Goal: Task Accomplishment & Management: Manage account settings

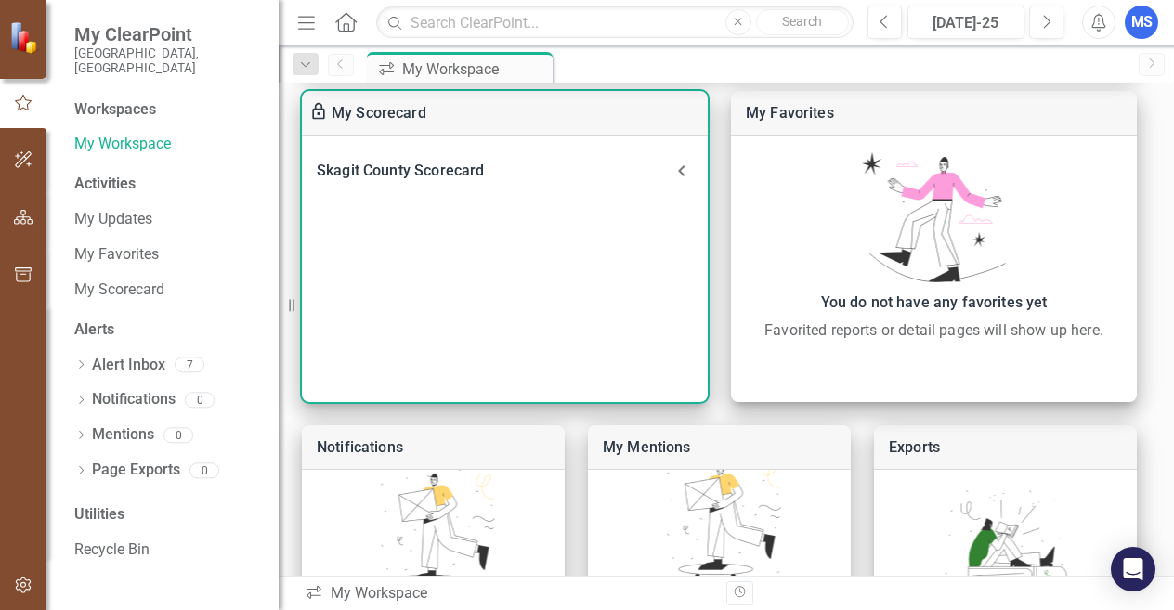
scroll to position [531, 0]
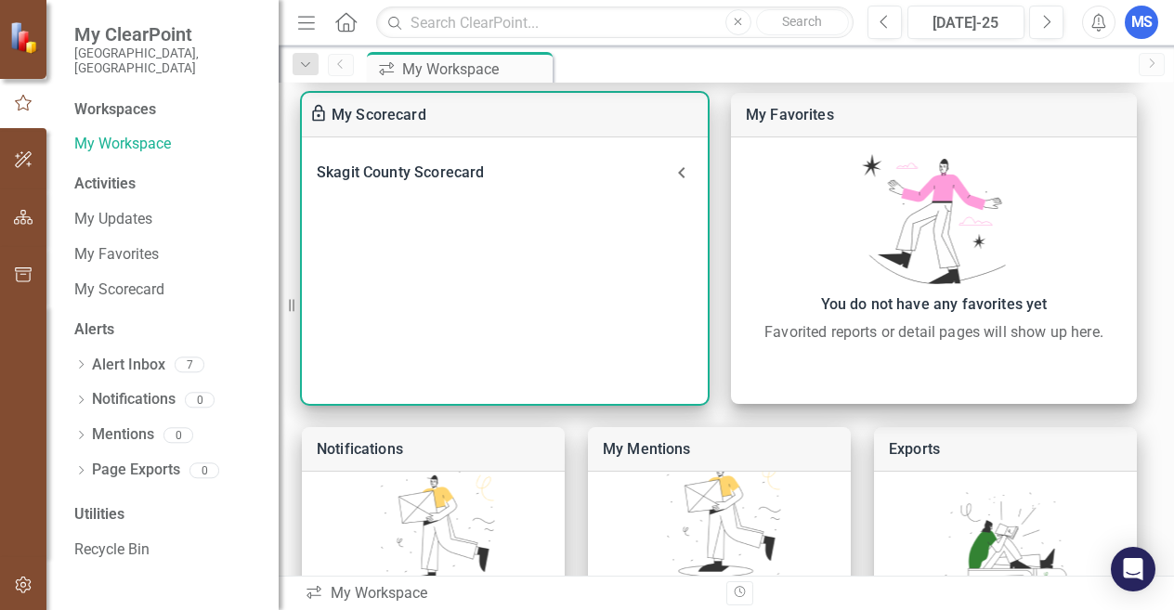
click at [424, 167] on div "Skagit County Scorecard" at bounding box center [494, 173] width 354 height 26
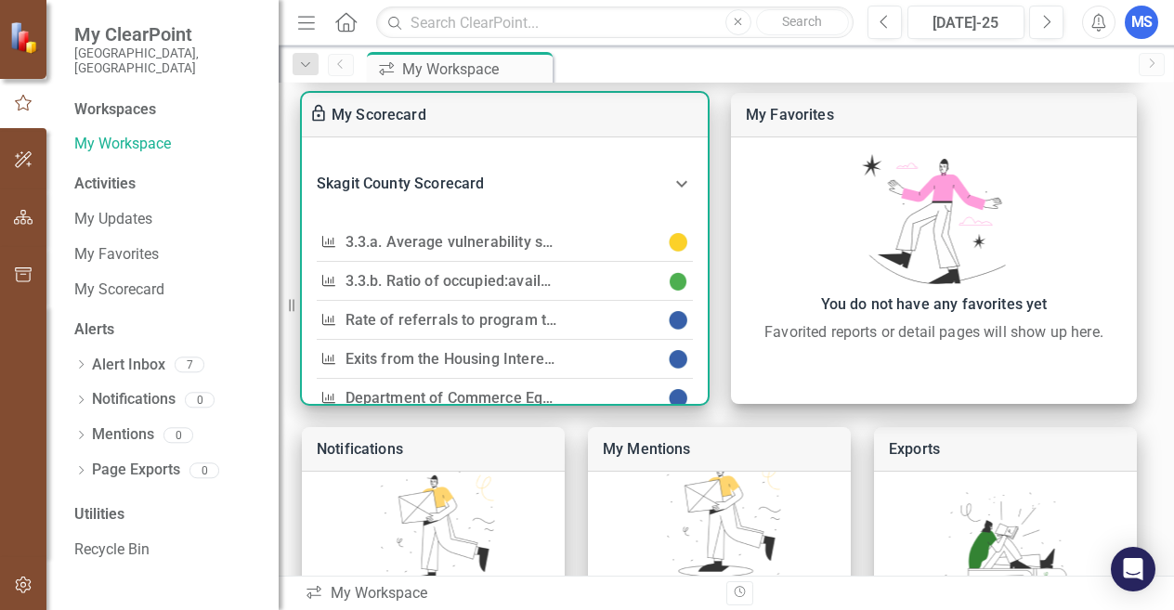
click at [408, 238] on link "3.3.a. Average vulnerability score of placements from the Housing Interest Pool" at bounding box center [617, 242] width 542 height 18
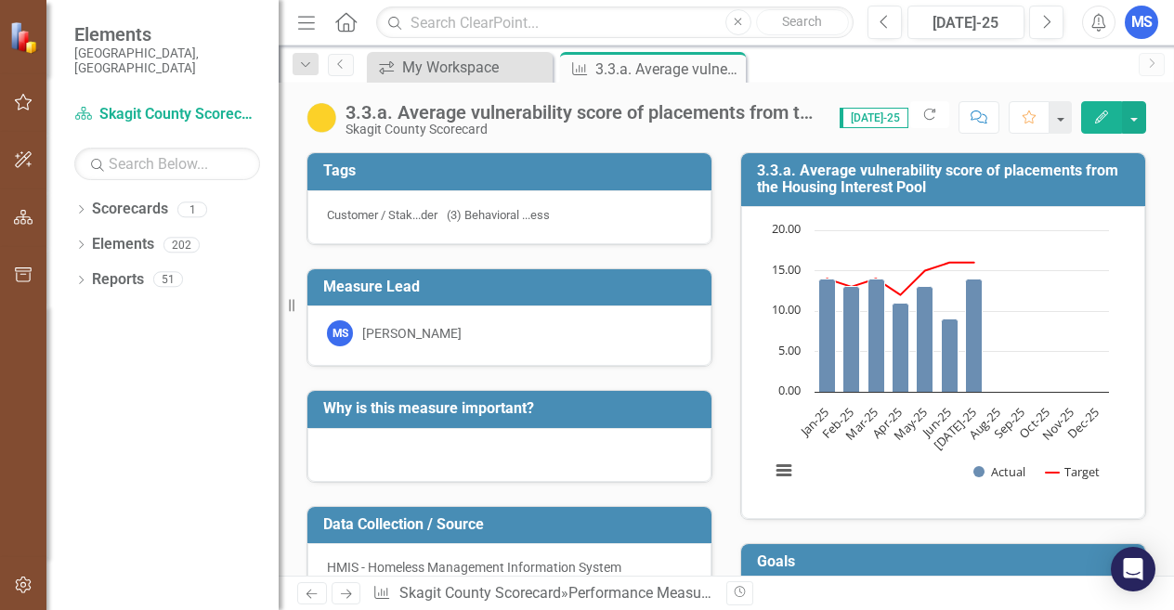
click at [413, 343] on div "[PERSON_NAME]" at bounding box center [411, 333] width 99 height 19
click at [370, 465] on div at bounding box center [509, 455] width 404 height 54
click at [430, 411] on h3 "Why is this measure important?" at bounding box center [512, 408] width 379 height 17
click at [450, 417] on h3 "Why is this measure important?" at bounding box center [512, 408] width 379 height 17
click at [1109, 113] on icon "Edit" at bounding box center [1101, 117] width 17 height 13
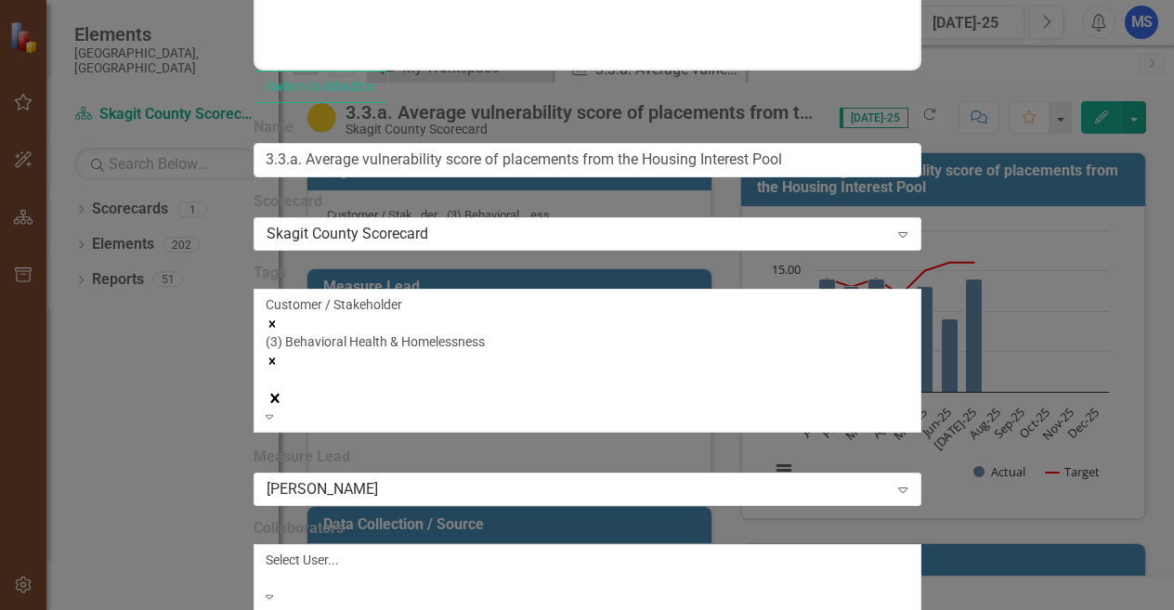
scroll to position [1300, 0]
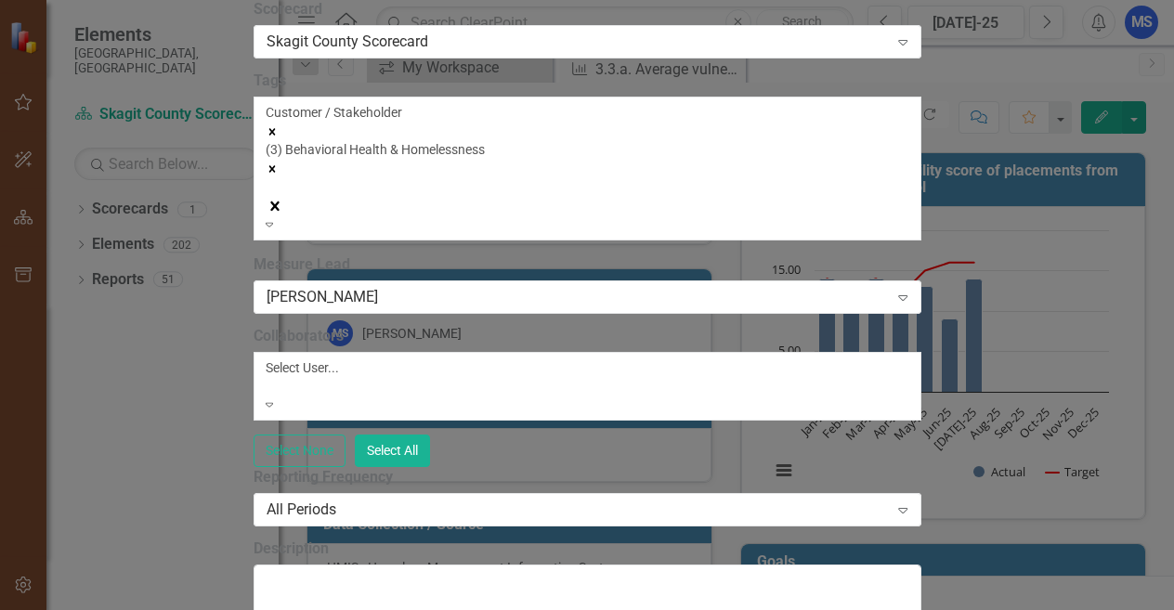
scroll to position [0, 0]
drag, startPoint x: 294, startPoint y: 1267, endPoint x: 230, endPoint y: 1271, distance: 64.2
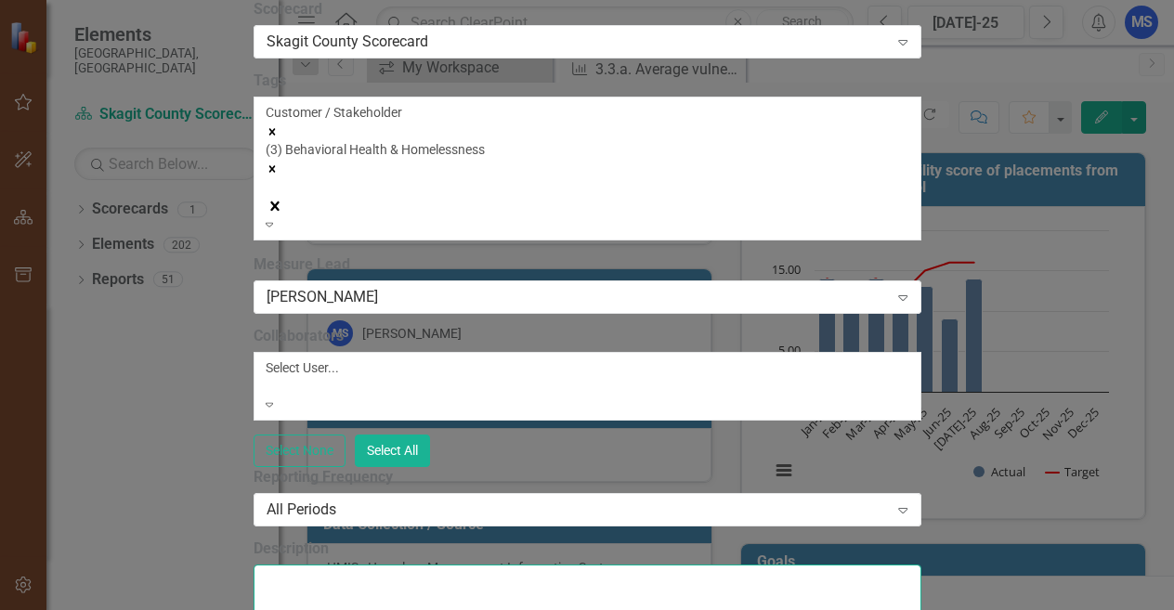
drag, startPoint x: 682, startPoint y: 243, endPoint x: 498, endPoint y: 254, distance: 184.2
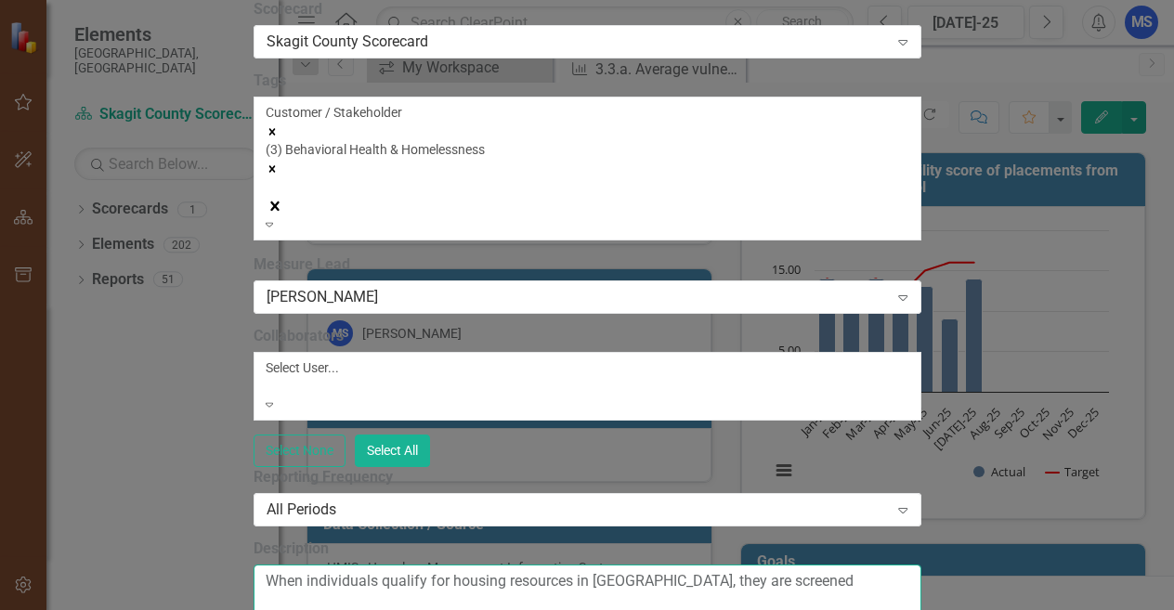
scroll to position [279, 0]
paste textarea "person's overall need for housing and support services due to factors such as c…"
drag, startPoint x: 929, startPoint y: 330, endPoint x: 893, endPoint y: 332, distance: 36.3
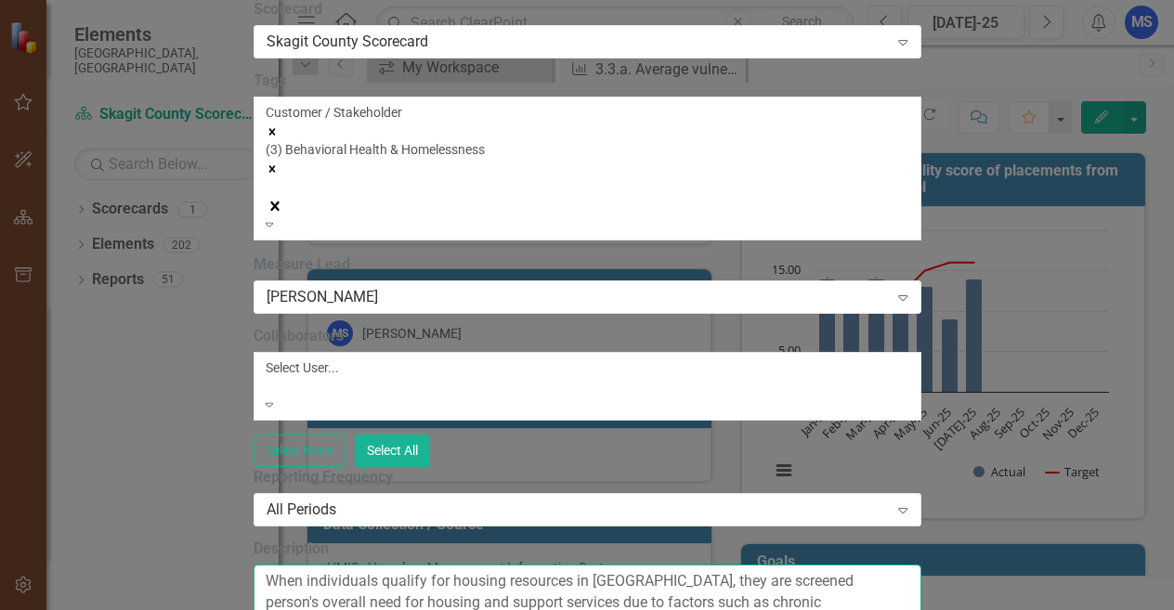
drag, startPoint x: 921, startPoint y: 332, endPoint x: 816, endPoint y: 344, distance: 105.7
drag, startPoint x: 1066, startPoint y: 333, endPoint x: 920, endPoint y: 337, distance: 145.9
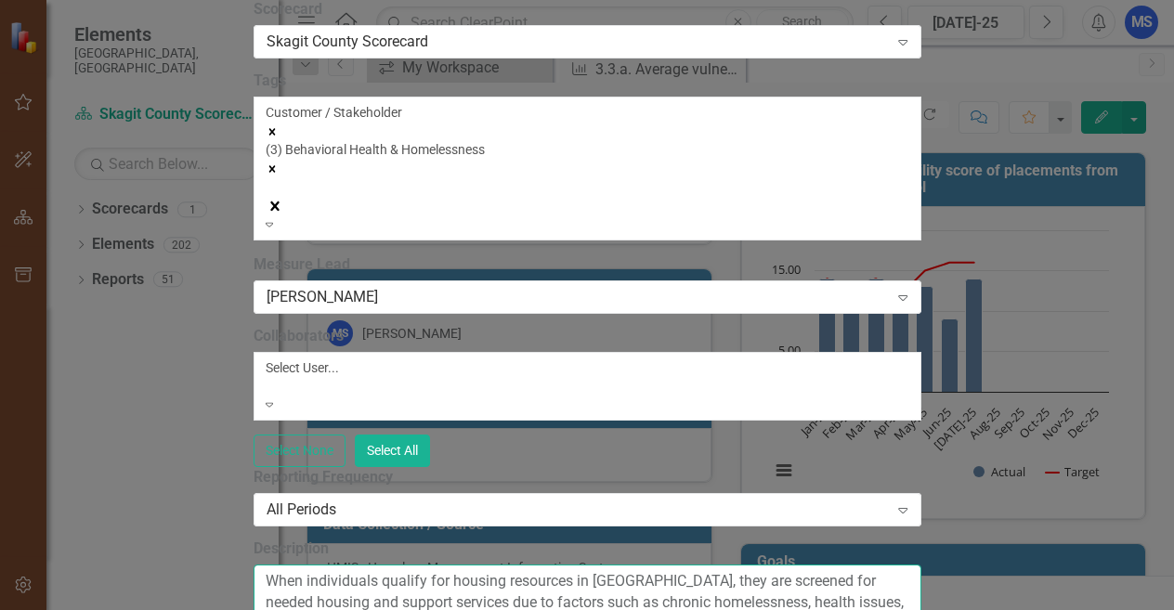
drag, startPoint x: 505, startPoint y: 373, endPoint x: 423, endPoint y: 378, distance: 82.8
drag, startPoint x: 484, startPoint y: 375, endPoint x: 435, endPoint y: 425, distance: 70.3
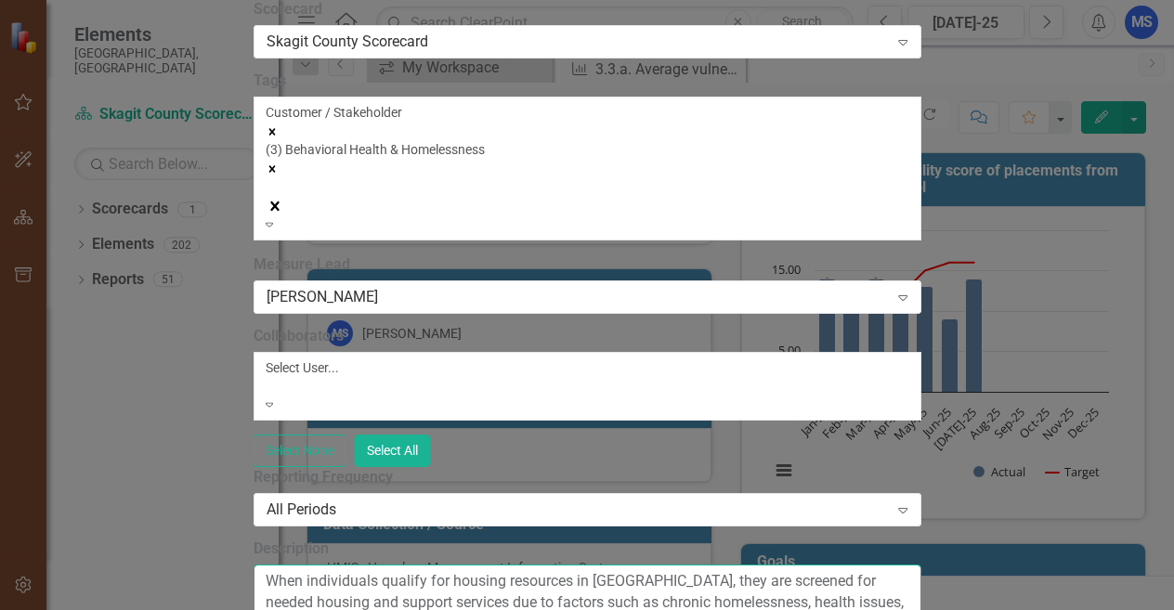
type textarea "When individuals qualify for housing resources in Skagit County, they are scree…"
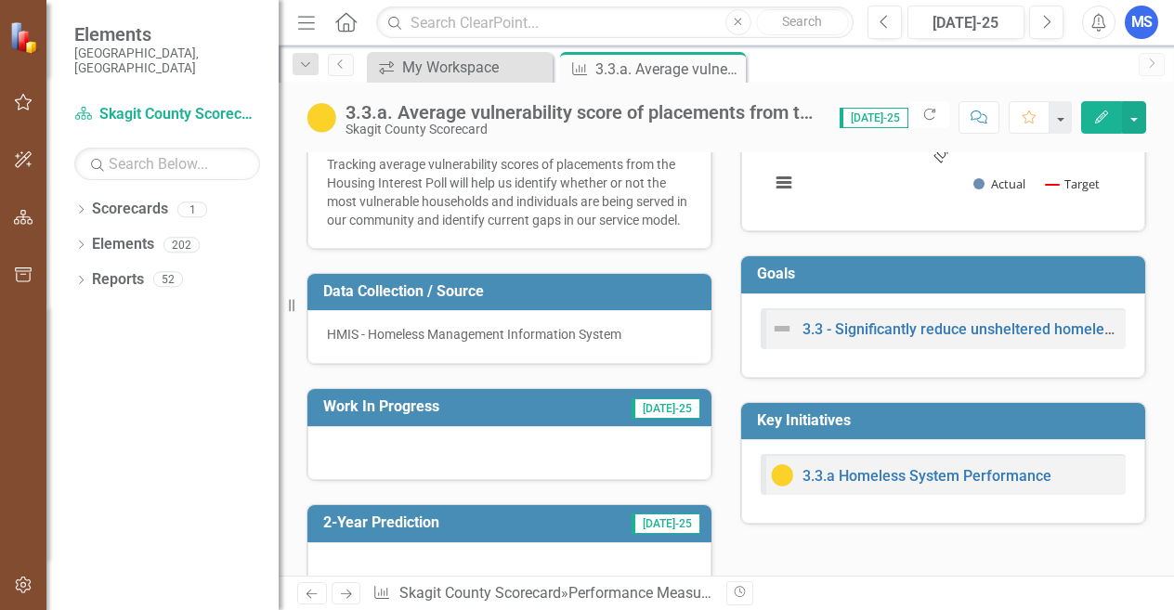
scroll to position [372, 0]
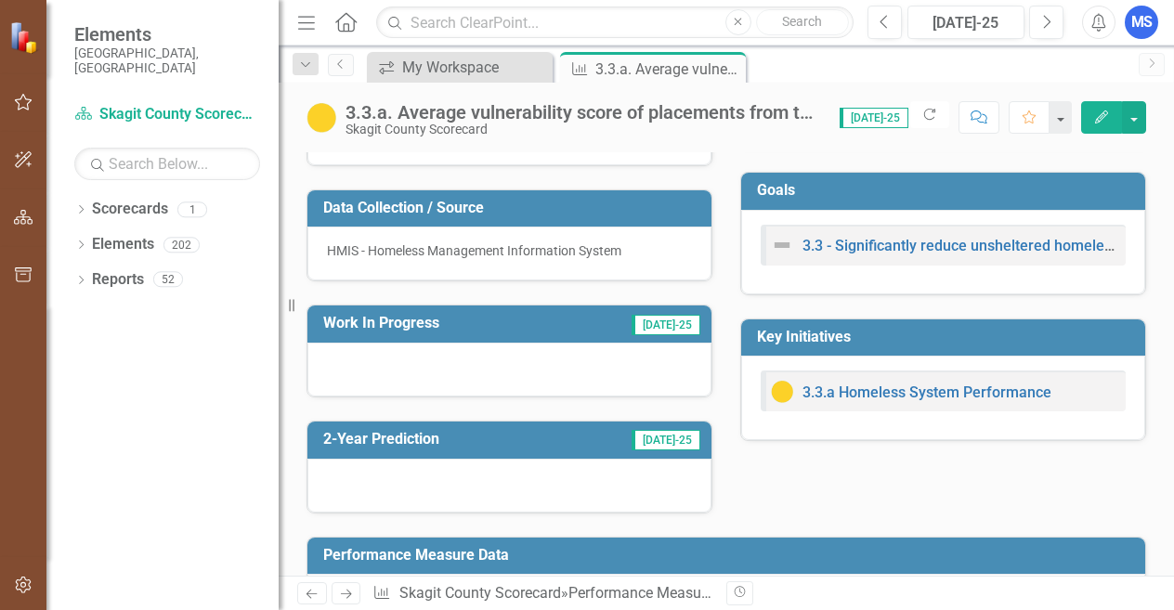
click at [438, 397] on div at bounding box center [509, 370] width 404 height 54
click at [679, 335] on span "Jul-25" at bounding box center [666, 325] width 69 height 20
click at [630, 384] on div at bounding box center [509, 370] width 404 height 54
click at [1101, 117] on icon "Edit" at bounding box center [1101, 117] width 17 height 13
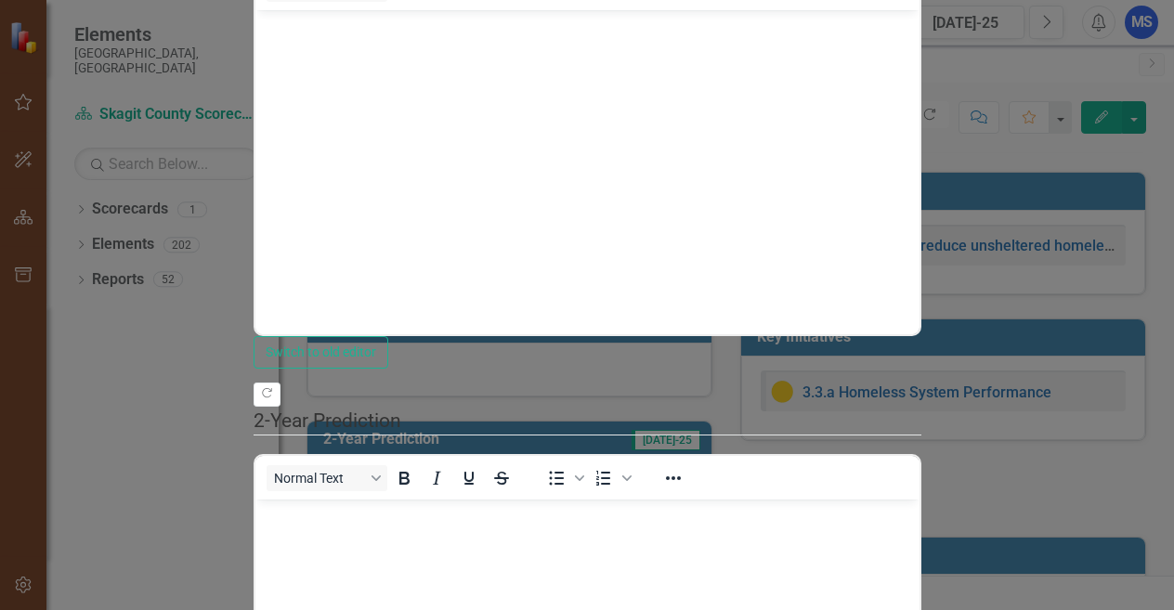
scroll to position [0, 0]
click at [868, 91] on body "Rich Text Area. Press ALT-0 for help." at bounding box center [587, 148] width 664 height 279
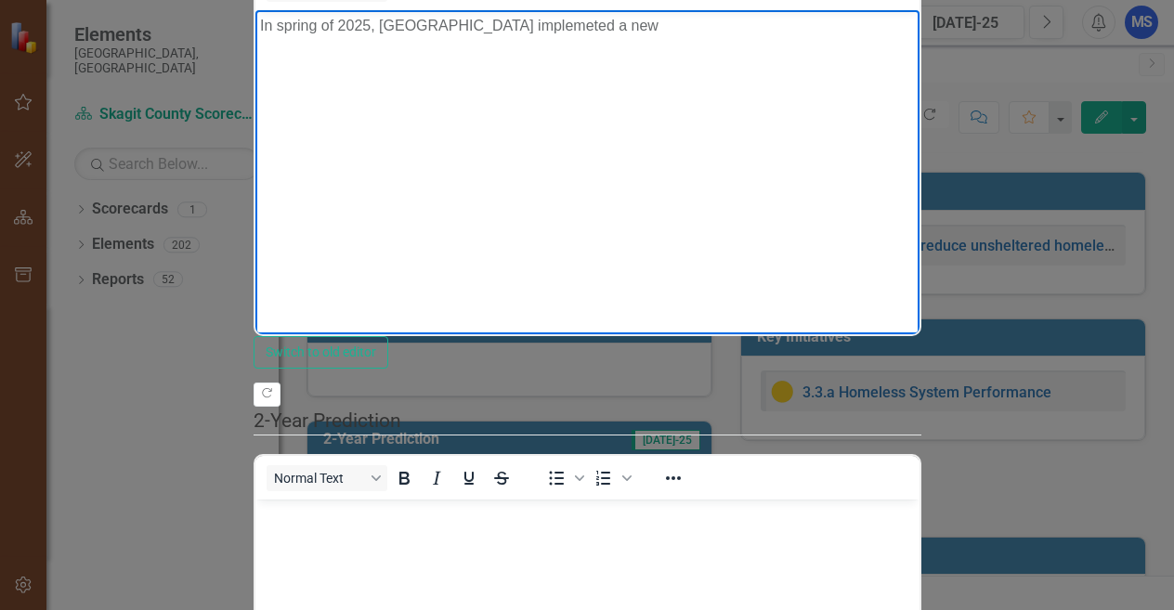
click at [619, 17] on p "In spring of 2025, Skagit County implemeted a new" at bounding box center [586, 25] width 655 height 22
drag, startPoint x: 614, startPoint y: 20, endPoint x: 564, endPoint y: 31, distance: 51.2
click at [564, 31] on p "In spring of 2025, Skagit County implemeted a new" at bounding box center [586, 25] width 655 height 22
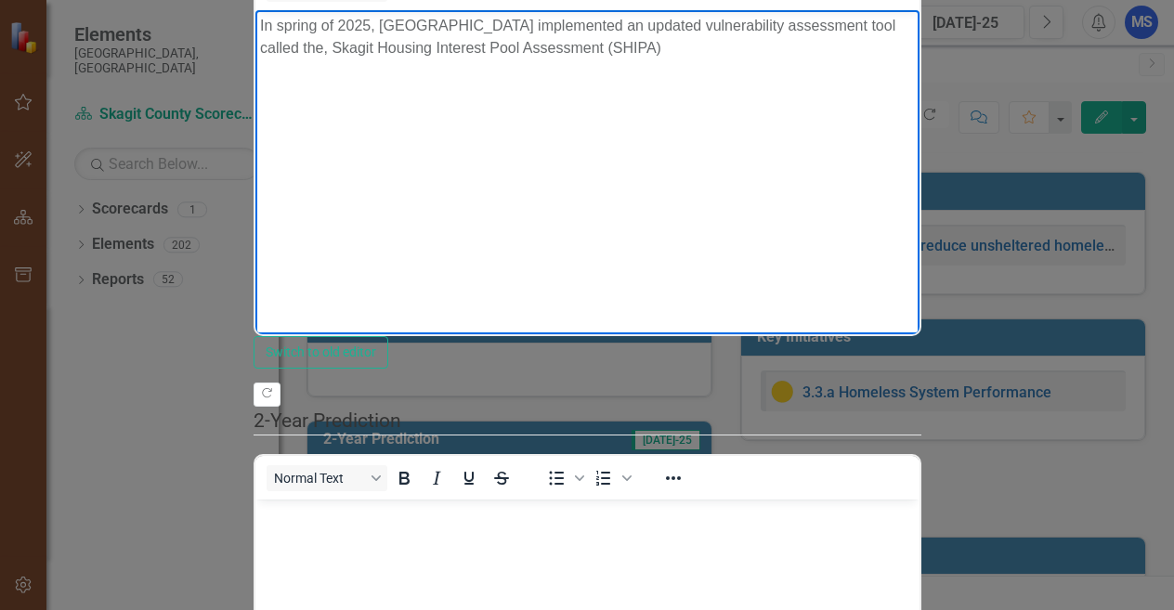
click at [589, 56] on p "In spring of 2025, Skagit County implemented an updated vulnerability assessmen…" at bounding box center [586, 36] width 655 height 45
click at [612, 48] on p "In spring of 2025, Skagit County implemented an updated vulnerability assessmen…" at bounding box center [586, 36] width 655 height 45
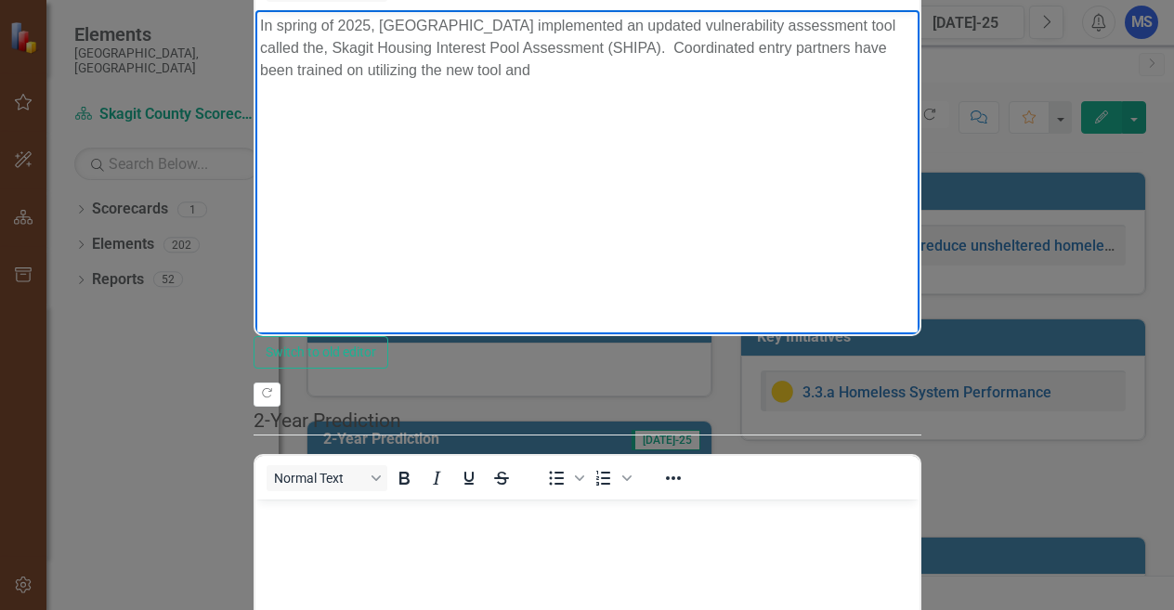
click at [357, 70] on p "In spring of 2025, Skagit County implemented an updated vulnerability assessmen…" at bounding box center [586, 47] width 655 height 67
click at [401, 56] on p "In spring of 2025, Skagit County implemented an updated vulnerability assessmen…" at bounding box center [586, 47] width 655 height 67
click at [552, 50] on p "In spring of 2025, Skagit County implemented an updated vulnerability assessmen…" at bounding box center [586, 47] width 655 height 67
click at [679, 43] on p "In spring of 2025, Skagit County implemented an updated vulnerability assessmen…" at bounding box center [586, 47] width 655 height 67
click at [665, 137] on body "In spring of 2025, Skagit County implemented an updated vulnerability assessmen…" at bounding box center [587, 148] width 664 height 279
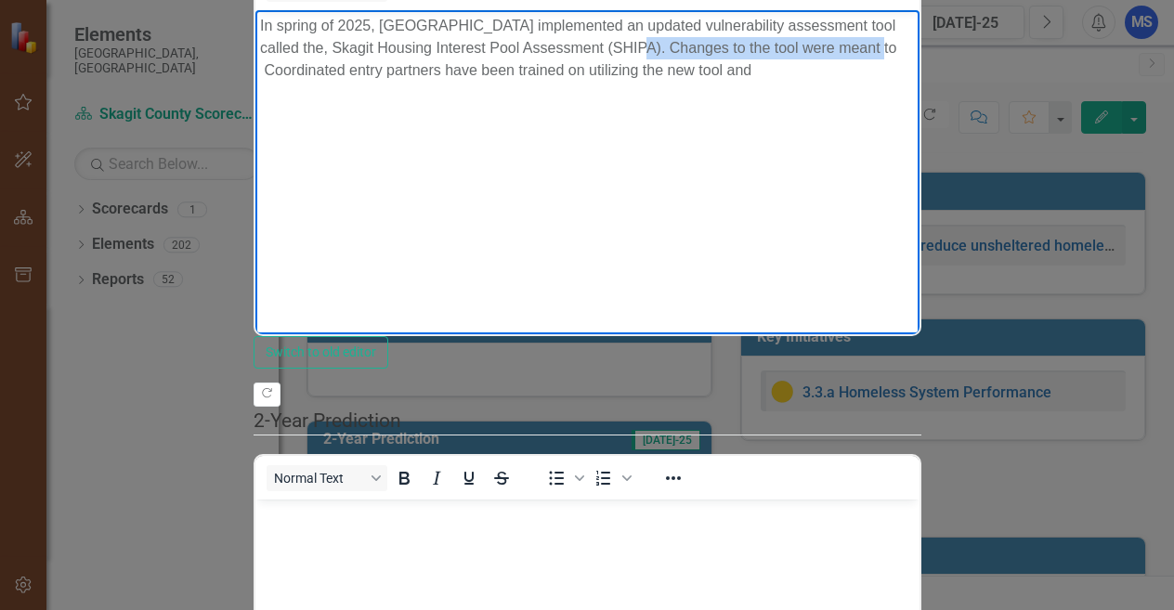
drag, startPoint x: 785, startPoint y: 46, endPoint x: 550, endPoint y: 50, distance: 235.0
click at [550, 50] on p "In spring of 2025, Skagit County implemented an updated vulnerability assessmen…" at bounding box center [586, 47] width 655 height 67
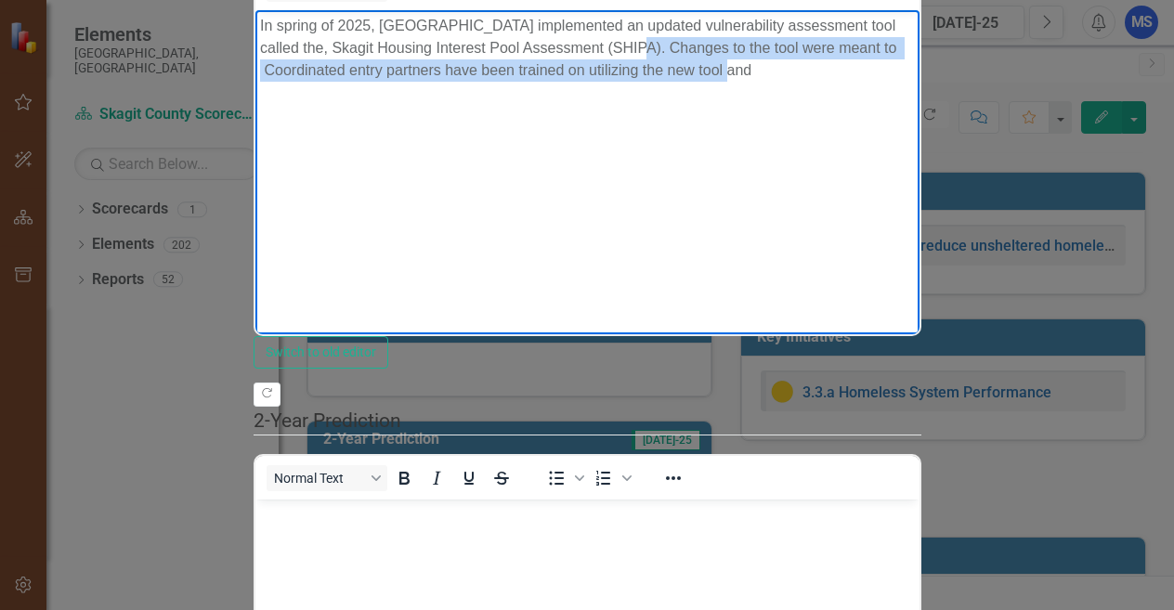
drag, startPoint x: 605, startPoint y: 67, endPoint x: 553, endPoint y: 54, distance: 53.6
click at [553, 54] on p "In spring of 2025, Skagit County implemented an updated vulnerability assessmen…" at bounding box center [586, 47] width 655 height 67
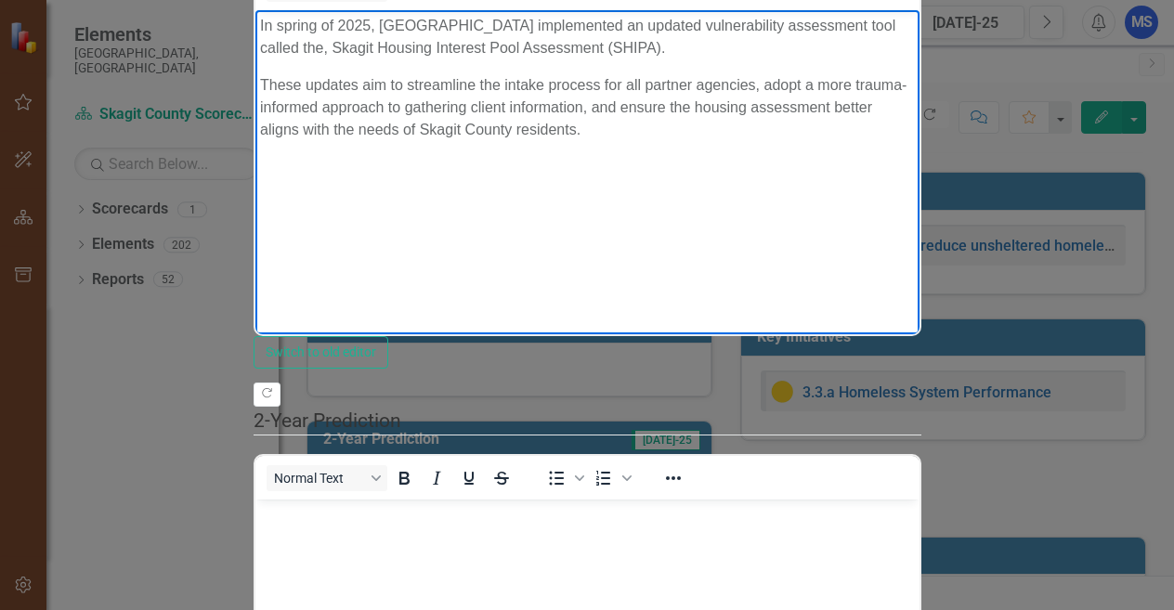
click at [259, 79] on p "These updates aim to streamline the intake process for all partner agencies, ad…" at bounding box center [586, 106] width 655 height 67
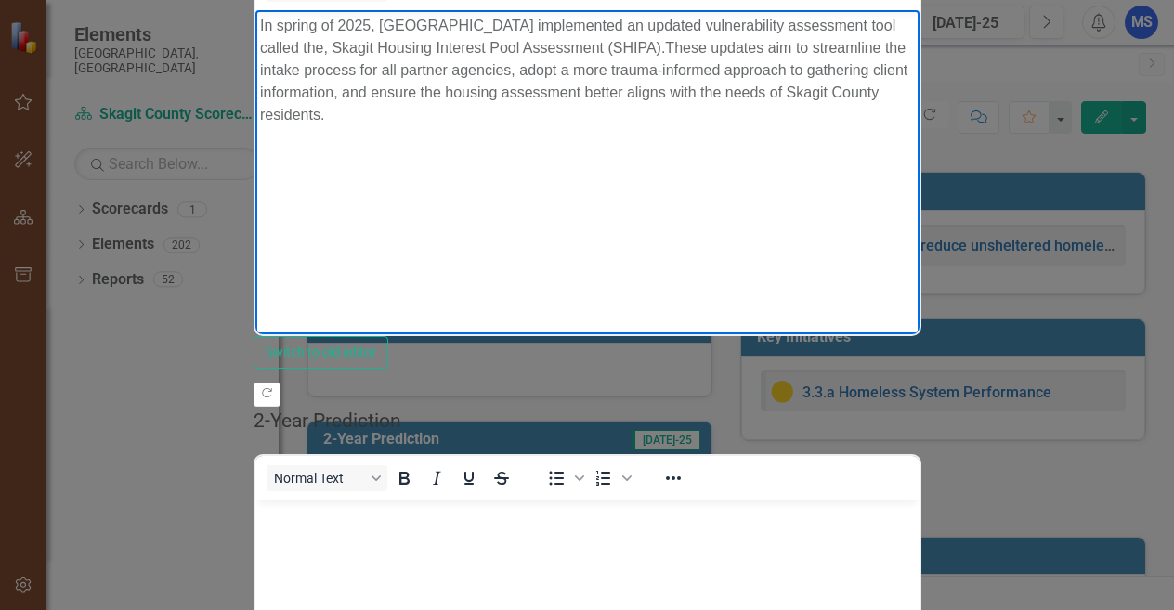
click at [677, 45] on p "In spring of 2025, Skagit County implemented an updated vulnerability assessmen…" at bounding box center [586, 69] width 655 height 111
drag, startPoint x: 759, startPoint y: 92, endPoint x: 787, endPoint y: 102, distance: 29.7
click at [760, 93] on p "In spring of 2025, Skagit County implemented an updated vulnerability assessmen…" at bounding box center [586, 69] width 655 height 111
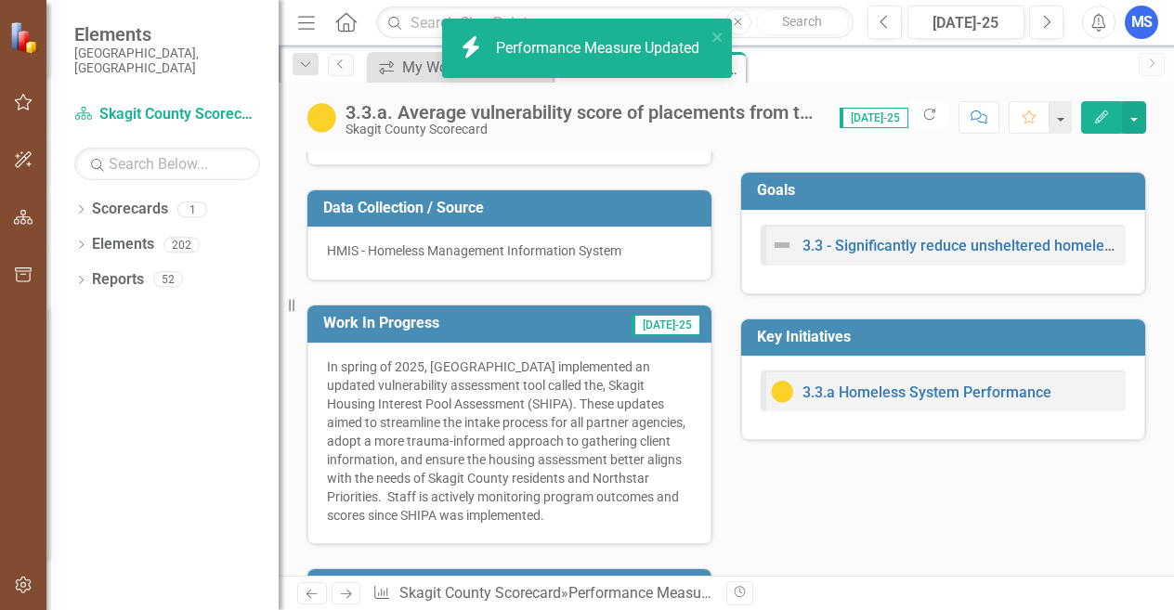
click at [437, 494] on p "In spring of 2025, Skagit County implemented an updated vulnerability assessmen…" at bounding box center [509, 441] width 365 height 167
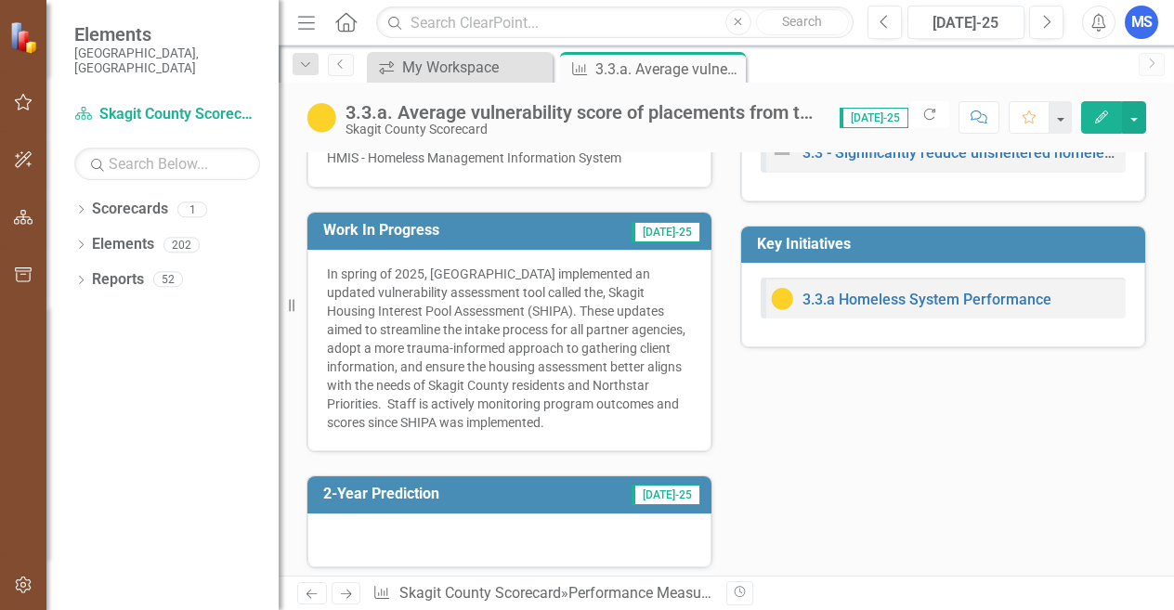
scroll to position [557, 0]
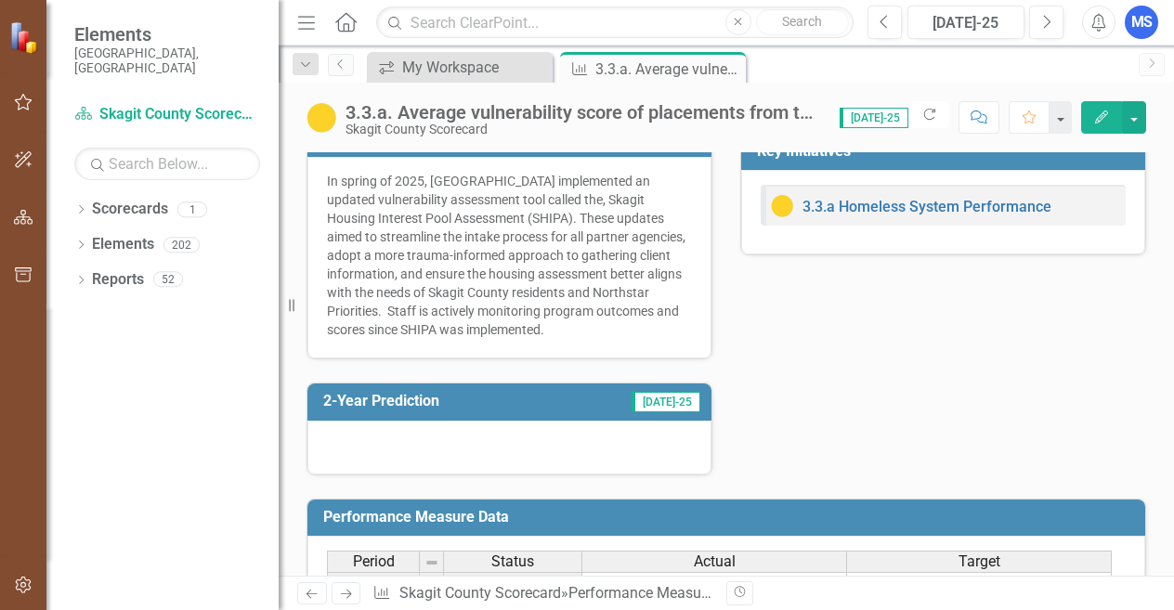
click at [447, 475] on div at bounding box center [509, 448] width 404 height 54
click at [1090, 112] on button "Edit" at bounding box center [1101, 117] width 41 height 33
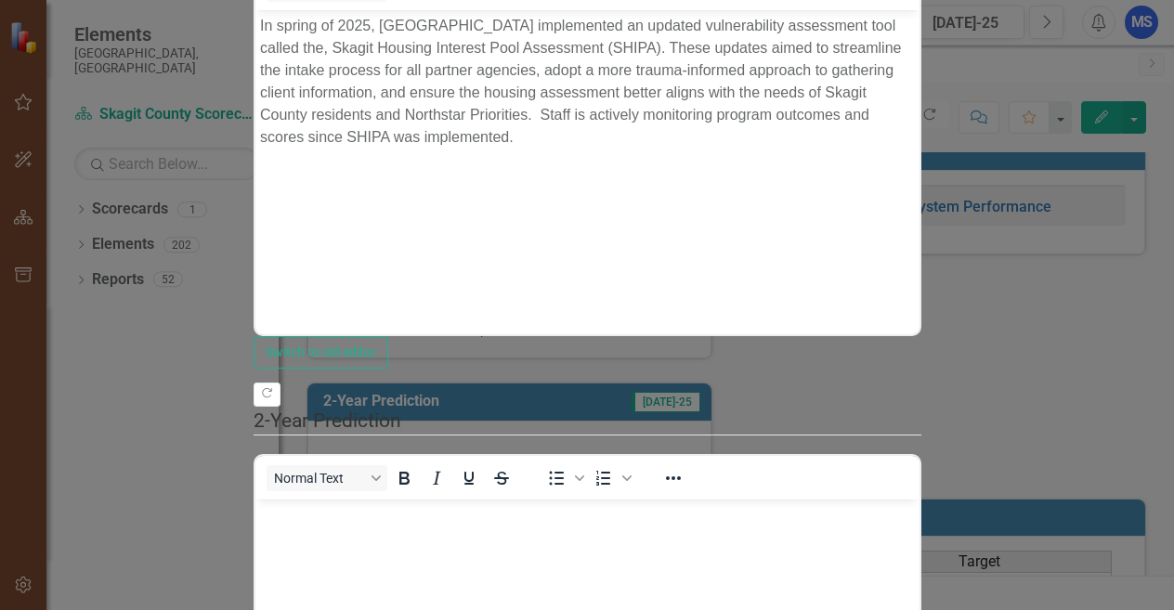
scroll to position [0, 0]
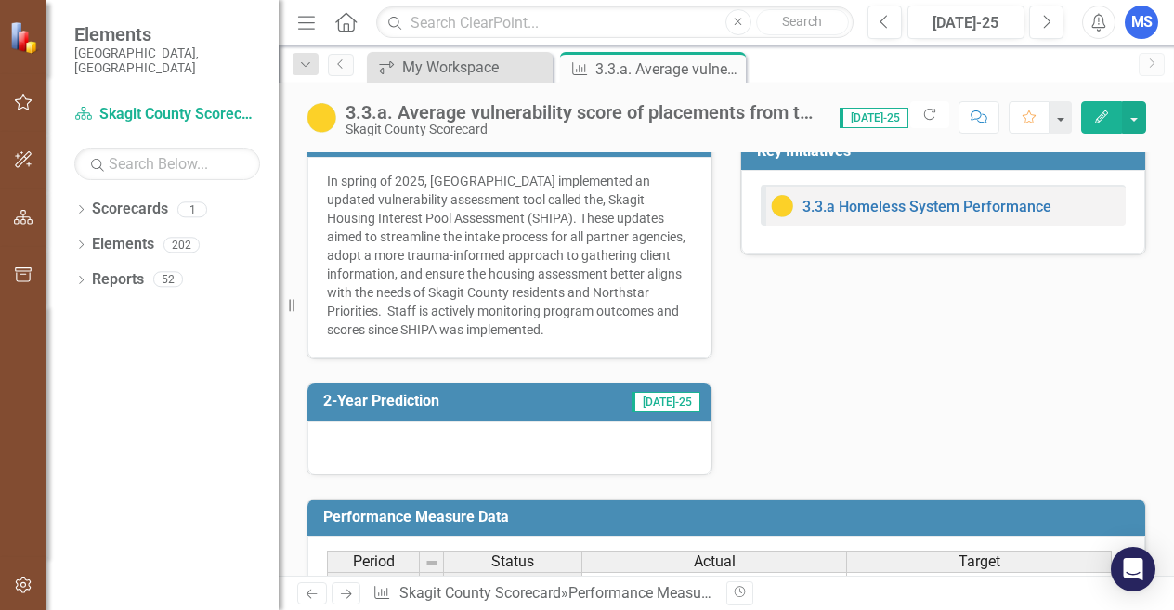
click at [557, 474] on div at bounding box center [509, 448] width 404 height 54
click at [1097, 111] on icon "Edit" at bounding box center [1101, 117] width 17 height 13
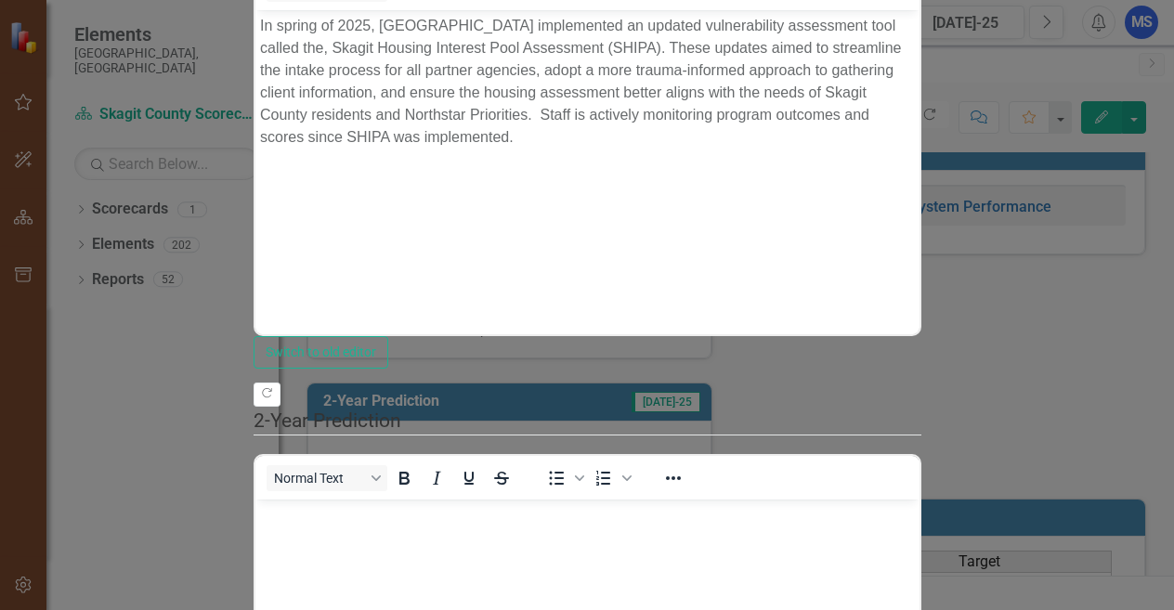
scroll to position [372, 0]
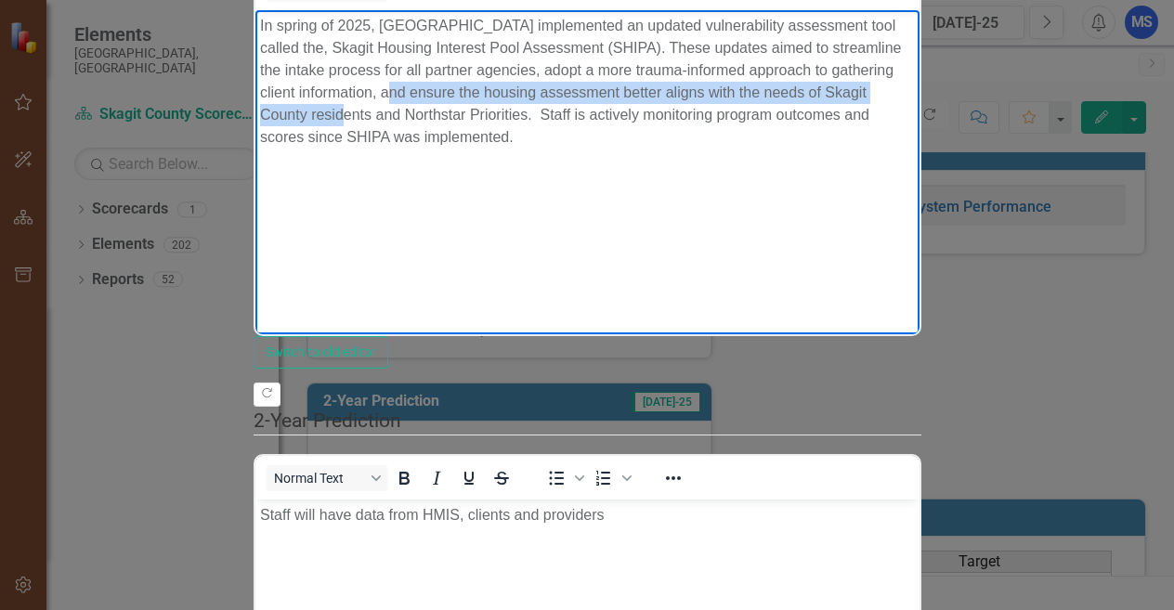
drag, startPoint x: 886, startPoint y: 67, endPoint x: 758, endPoint y: 95, distance: 131.2
click at [758, 95] on p "In spring of 2025, Skagit County implemented an updated vulnerability assessmen…" at bounding box center [586, 81] width 655 height 134
copy p "nsure the housing assessment better aligns with the needs of Skagit County resi…"
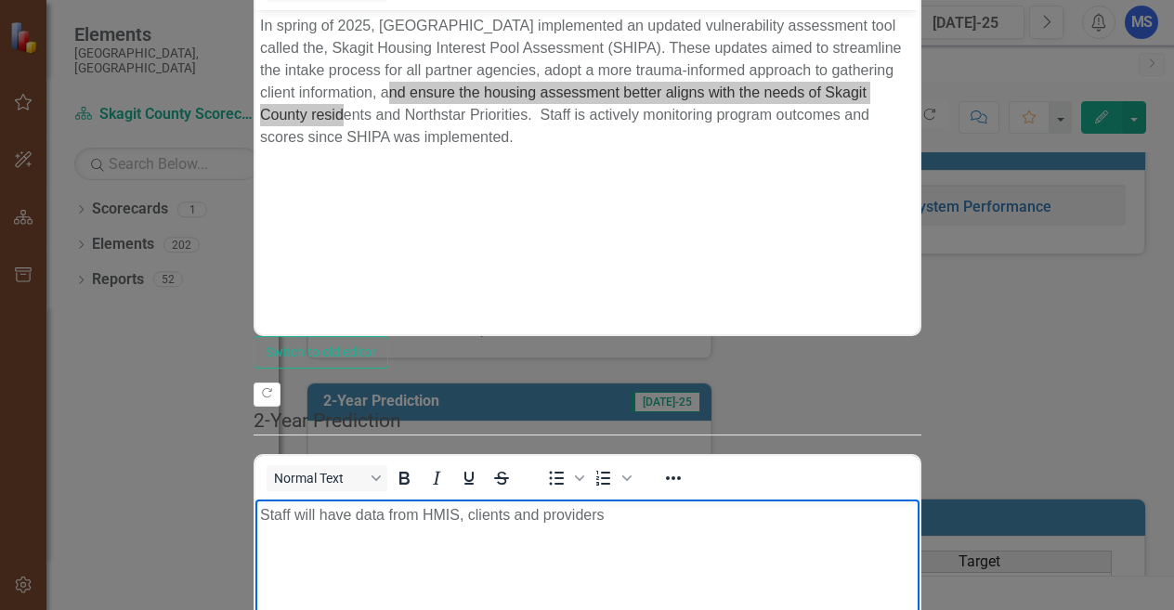
click at [669, 520] on p "Staff will have data from HMIS, clients and providers" at bounding box center [586, 514] width 655 height 22
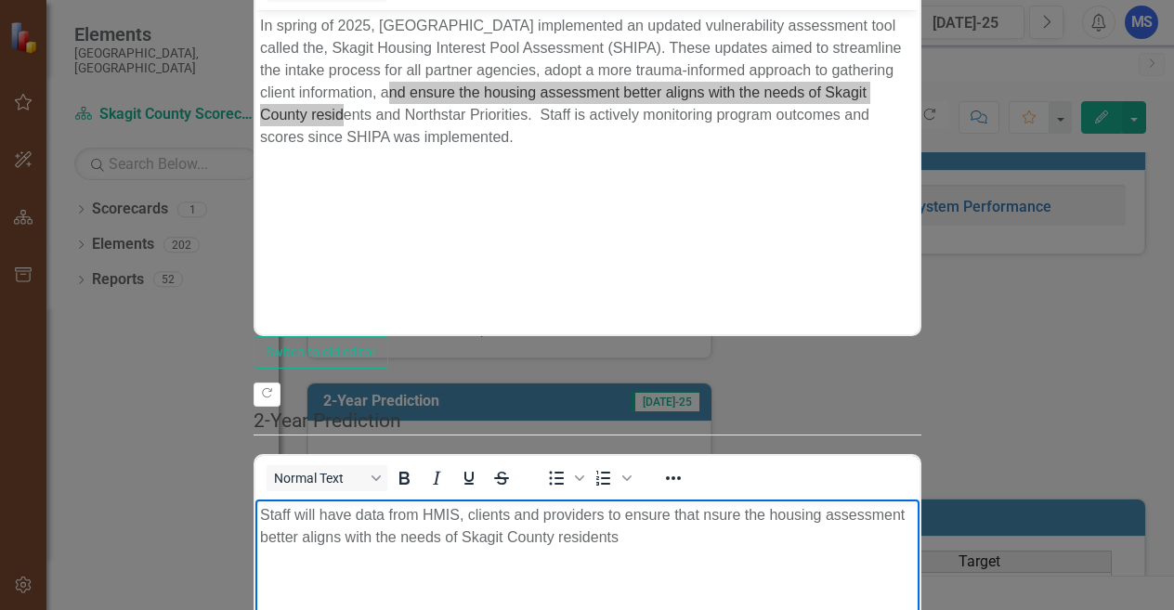
click at [712, 513] on p "Staff will have data from HMIS, clients and providers to ensure that nsure the …" at bounding box center [586, 525] width 655 height 45
click at [706, 517] on p "Staff will have data from HMIS, clients and providers to ensure that nsure the …" at bounding box center [586, 525] width 655 height 45
drag, startPoint x: 957, startPoint y: 507, endPoint x: 914, endPoint y: 515, distance: 43.4
click at [914, 515] on p "Staff will have data from HMIS, clients and providers to ensure that ensure the…" at bounding box center [586, 525] width 655 height 45
click at [581, 540] on p "Staff will have data from HMIS, clients and providers to ensure that ensure the…" at bounding box center [586, 525] width 655 height 45
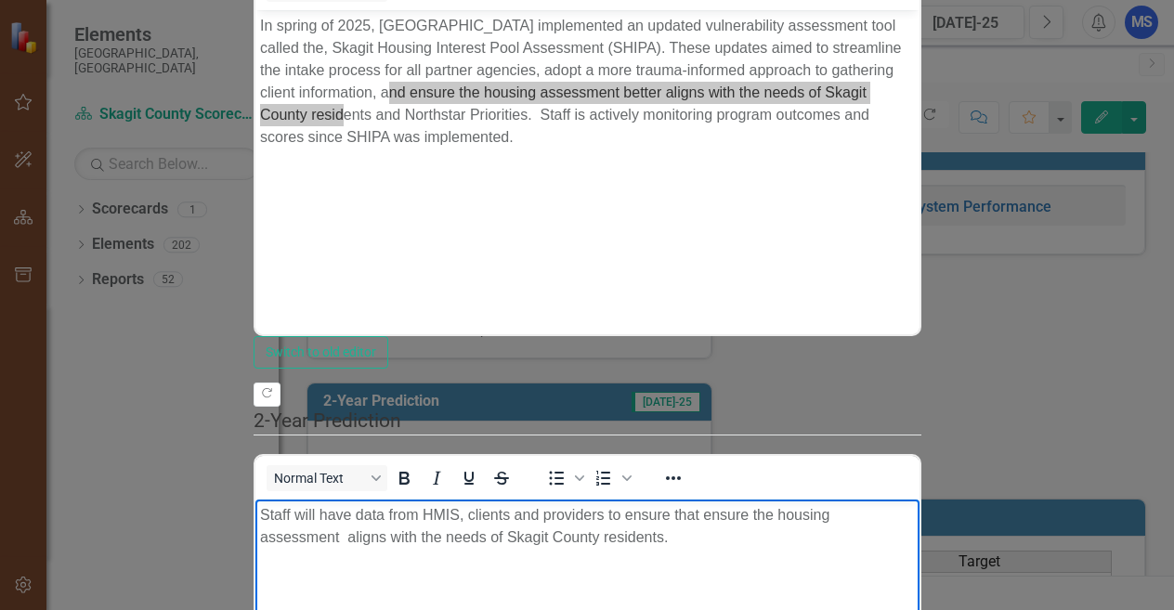
scroll to position [490, 0]
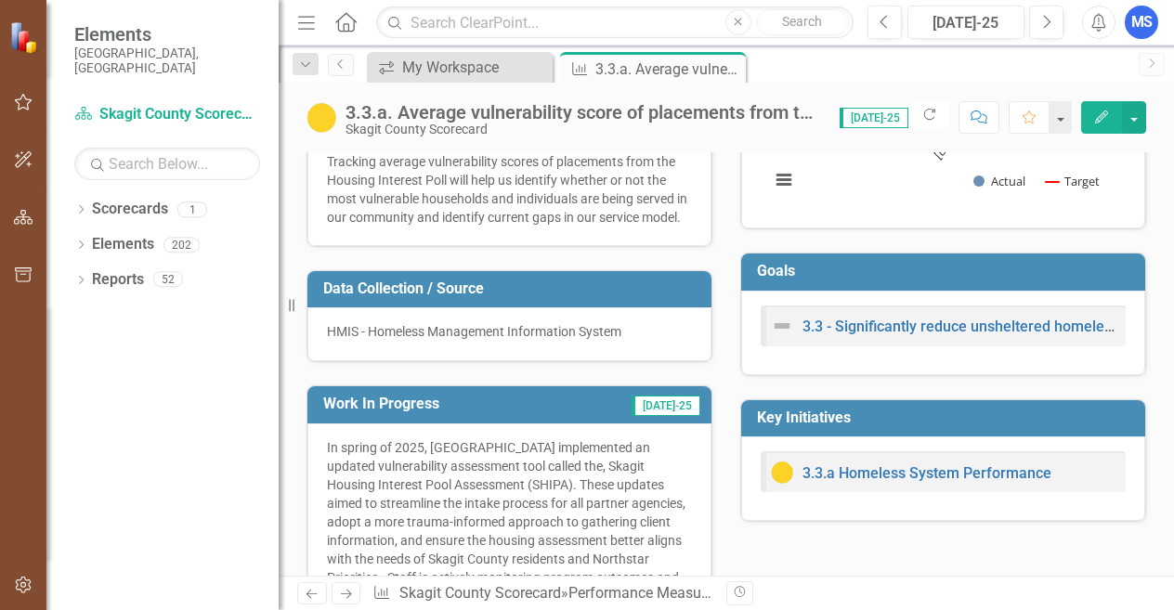
scroll to position [0, 0]
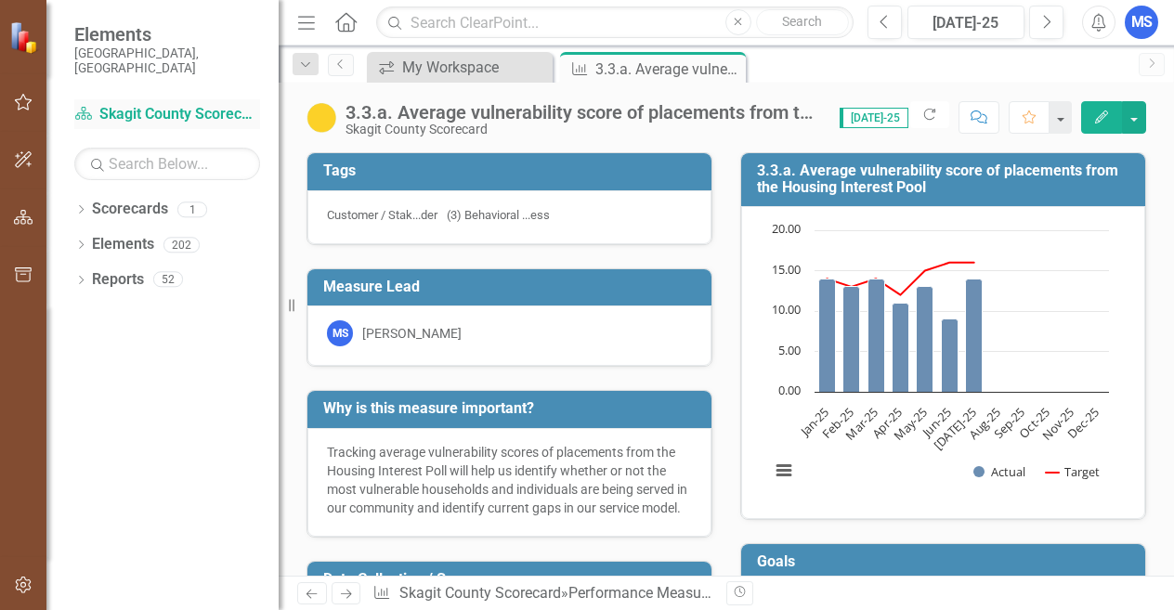
click at [137, 104] on link "Scorecard Skagit County Scorecard" at bounding box center [167, 114] width 186 height 21
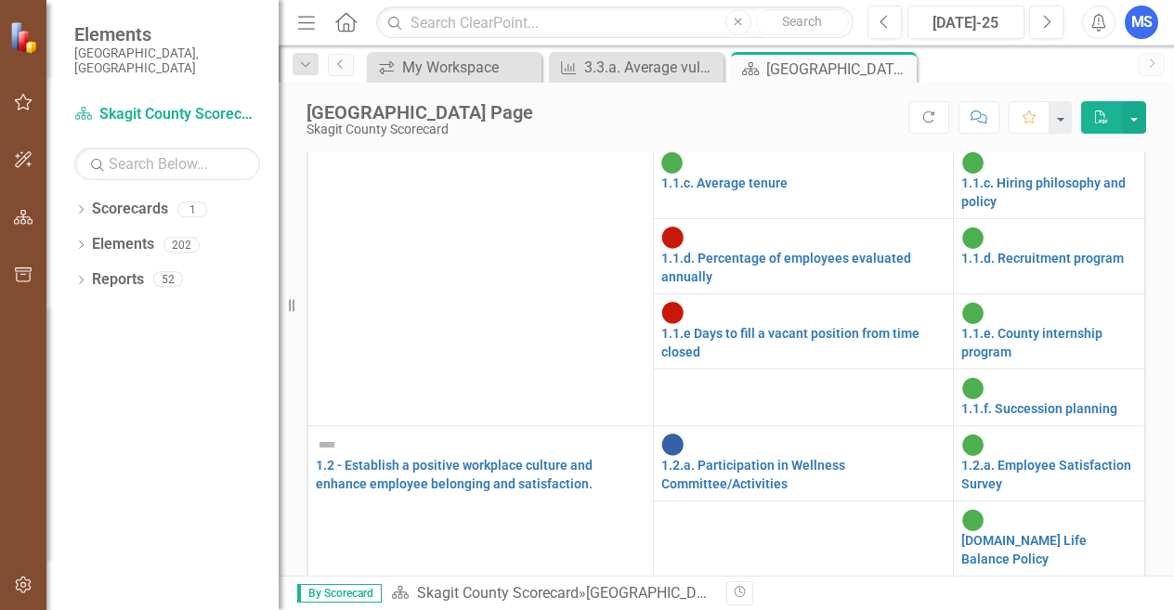
scroll to position [743, 0]
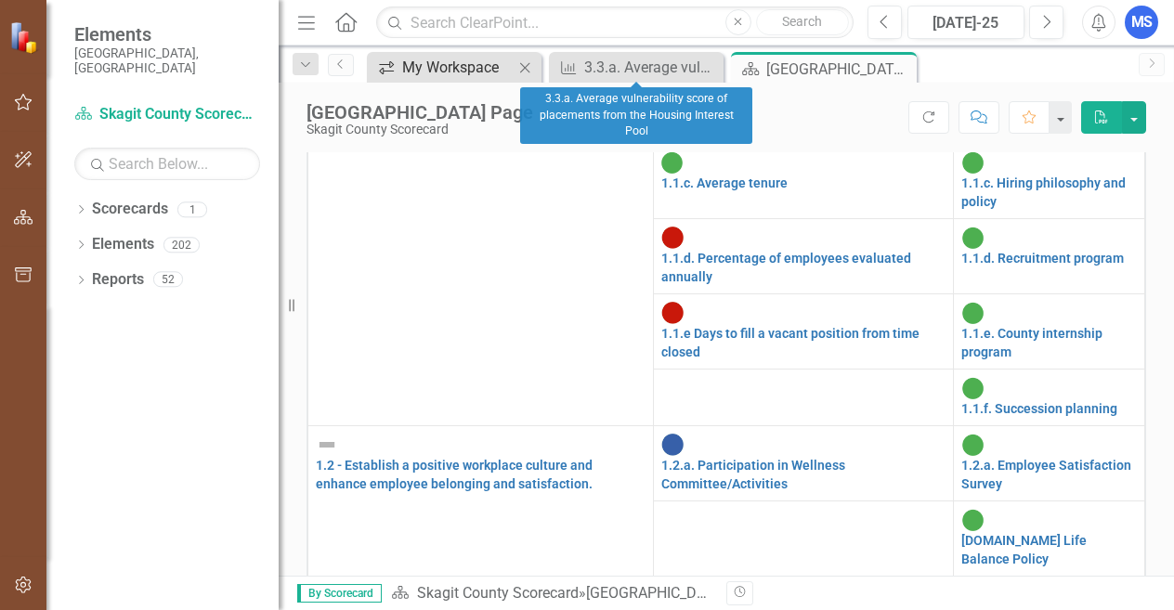
click at [461, 71] on div "My Workspace" at bounding box center [457, 67] width 111 height 23
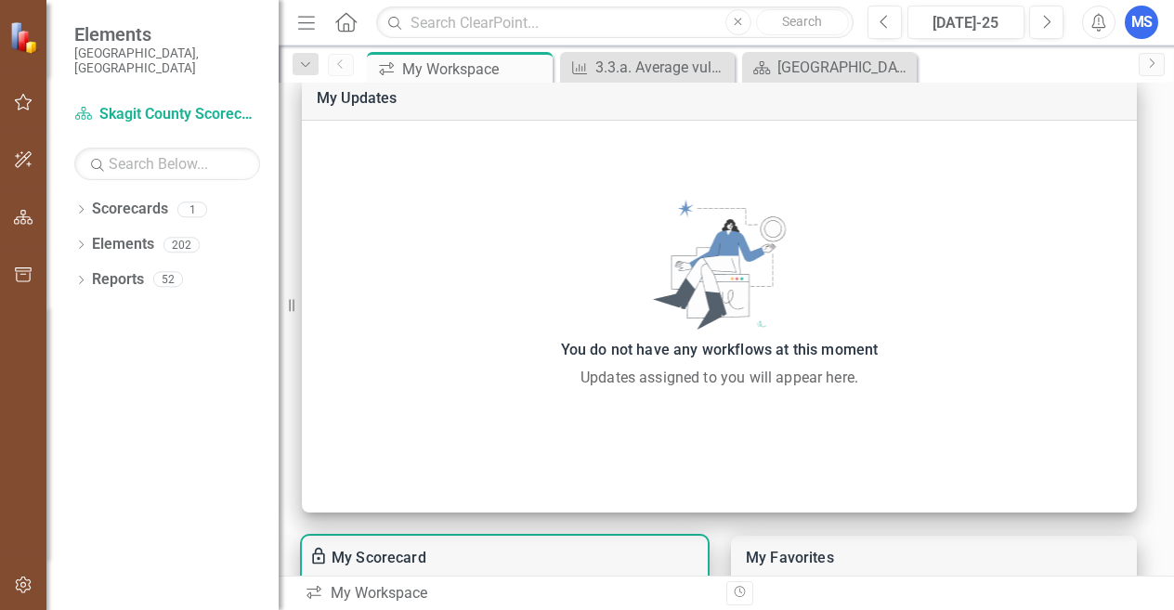
scroll to position [67, 0]
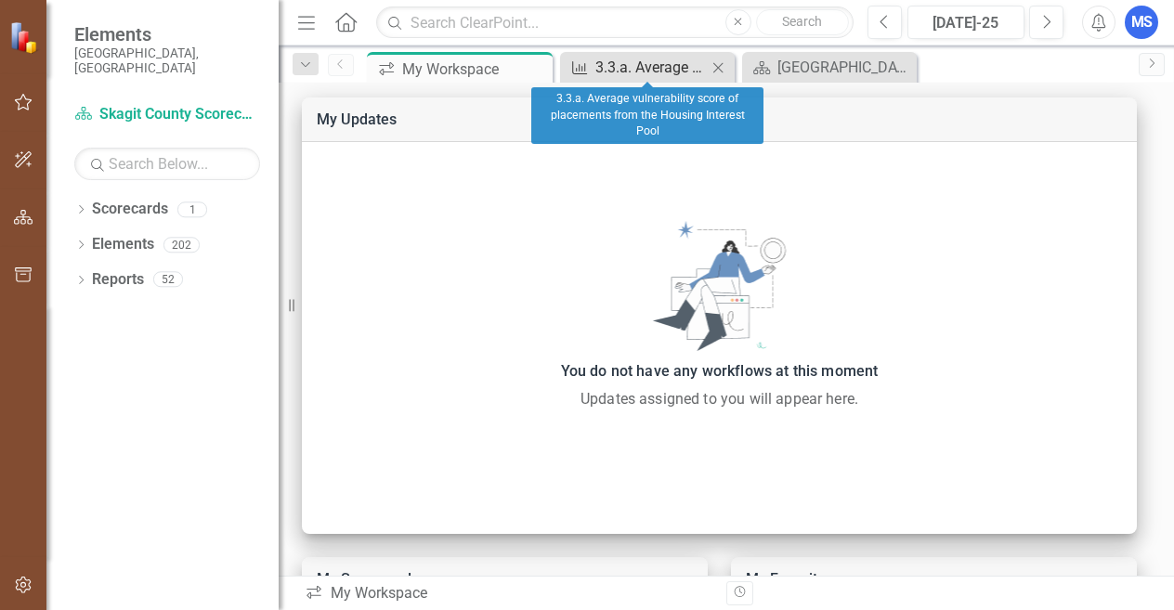
click at [611, 68] on div "3.3.a. Average vulnerability score of placements from the Housing Interest Pool" at bounding box center [650, 67] width 111 height 23
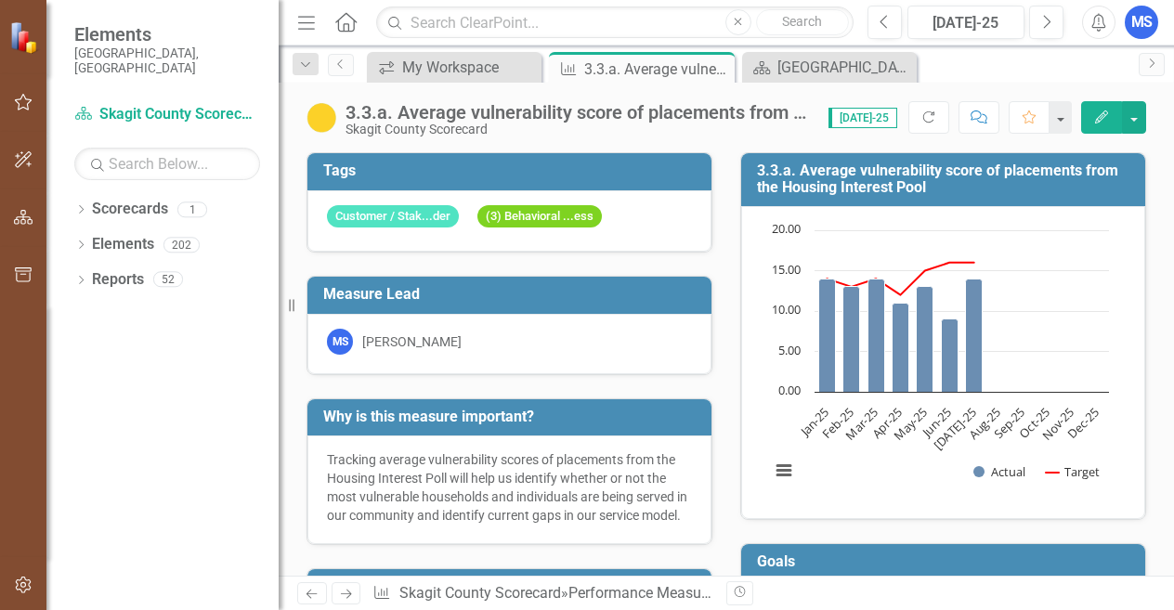
click at [311, 592] on icon "Previous" at bounding box center [312, 594] width 16 height 12
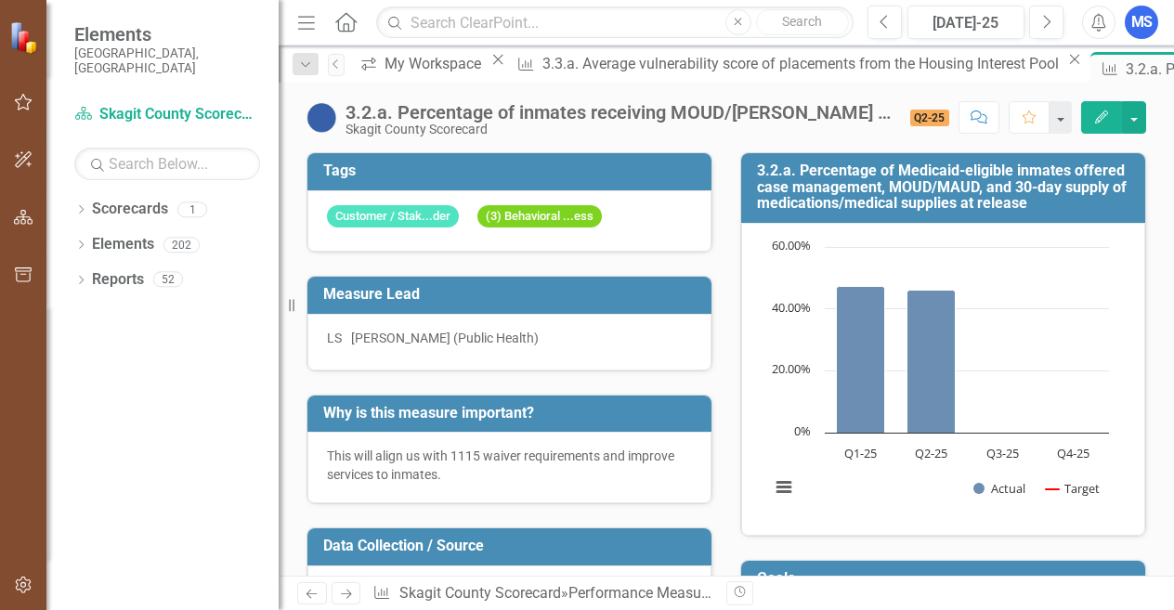
click at [345, 602] on link "Next" at bounding box center [347, 593] width 30 height 22
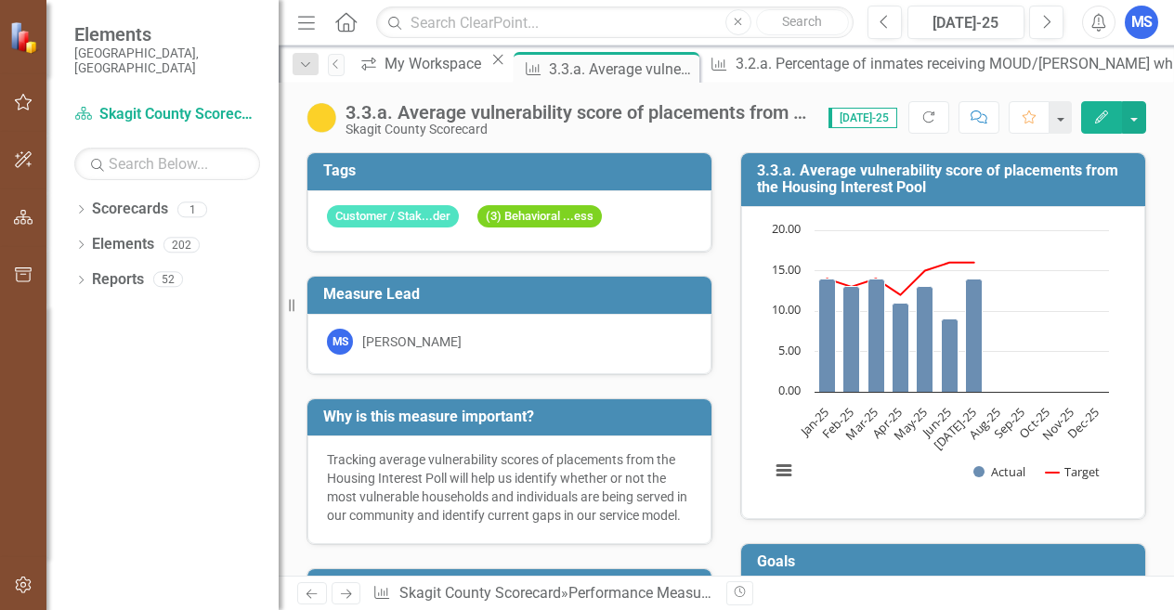
click at [345, 602] on link "Next" at bounding box center [347, 593] width 30 height 22
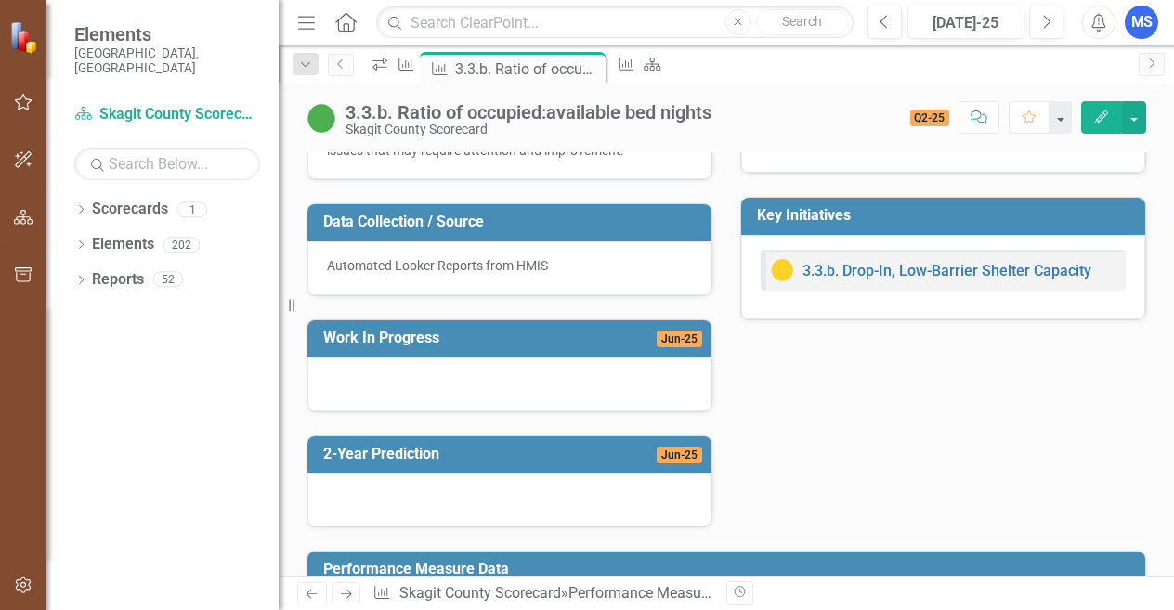
scroll to position [372, 0]
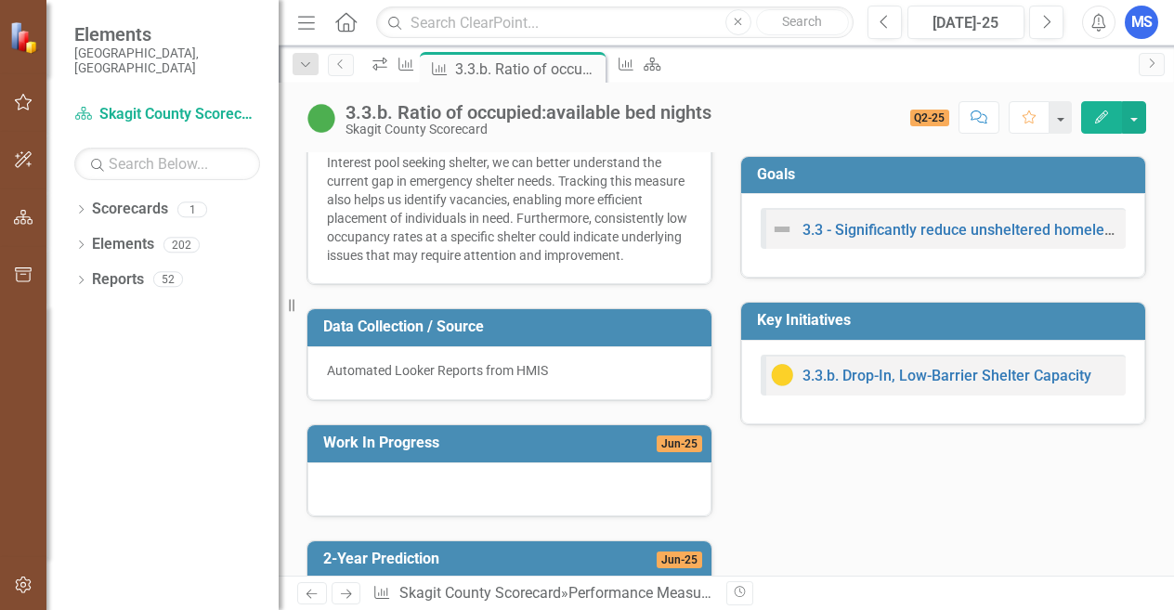
click at [587, 489] on div at bounding box center [509, 490] width 404 height 54
click at [1098, 124] on button "Edit" at bounding box center [1101, 117] width 41 height 33
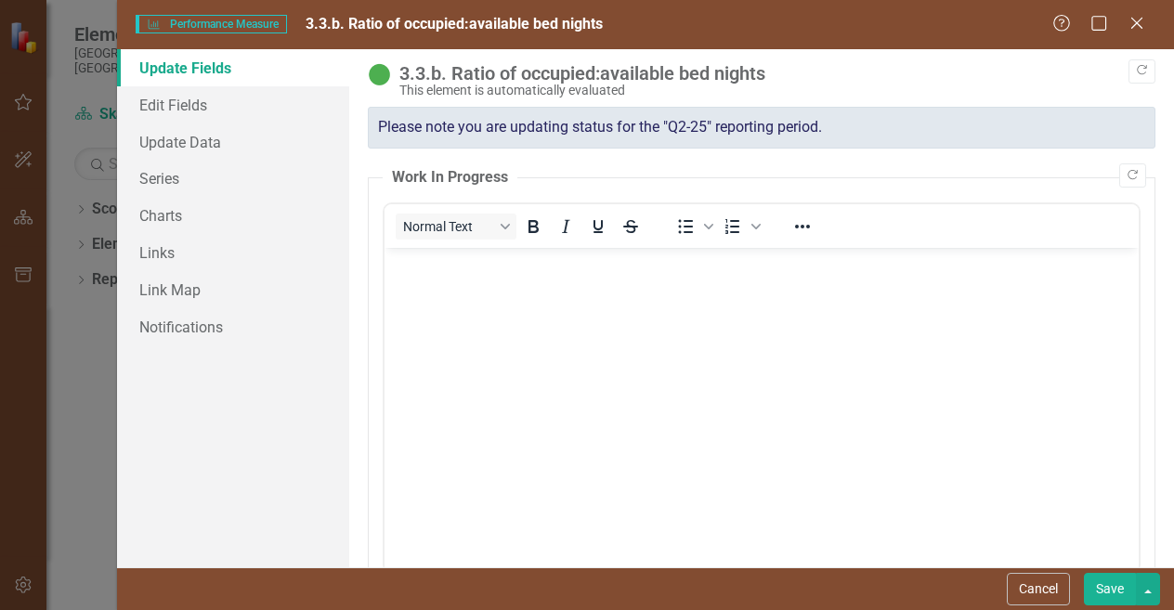
scroll to position [0, 0]
click at [463, 314] on body "Rich Text Area. Press ALT-0 for help." at bounding box center [762, 386] width 754 height 279
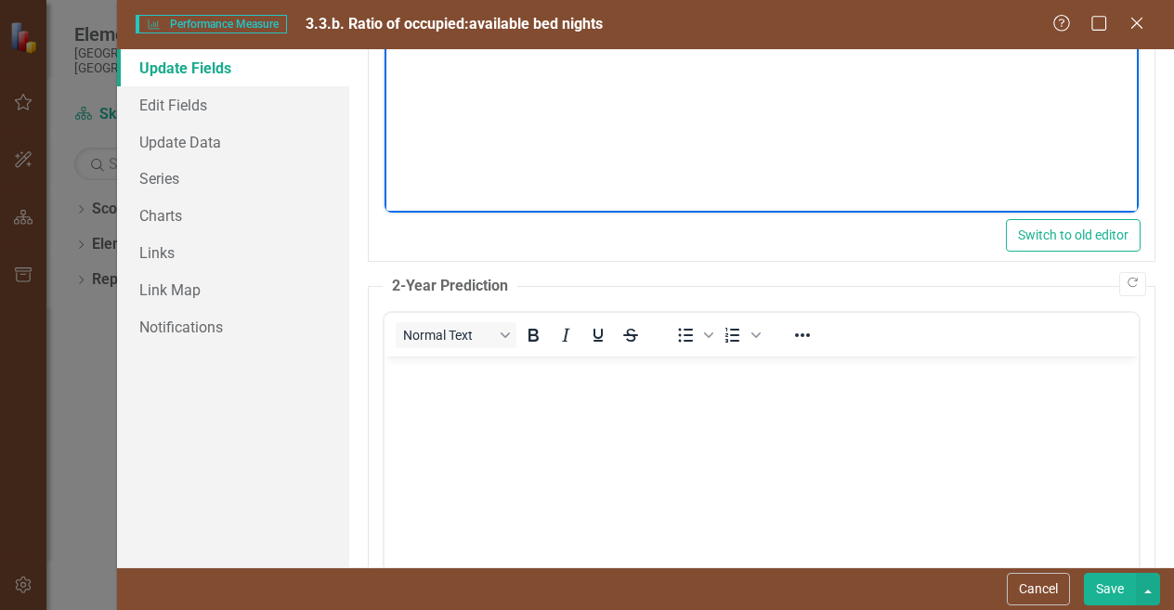
scroll to position [372, 0]
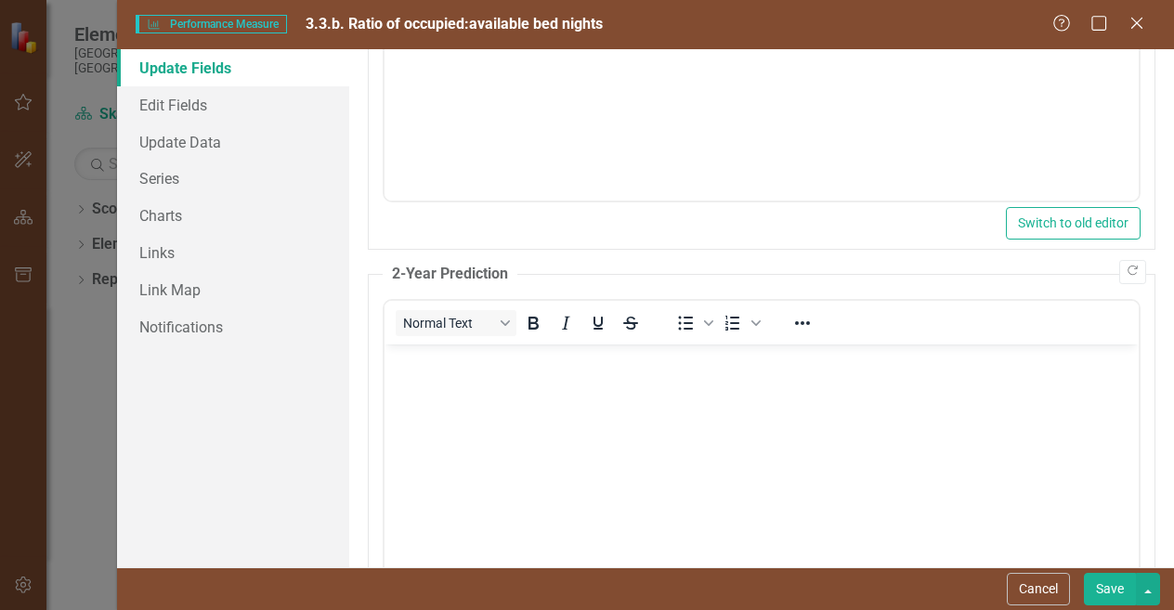
click at [1114, 592] on button "Save" at bounding box center [1110, 589] width 52 height 33
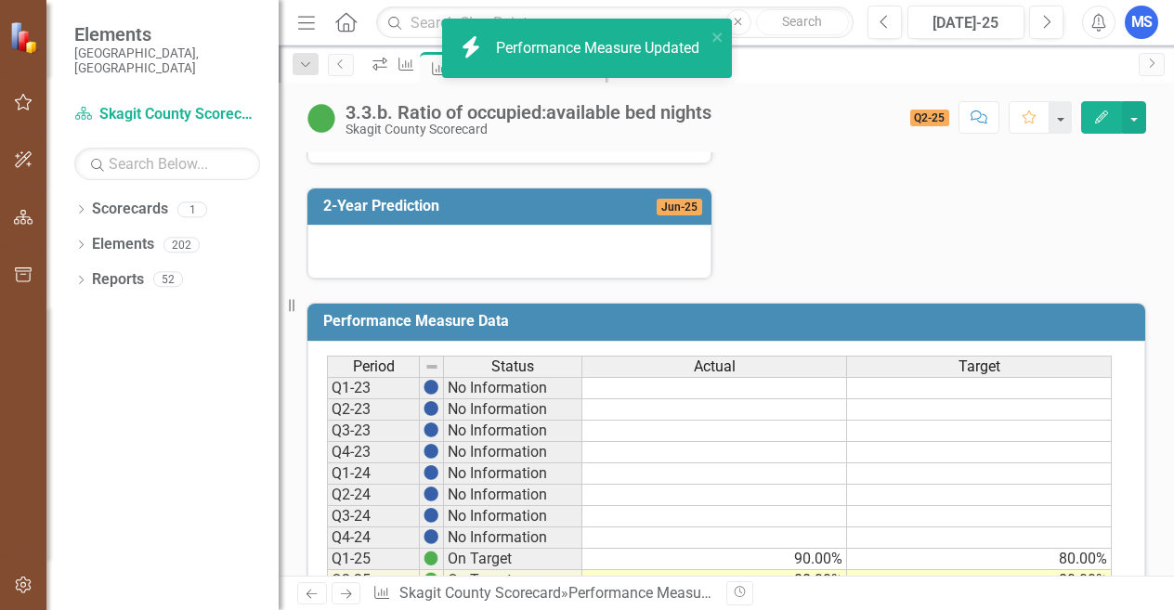
scroll to position [743, 0]
click at [475, 275] on div at bounding box center [509, 251] width 404 height 54
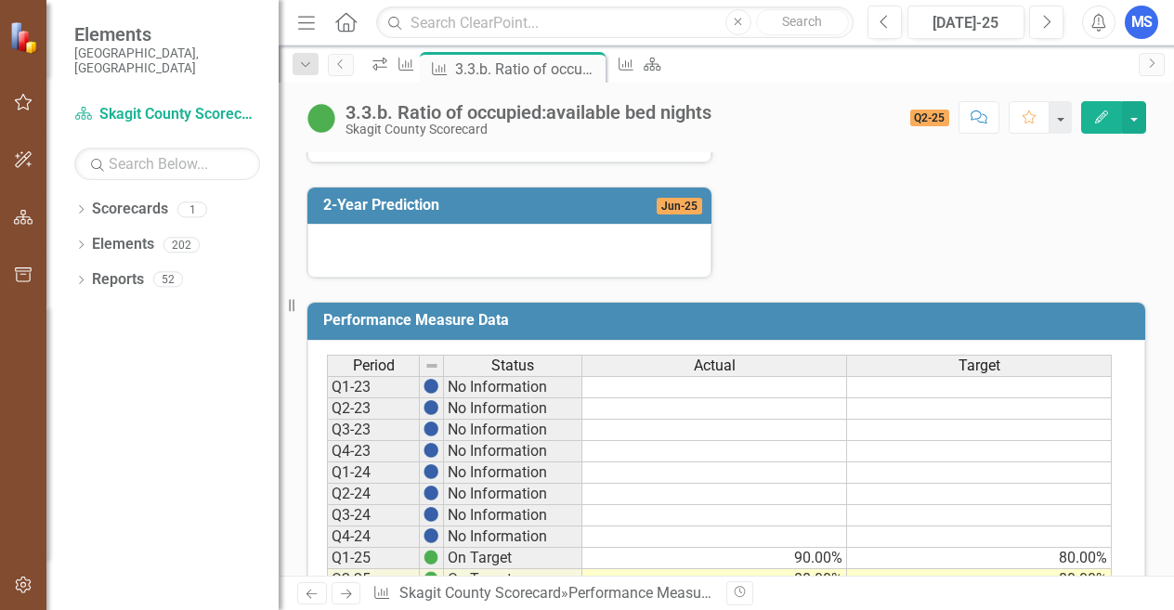
click at [1097, 118] on icon "Edit" at bounding box center [1101, 117] width 17 height 13
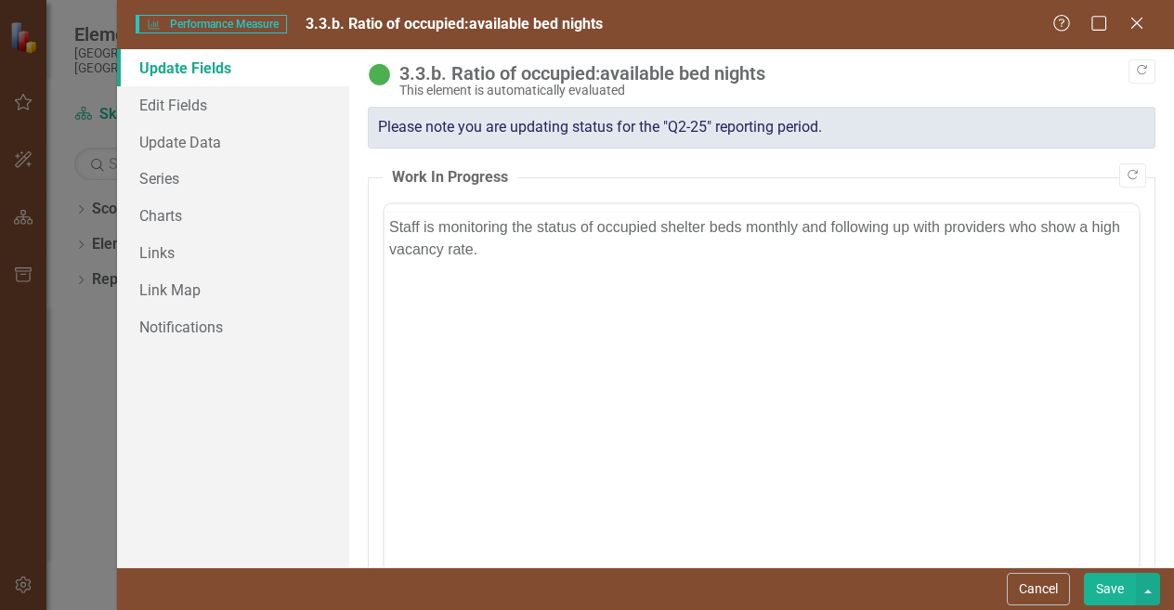
scroll to position [0, 0]
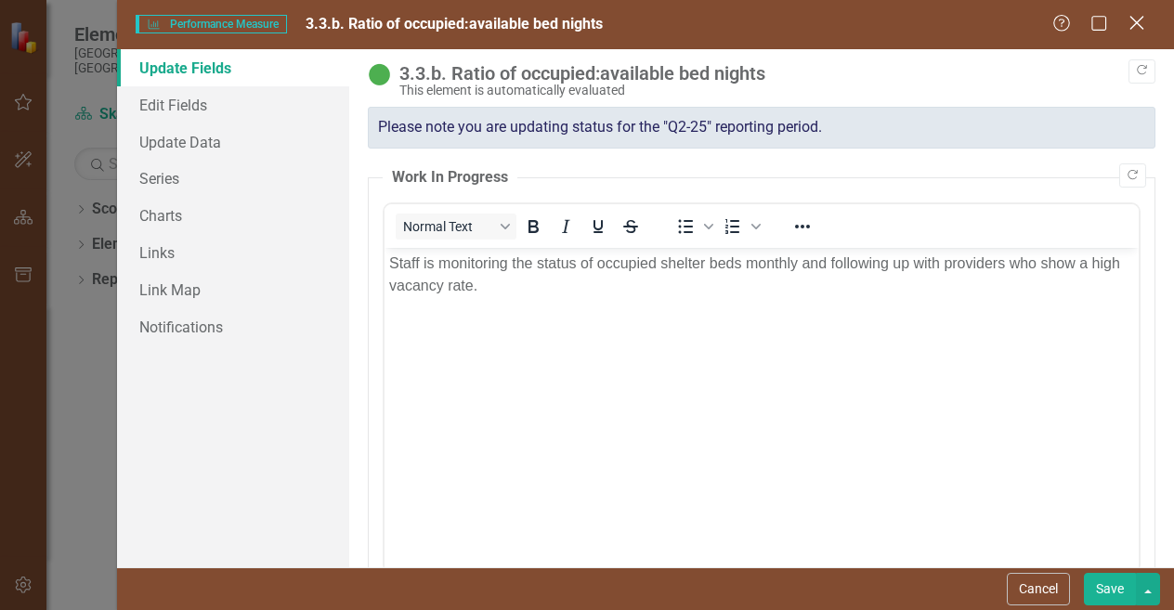
click at [1142, 21] on icon "Close" at bounding box center [1136, 23] width 23 height 18
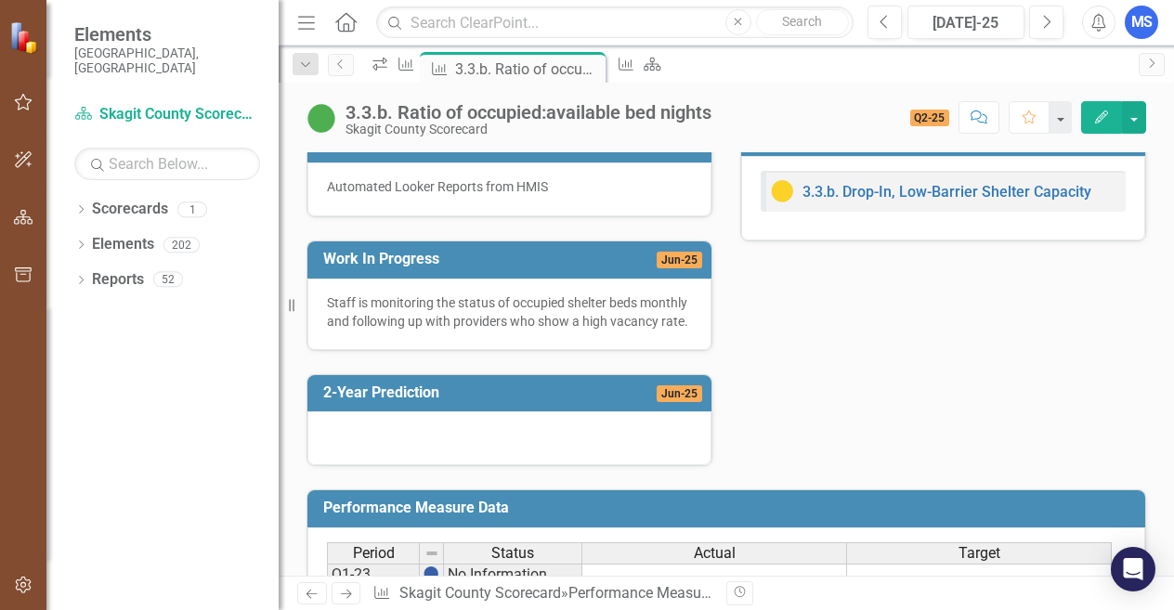
scroll to position [557, 0]
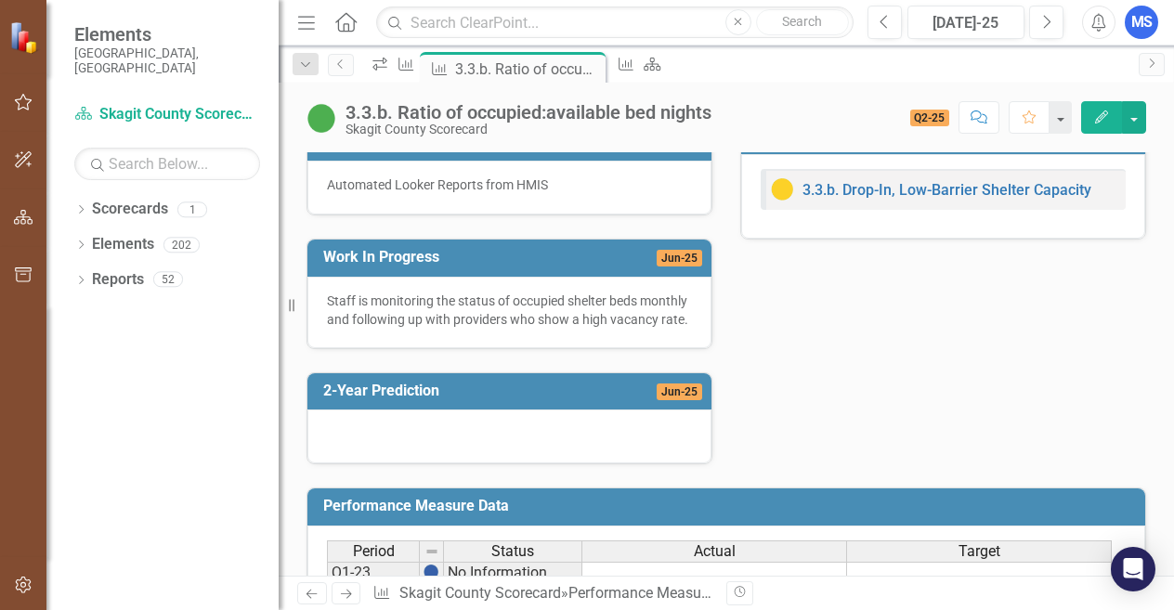
click at [467, 460] on div at bounding box center [509, 437] width 404 height 54
click at [1103, 121] on icon "Edit" at bounding box center [1101, 117] width 17 height 13
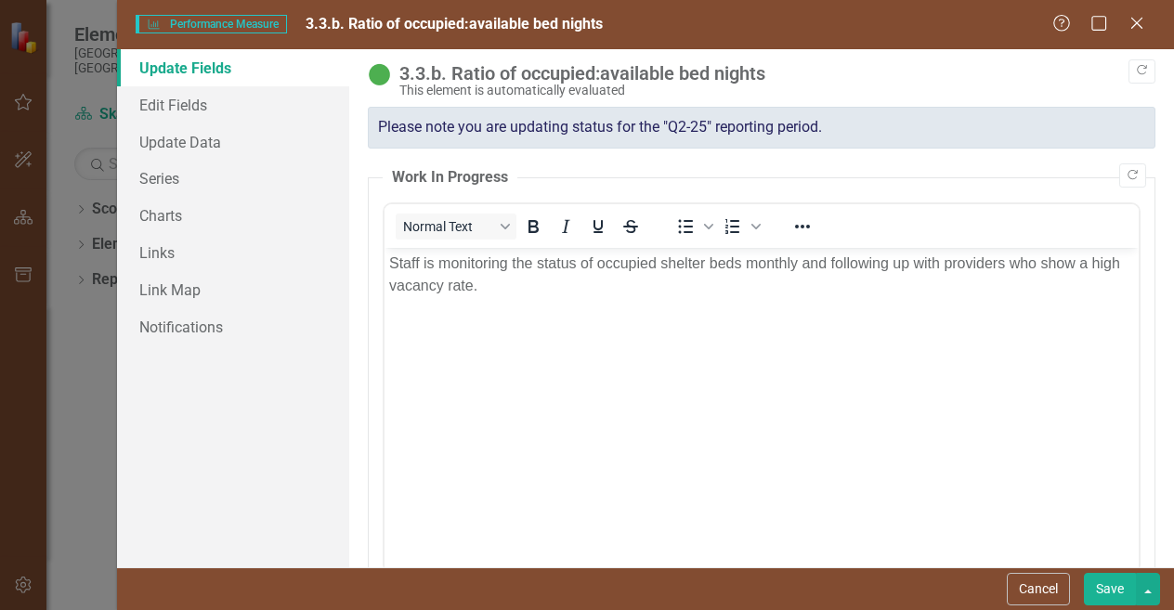
scroll to position [0, 0]
click at [598, 312] on body "Staff is monitoring the status of occupied shelter beds monthly and following u…" at bounding box center [762, 386] width 754 height 279
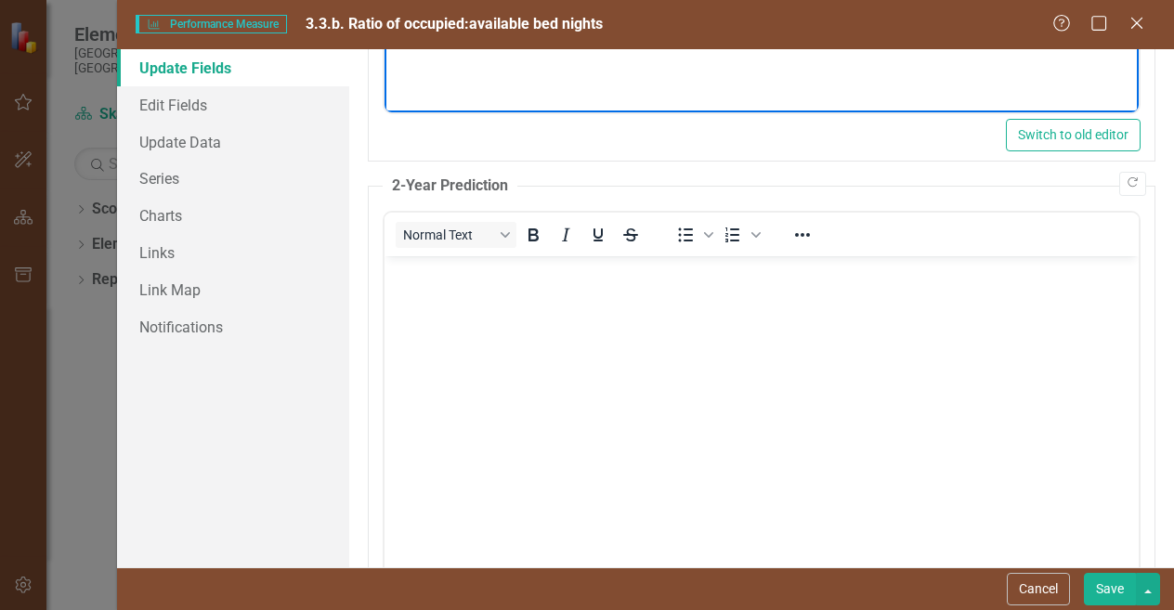
scroll to position [550, 0]
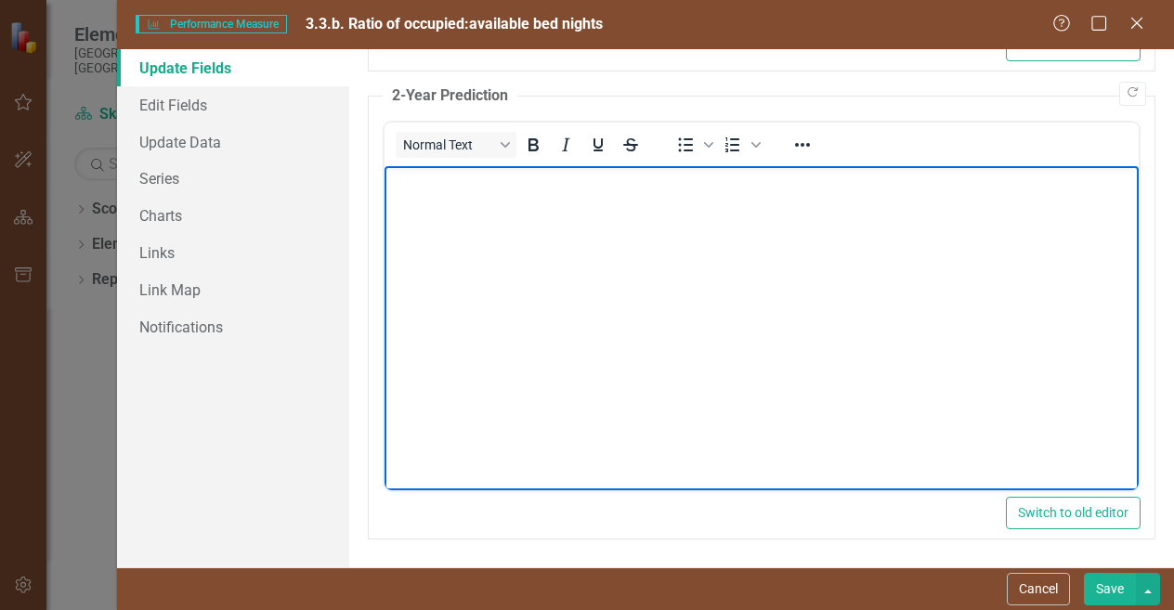
click at [599, 333] on body "Rich Text Area. Press ALT-0 for help." at bounding box center [762, 304] width 754 height 279
click at [744, 193] on body "By 2027, we will have a clear understanding for" at bounding box center [762, 304] width 754 height 279
drag, startPoint x: 715, startPoint y: 177, endPoint x: 477, endPoint y: 193, distance: 239.2
click at [477, 193] on body "By 2027, we will have a clear understanding for" at bounding box center [762, 304] width 754 height 279
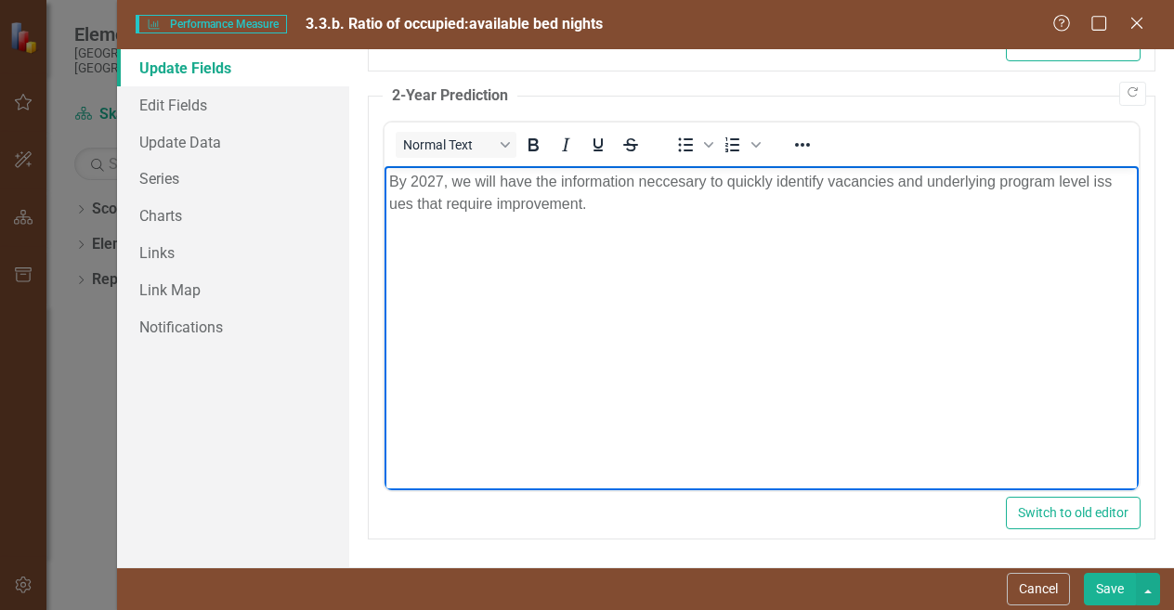
drag, startPoint x: 1100, startPoint y: 175, endPoint x: 401, endPoint y: 205, distance: 699.2
click at [401, 205] on p "By 2027, we will have the information neccesary to quickly identify vacancies a…" at bounding box center [761, 192] width 745 height 45
click at [386, 209] on body "By 2027, we will have the information neccesary to quickly identify vacancies a…" at bounding box center [762, 304] width 754 height 279
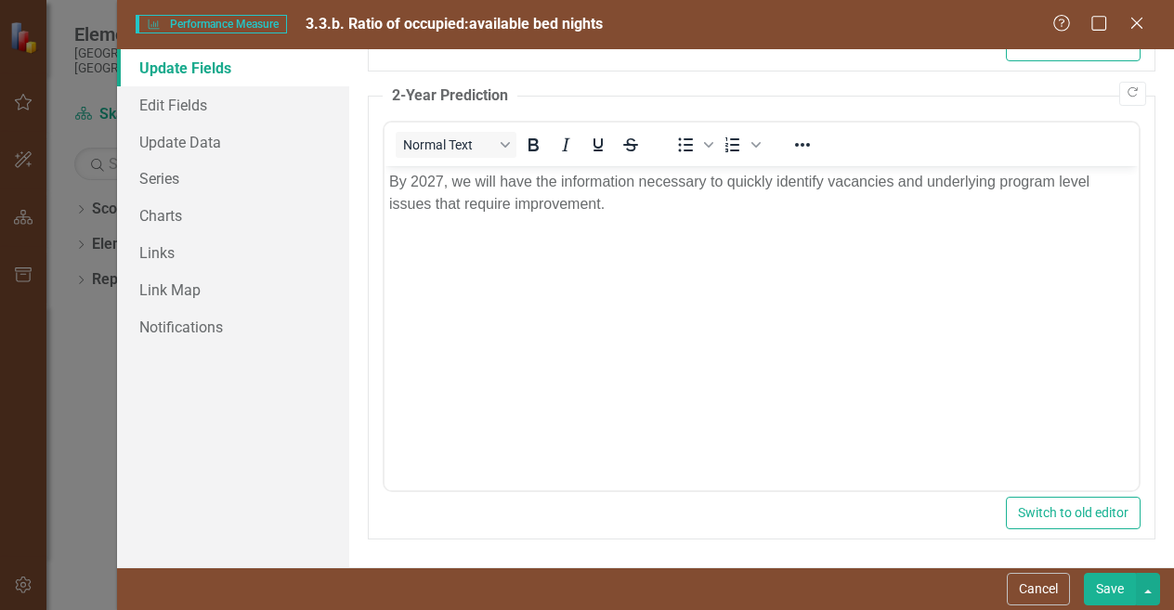
click at [1100, 590] on button "Save" at bounding box center [1110, 589] width 52 height 33
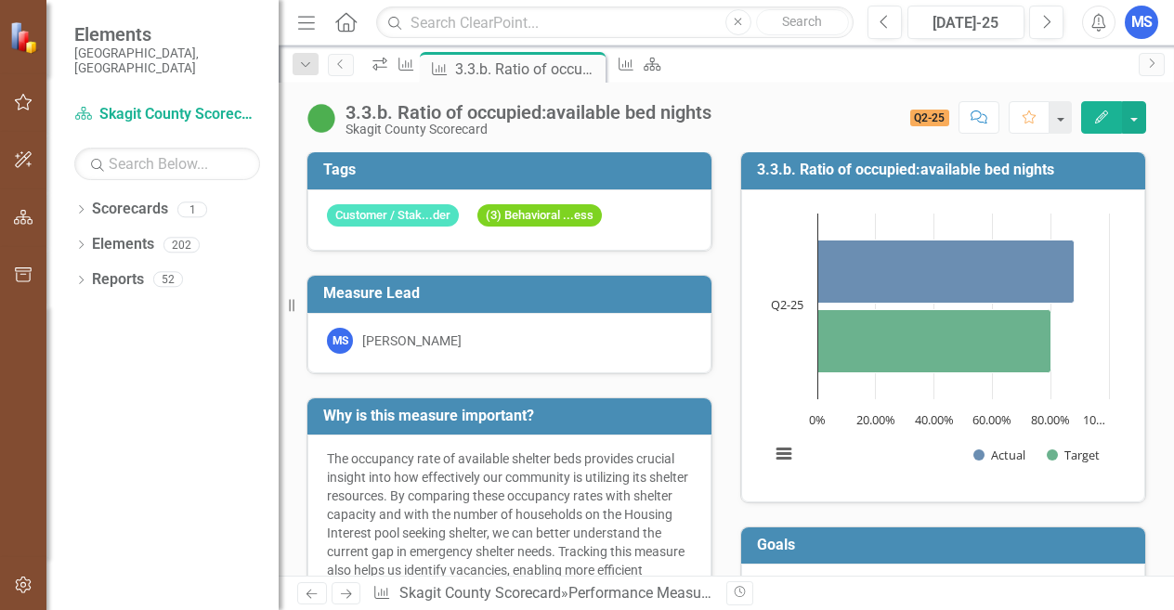
scroll to position [0, 0]
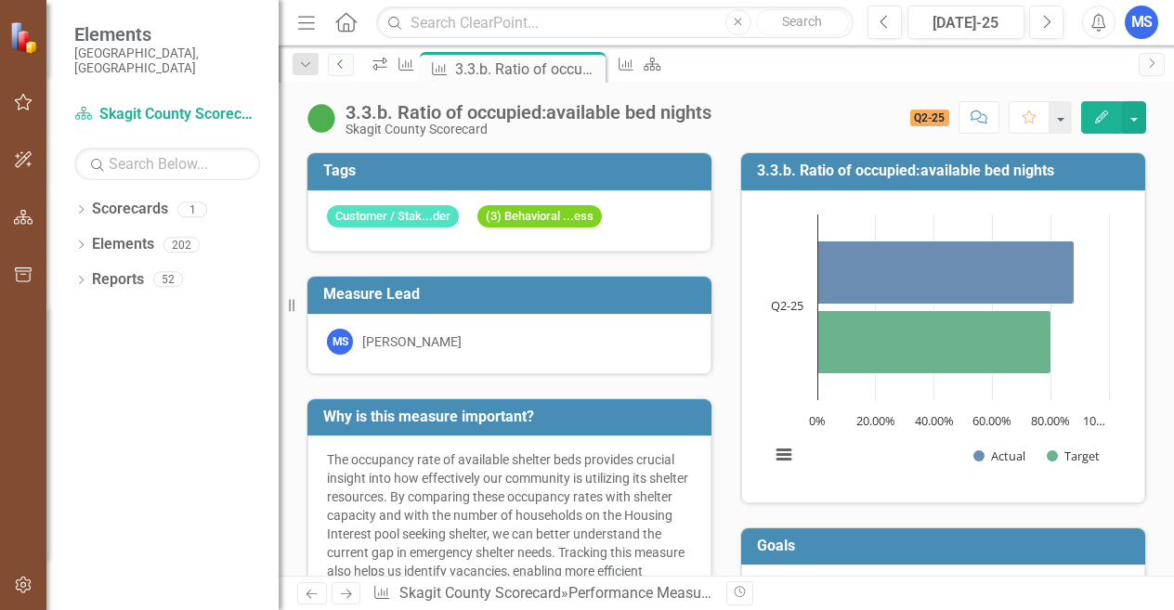
click at [346, 63] on icon "Previous" at bounding box center [340, 64] width 15 height 11
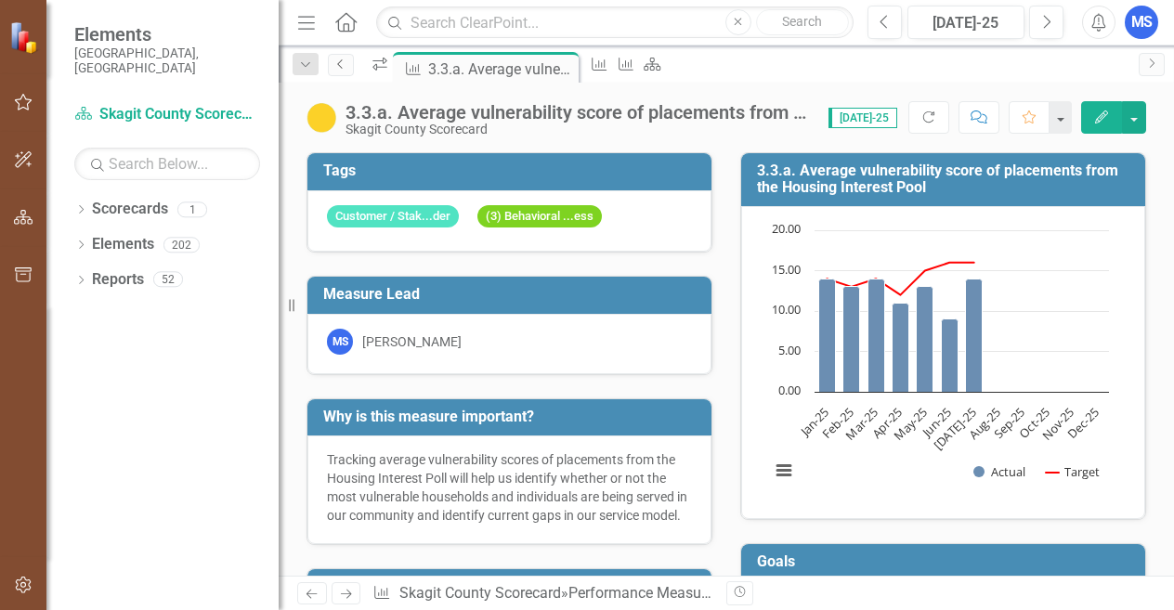
click at [345, 74] on link "Previous" at bounding box center [341, 65] width 26 height 22
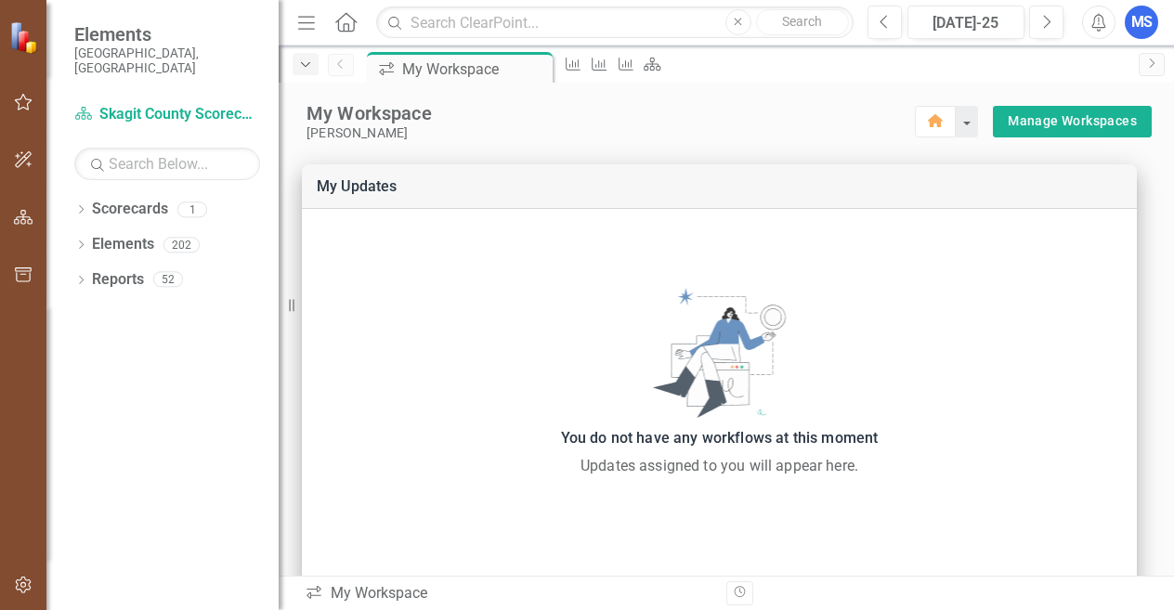
click at [303, 63] on icon "button" at bounding box center [305, 64] width 9 height 5
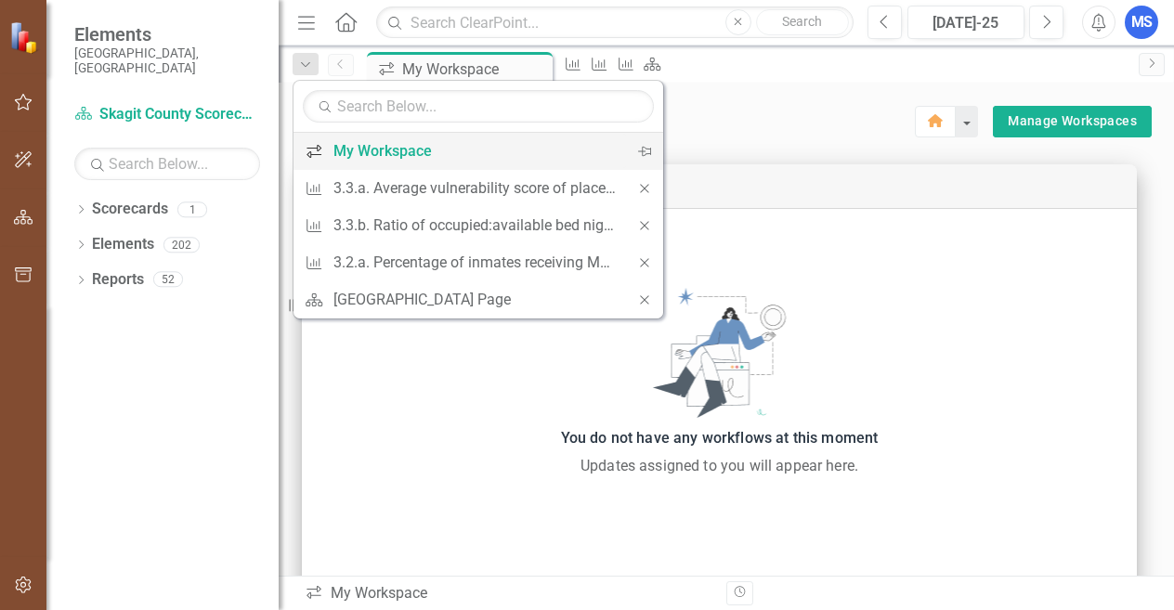
click at [381, 163] on div "My Workspace" at bounding box center [474, 150] width 283 height 23
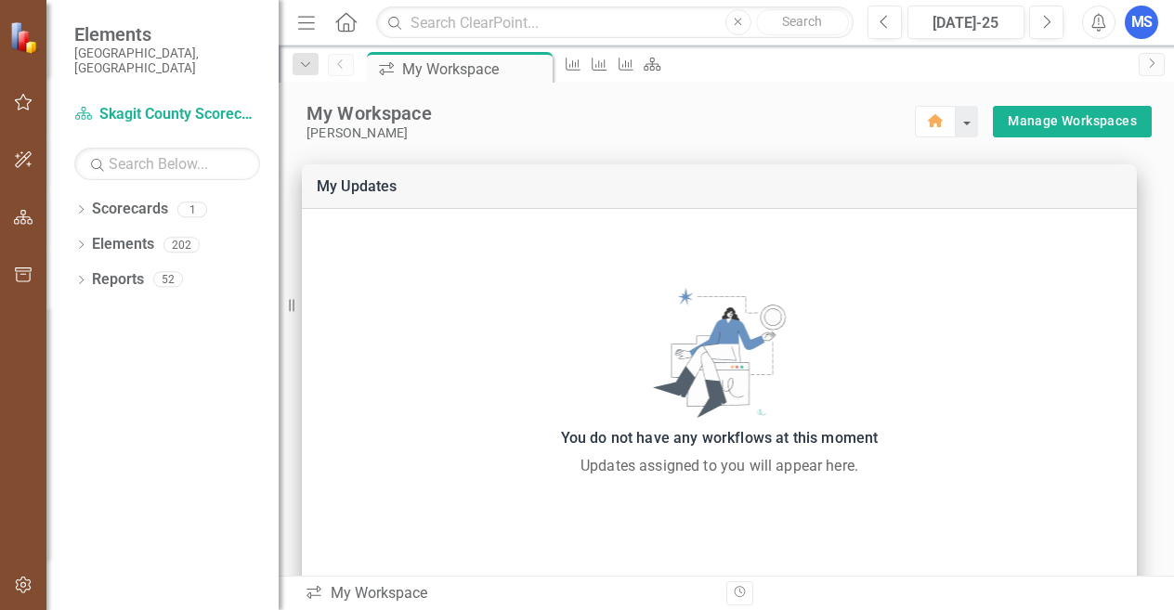
click at [30, 103] on icon "button" at bounding box center [24, 102] width 20 height 15
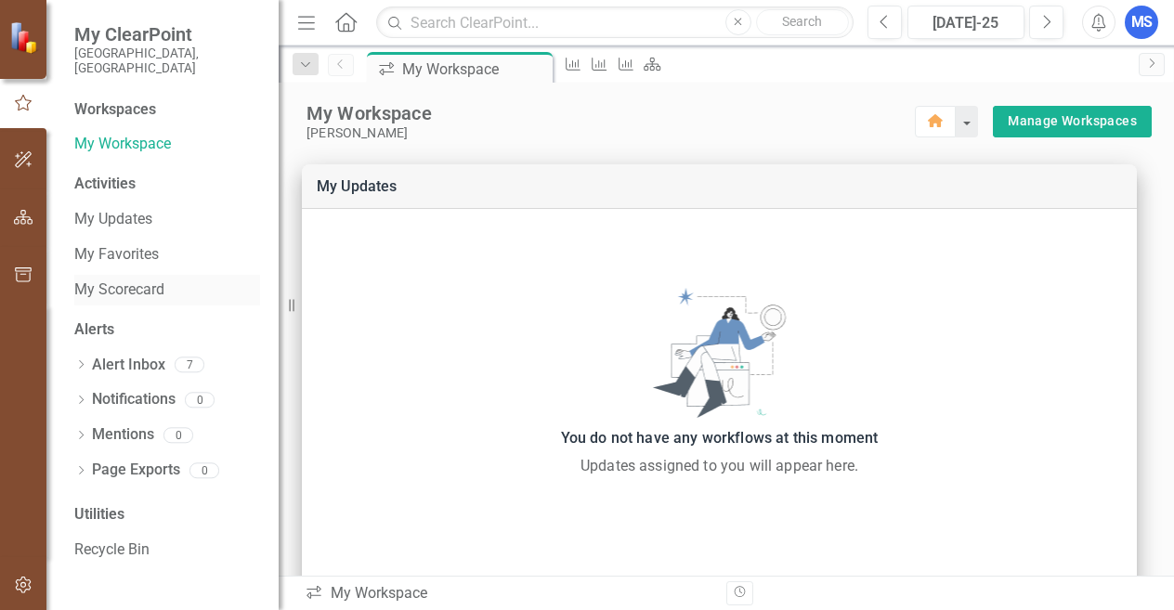
click at [126, 281] on link "My Scorecard" at bounding box center [167, 290] width 186 height 21
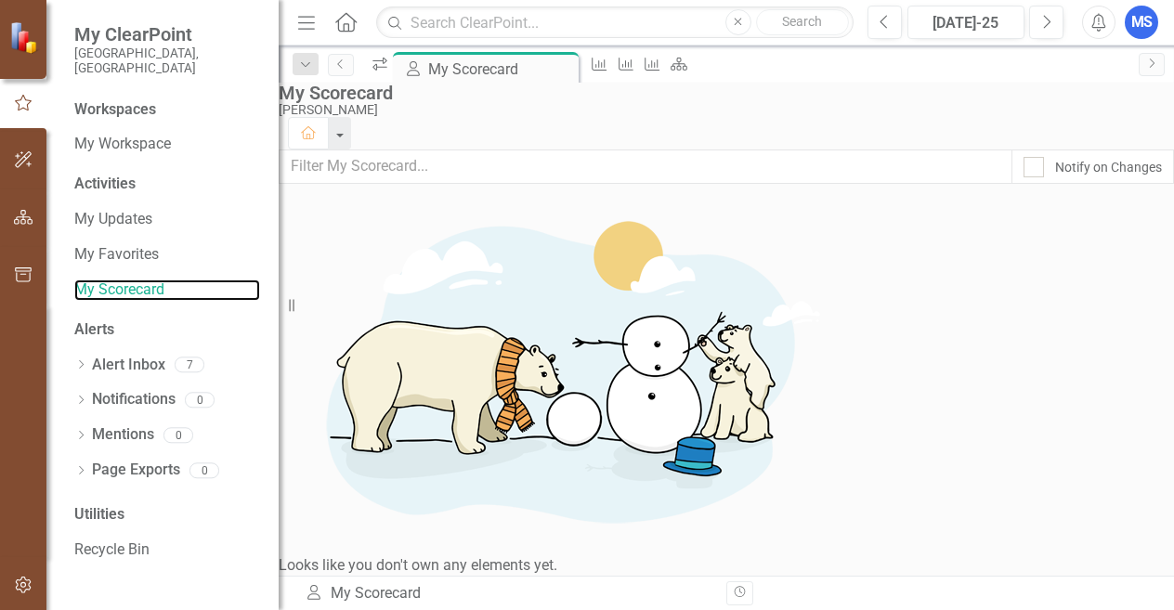
scroll to position [62, 0]
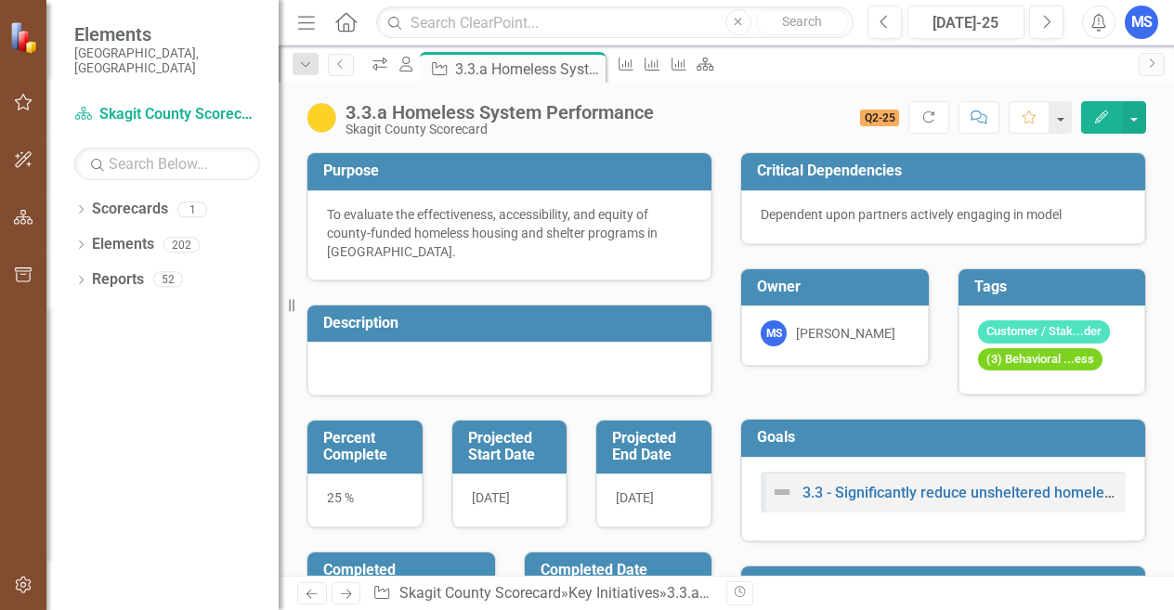
click at [424, 344] on div at bounding box center [509, 369] width 404 height 54
click at [1103, 127] on button "Edit" at bounding box center [1101, 117] width 41 height 33
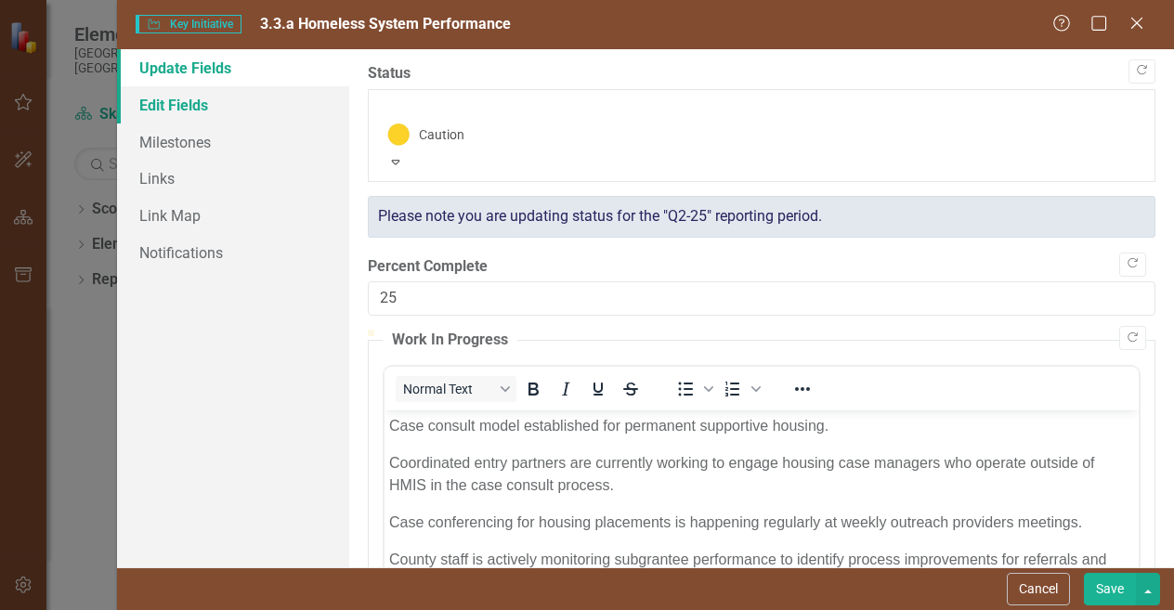
click at [174, 108] on link "Edit Fields" at bounding box center [233, 104] width 232 height 37
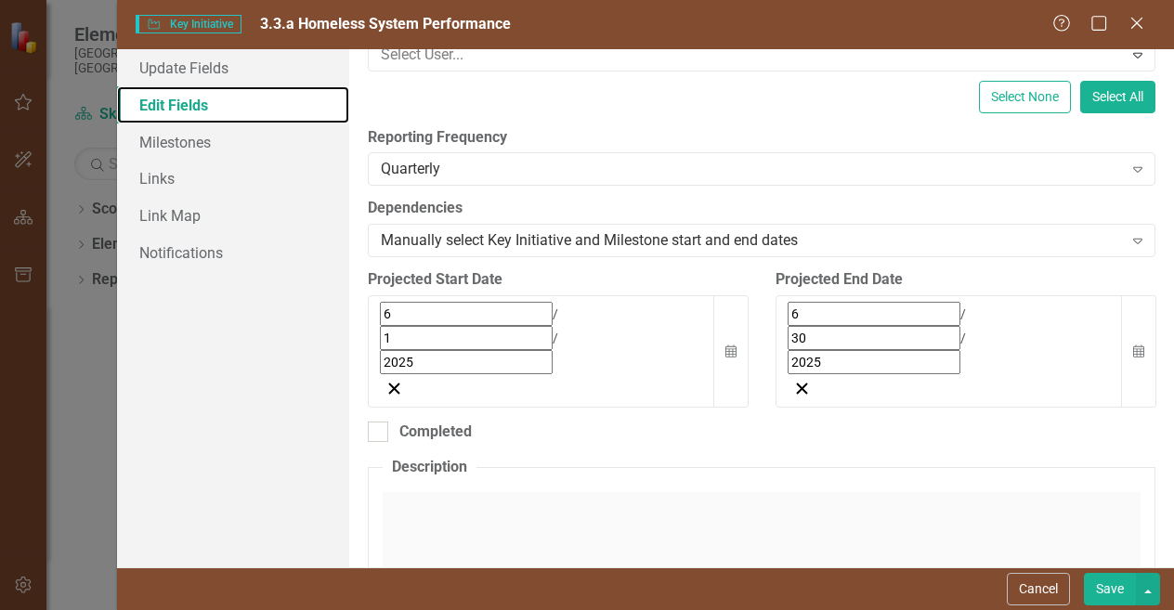
scroll to position [464, 0]
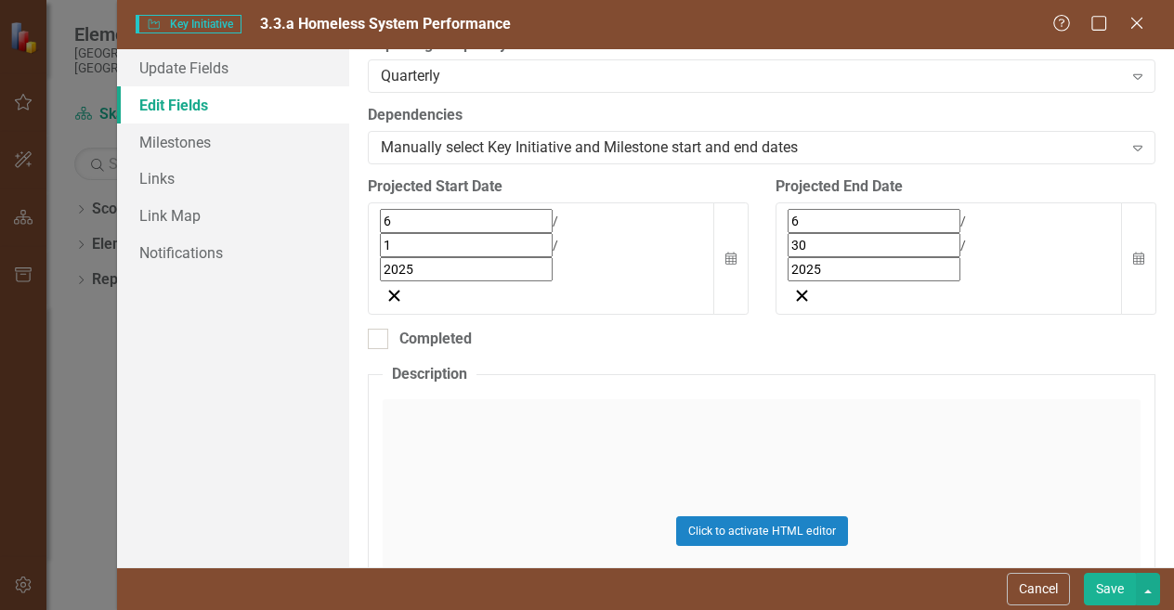
click at [446, 395] on div "Click to activate HTML editor" at bounding box center [762, 536] width 758 height 283
click at [516, 399] on div "Click to activate HTML editor" at bounding box center [762, 531] width 758 height 265
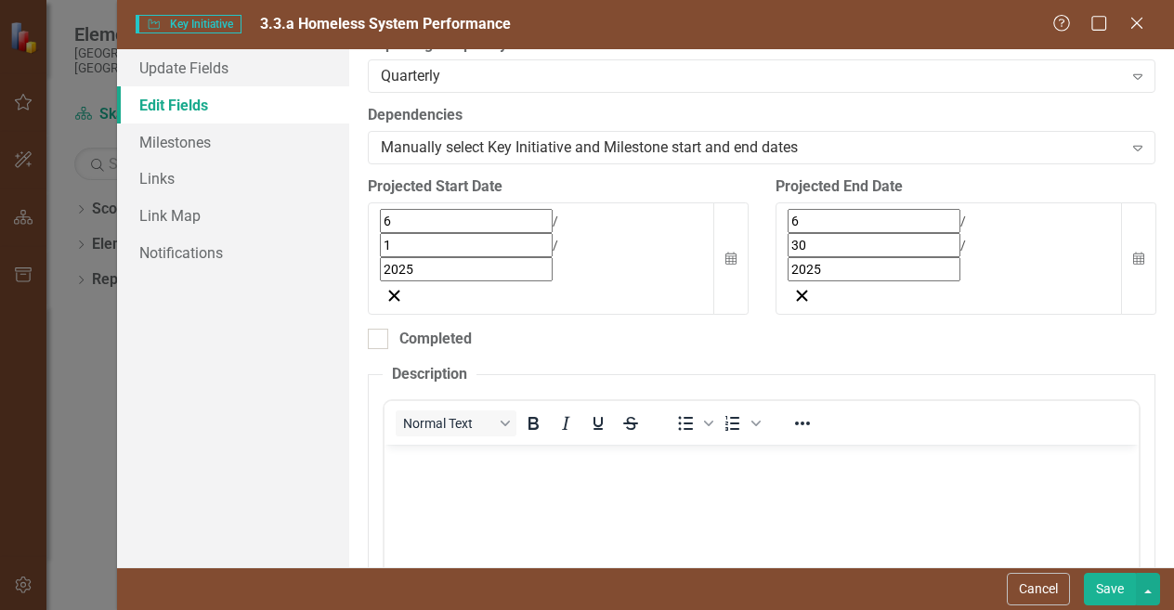
scroll to position [0, 0]
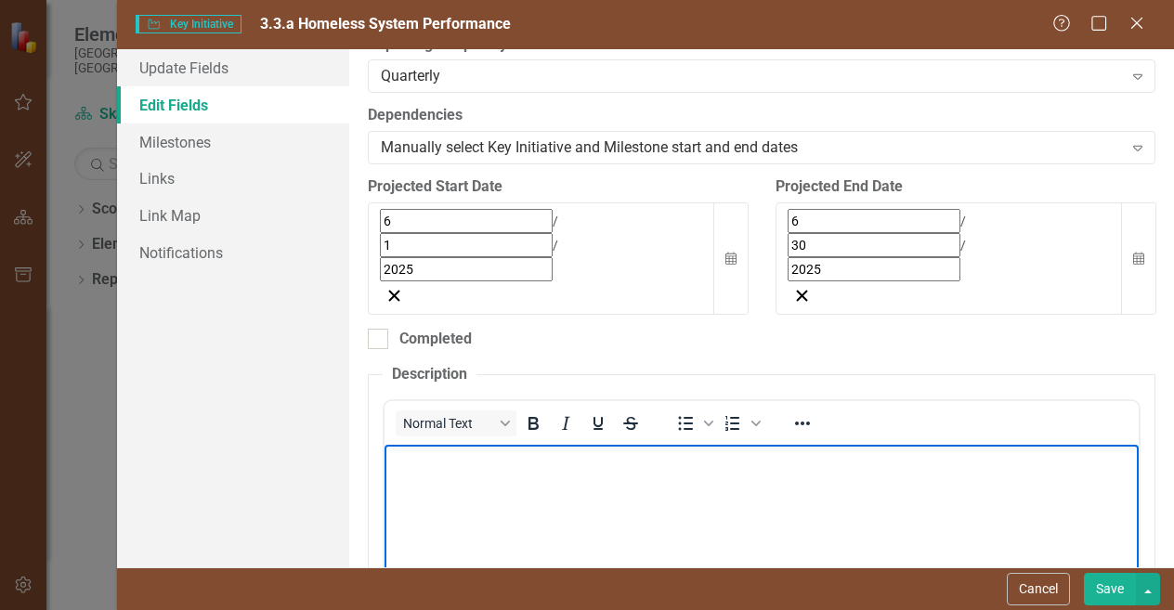
click at [430, 492] on body "Rich Text Area. Press ALT-0 for help." at bounding box center [762, 583] width 754 height 279
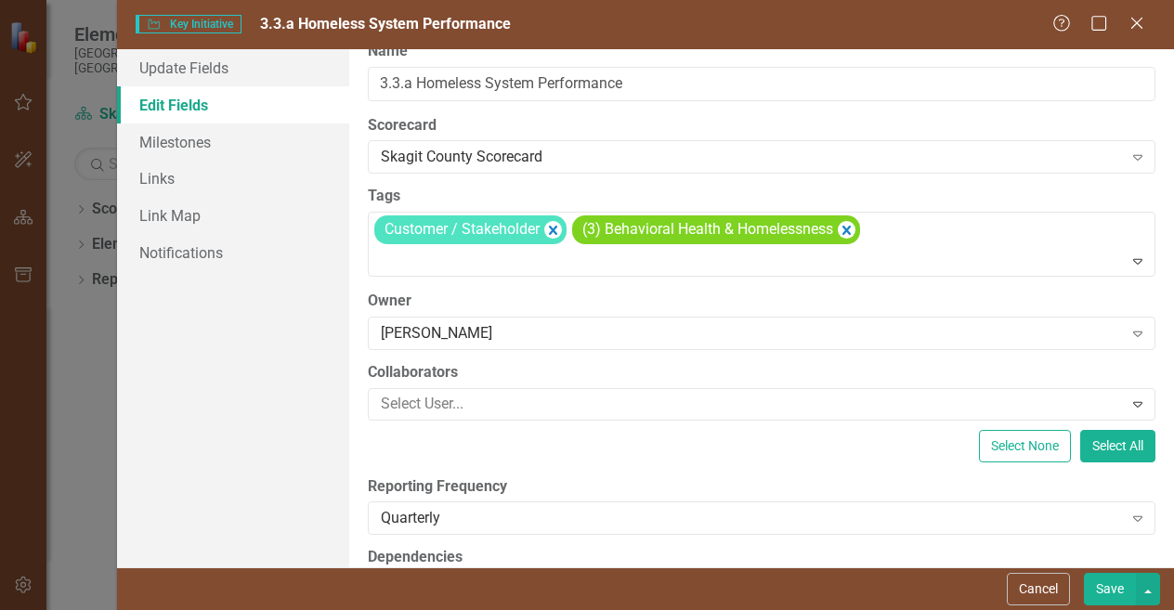
scroll to position [650, 0]
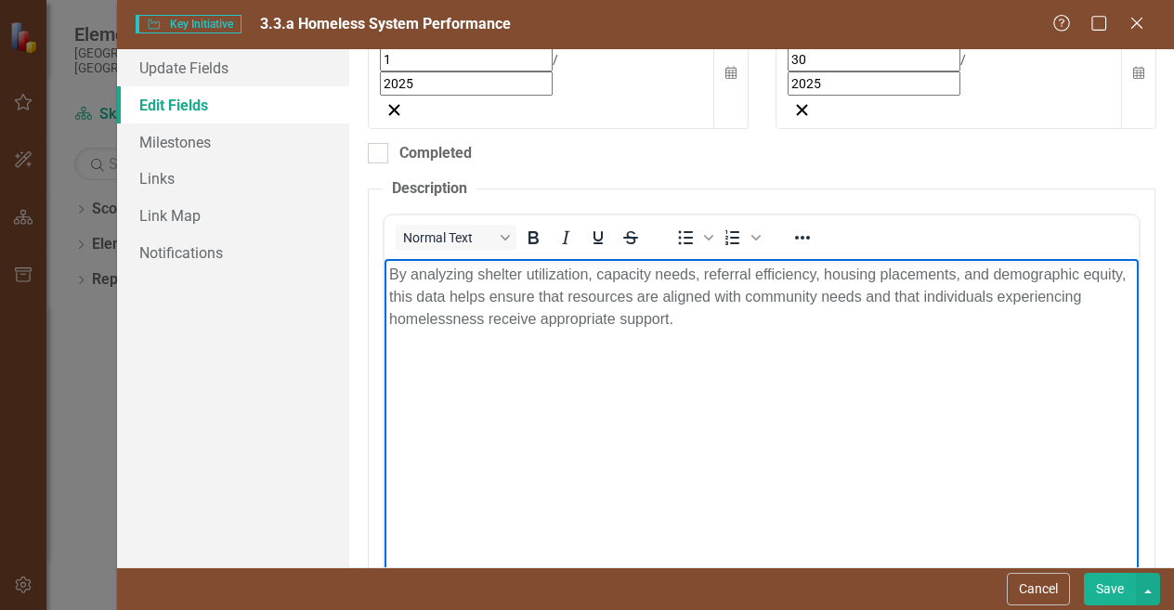
click at [1116, 584] on button "Save" at bounding box center [1110, 589] width 52 height 33
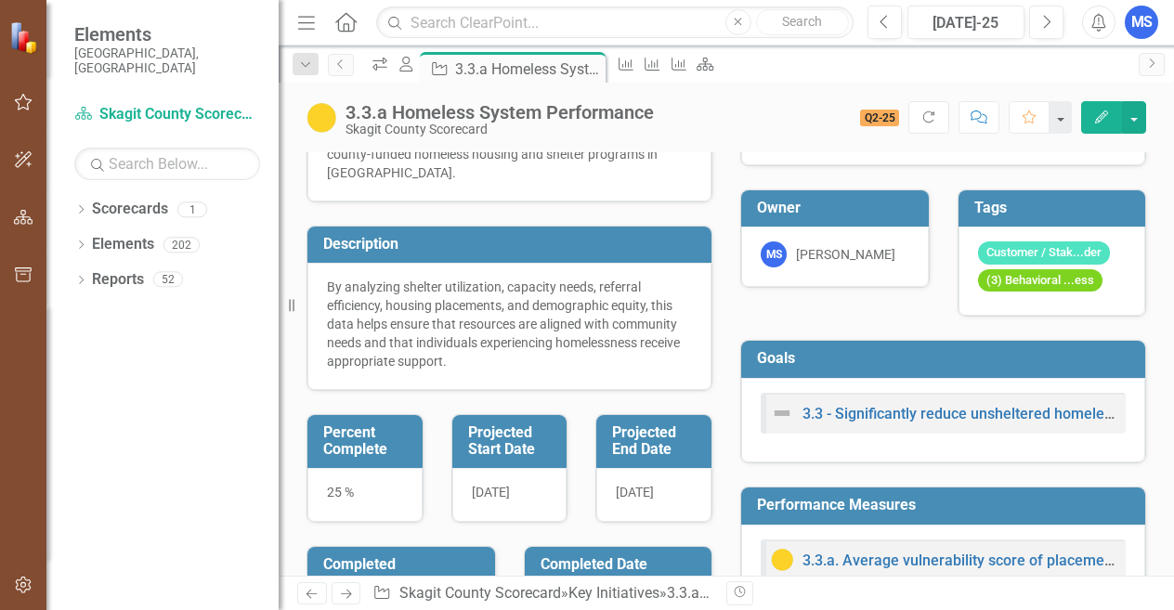
scroll to position [186, 0]
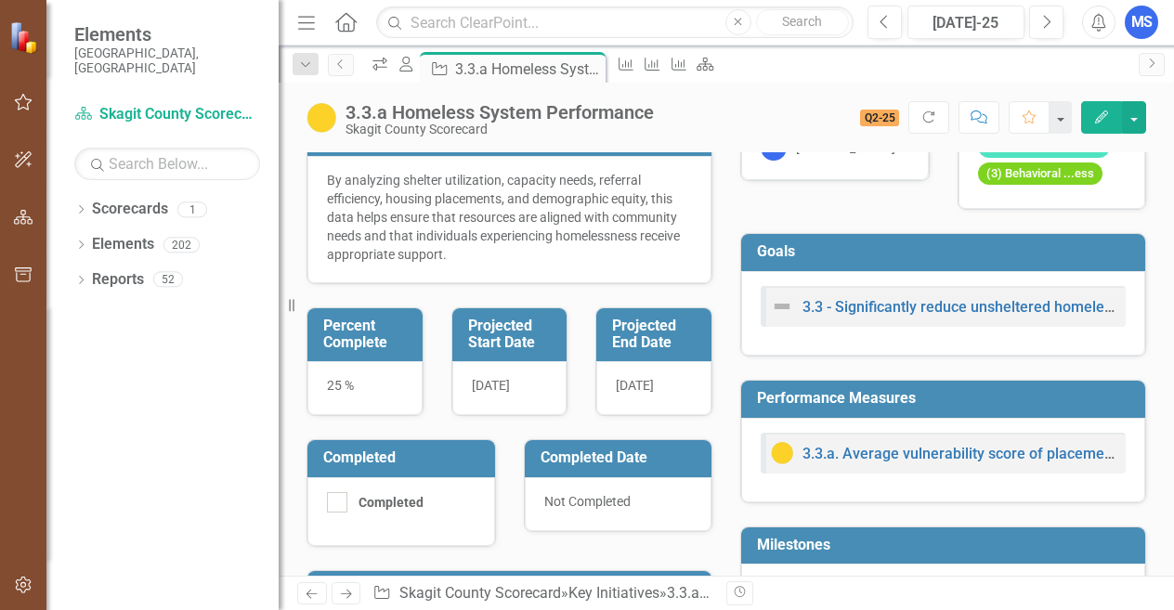
click at [507, 386] on span "6/1/25" at bounding box center [491, 385] width 38 height 15
click at [635, 367] on div "6/30/25" at bounding box center [653, 388] width 115 height 54
click at [1103, 116] on icon "Edit" at bounding box center [1101, 117] width 17 height 13
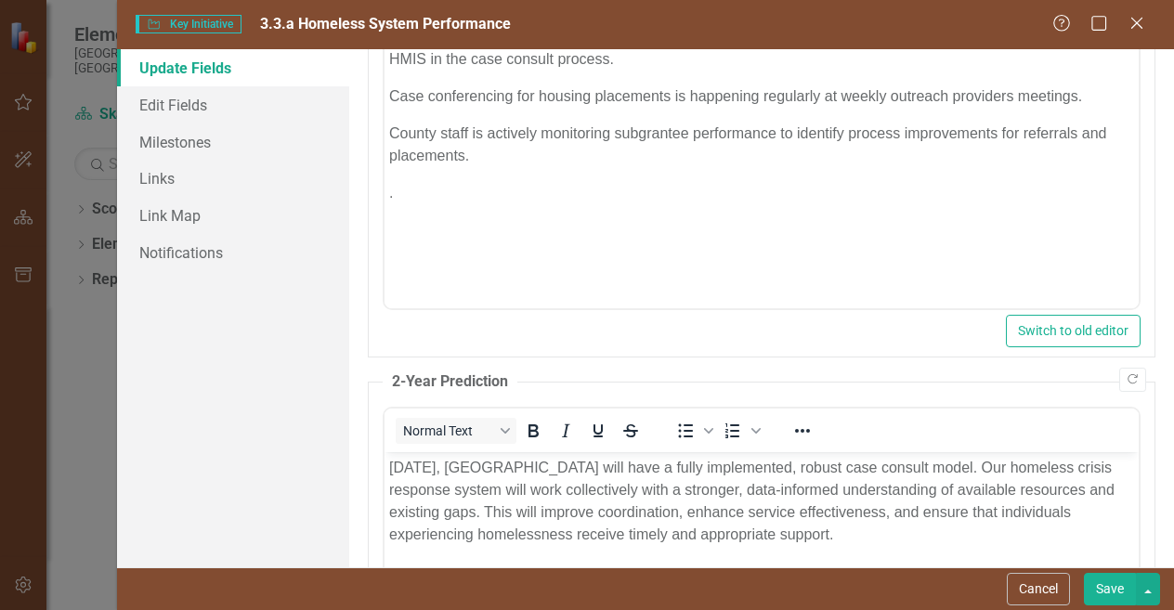
scroll to position [0, 0]
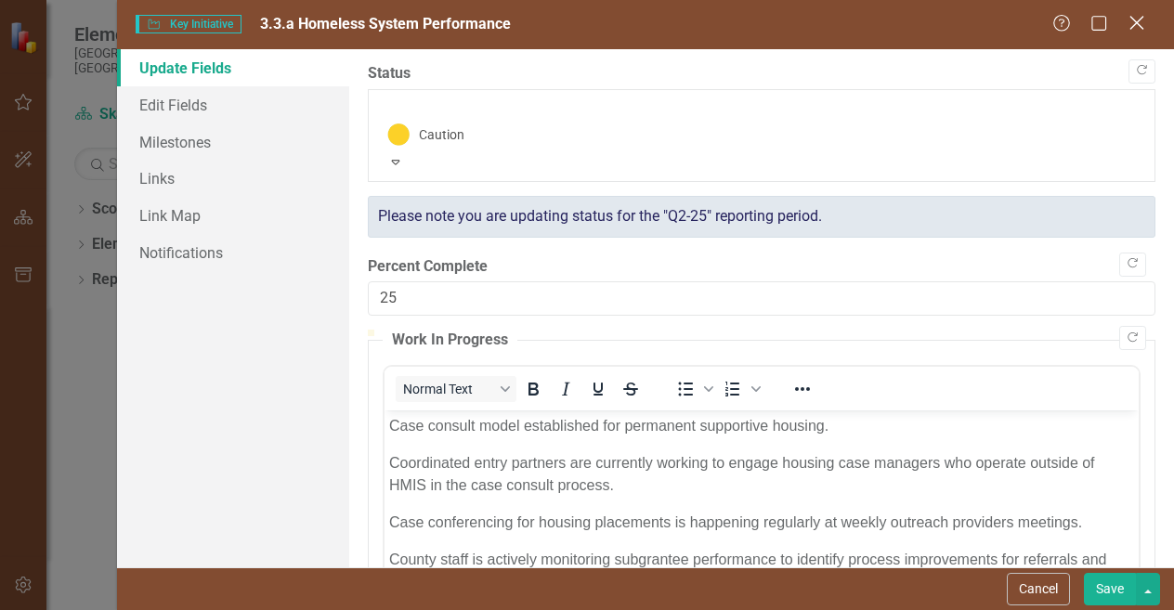
click at [1137, 18] on icon "Close" at bounding box center [1136, 23] width 23 height 18
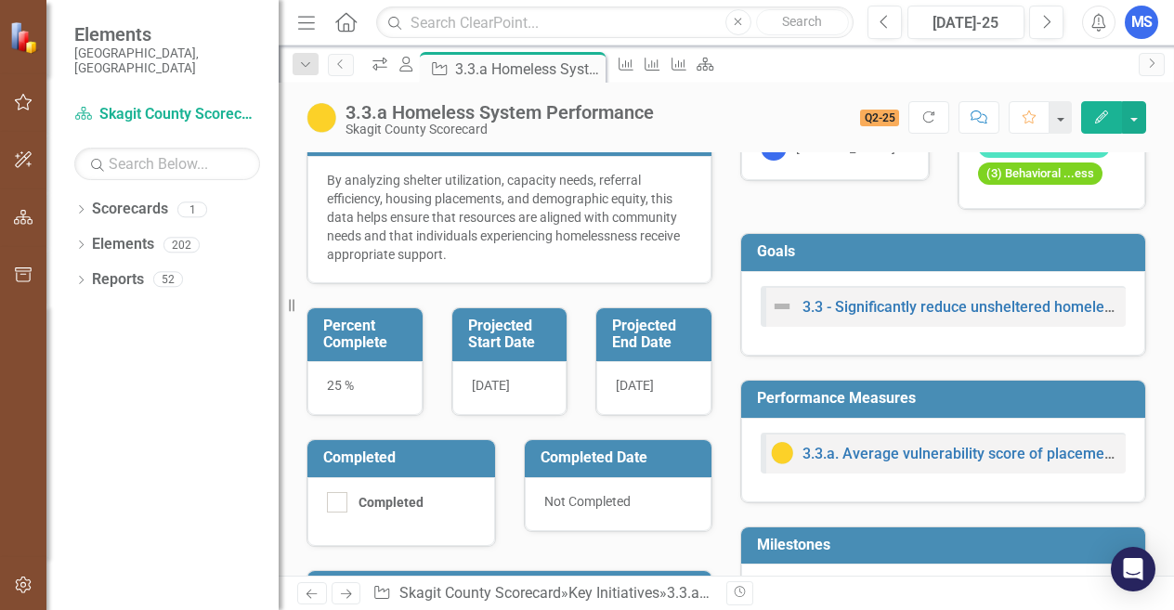
drag, startPoint x: 293, startPoint y: 307, endPoint x: 194, endPoint y: 328, distance: 100.6
click at [194, 328] on div "Elements Skagit County, WA Scorecard Skagit County Scorecard Search Dropdown Sc…" at bounding box center [139, 305] width 279 height 610
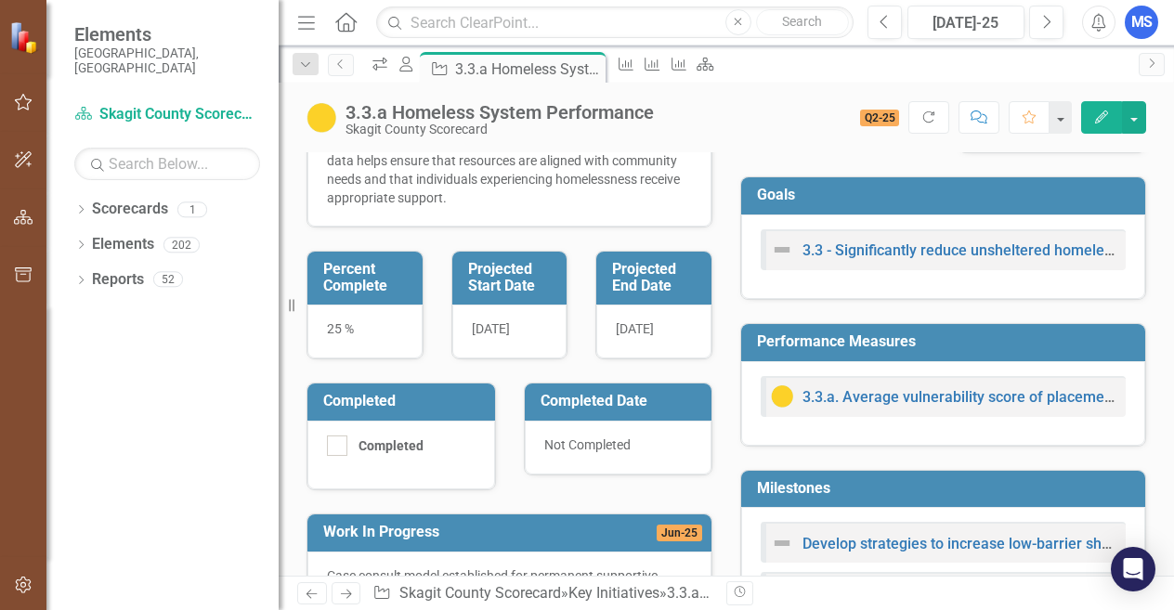
scroll to position [186, 0]
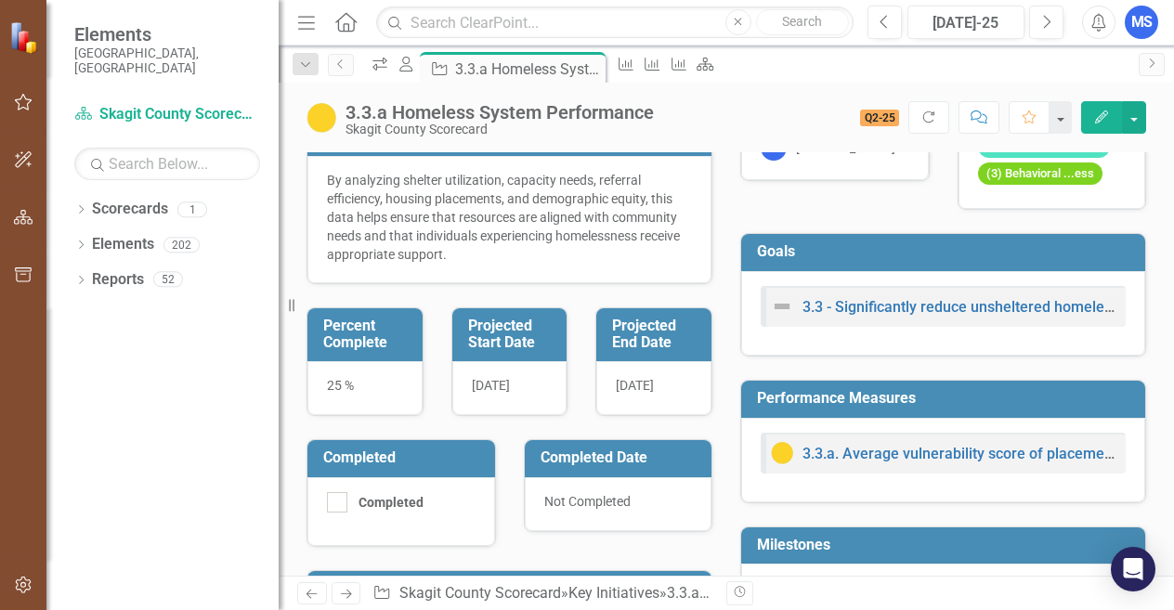
click at [656, 355] on td "Projected End Date" at bounding box center [657, 336] width 90 height 46
click at [1137, 109] on button "button" at bounding box center [1134, 117] width 24 height 33
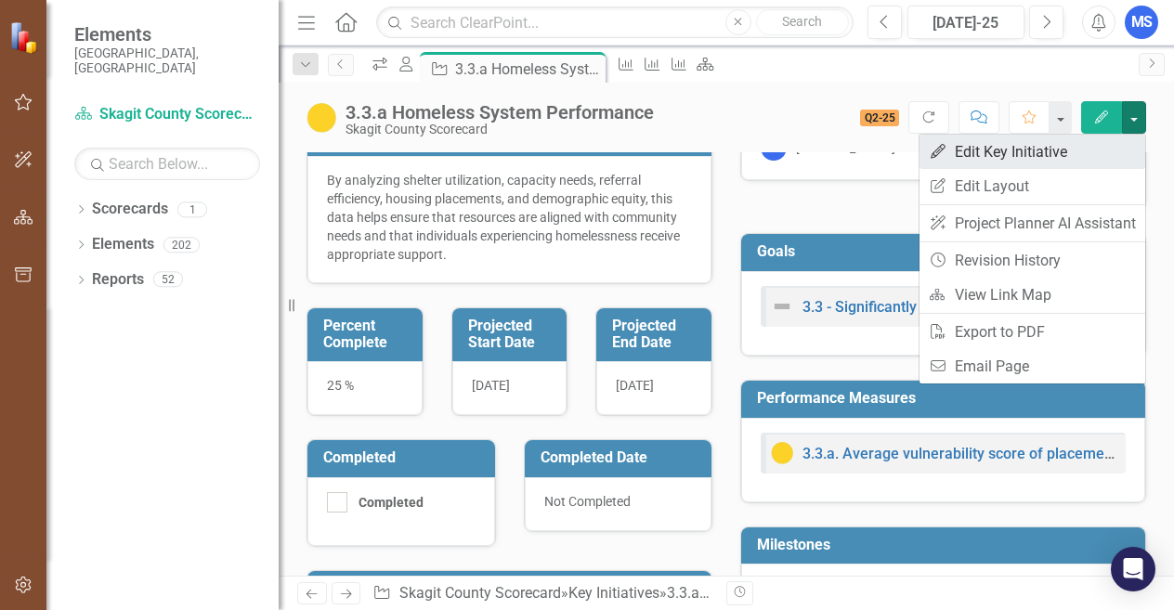
click at [1067, 150] on link "Edit Edit Key Initiative" at bounding box center [1033, 152] width 226 height 34
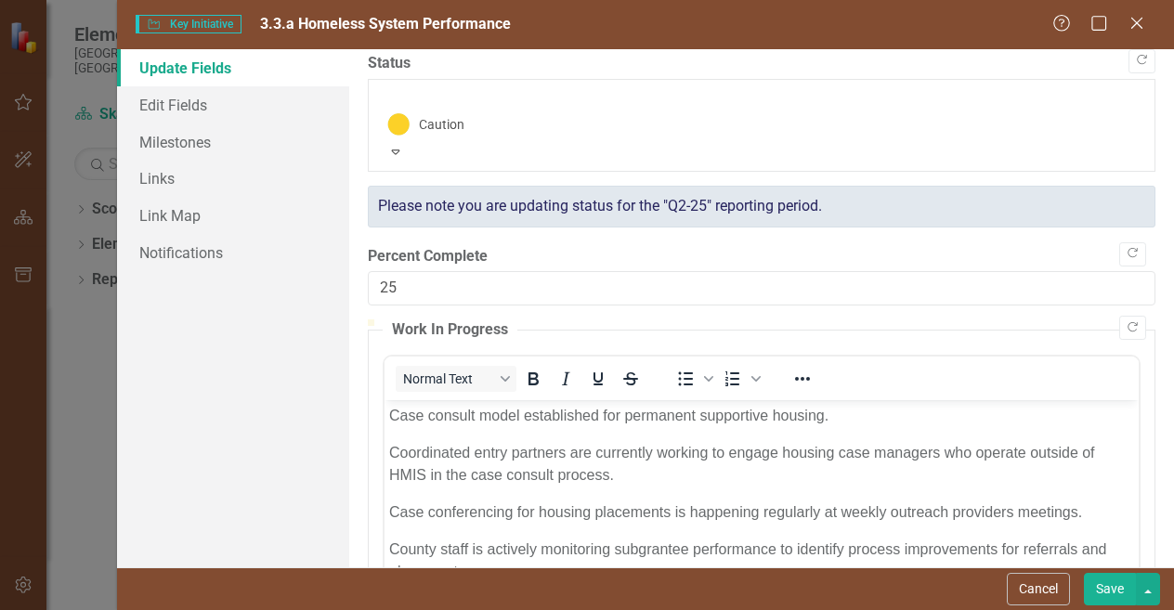
scroll to position [0, 0]
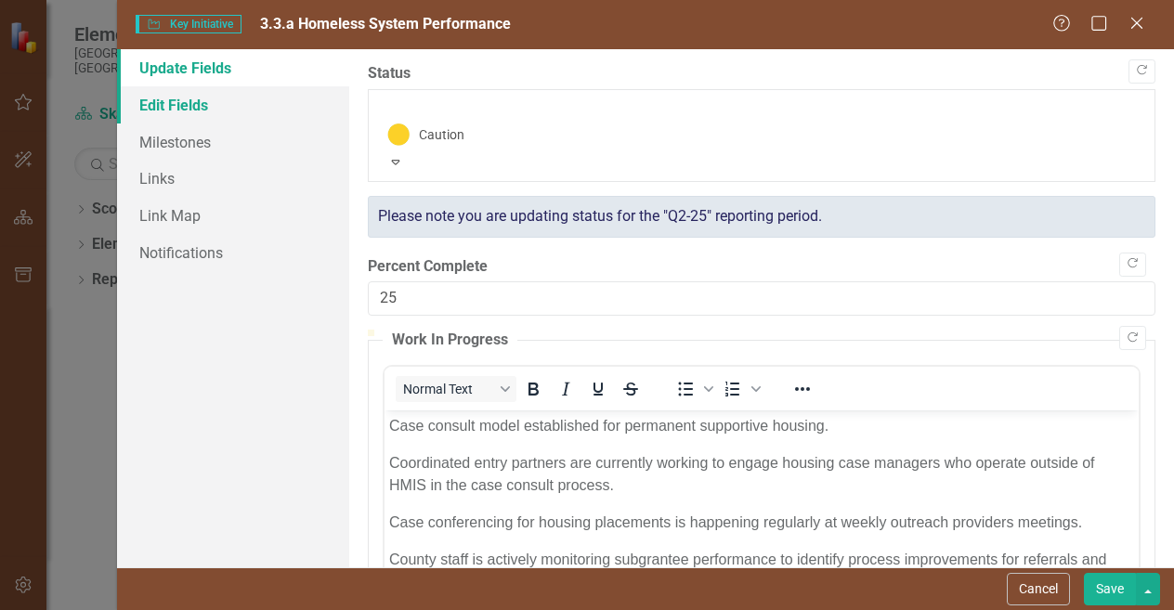
click at [167, 104] on link "Edit Fields" at bounding box center [233, 104] width 232 height 37
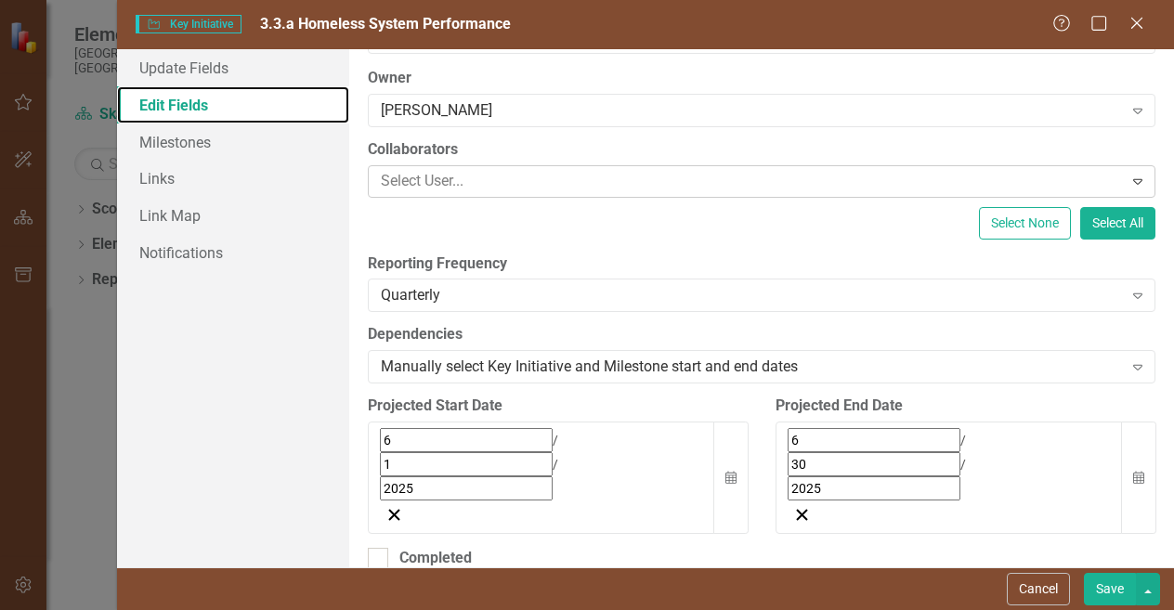
scroll to position [279, 0]
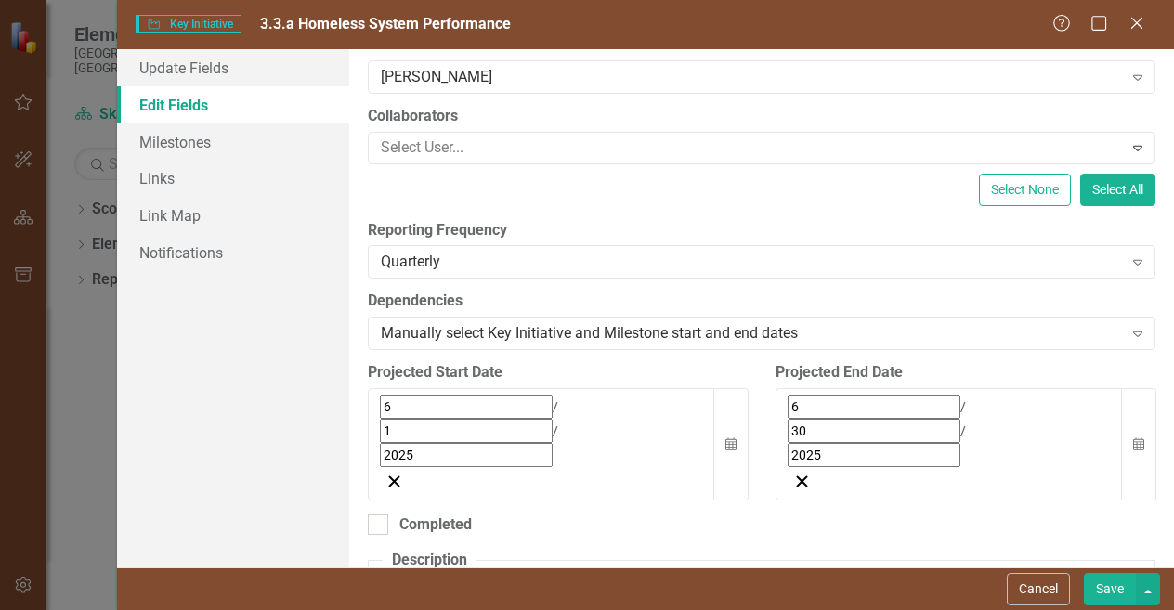
click at [969, 396] on div "6 / 30 / 2025" at bounding box center [949, 431] width 323 height 72
click at [1020, 428] on button "›" at bounding box center [1039, 448] width 41 height 41
click at [1093, 428] on button "»" at bounding box center [1080, 448] width 41 height 41
click at [835, 428] on button "‹" at bounding box center [838, 448] width 41 height 41
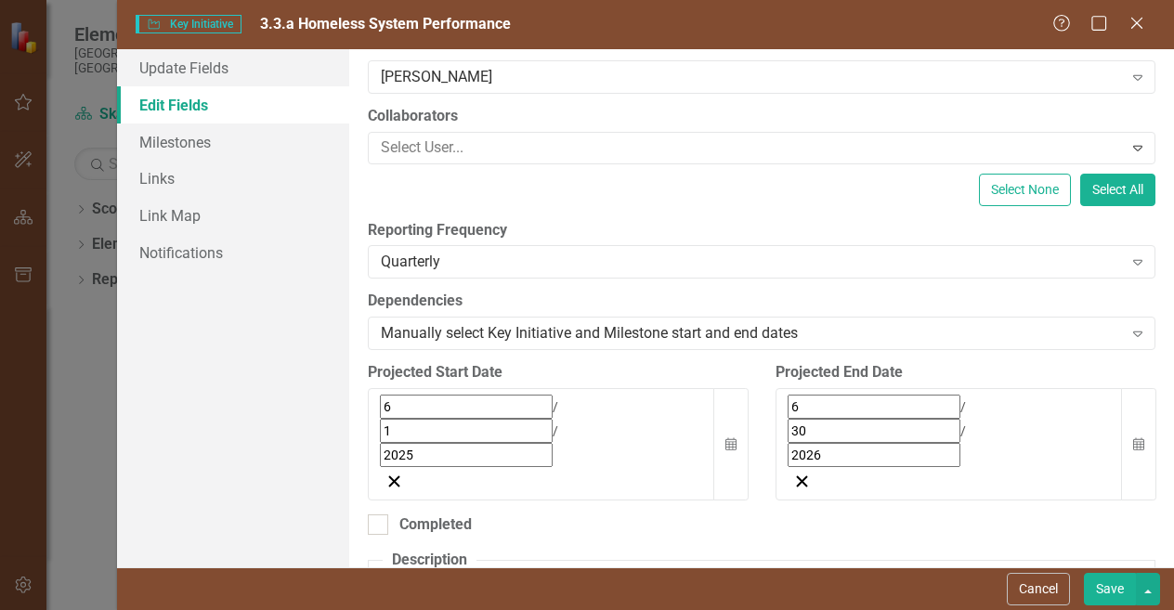
click at [1107, 582] on button "Save" at bounding box center [1110, 589] width 52 height 33
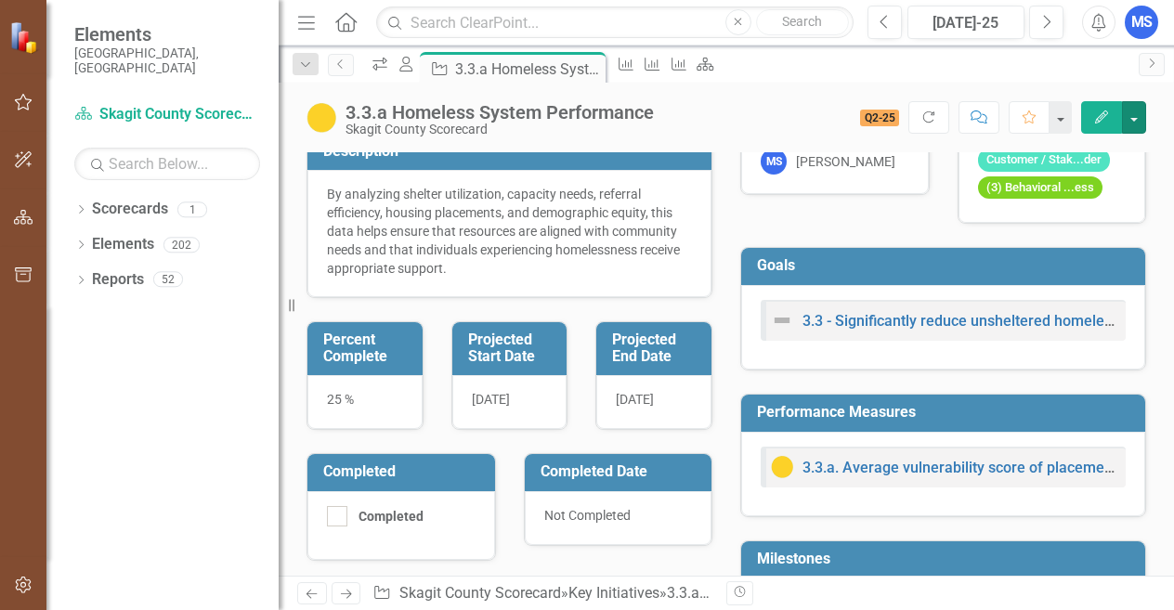
scroll to position [0, 0]
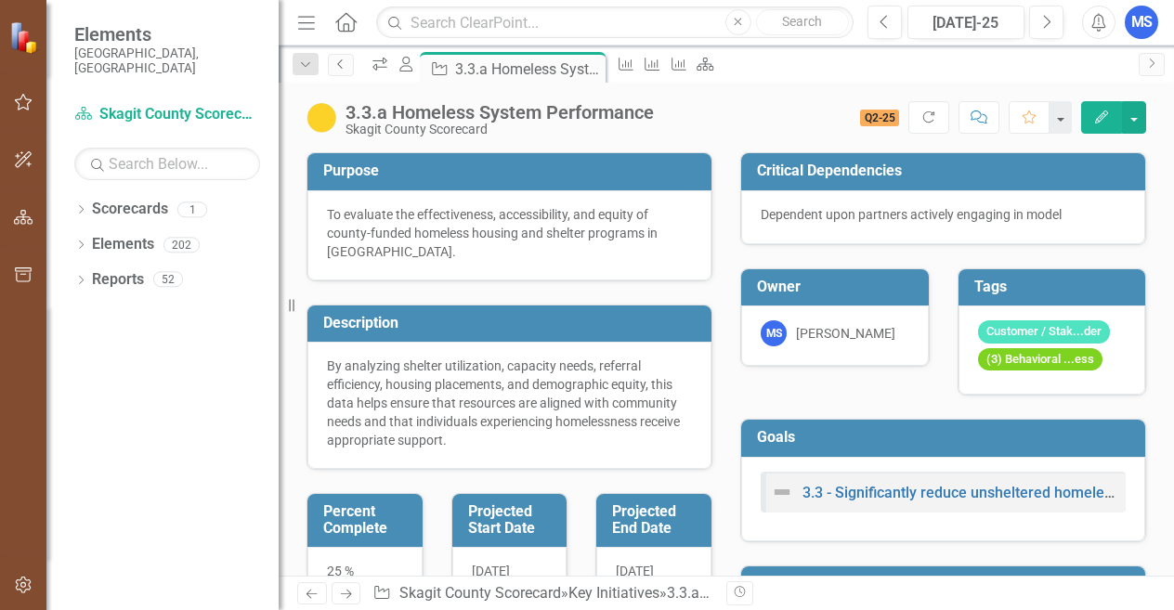
click at [346, 67] on icon "Previous" at bounding box center [340, 64] width 15 height 11
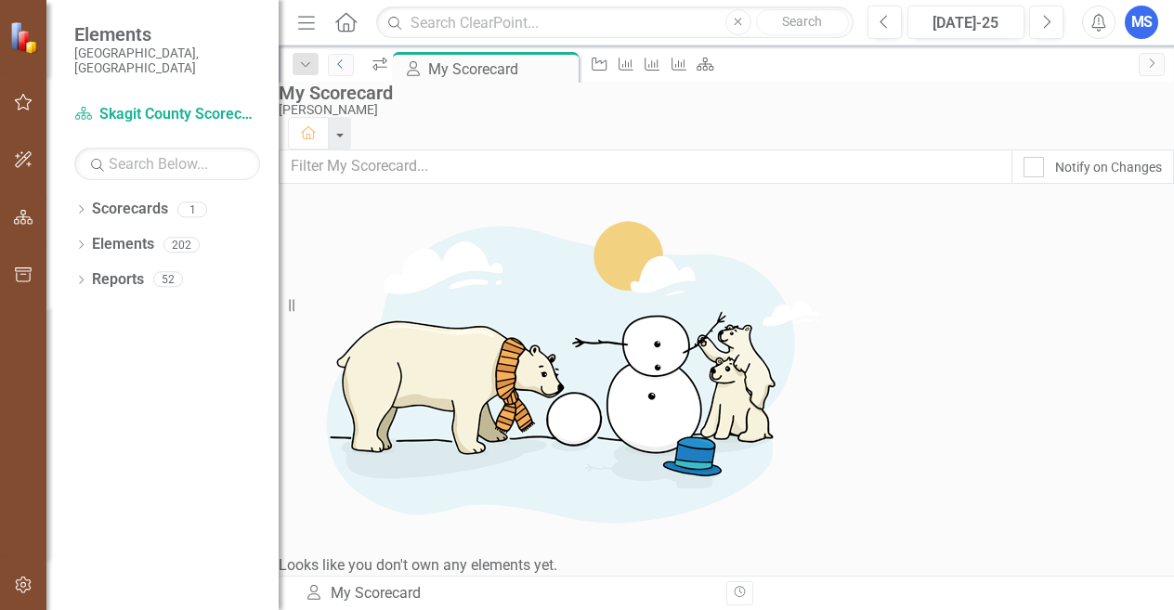
scroll to position [62, 0]
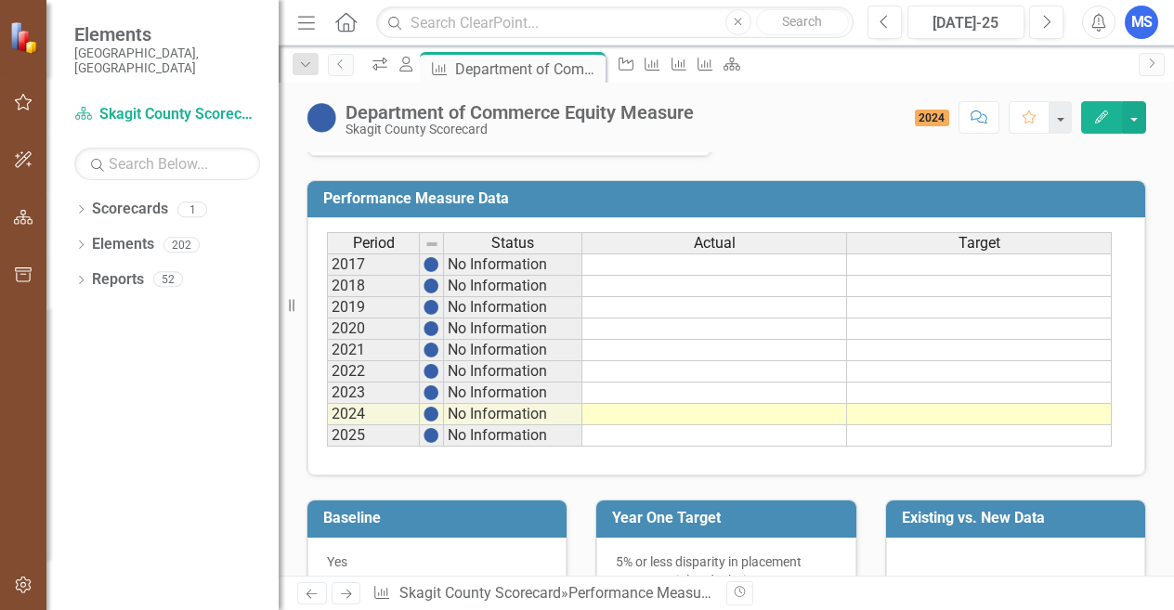
scroll to position [855, 0]
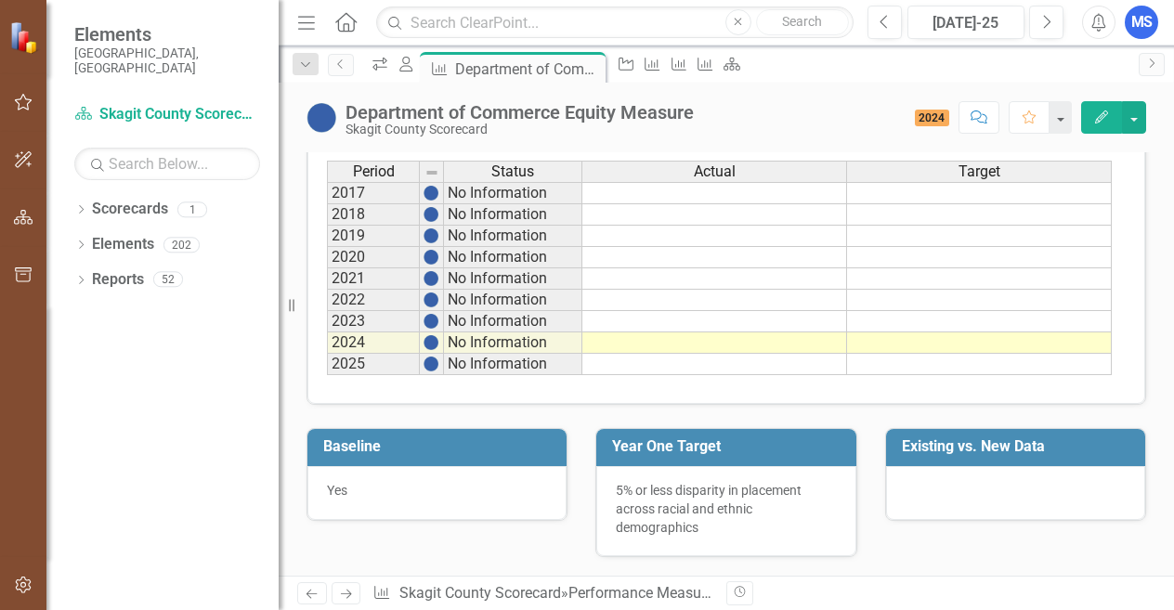
click at [1119, 110] on button "Edit" at bounding box center [1101, 117] width 41 height 33
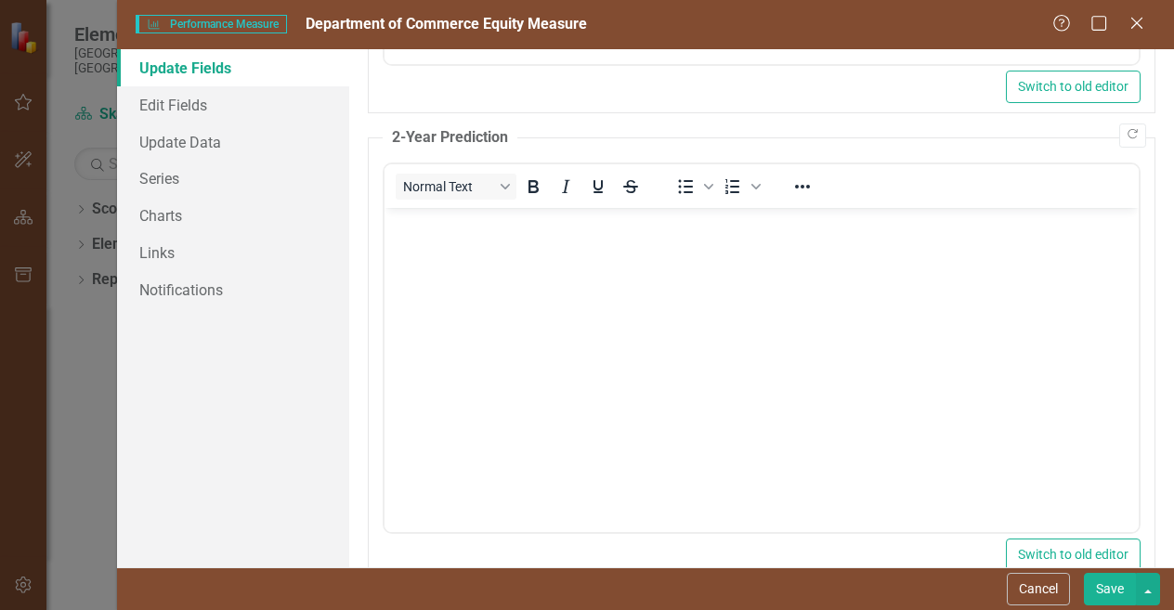
scroll to position [550, 0]
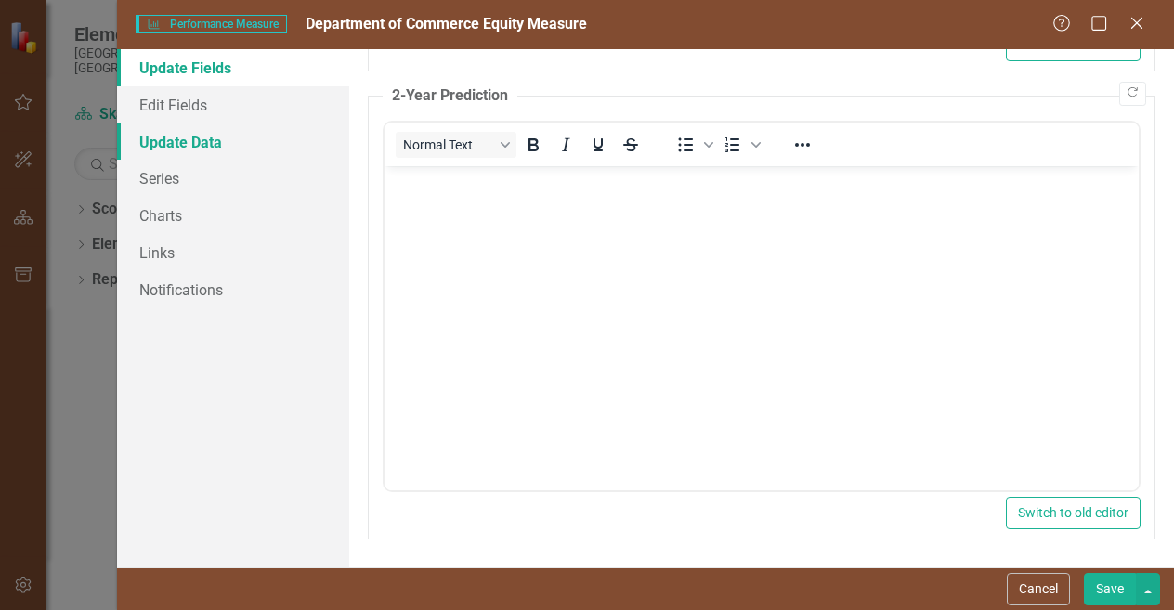
click at [194, 142] on link "Update Data" at bounding box center [233, 142] width 232 height 37
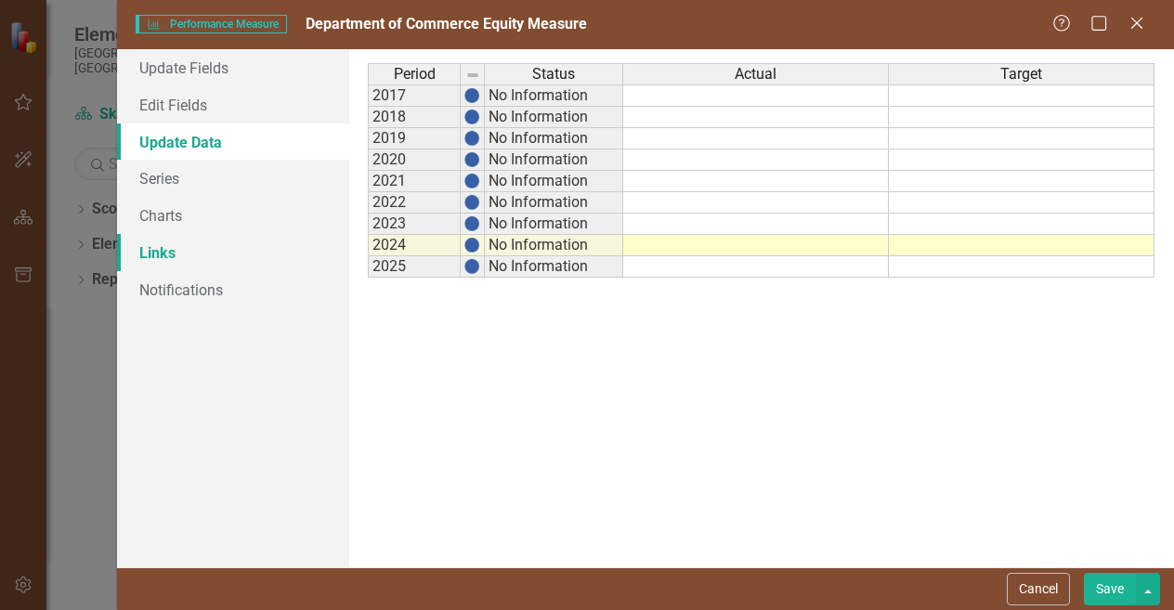
click at [246, 253] on link "Links" at bounding box center [233, 252] width 232 height 37
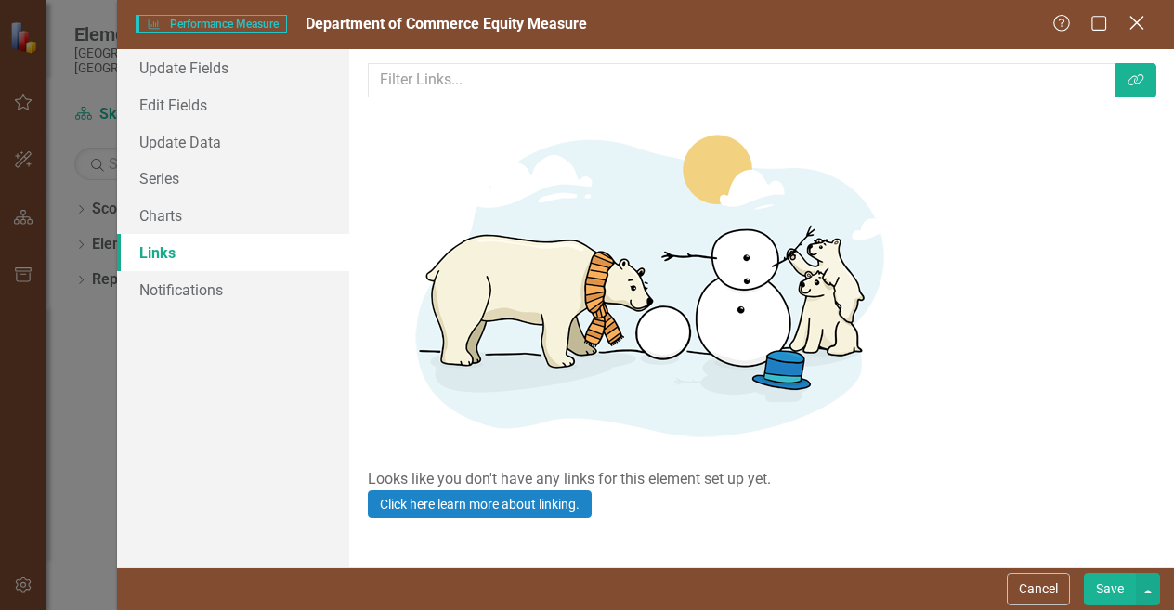
click at [1130, 23] on icon "Close" at bounding box center [1136, 23] width 23 height 18
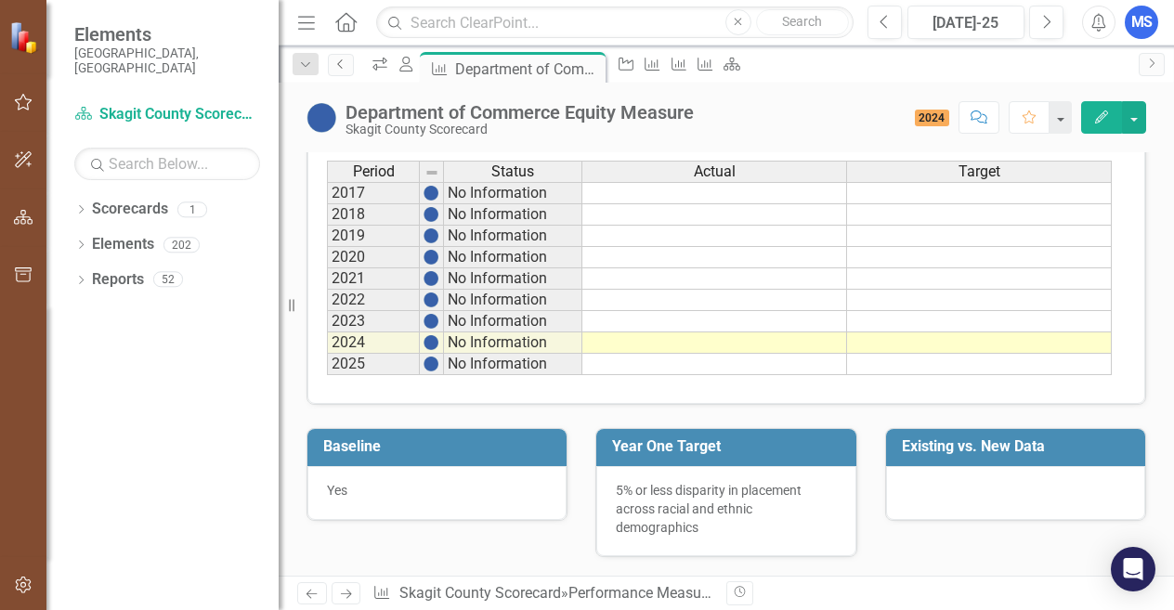
click at [334, 72] on link "Previous" at bounding box center [341, 65] width 26 height 22
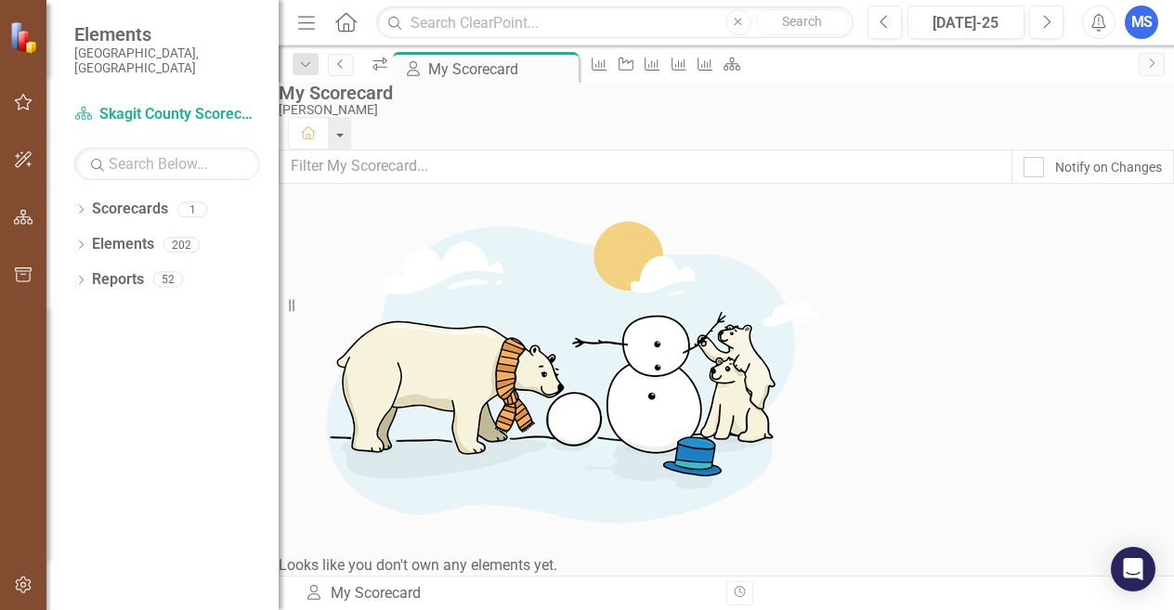
scroll to position [62, 0]
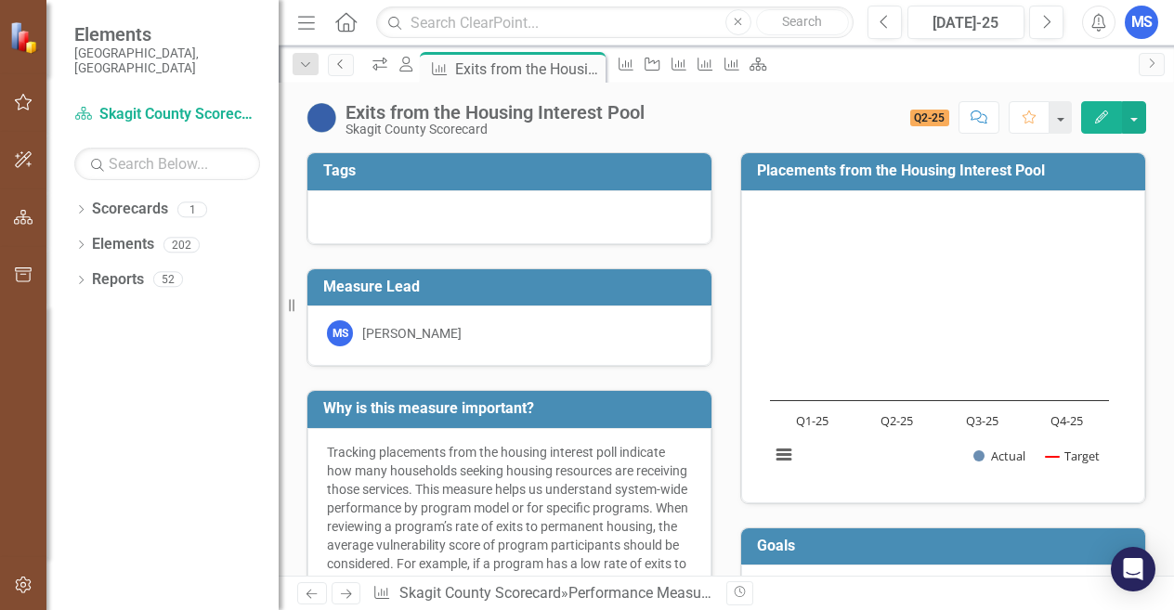
click at [351, 67] on link "Previous" at bounding box center [341, 65] width 26 height 22
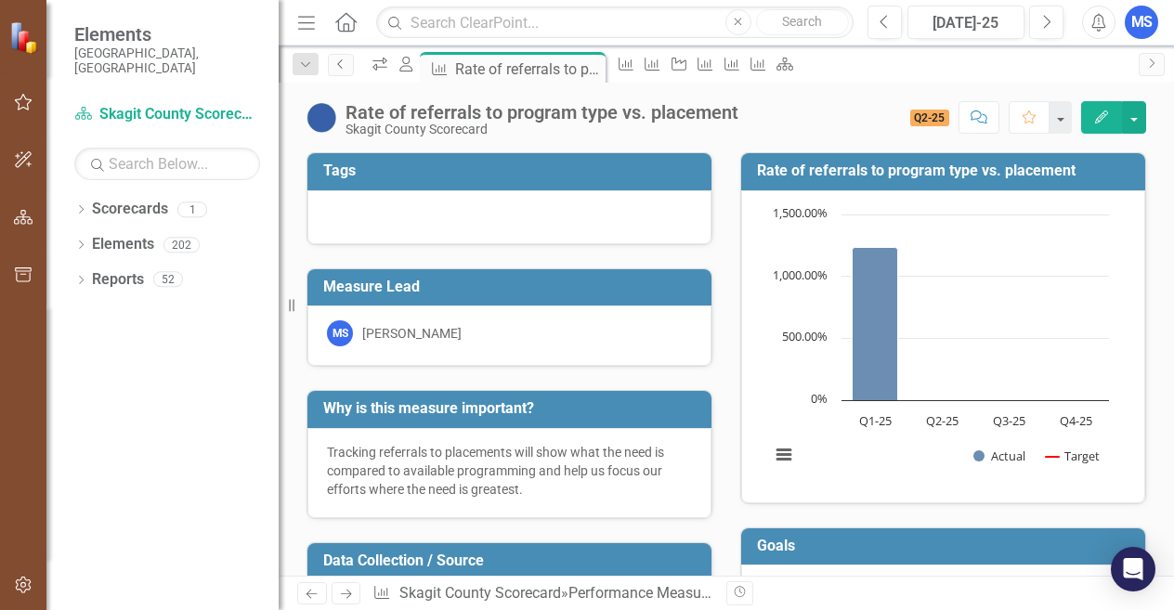
click at [336, 67] on icon "Previous" at bounding box center [340, 64] width 15 height 11
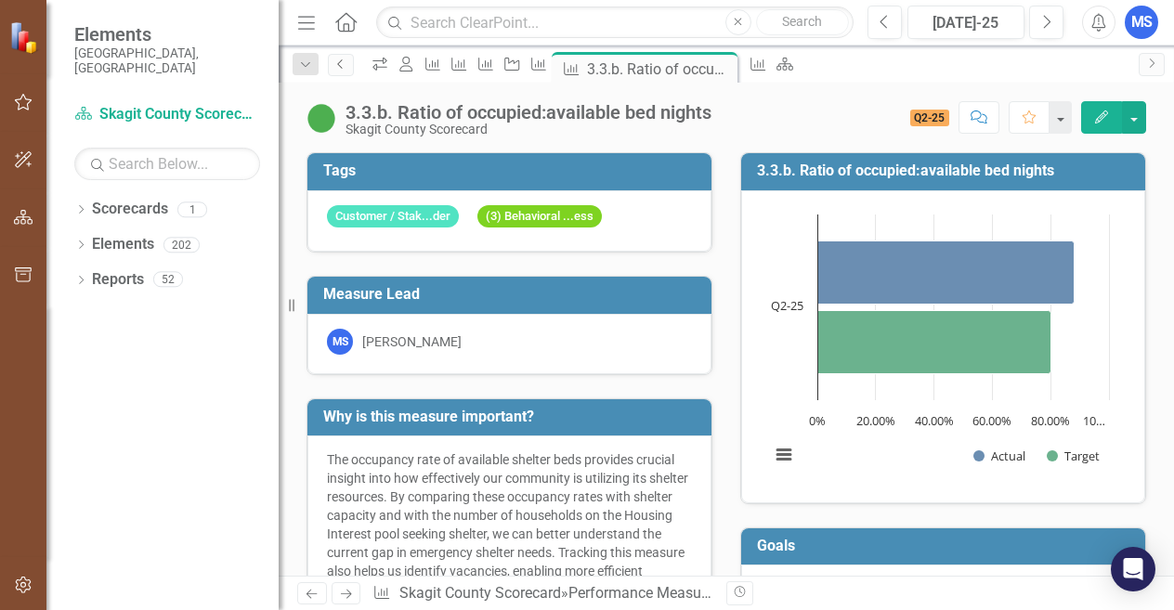
click at [329, 63] on link "Previous" at bounding box center [341, 65] width 26 height 22
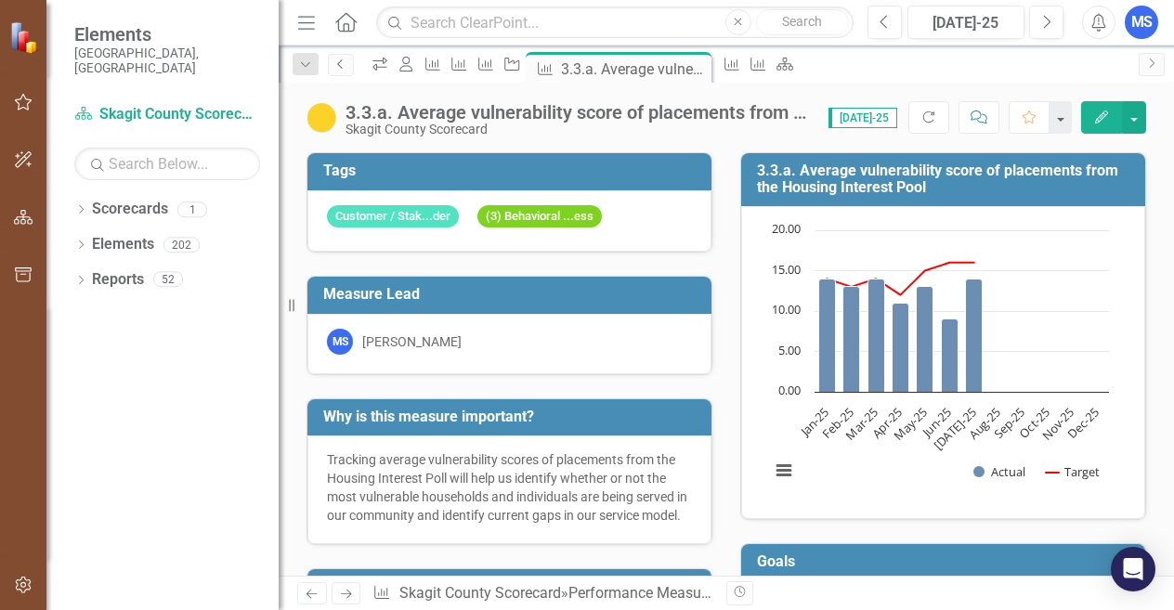
click at [352, 63] on link "Previous" at bounding box center [341, 65] width 26 height 22
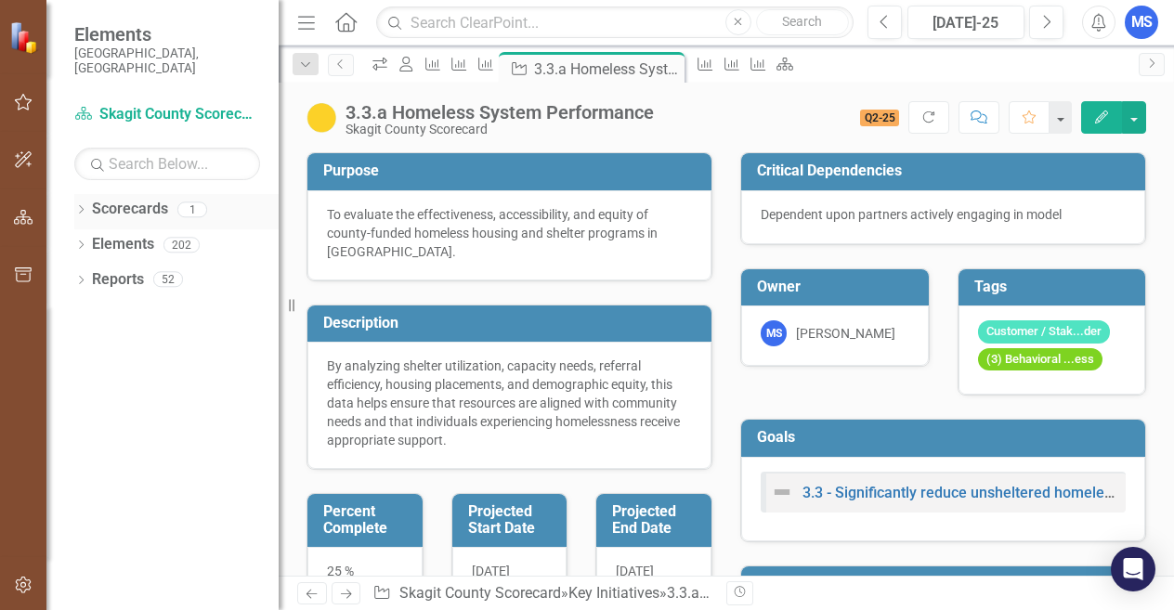
click at [124, 199] on link "Scorecards" at bounding box center [130, 209] width 76 height 21
click at [119, 203] on link "Scorecards" at bounding box center [130, 209] width 76 height 21
click at [18, 98] on icon "button" at bounding box center [24, 102] width 20 height 15
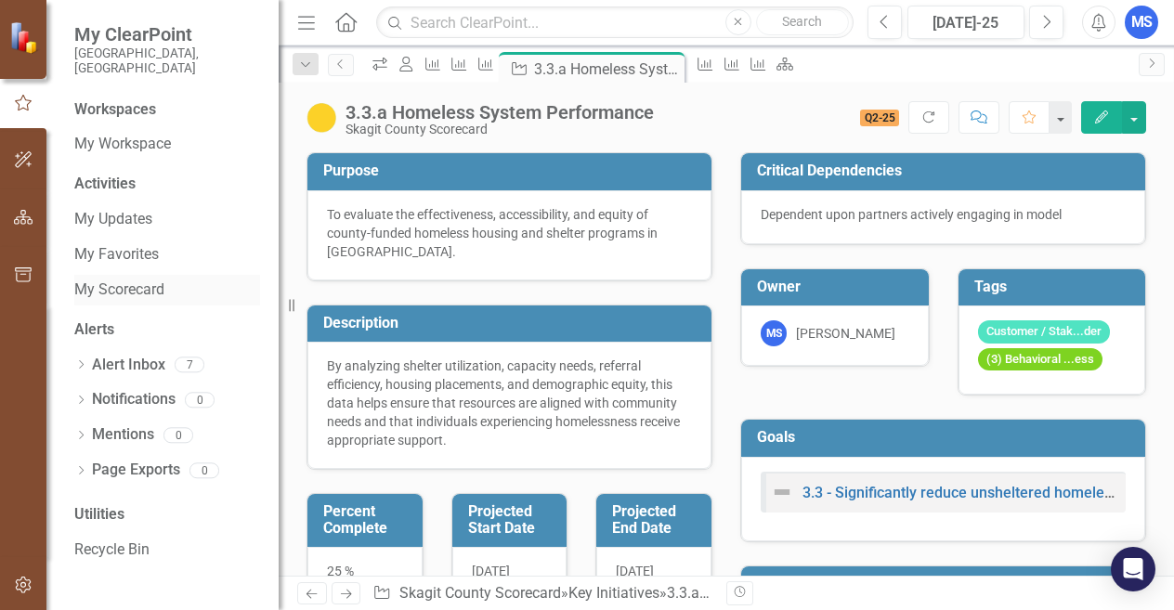
click at [120, 280] on link "My Scorecard" at bounding box center [167, 290] width 186 height 21
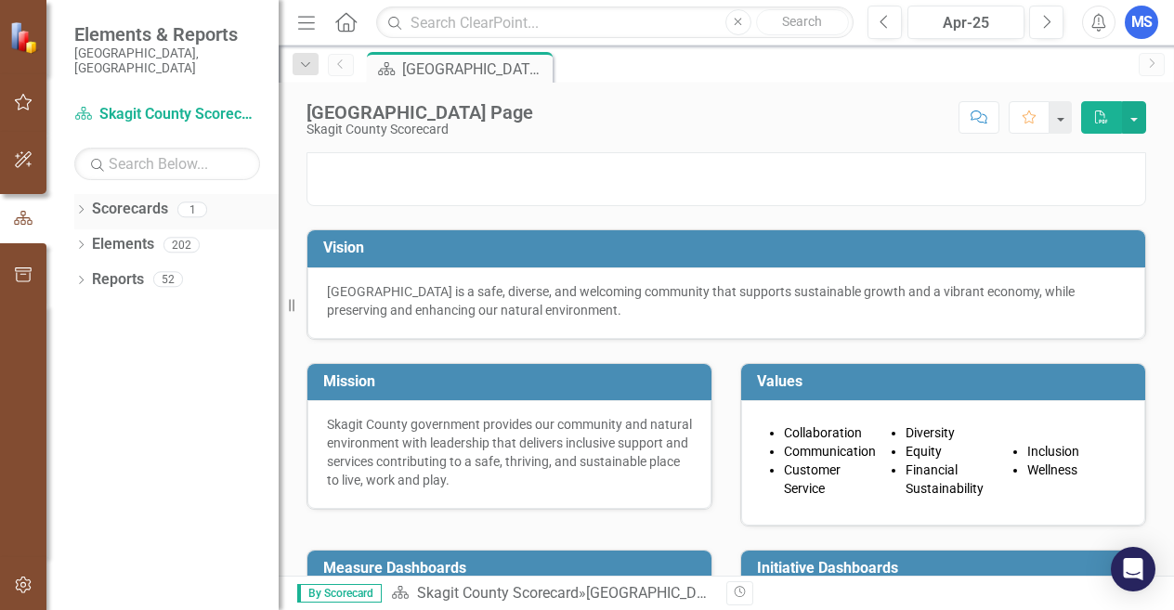
click at [134, 199] on link "Scorecards" at bounding box center [130, 209] width 76 height 21
click at [82, 204] on div "Dropdown" at bounding box center [80, 212] width 13 height 16
click at [85, 274] on div "Dropdown" at bounding box center [80, 282] width 13 height 16
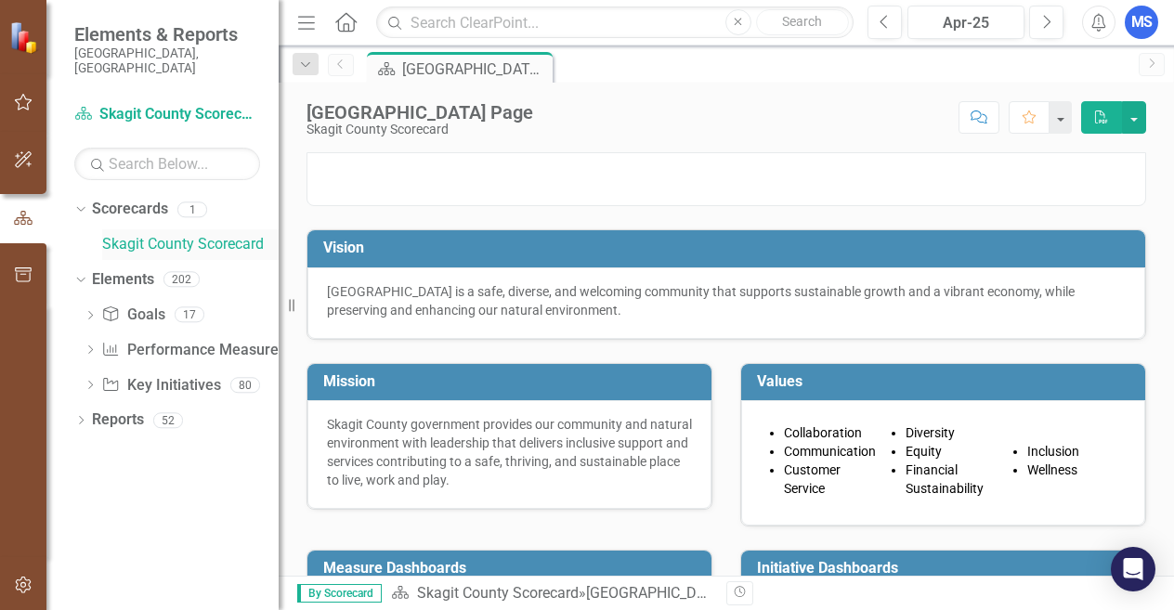
click at [153, 234] on link "Skagit County Scorecard" at bounding box center [190, 244] width 176 height 21
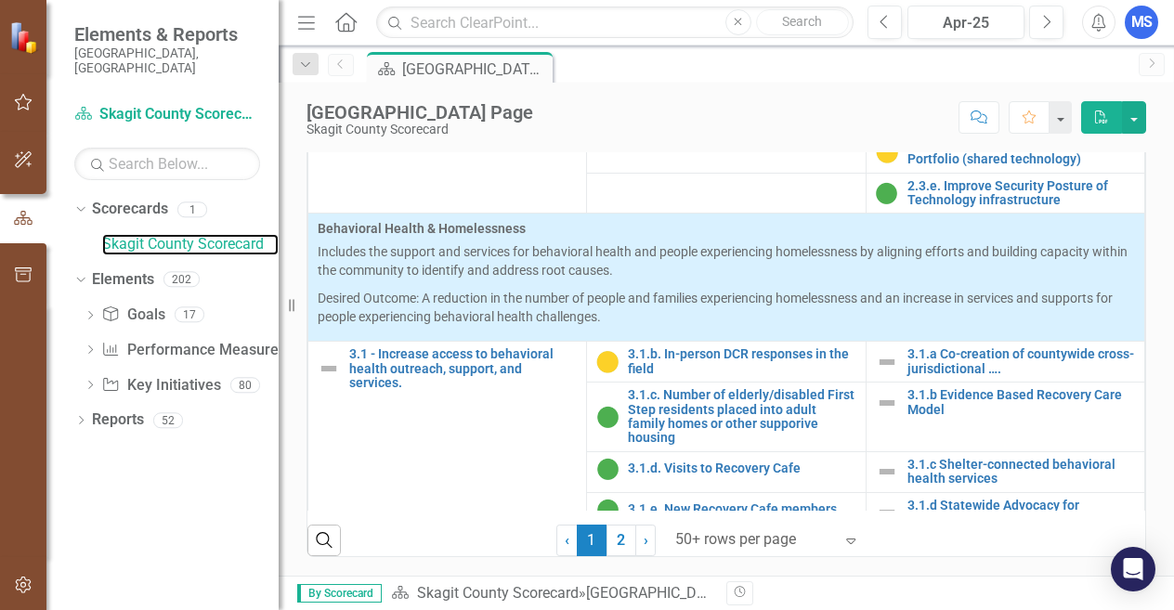
scroll to position [1022, 0]
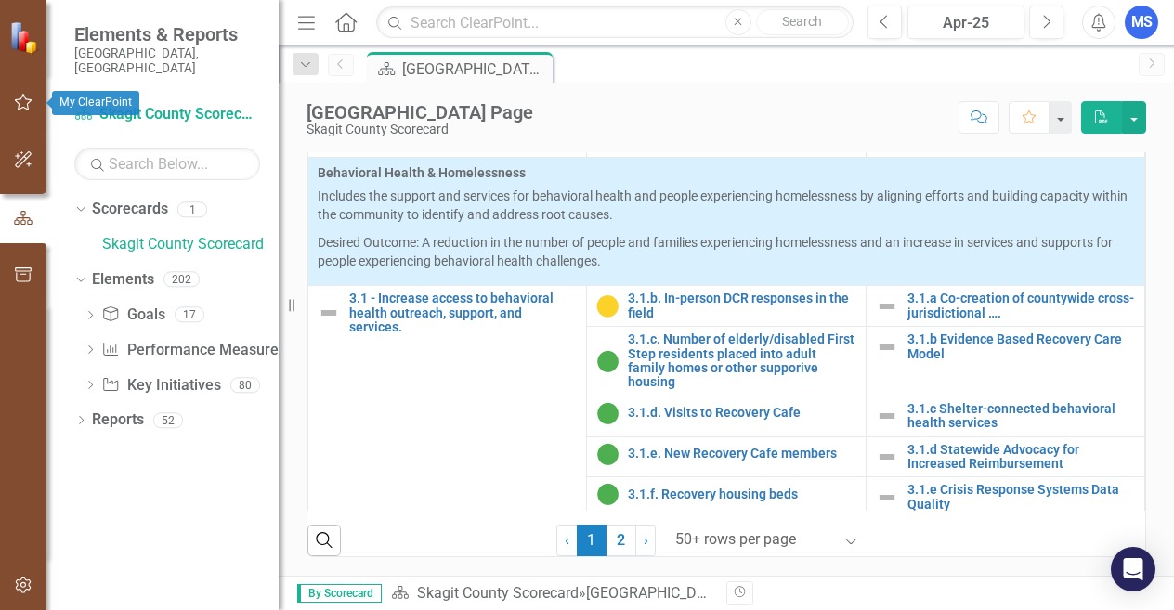
click at [15, 102] on icon "button" at bounding box center [24, 102] width 20 height 15
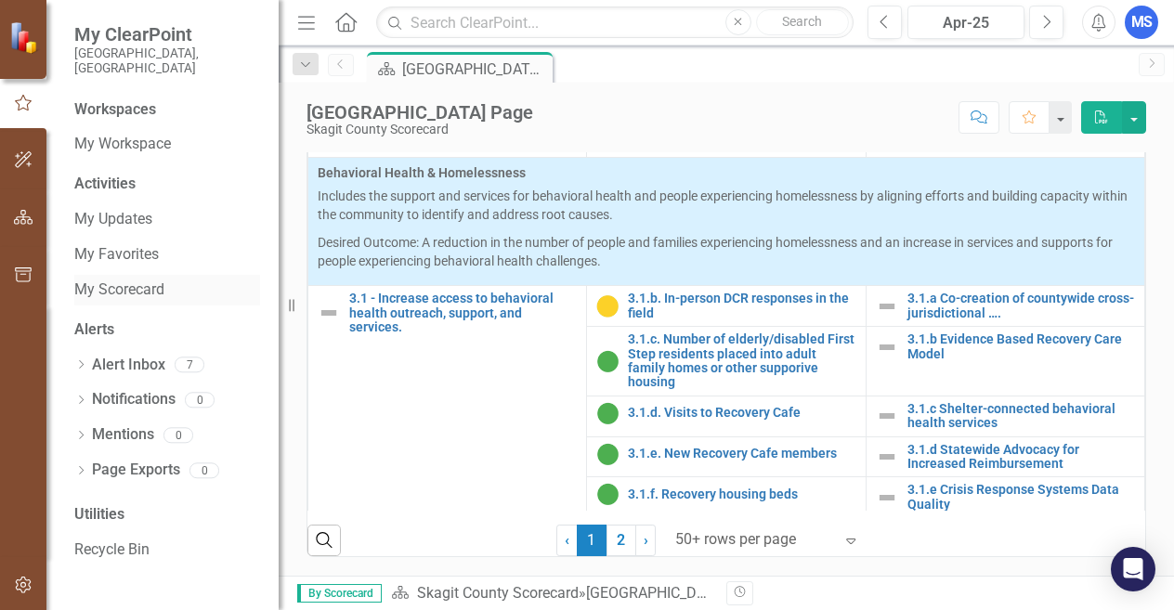
click at [137, 280] on link "My Scorecard" at bounding box center [167, 290] width 186 height 21
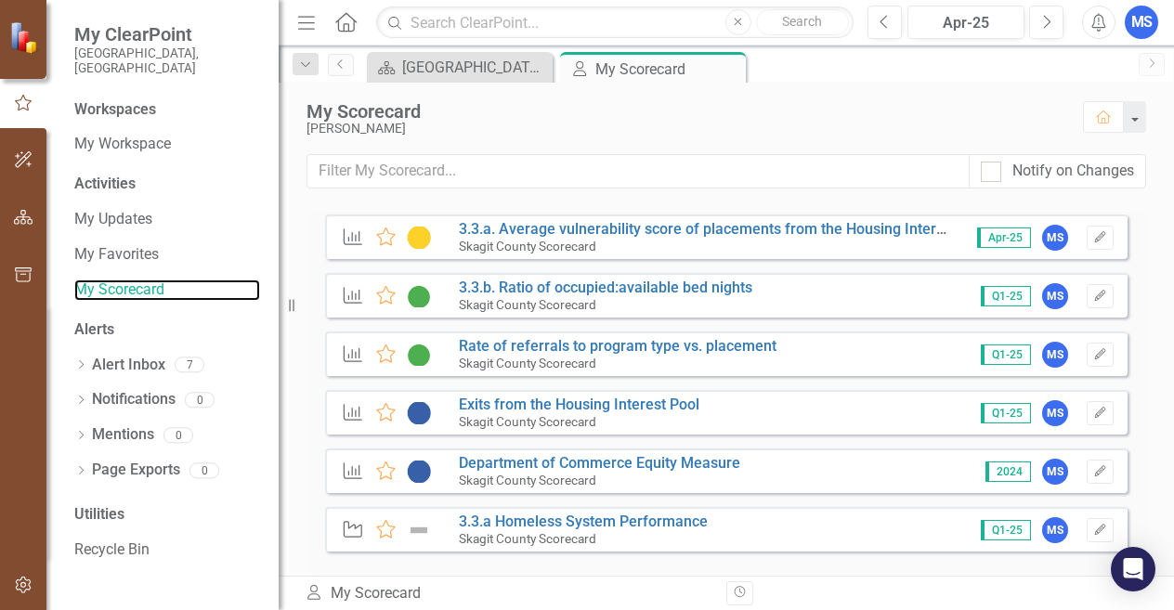
scroll to position [62, 0]
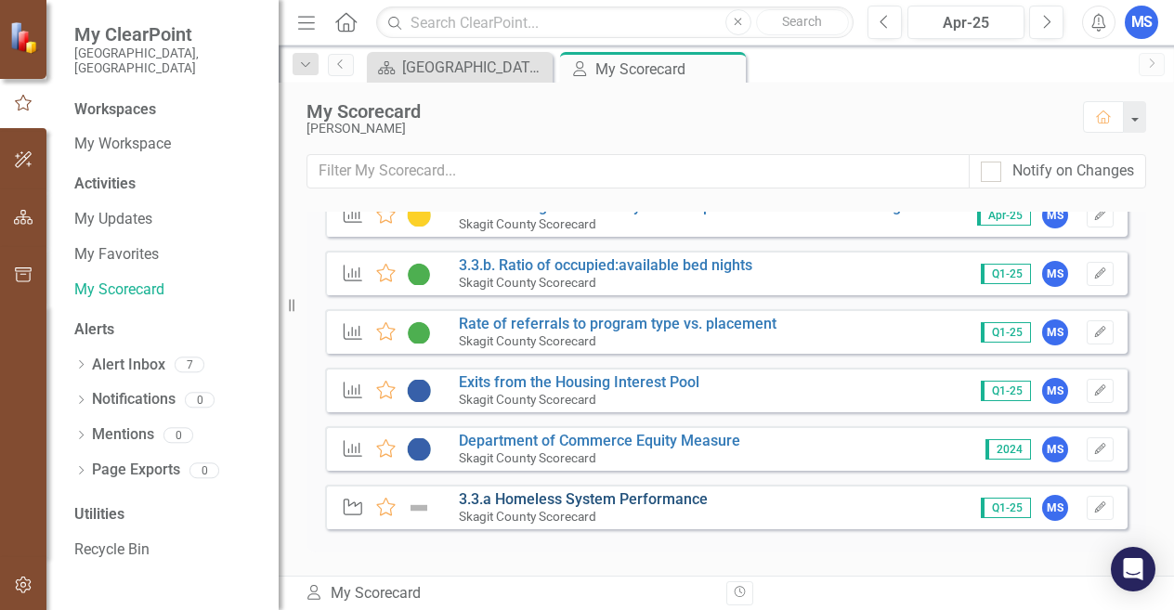
drag, startPoint x: 729, startPoint y: 494, endPoint x: 472, endPoint y: 496, distance: 257.3
click at [472, 496] on div "Key Initiative Favorite 3.3.a Homeless System Performance Skagit County Scoreca…" at bounding box center [726, 507] width 803 height 45
click at [483, 497] on link "3.3.a Homeless System Performance" at bounding box center [583, 499] width 249 height 18
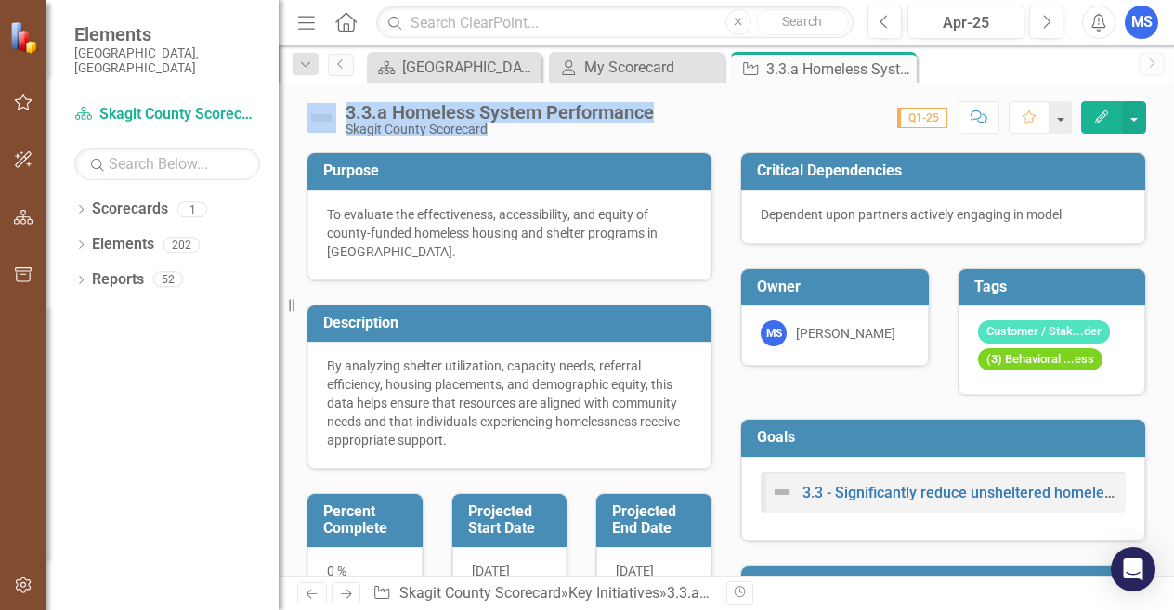
drag, startPoint x: 666, startPoint y: 116, endPoint x: 337, endPoint y: 121, distance: 328.8
click at [337, 121] on div "3.3.a Homeless System Performance Skagit County Scorecard Score: 0.00 Q1-25 Com…" at bounding box center [726, 111] width 895 height 56
copy div "3.3.a Homeless System Performance Skagit County Scorecard Score: 0.00"
click at [340, 65] on icon "Previous" at bounding box center [340, 64] width 15 height 11
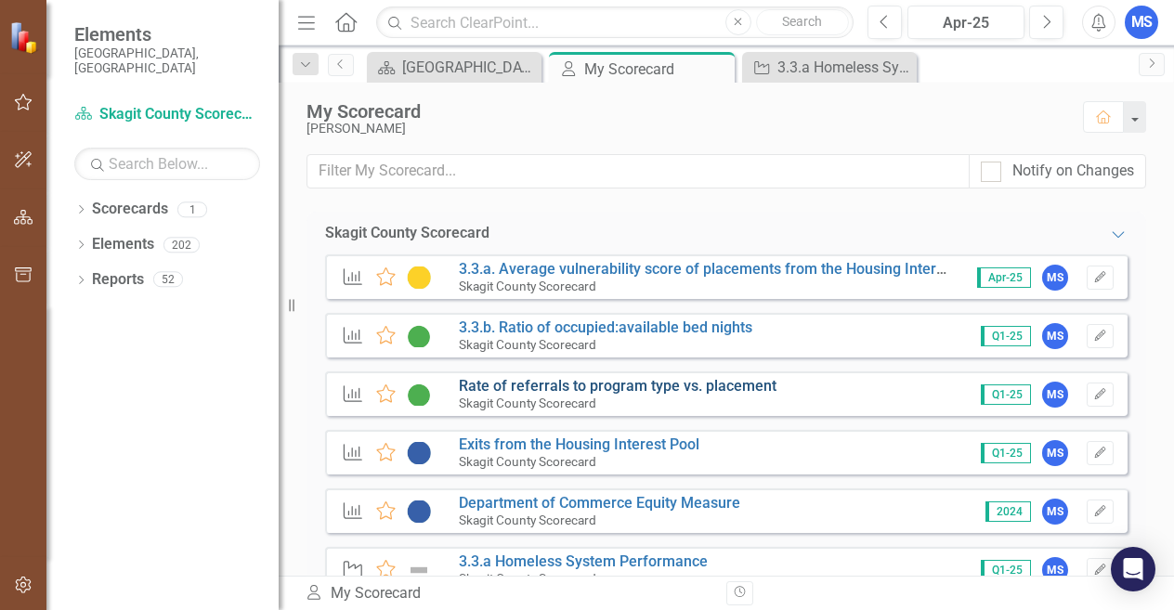
click at [480, 385] on link "Rate of referrals to program type vs. placement" at bounding box center [618, 386] width 318 height 18
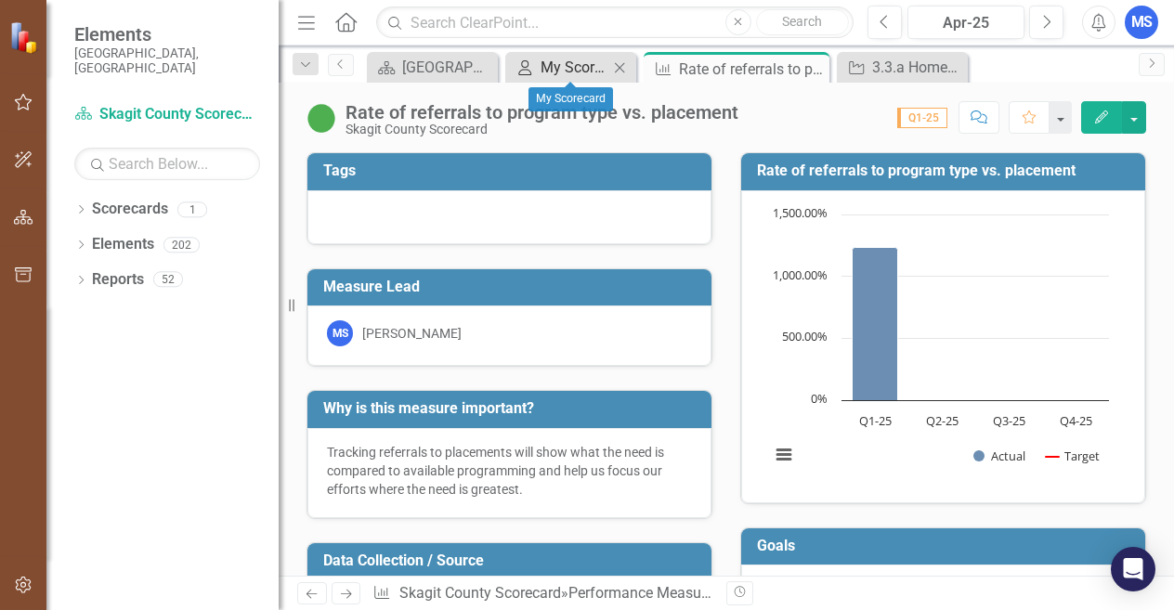
click at [535, 68] on link "My Scorecard My Scorecard" at bounding box center [559, 67] width 98 height 23
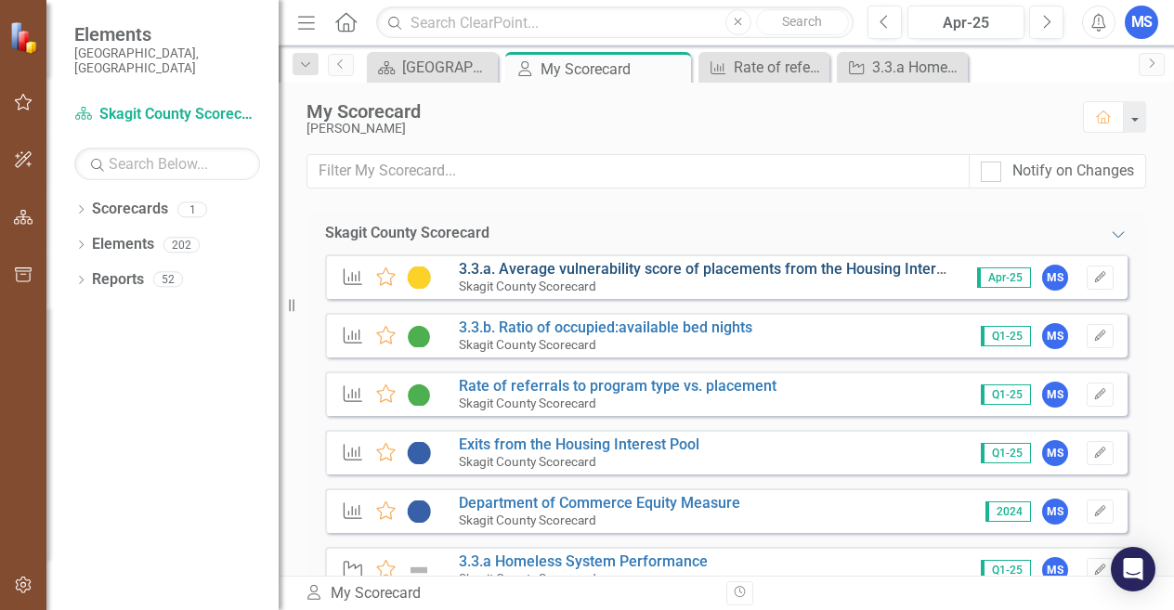
click at [493, 273] on link "3.3.a. Average vulnerability score of placements from the Housing Interest Pool" at bounding box center [724, 269] width 531 height 18
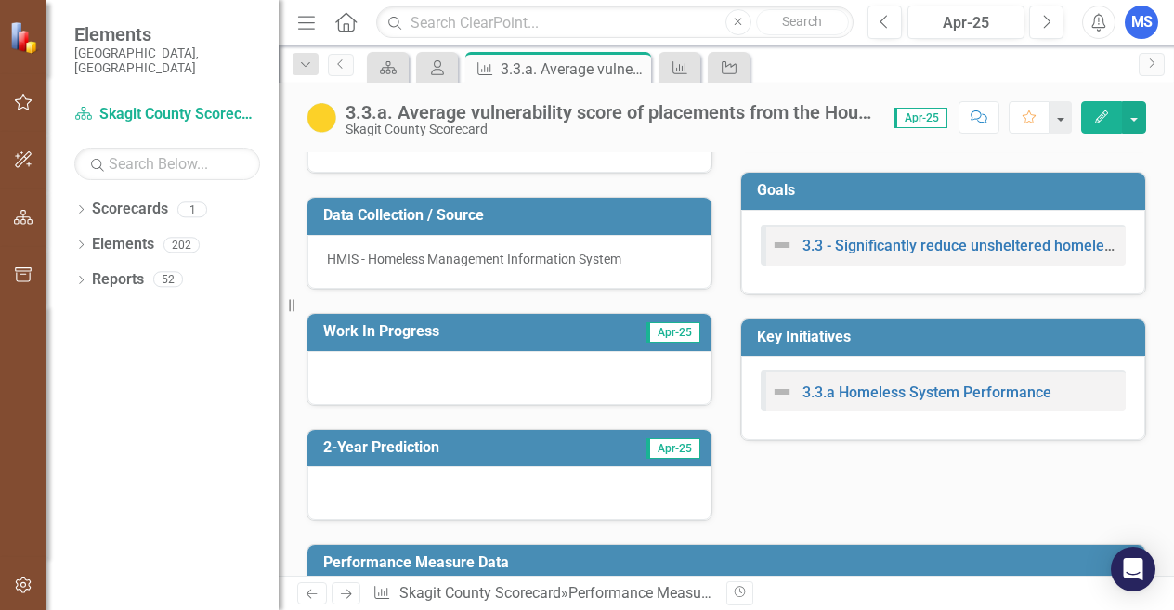
scroll to position [93, 0]
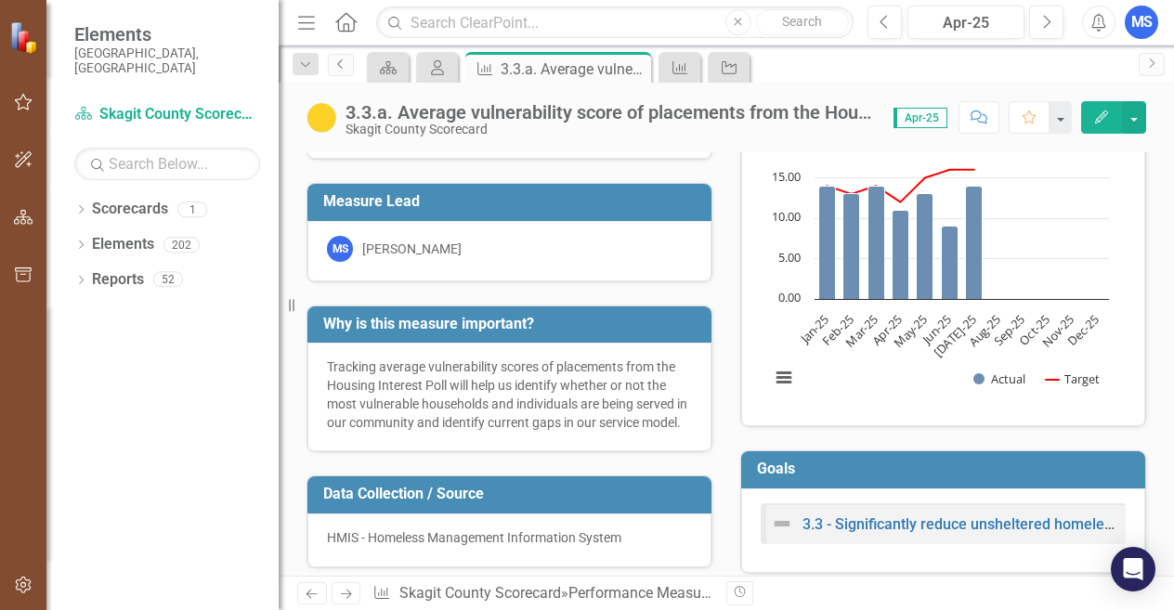
click at [341, 71] on link "Previous" at bounding box center [341, 65] width 26 height 22
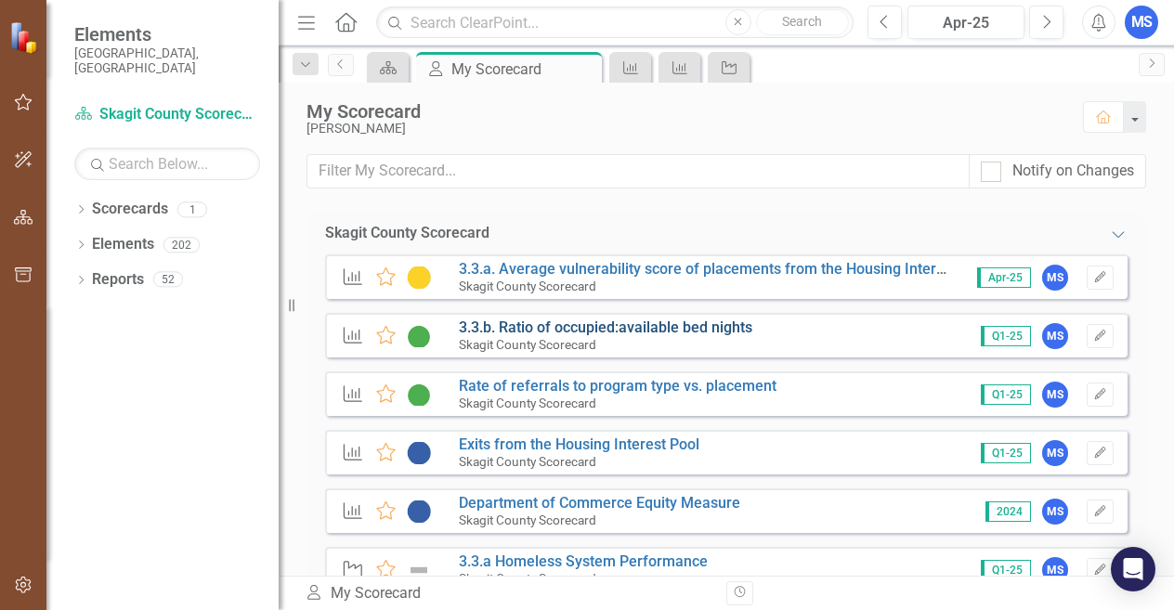
click at [494, 326] on link "3.3.b. Ratio of occupied:available bed nights" at bounding box center [606, 328] width 294 height 18
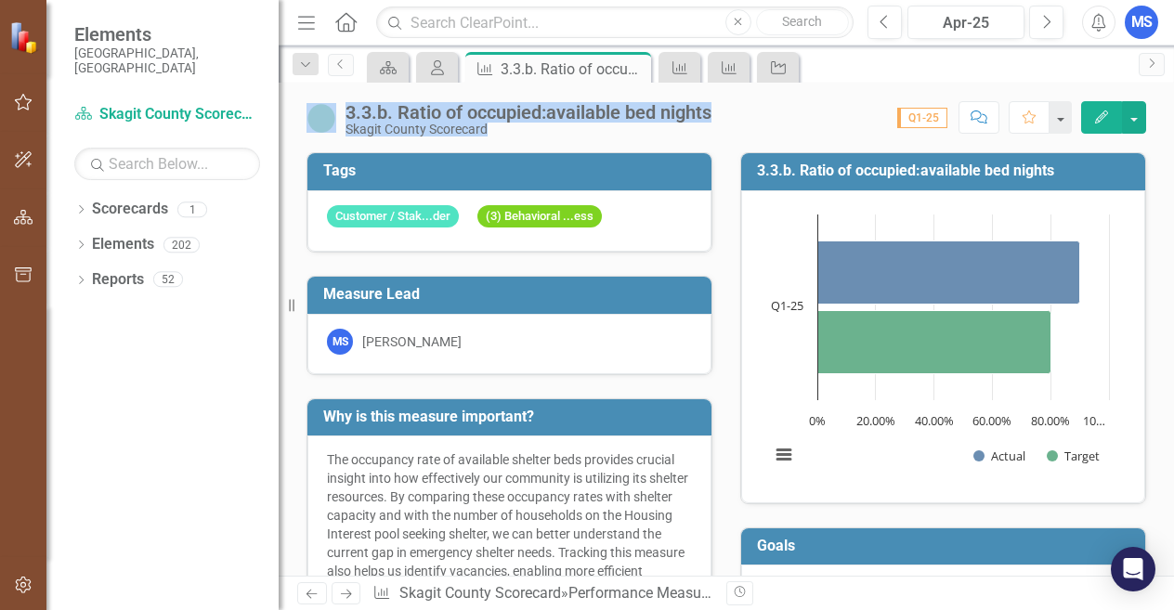
drag, startPoint x: 723, startPoint y: 117, endPoint x: 337, endPoint y: 108, distance: 385.6
click at [337, 108] on div "3.3.b. Ratio of occupied:available bed nights Skagit County Scorecard Score: 0.…" at bounding box center [726, 111] width 895 height 56
copy div "3.3.b. Ratio of occupied:available bed nights Skagit County Scorecard Score: 0.…"
click at [346, 65] on icon "Previous" at bounding box center [340, 64] width 15 height 11
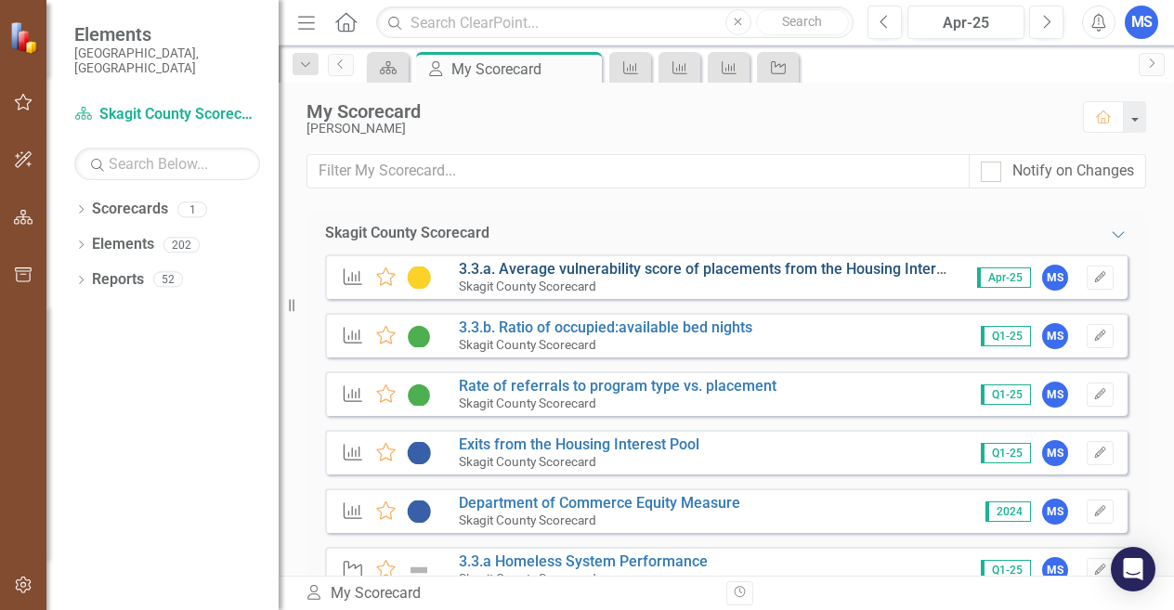
click at [502, 268] on link "3.3.a. Average vulnerability score of placements from the Housing Interest Pool" at bounding box center [724, 269] width 531 height 18
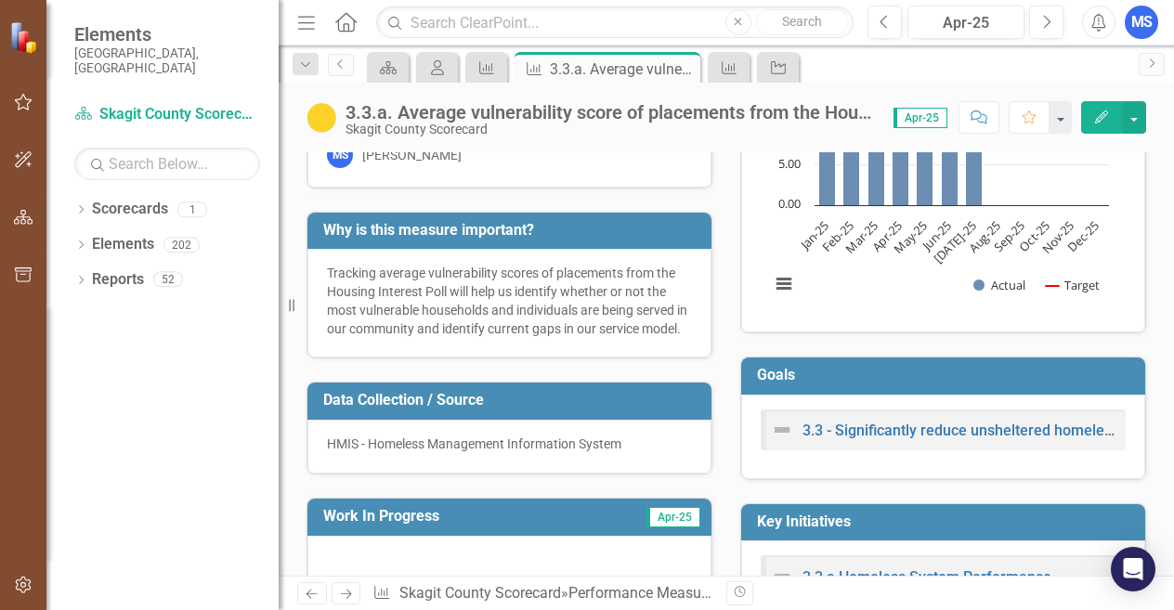
scroll to position [186, 0]
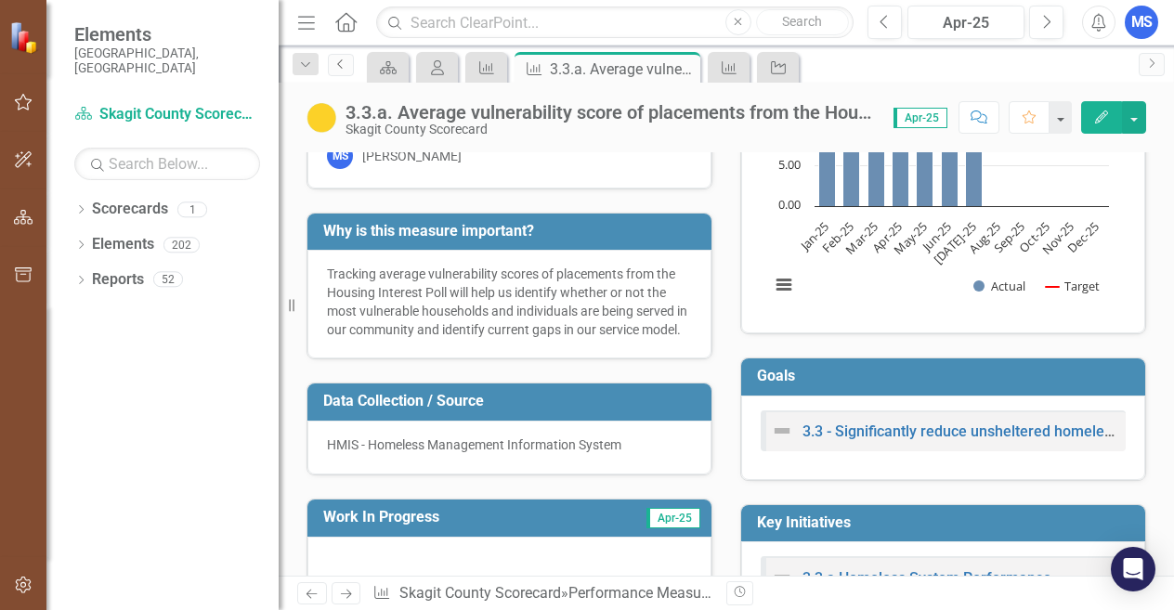
click at [328, 67] on link "Previous" at bounding box center [341, 65] width 26 height 22
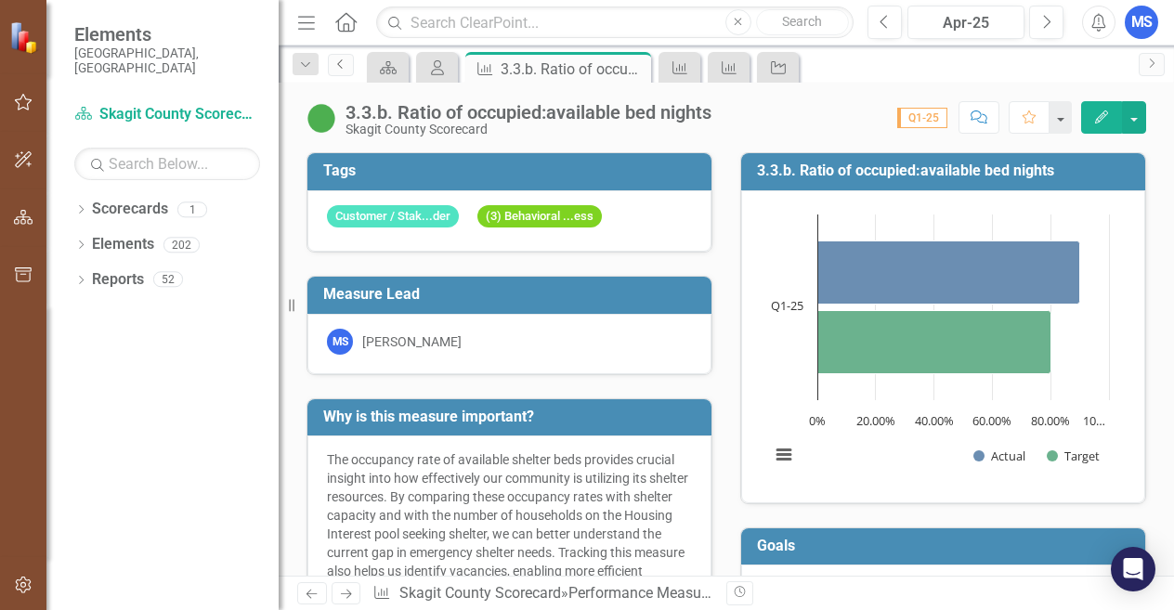
click at [340, 67] on icon "Previous" at bounding box center [340, 64] width 15 height 11
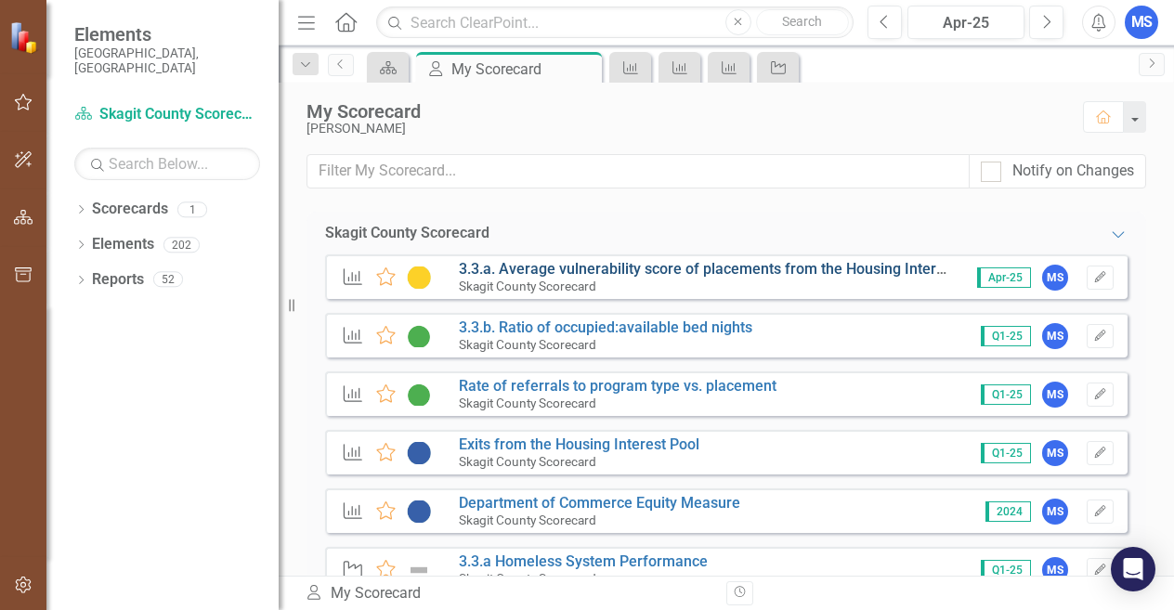
click at [607, 264] on link "3.3.a. Average vulnerability score of placements from the Housing Interest Pool" at bounding box center [724, 269] width 531 height 18
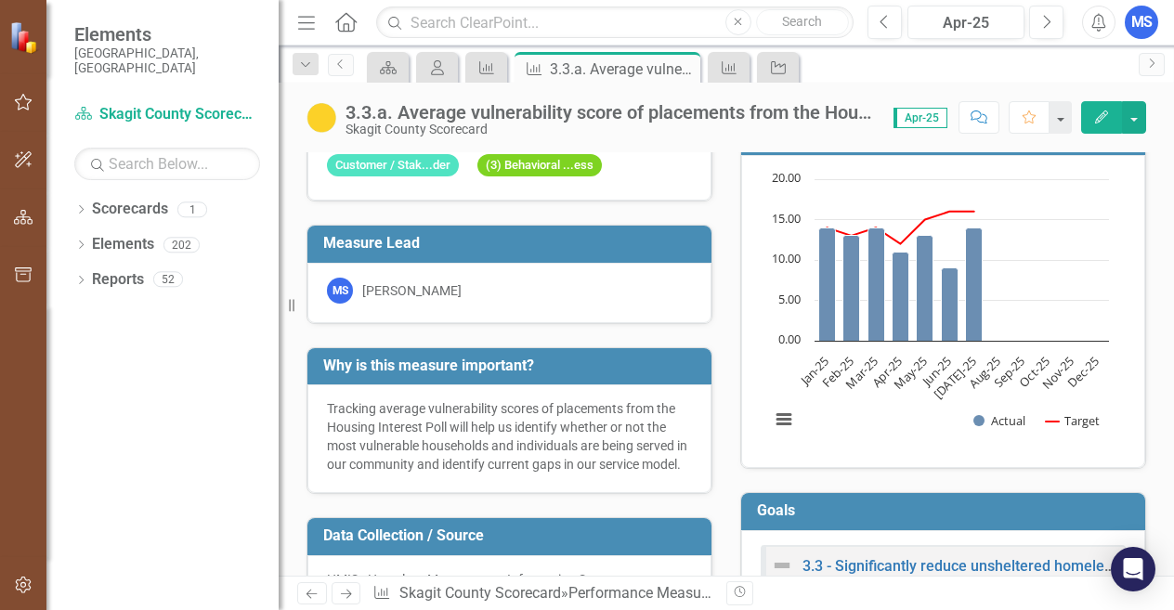
scroll to position [93, 0]
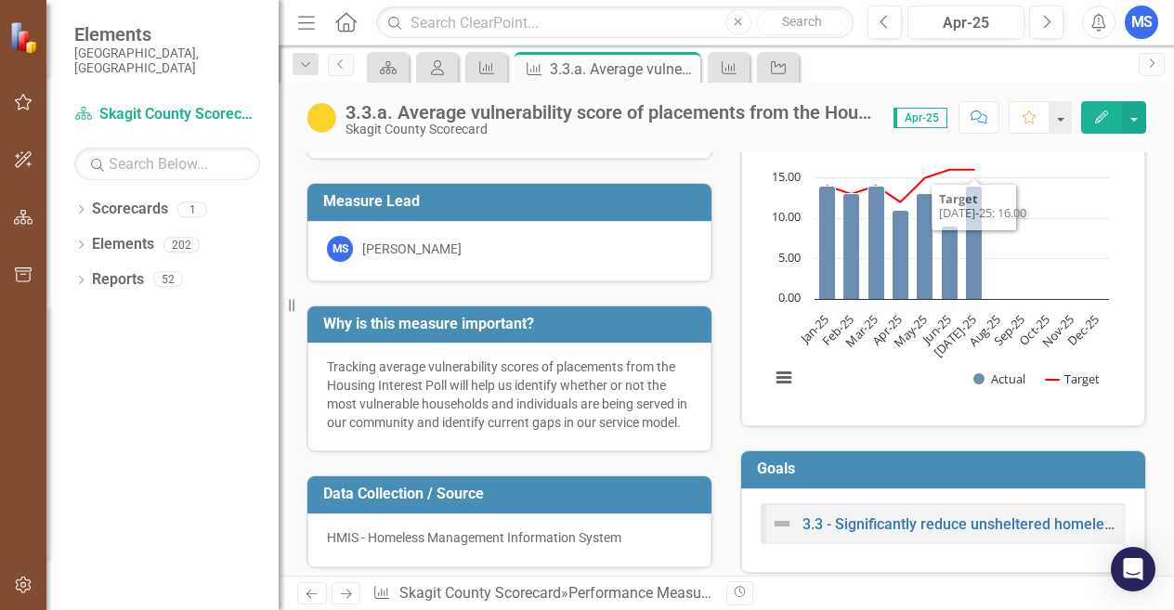
click at [1100, 121] on icon "Edit" at bounding box center [1101, 117] width 17 height 13
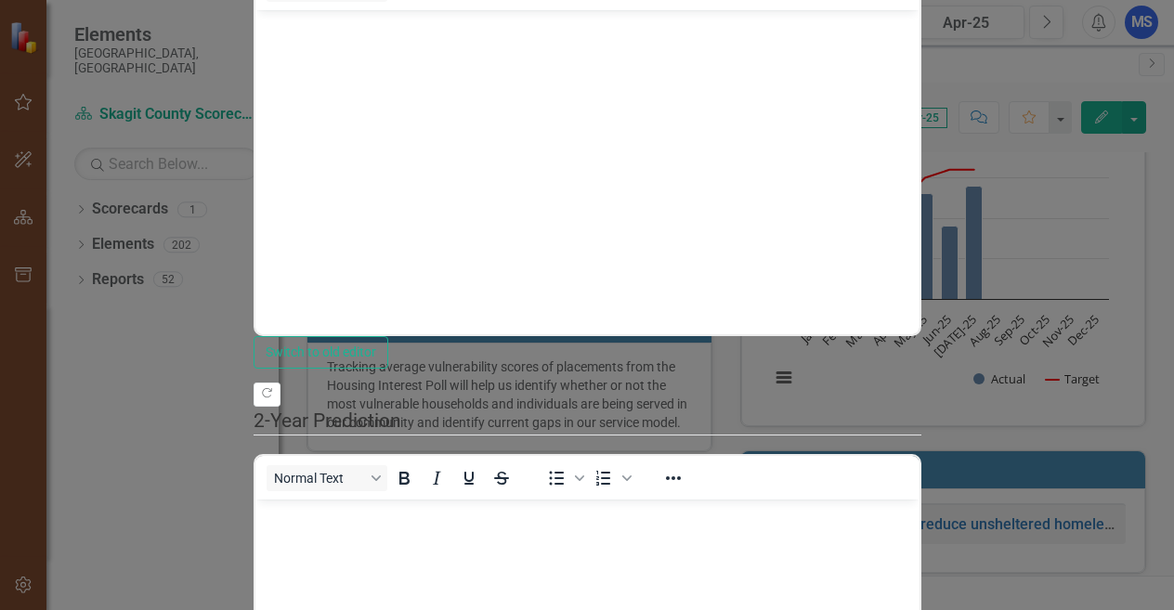
scroll to position [0, 0]
drag, startPoint x: 1064, startPoint y: 74, endPoint x: 403, endPoint y: 72, distance: 660.4
copy div "3.3.a. Average vulnerability score of placements from the Housing Interest Pool"
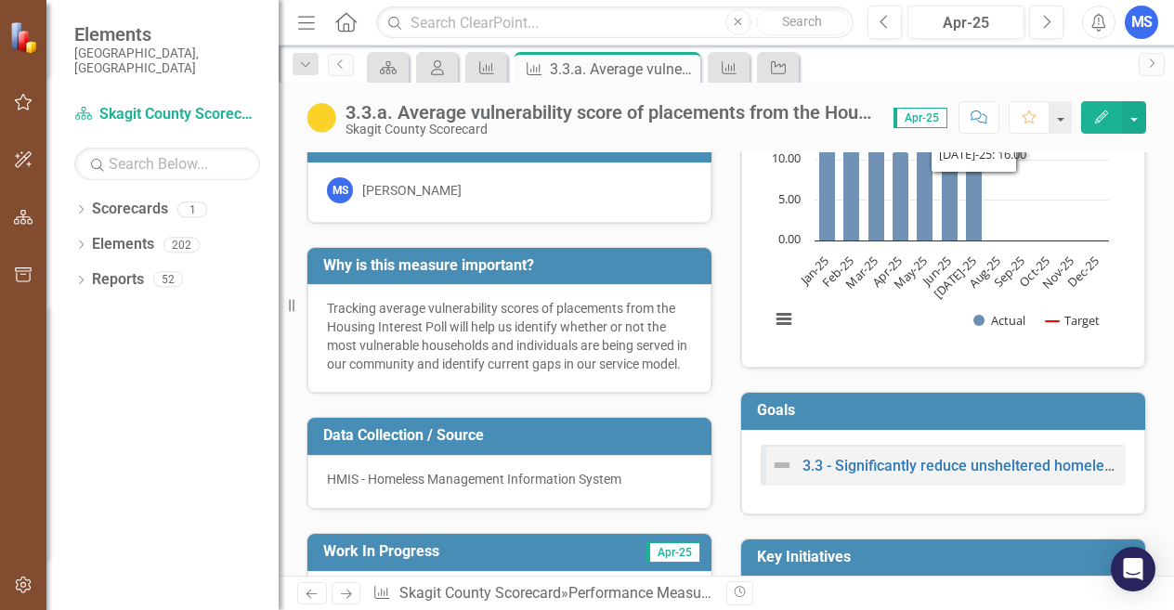
scroll to position [93, 0]
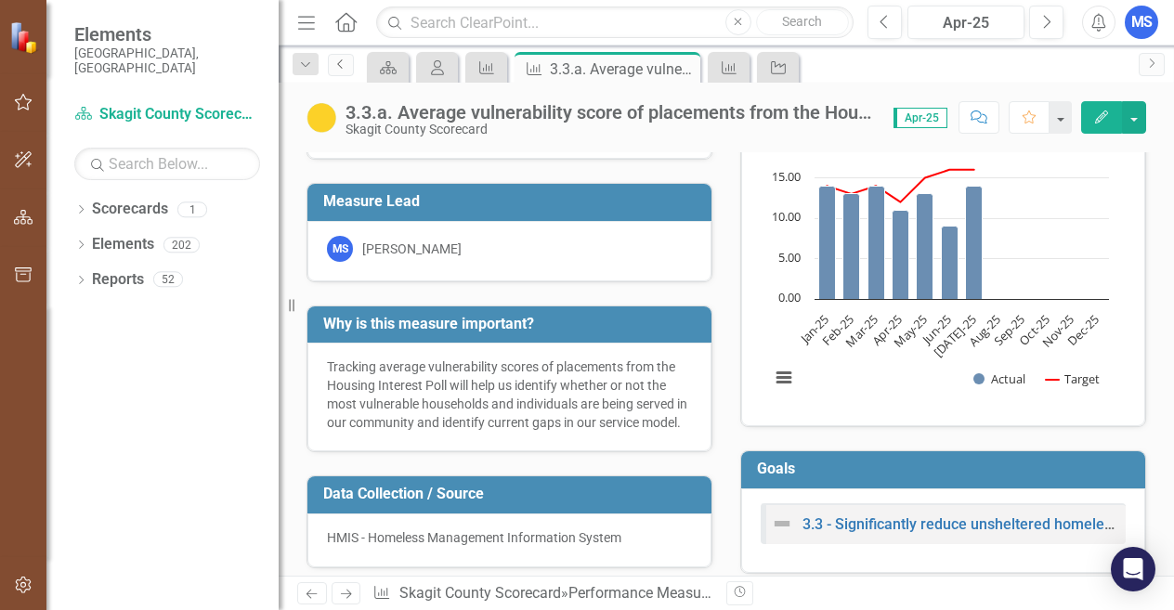
click at [333, 61] on icon "Previous" at bounding box center [340, 64] width 15 height 11
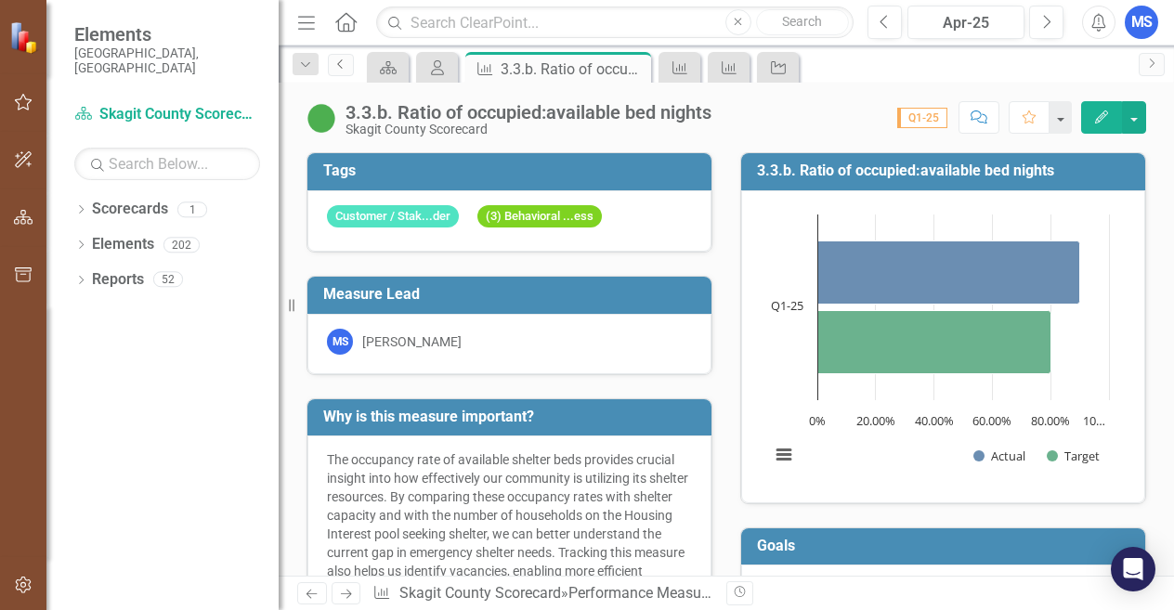
click at [338, 72] on link "Previous" at bounding box center [341, 65] width 26 height 22
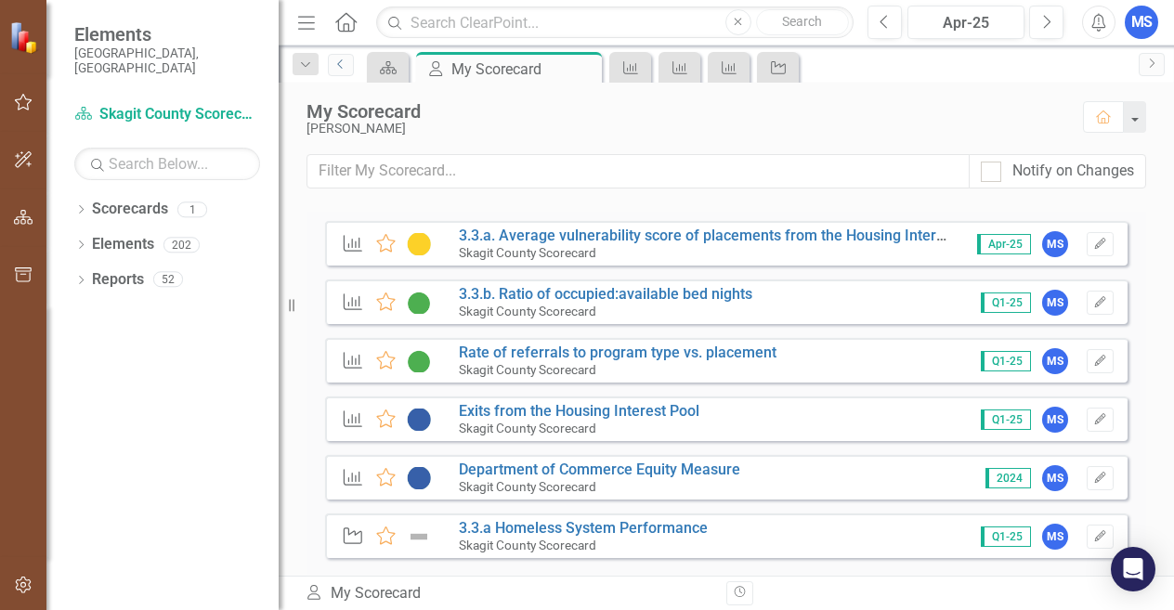
scroll to position [62, 0]
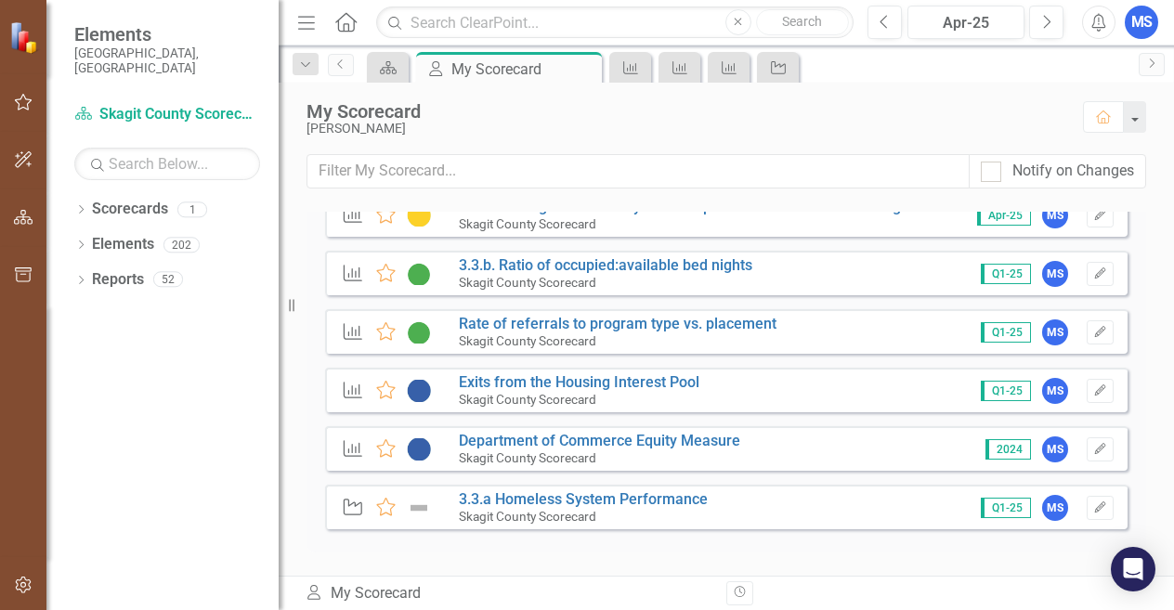
click at [736, 594] on icon "Revision History" at bounding box center [740, 592] width 14 height 11
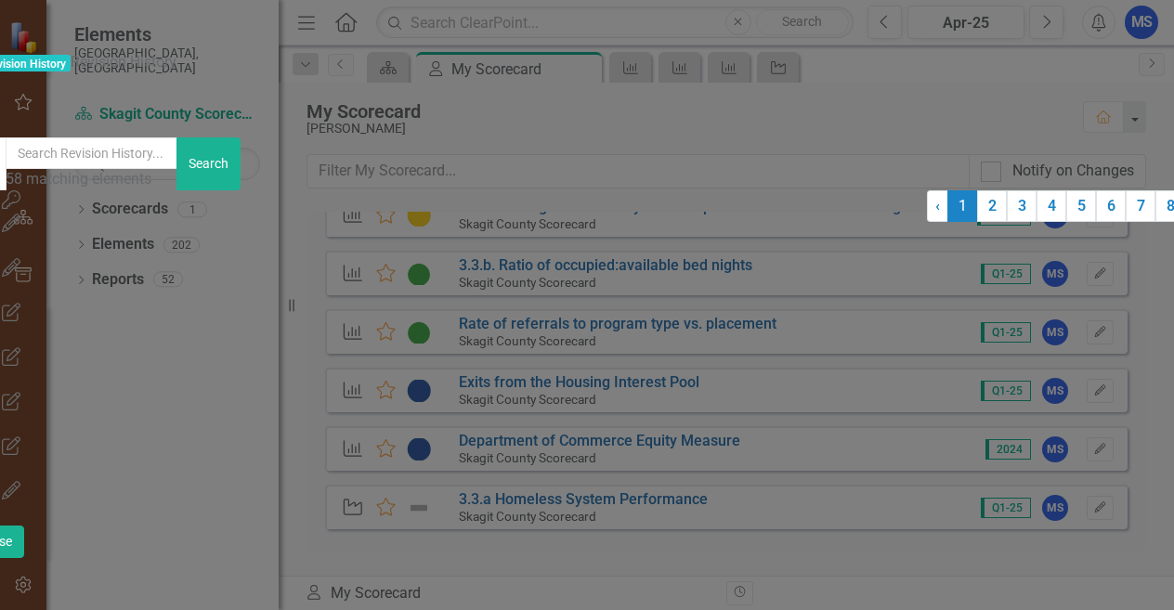
click at [335, 412] on div "Measure 1971227 (3.3.a. Average vulnerability score of placements f) Period 333…" at bounding box center [447, 422] width 959 height 21
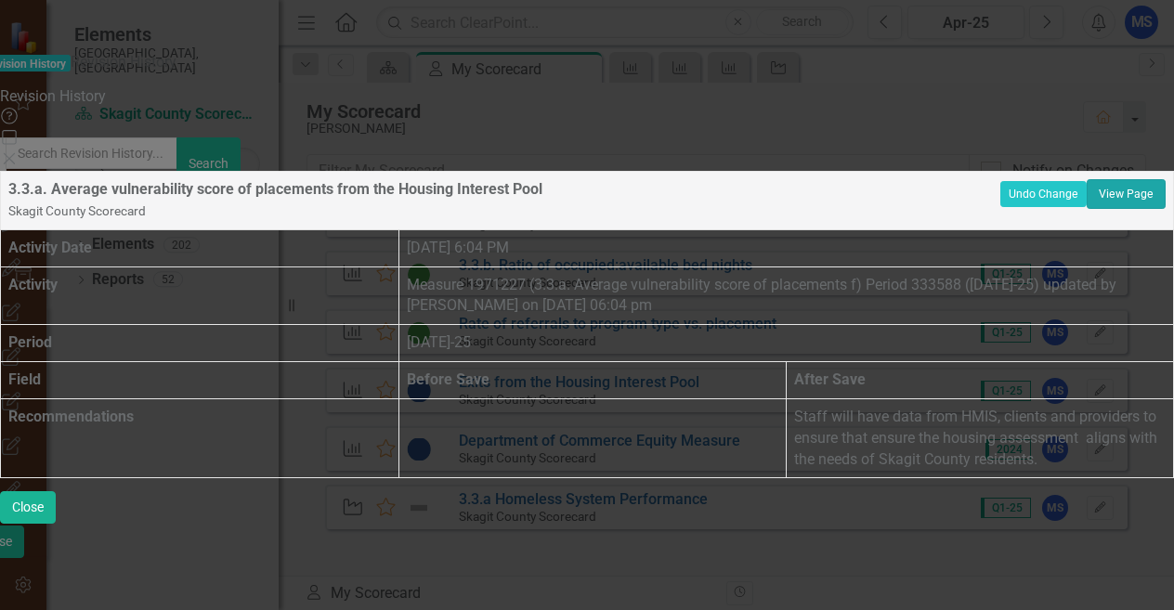
click at [1087, 179] on link "View Page" at bounding box center [1126, 194] width 79 height 30
drag, startPoint x: 1071, startPoint y: 328, endPoint x: 998, endPoint y: 335, distance: 73.8
click at [998, 407] on p "Staff will have data from HMIS, clients and providers to ensure that ensure the…" at bounding box center [980, 439] width 372 height 64
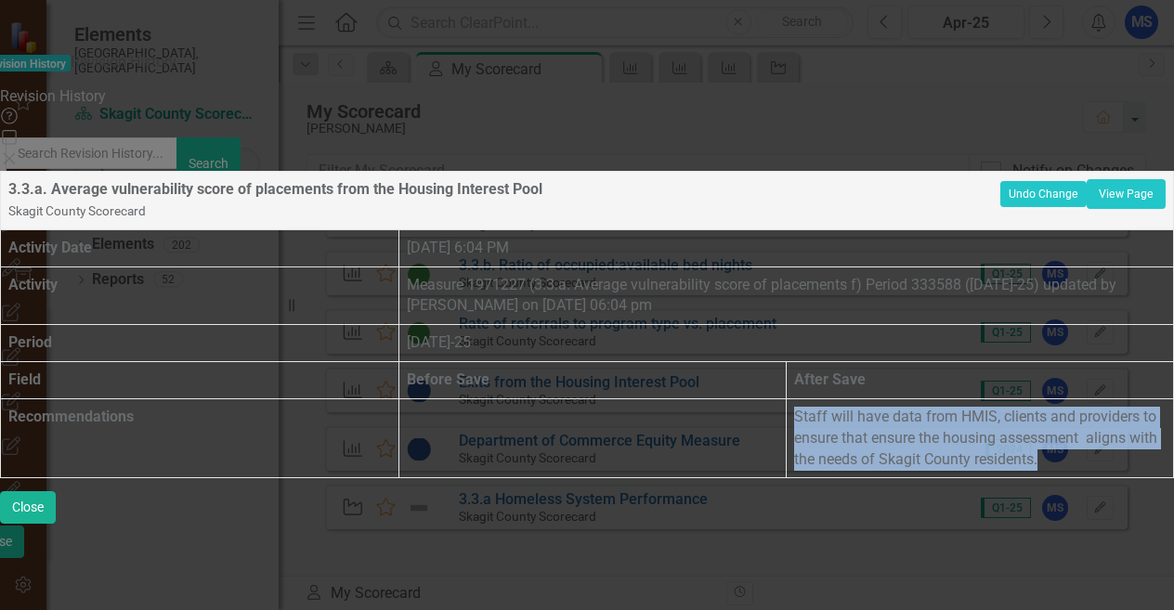
drag, startPoint x: 1092, startPoint y: 372, endPoint x: 864, endPoint y: 294, distance: 241.5
click at [864, 398] on td "Staff will have data from HMIS, clients and providers to ensure that ensure the…" at bounding box center [980, 438] width 387 height 80
copy p "Staff will have data from HMIS, clients and providers to ensure that ensure the…"
click at [56, 524] on button "Close" at bounding box center [28, 507] width 56 height 33
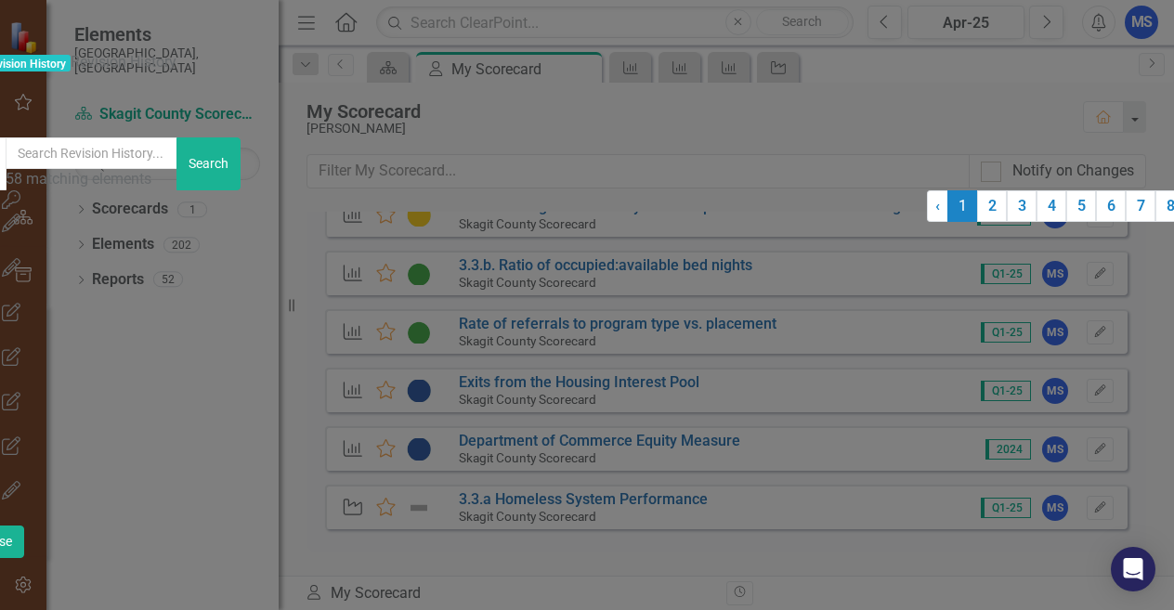
click at [447, 478] on div "Skagit County Scorecard" at bounding box center [447, 488] width 959 height 21
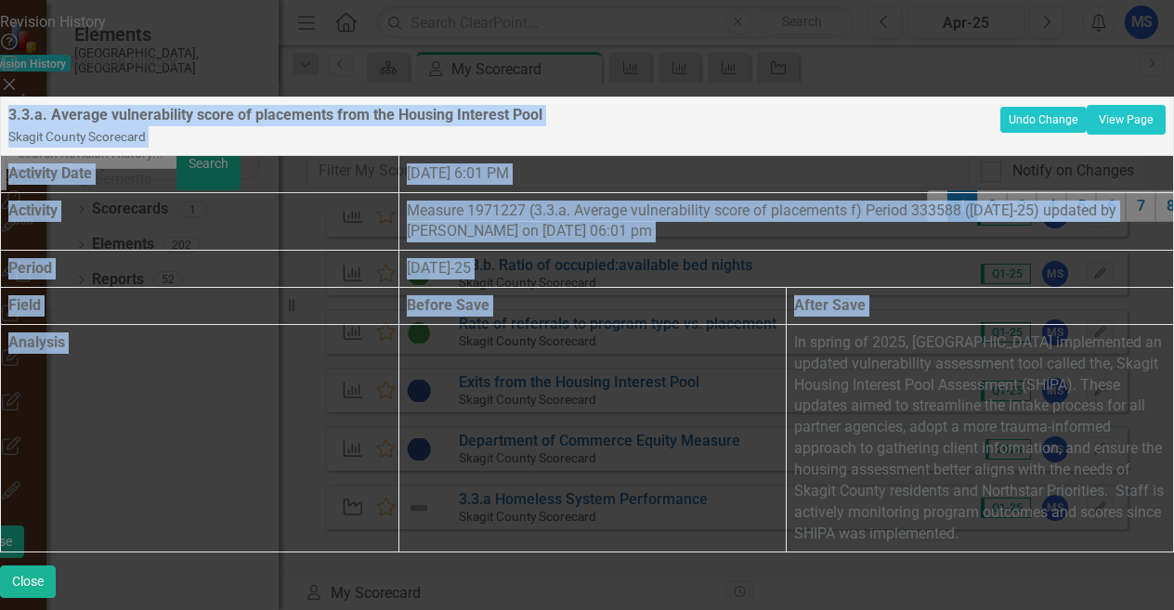
scroll to position [64, 0]
drag, startPoint x: 856, startPoint y: 307, endPoint x: 893, endPoint y: 547, distance: 243.3
click at [893, 547] on div "3.3.a. Average vulnerability score of placements from the Housing Interest Pool…" at bounding box center [587, 325] width 1174 height 456
copy table "3.3.a. Average vulnerability score of placements from the Housing Interest Pool…"
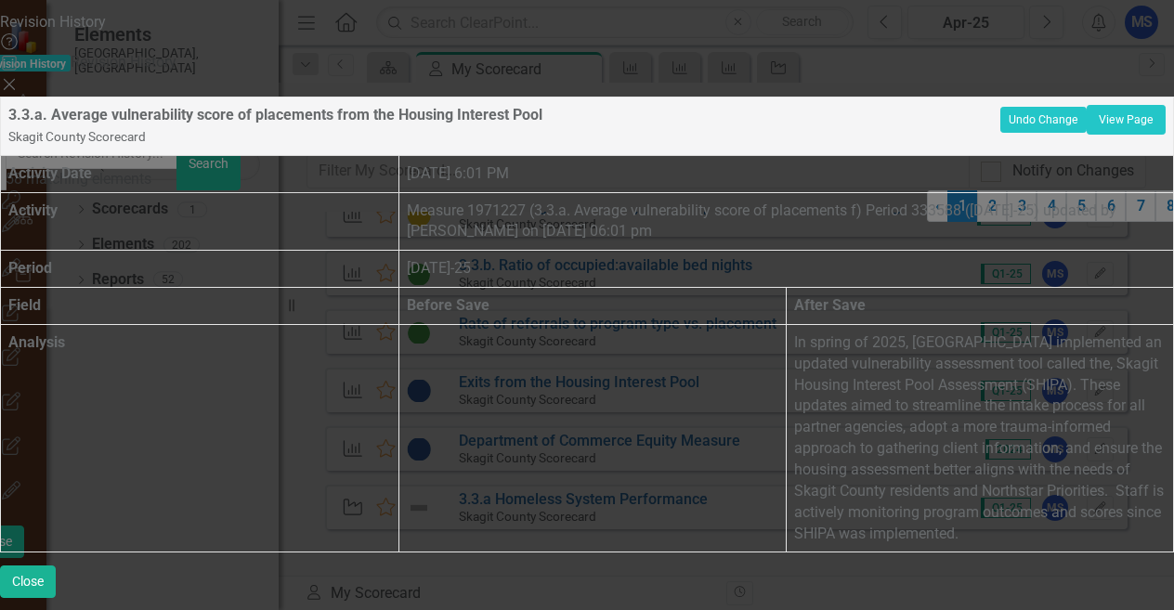
click at [699, 324] on td at bounding box center [592, 438] width 387 height 228
click at [56, 586] on button "Close" at bounding box center [28, 582] width 56 height 33
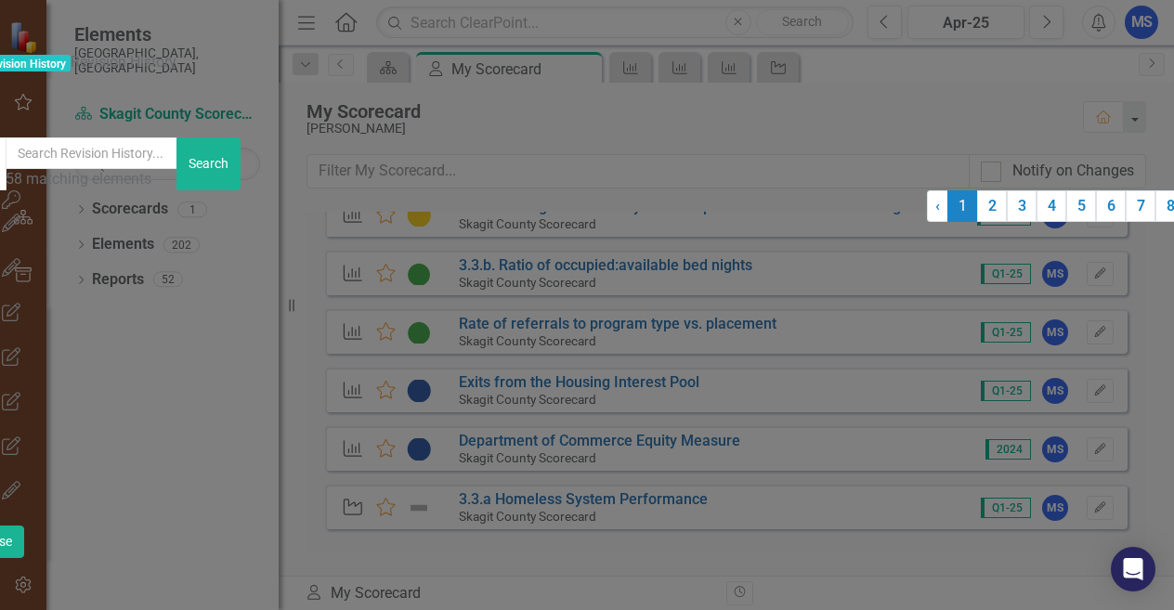
click at [703, 457] on div "Measure 1971227 (3.3.a. Average vulnerability score of placements f) Period 333…" at bounding box center [447, 467] width 959 height 21
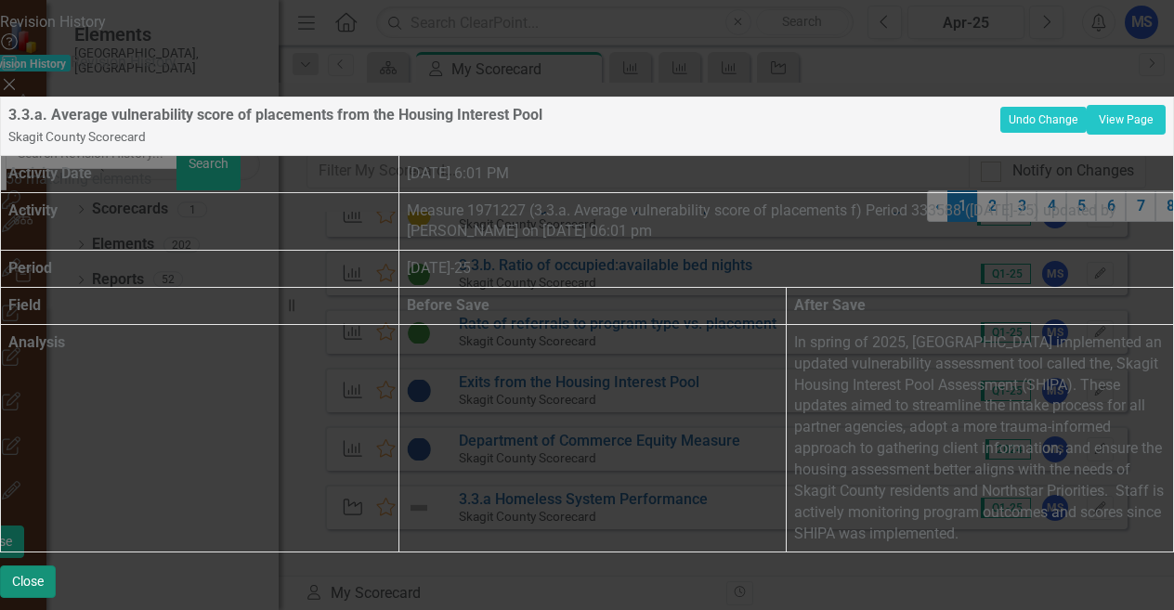
click at [56, 585] on button "Close" at bounding box center [28, 582] width 56 height 33
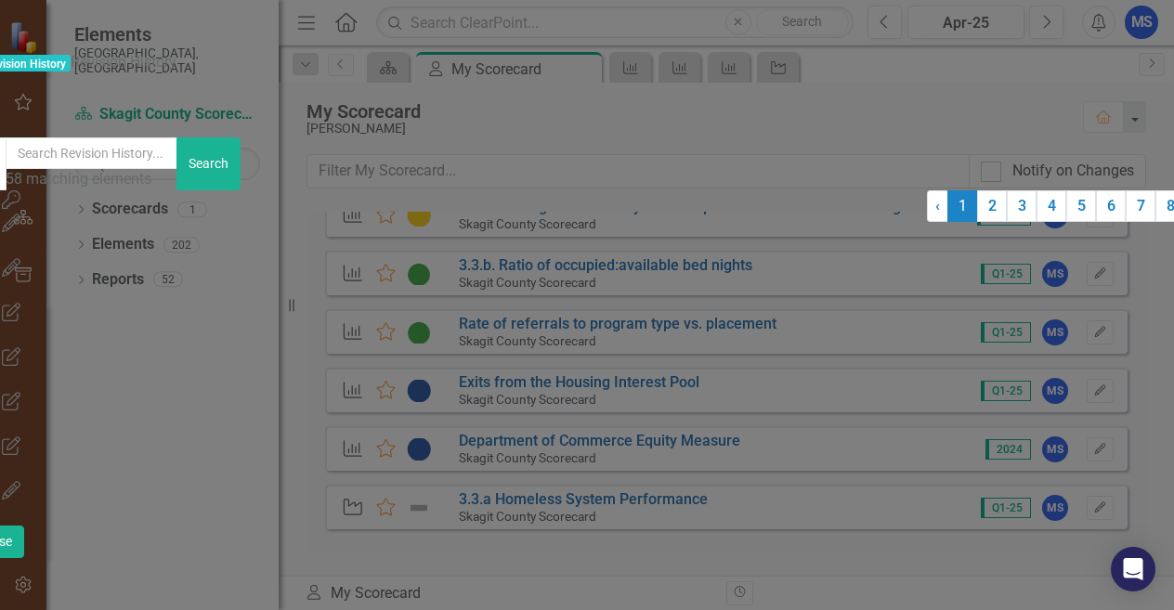
click at [748, 502] on div "Measure 1971227 (3.3.a. Average vulnerability score of placements f) edited by …" at bounding box center [447, 512] width 959 height 21
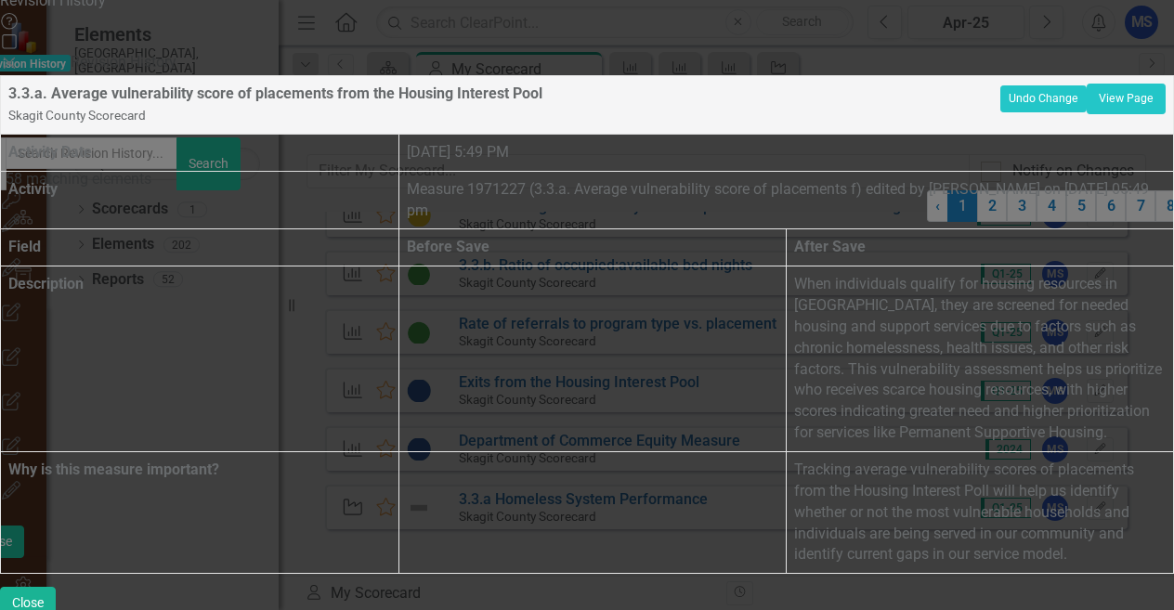
scroll to position [127, 0]
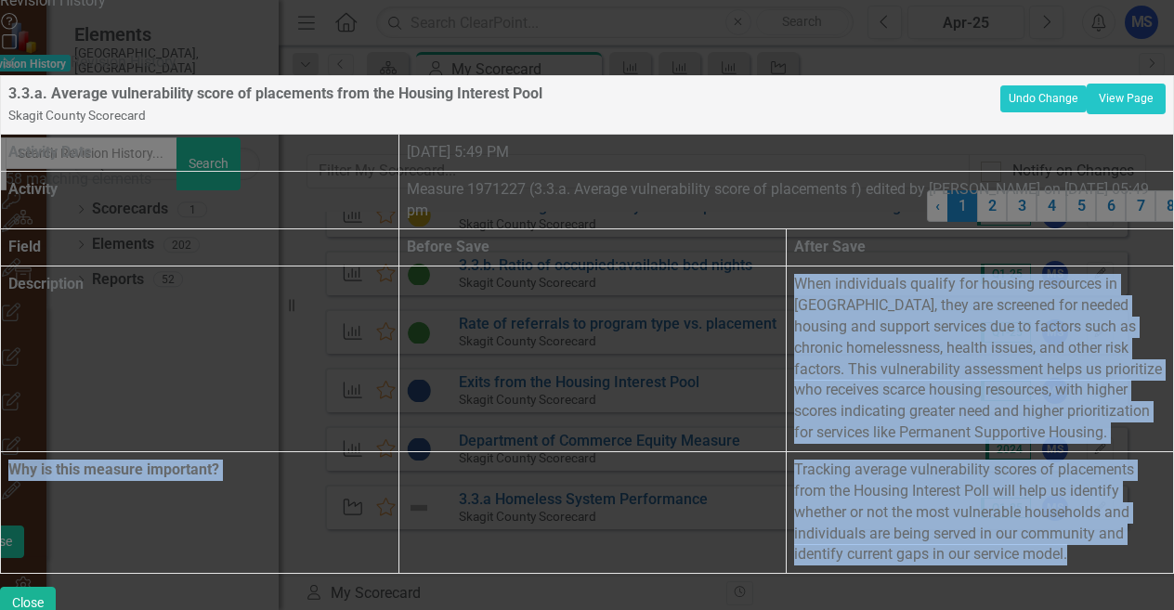
drag, startPoint x: 862, startPoint y: 148, endPoint x: 1015, endPoint y: 517, distance: 400.2
click at [1015, 517] on tbody "Activity Date Friday, August 29th, 2025 at 5:49 PM Activity Measure 1971227 (3.…" at bounding box center [587, 353] width 1173 height 439
copy tbody "When individuals qualify for housing resources in Skagit County, they are scree…"
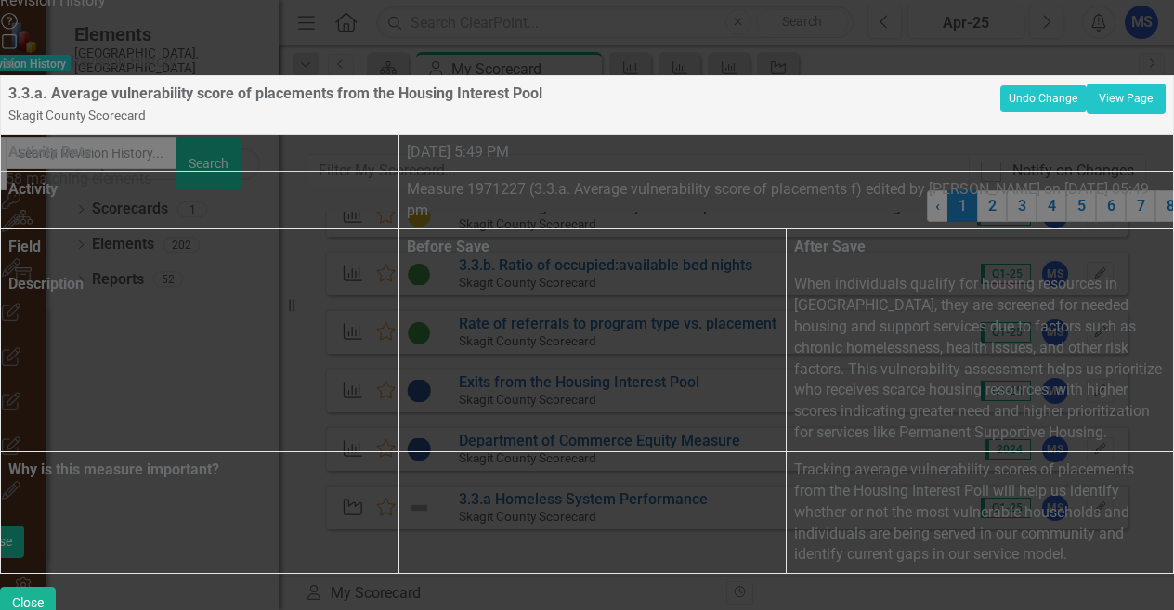
click at [190, 505] on div "Revision History Help Maximize Close 3.3.a. Average vulnerability score of plac…" at bounding box center [587, 305] width 1174 height 629
click at [19, 56] on icon "Close" at bounding box center [9, 63] width 19 height 15
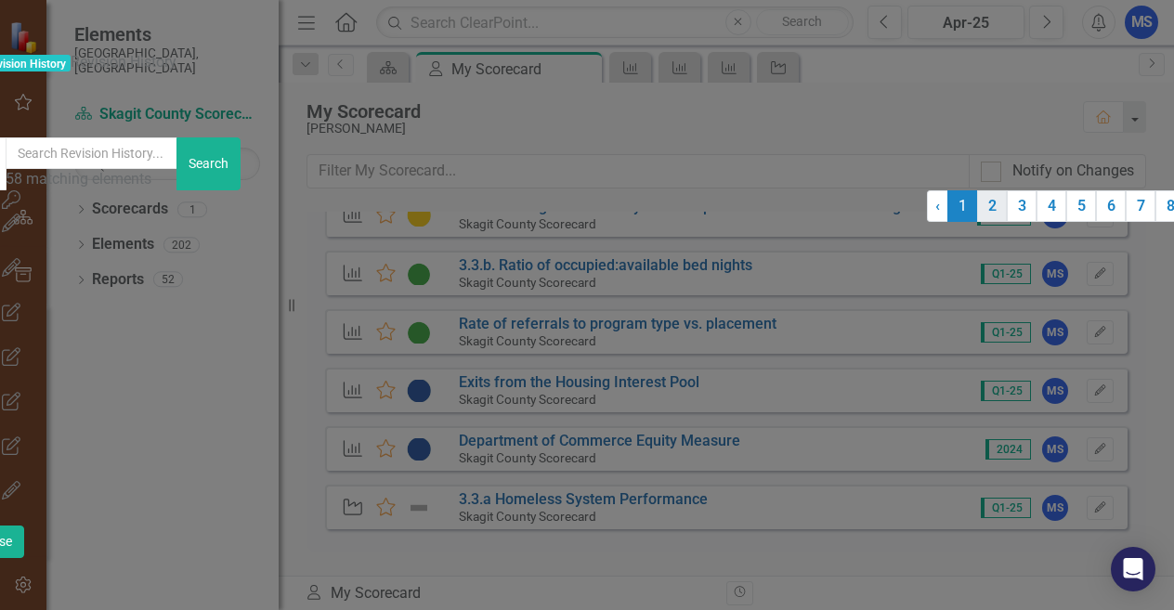
click at [977, 222] on link "2" at bounding box center [992, 206] width 30 height 32
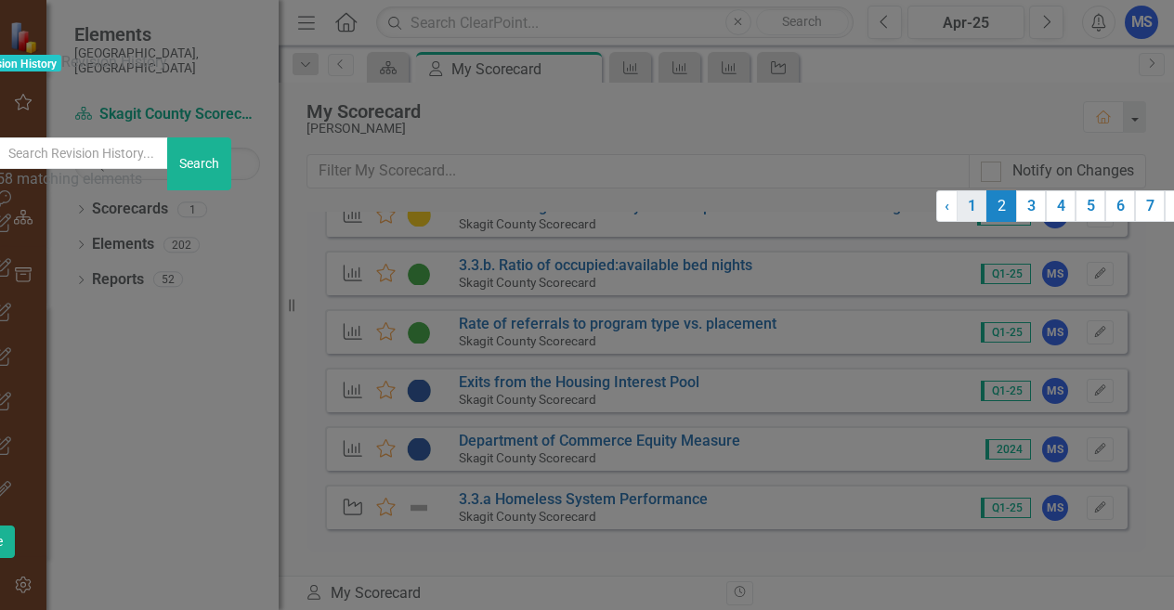
click at [957, 222] on link "1" at bounding box center [972, 206] width 30 height 32
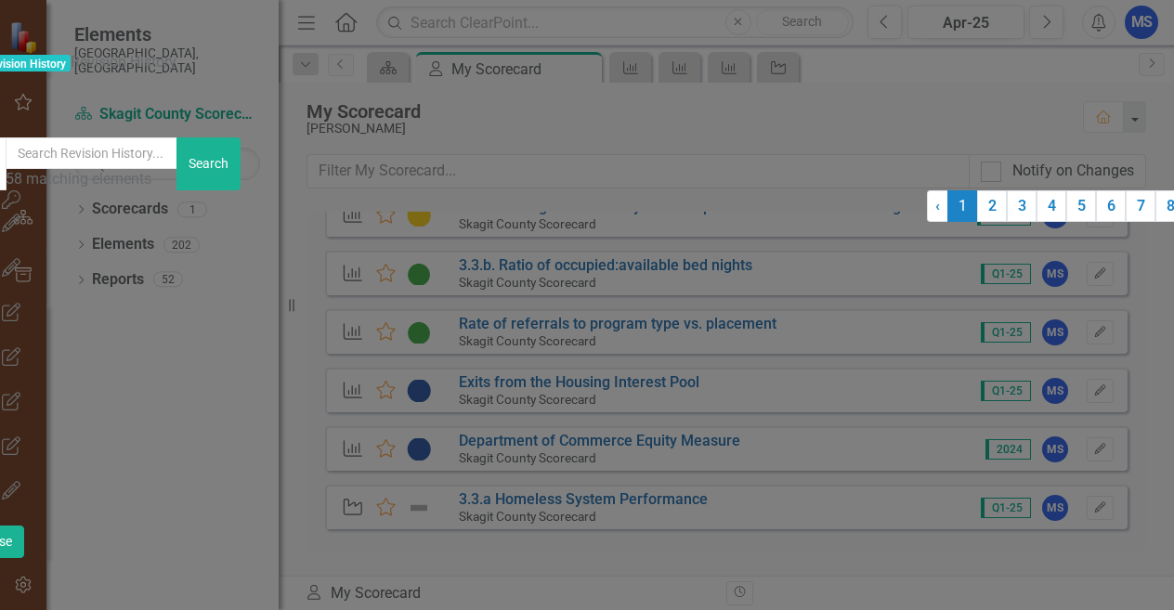
click at [505, 389] on div "Skagit County Scorecard" at bounding box center [447, 399] width 959 height 21
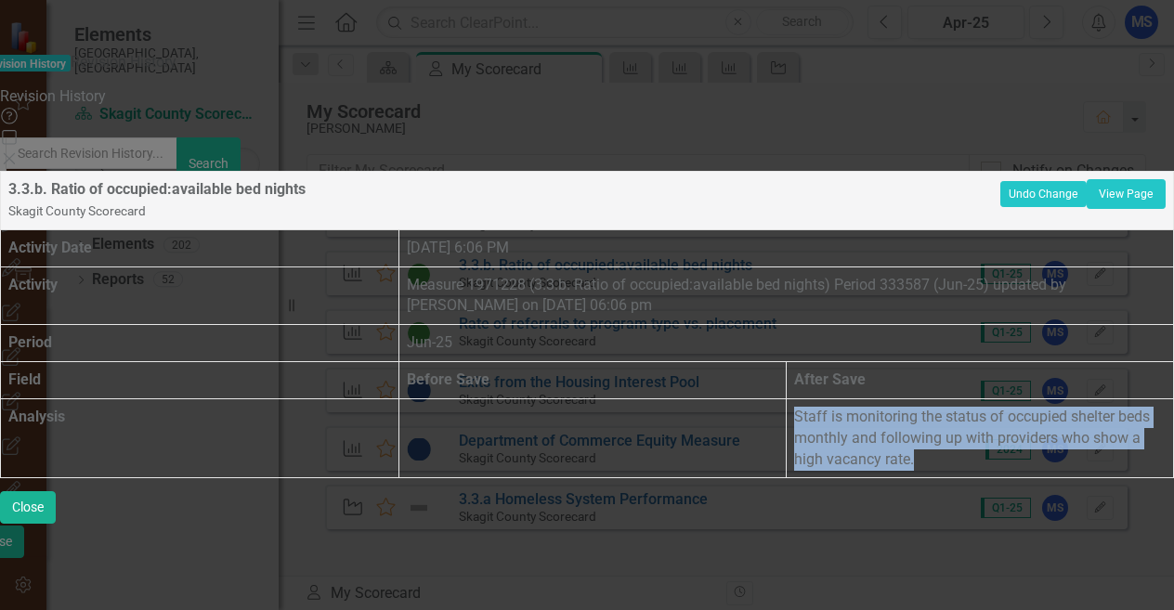
drag, startPoint x: 884, startPoint y: 373, endPoint x: 833, endPoint y: 327, distance: 69.0
click at [833, 398] on tr "Analysis Staff is monitoring the status of occupied shelter beds monthly and fo…" at bounding box center [587, 438] width 1173 height 80
copy tr "Staff is monitoring the status of occupied shelter beds monthly and following u…"
click at [764, 398] on td at bounding box center [592, 438] width 387 height 80
click at [56, 524] on button "Close" at bounding box center [28, 507] width 56 height 33
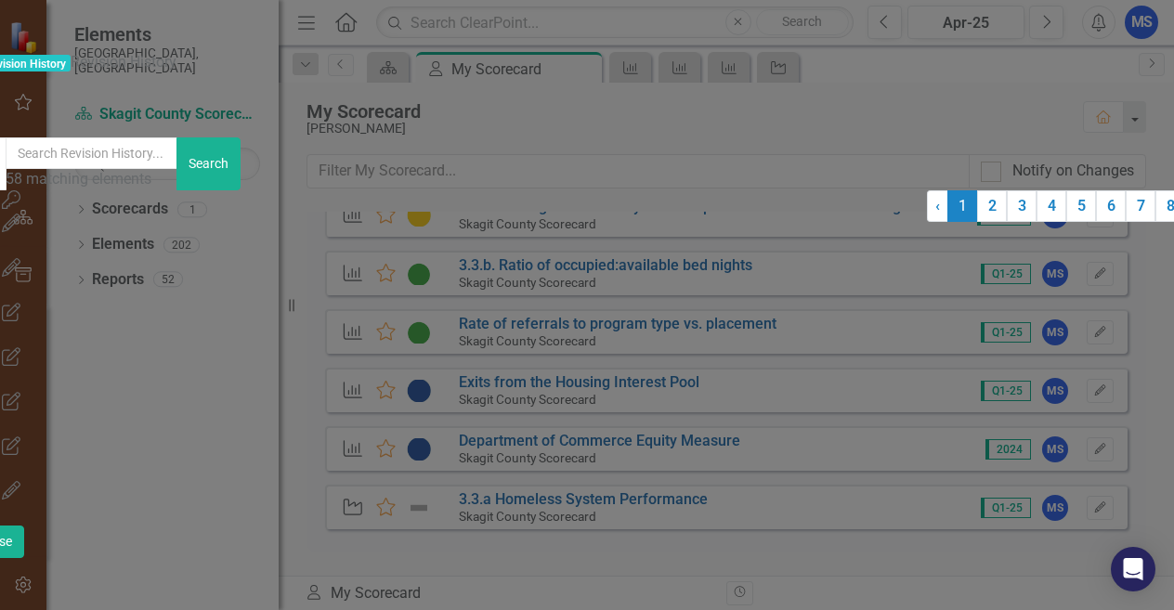
click at [641, 323] on div "Measure 1971228 (3.3.b. Ratio of occupied:available bed nights) Period 333587 (…" at bounding box center [447, 333] width 959 height 21
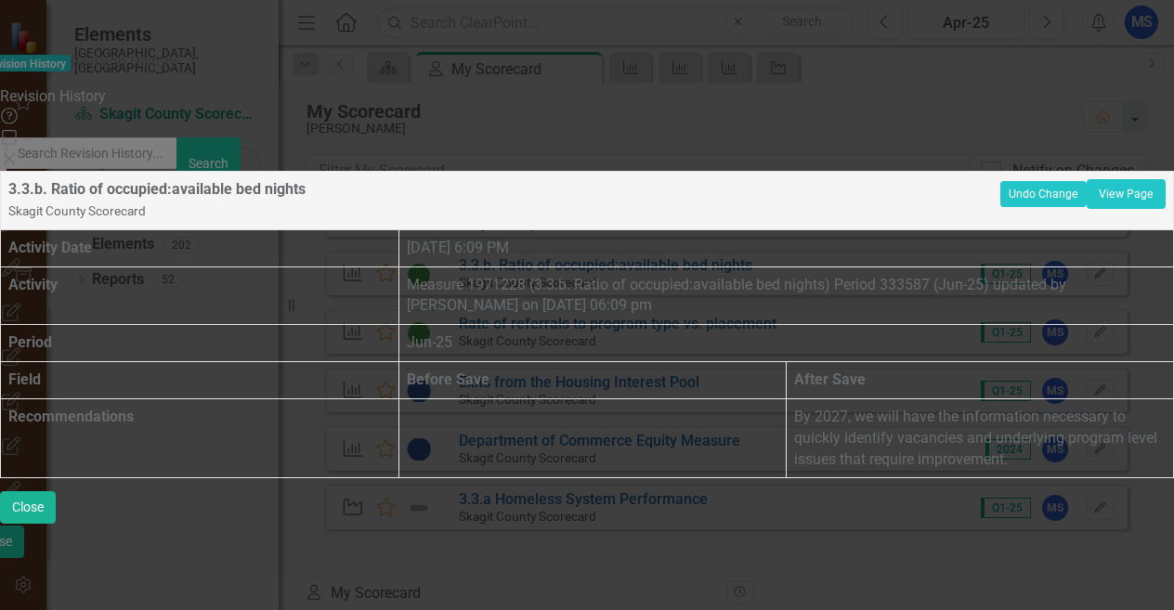
drag, startPoint x: 1025, startPoint y: 367, endPoint x: 862, endPoint y: 305, distance: 174.1
click at [862, 398] on td "By 2027, we will have the information necessary to quickly identify vacancies a…" at bounding box center [980, 438] width 387 height 80
copy p "By 2027, we will have the information necessary to quickly identify vacancies a…"
click at [573, 398] on td at bounding box center [592, 438] width 387 height 80
click at [19, 151] on icon "Close" at bounding box center [9, 158] width 19 height 15
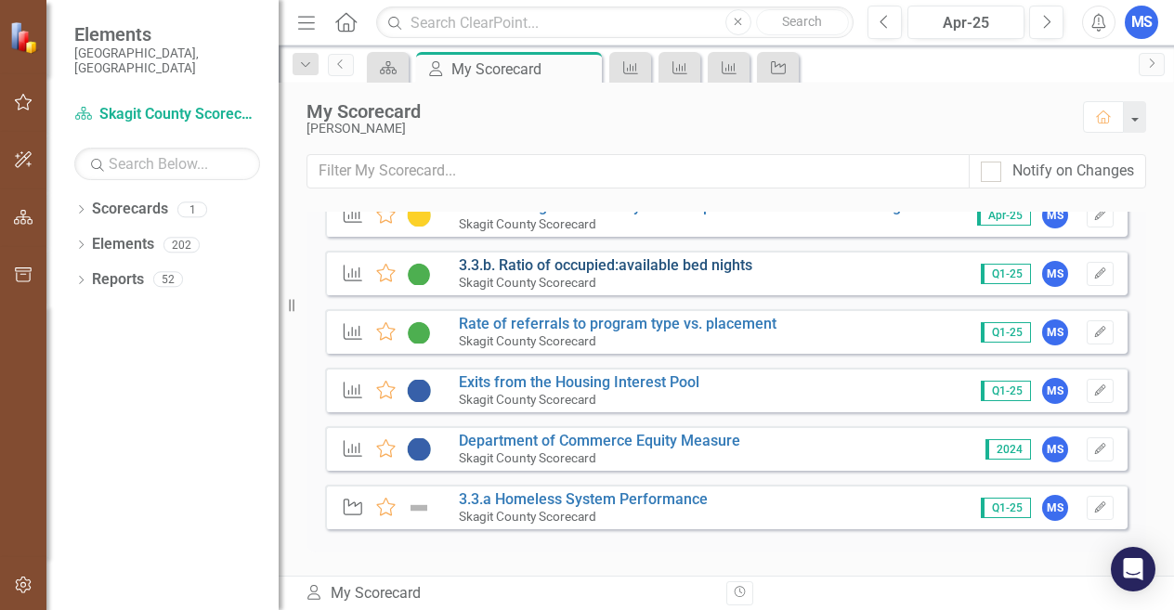
click at [590, 265] on link "3.3.b. Ratio of occupied:available bed nights" at bounding box center [606, 265] width 294 height 18
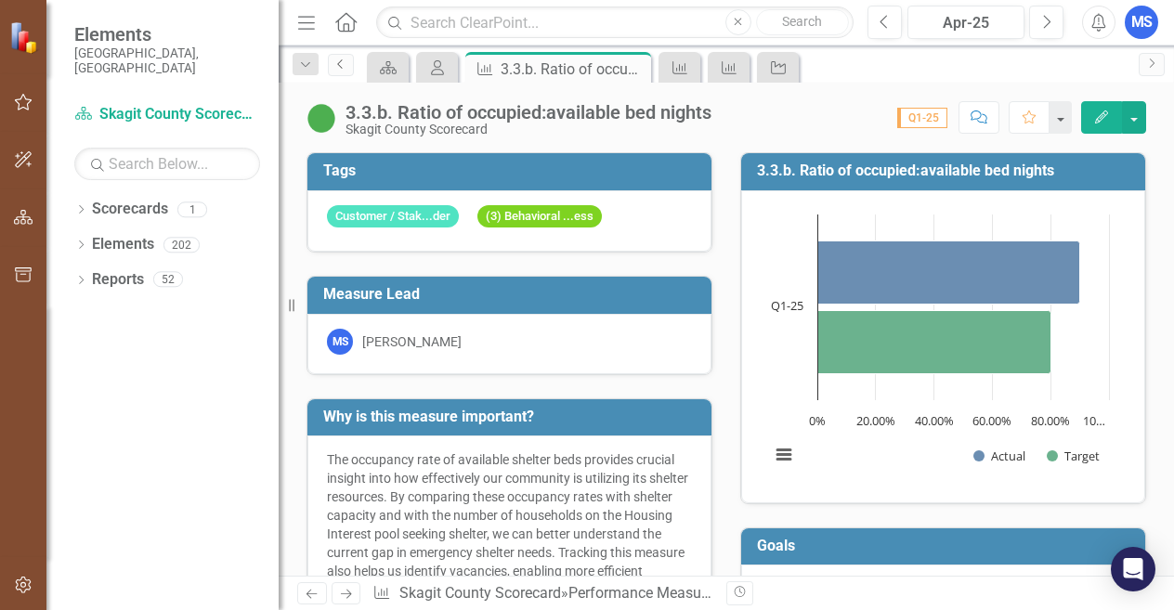
click at [332, 56] on link "Previous" at bounding box center [341, 65] width 26 height 22
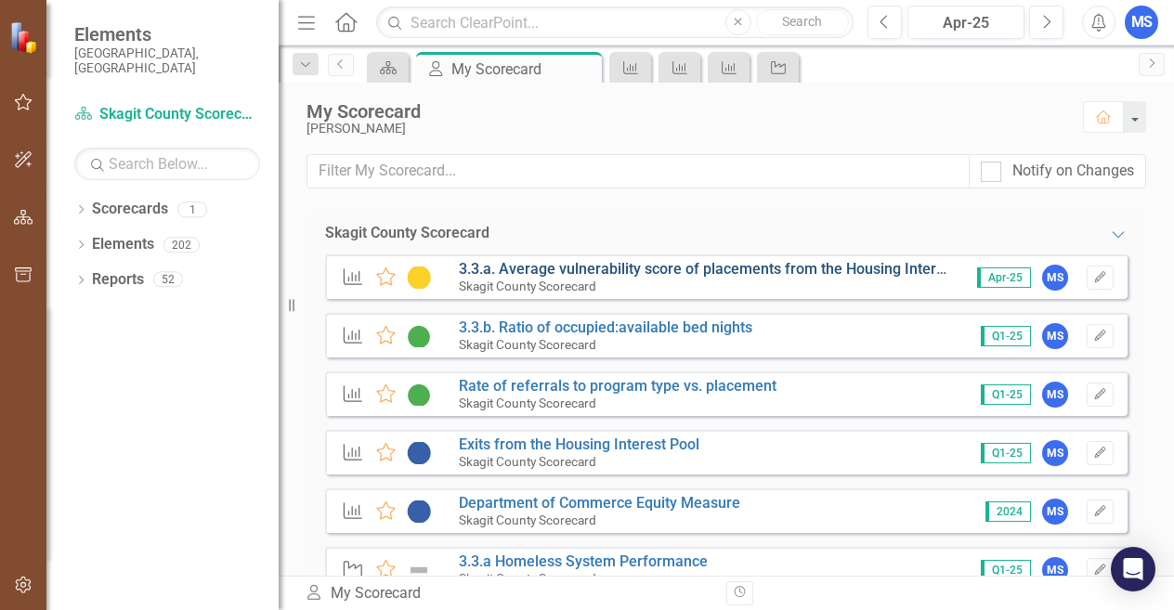
click at [498, 266] on link "3.3.a. Average vulnerability score of placements from the Housing Interest Pool" at bounding box center [724, 269] width 531 height 18
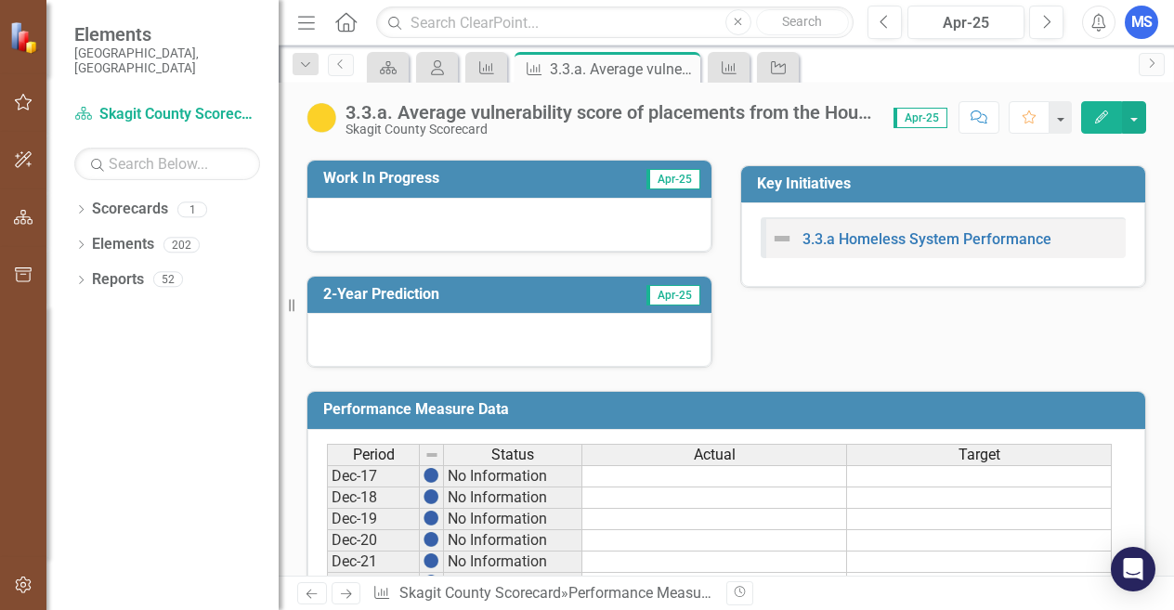
scroll to position [557, 0]
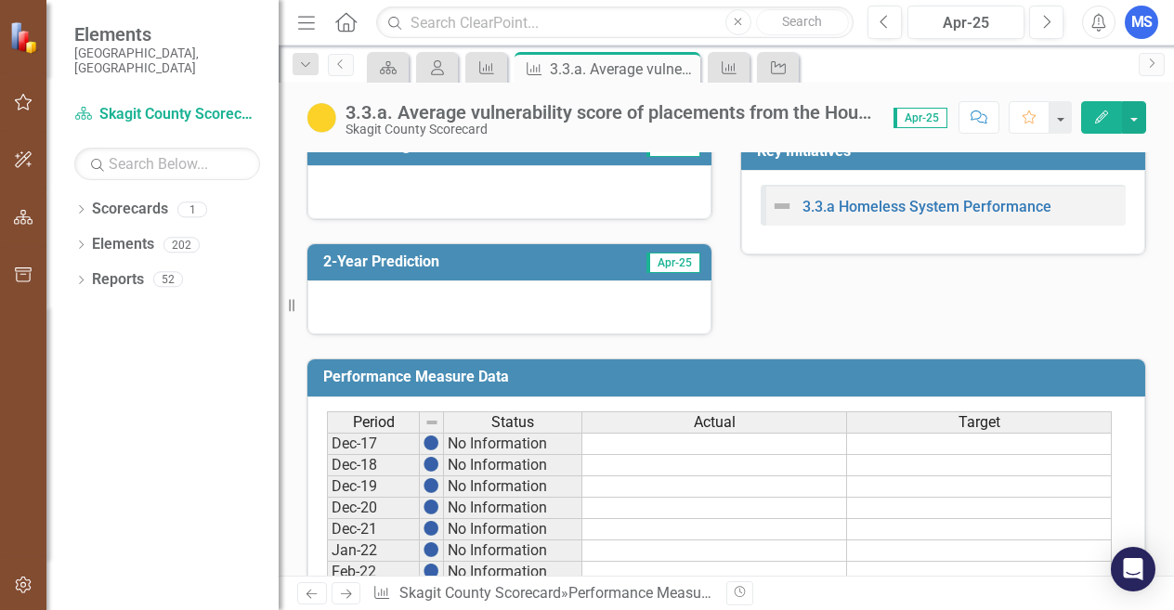
click at [913, 117] on span "Apr-25" at bounding box center [921, 118] width 54 height 20
click at [1138, 120] on button "button" at bounding box center [1134, 117] width 24 height 33
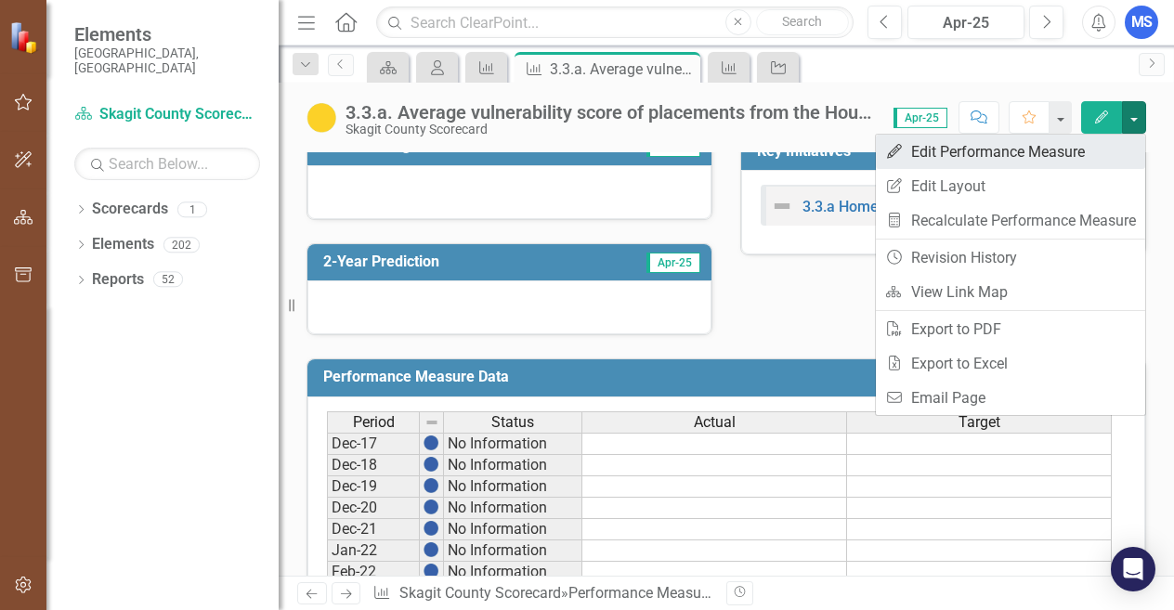
click at [1103, 140] on link "Edit Edit Performance Measure" at bounding box center [1010, 152] width 269 height 34
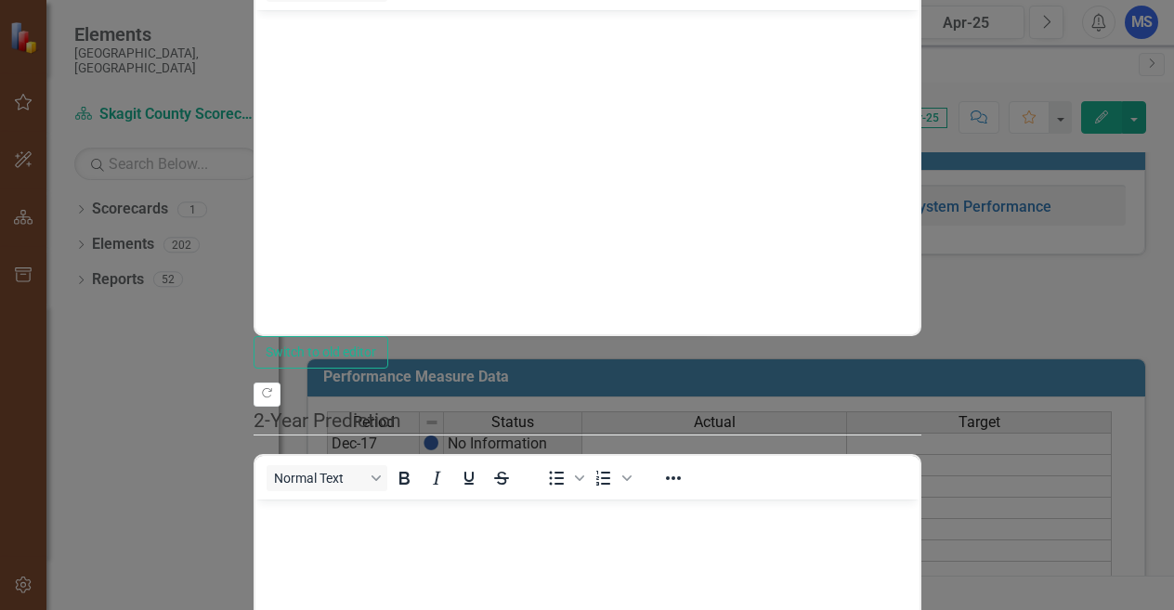
scroll to position [0, 0]
click at [652, 161] on body "Rich Text Area. Press ALT-0 for help." at bounding box center [587, 148] width 664 height 279
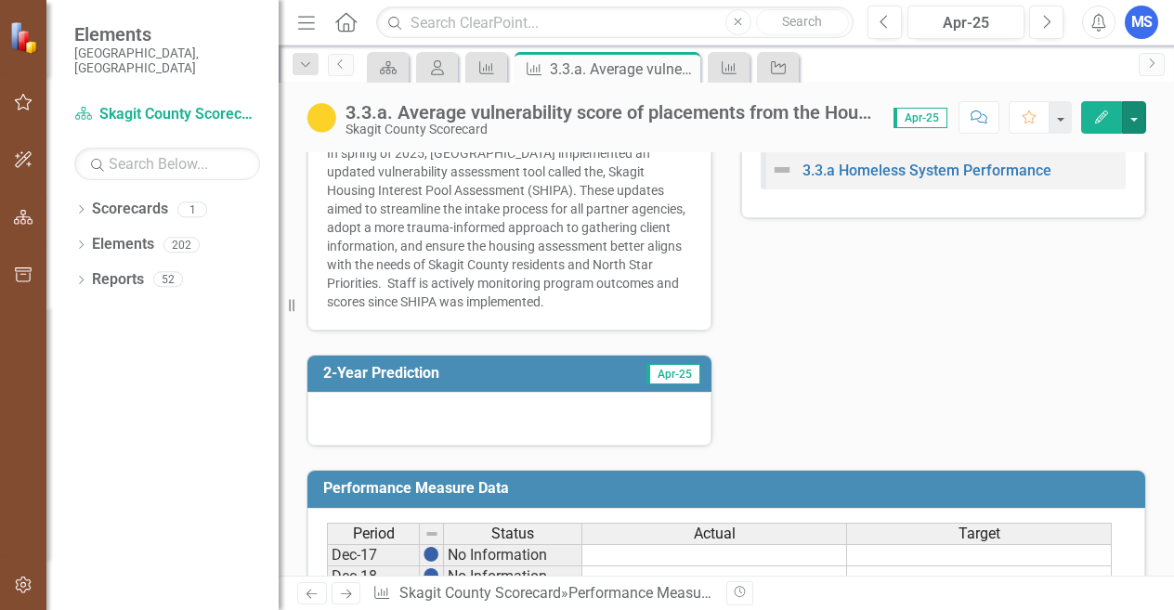
scroll to position [650, 0]
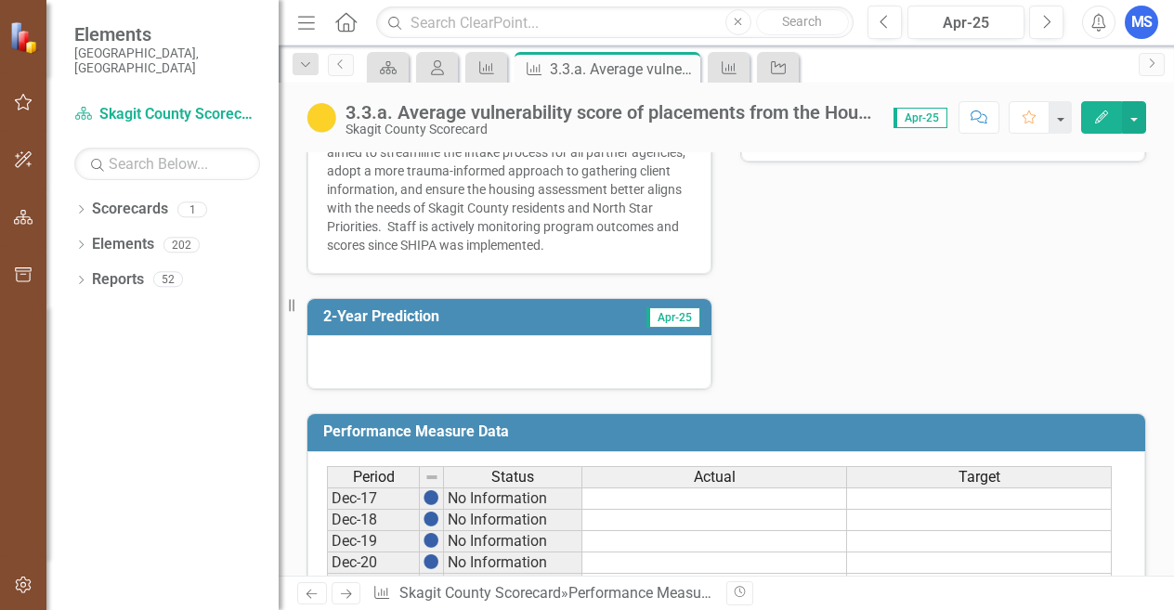
click at [612, 372] on div at bounding box center [509, 362] width 404 height 54
click at [1093, 113] on icon "Edit" at bounding box center [1101, 117] width 17 height 13
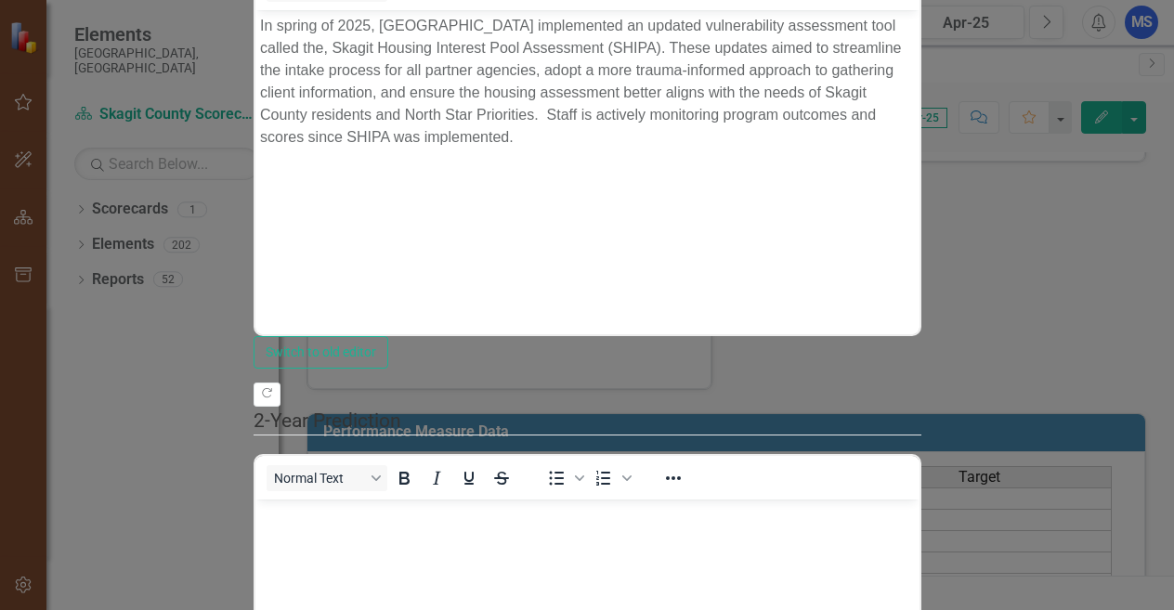
scroll to position [372, 0]
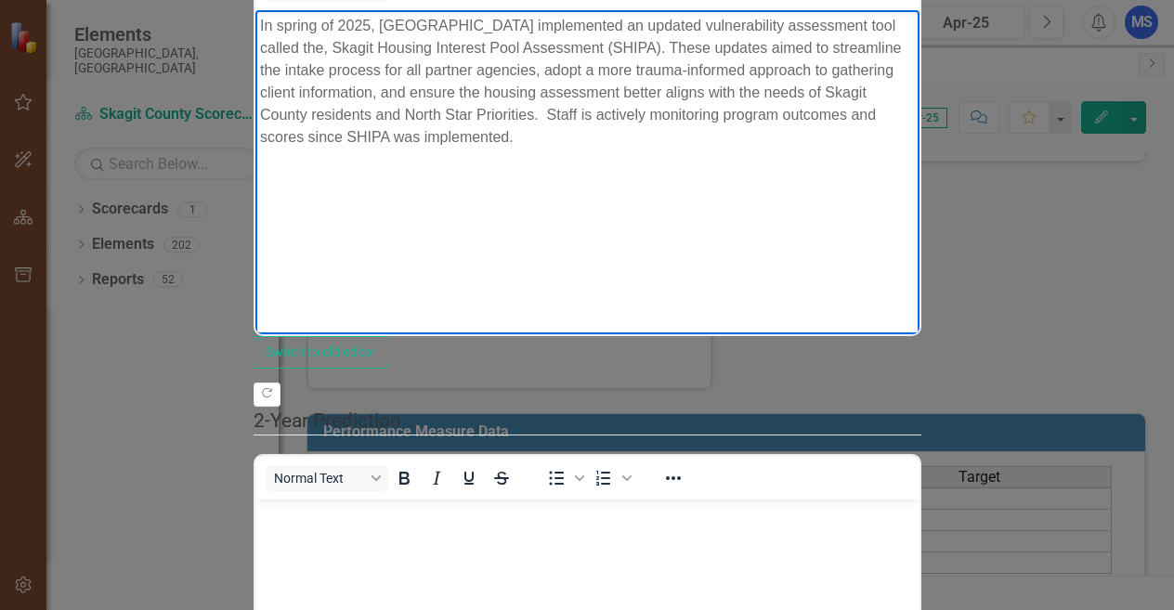
click at [886, 276] on body "In spring of 2025, Skagit County implemented an updated vulnerability assessmen…" at bounding box center [587, 148] width 664 height 279
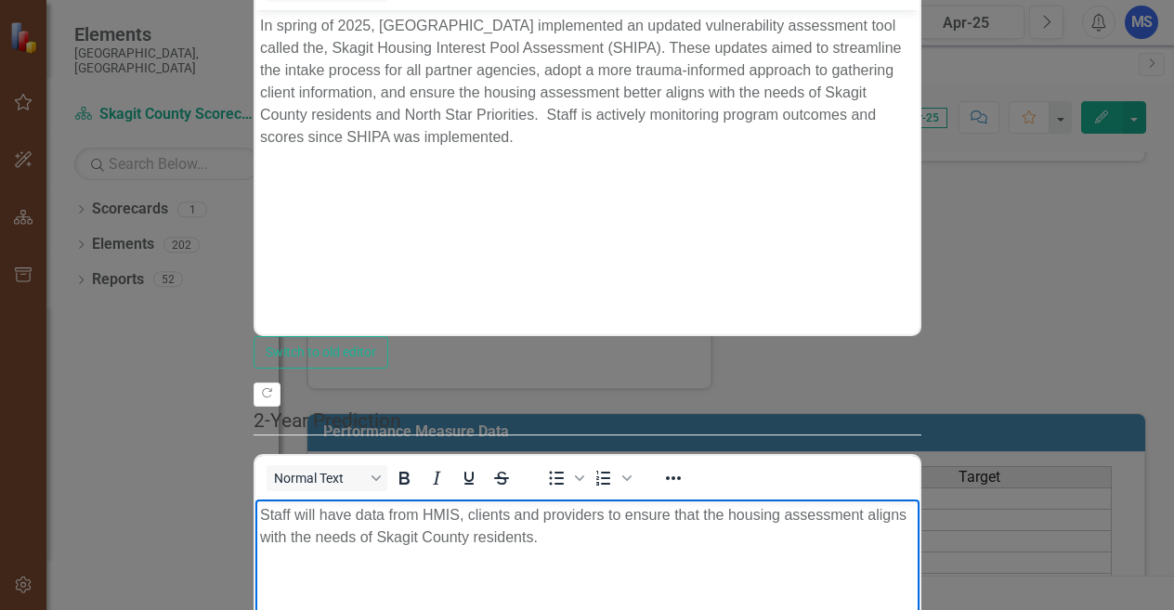
scroll to position [490, 0]
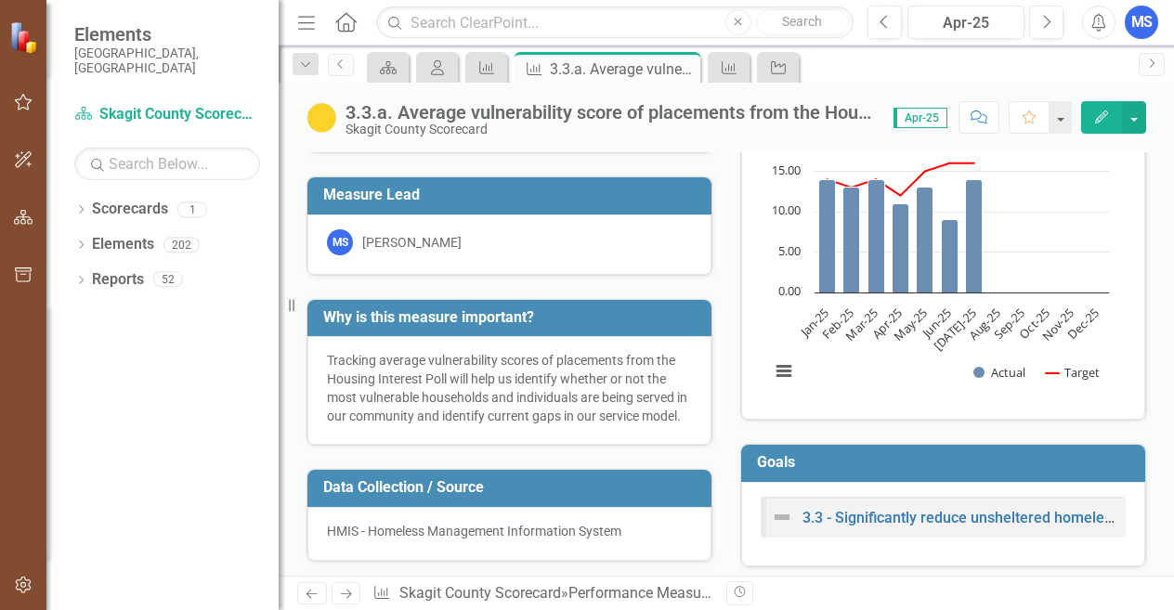
scroll to position [0, 0]
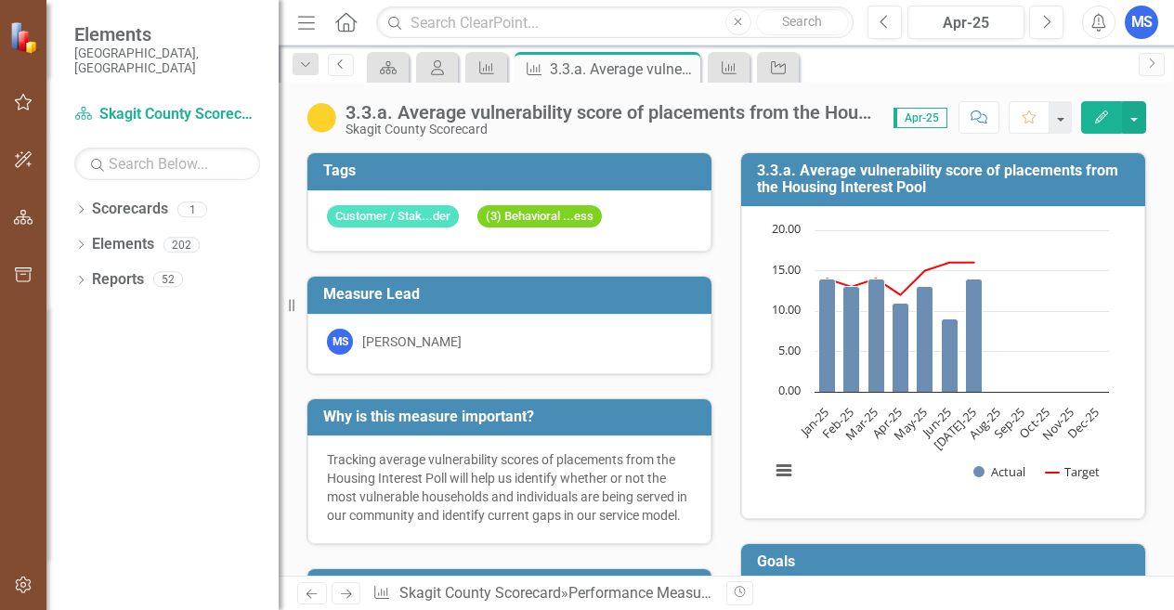
click at [353, 63] on link "Previous" at bounding box center [341, 65] width 26 height 22
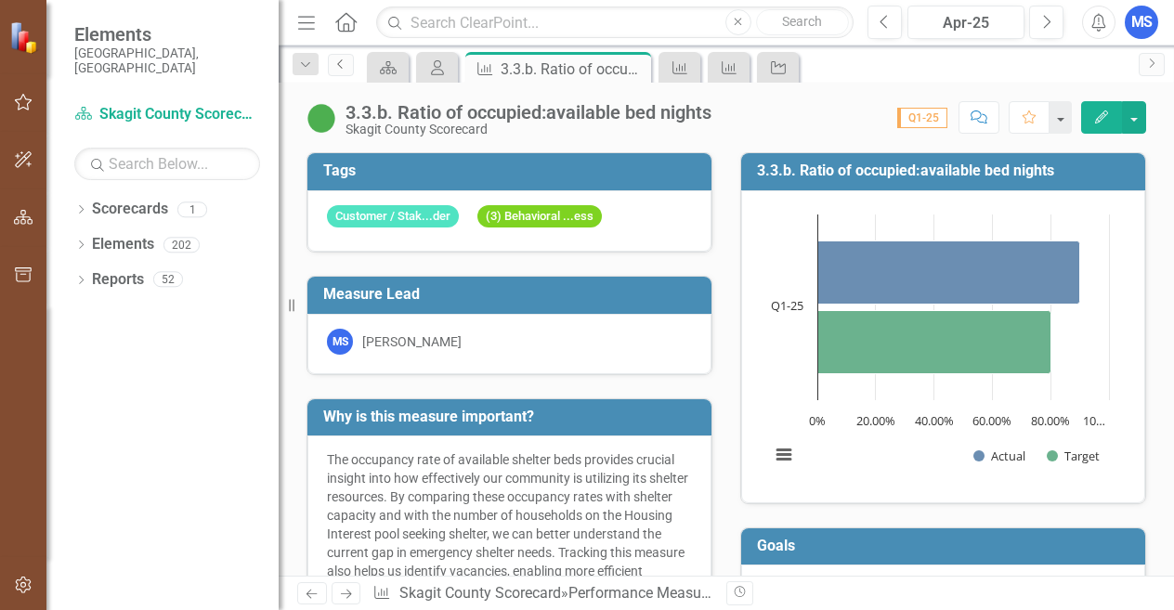
click at [349, 72] on link "Previous" at bounding box center [341, 65] width 26 height 22
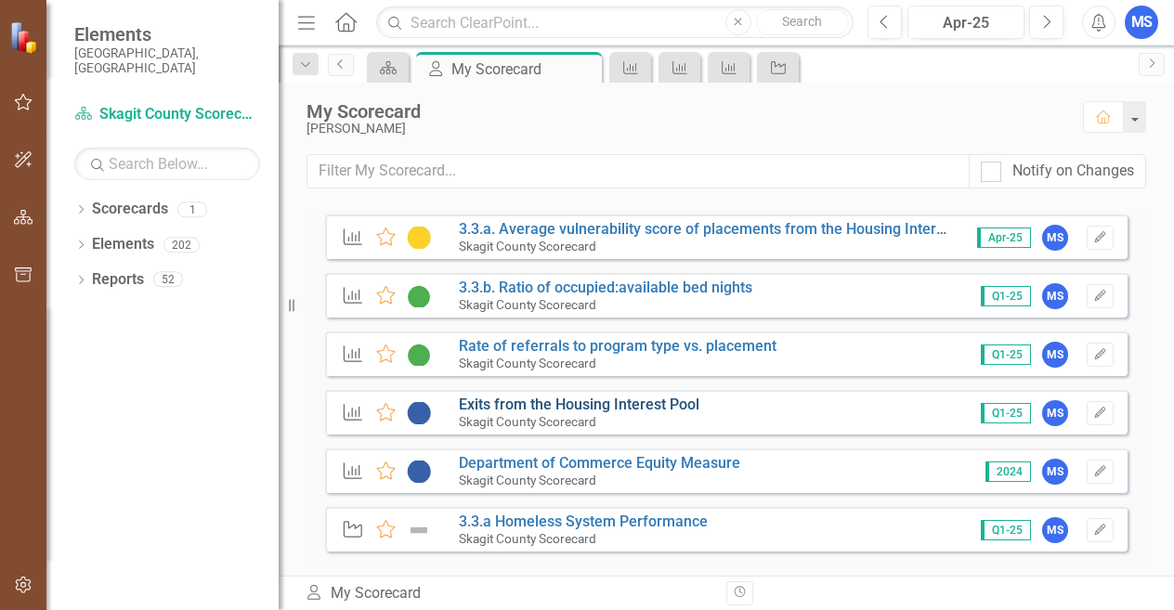
scroll to position [62, 0]
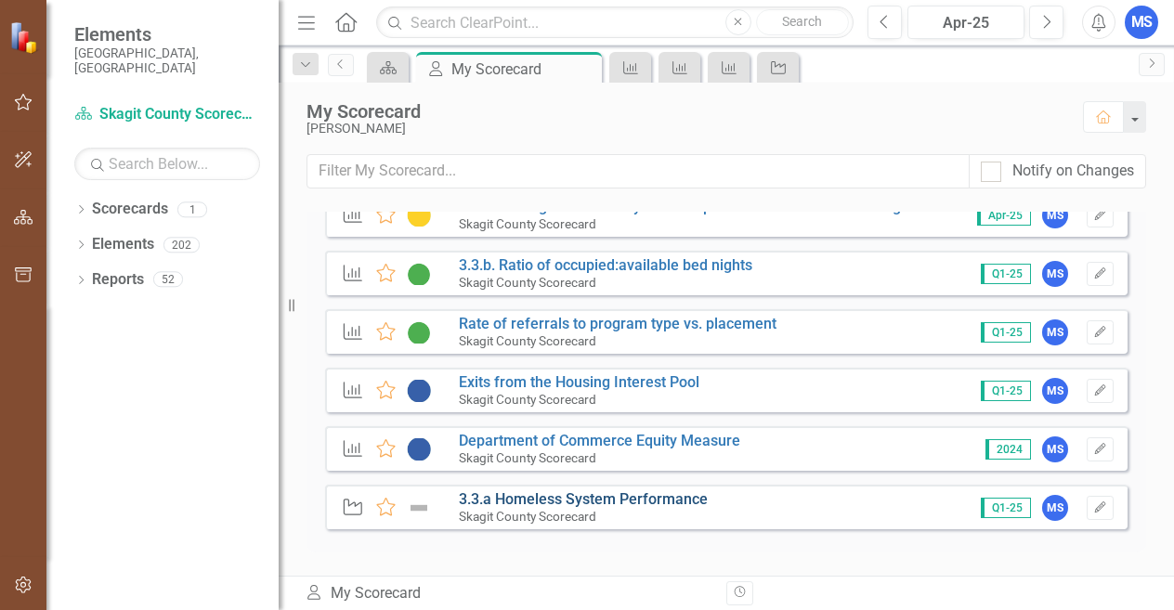
click at [553, 491] on link "3.3.a Homeless System Performance" at bounding box center [583, 499] width 249 height 18
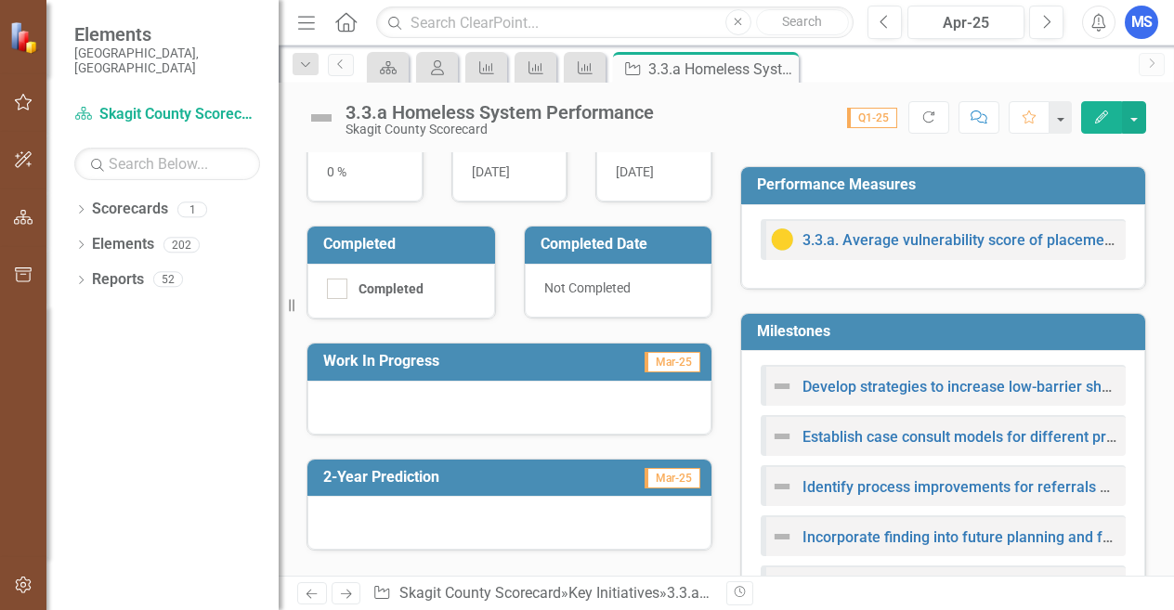
scroll to position [464, 0]
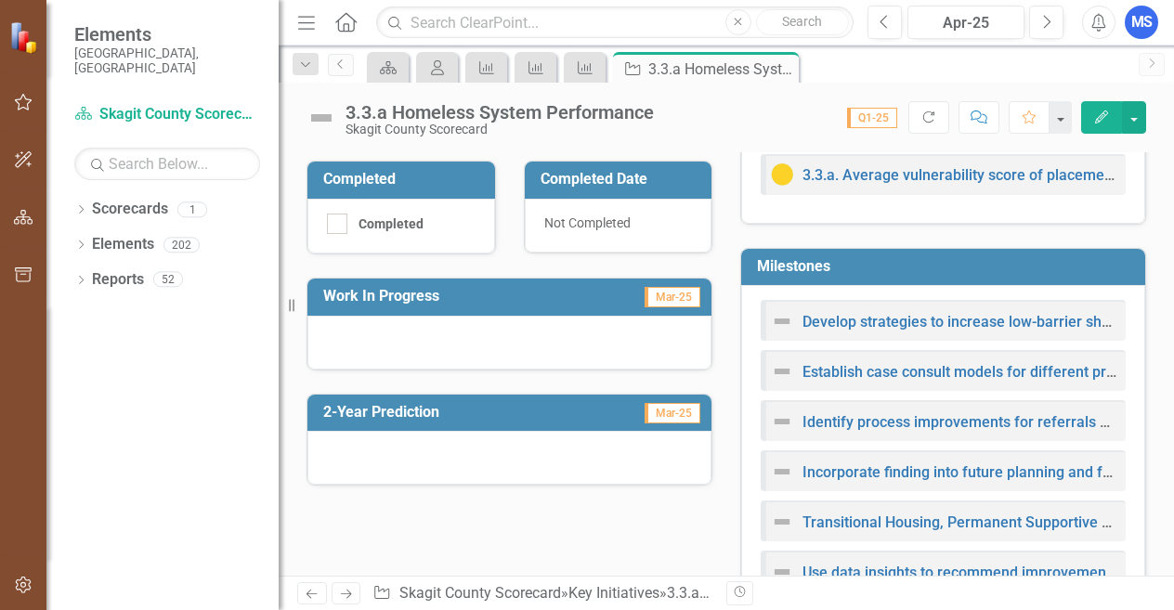
click at [581, 306] on td "Mar-25" at bounding box center [639, 298] width 125 height 31
click at [1098, 121] on icon "button" at bounding box center [1101, 117] width 13 height 13
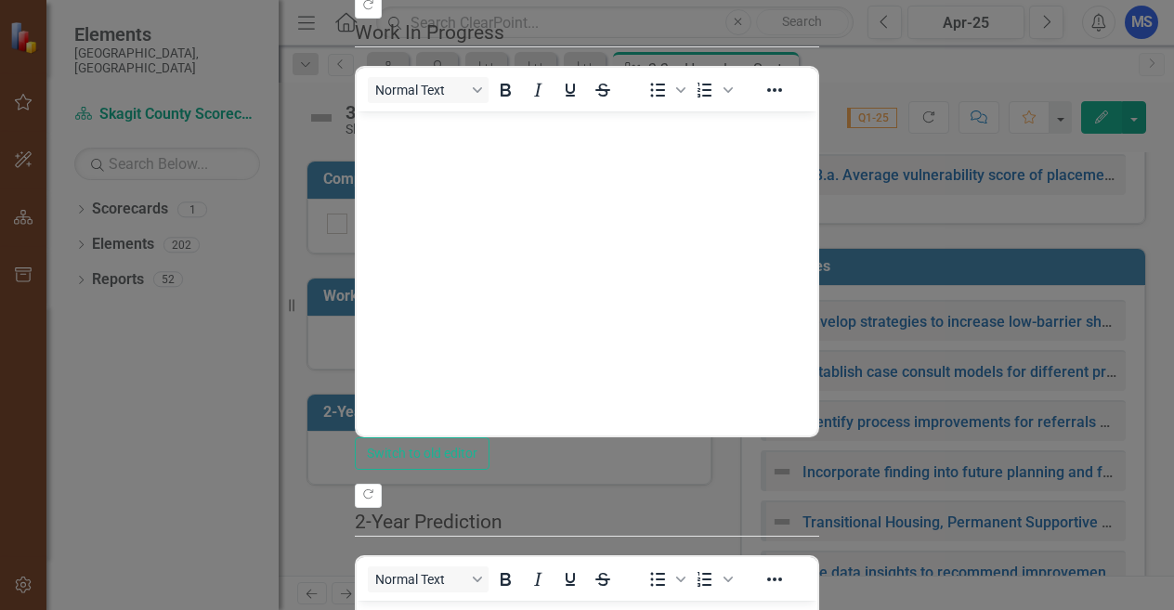
scroll to position [0, 0]
type input "23"
drag, startPoint x: 376, startPoint y: 294, endPoint x: 548, endPoint y: 292, distance: 171.8
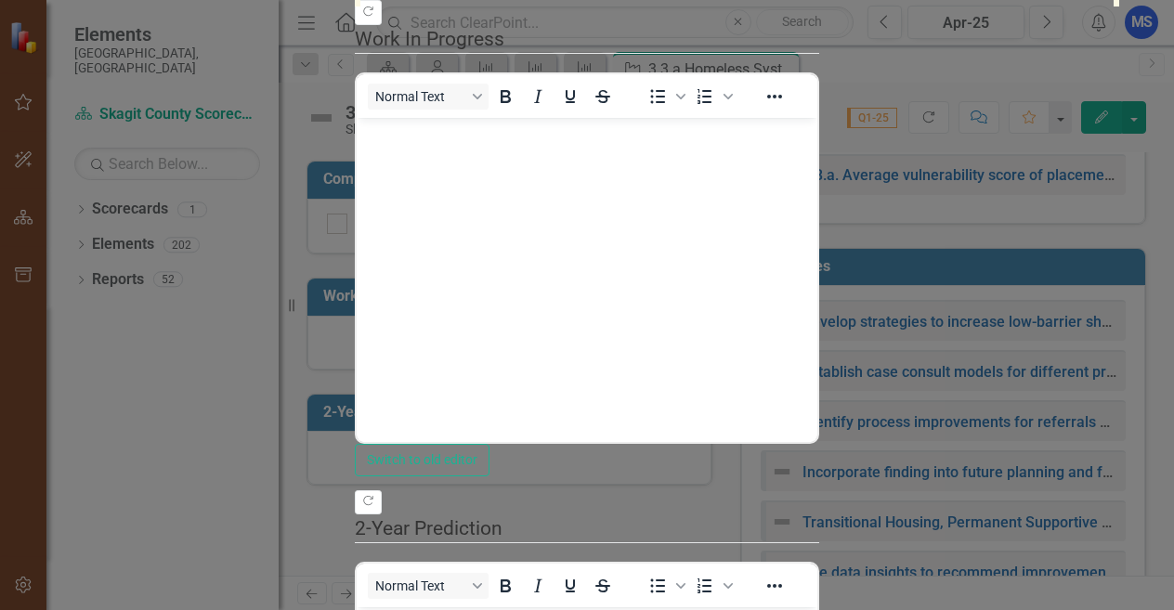
click at [584, 202] on body "Rich Text Area. Press ALT-0 for help." at bounding box center [587, 256] width 461 height 279
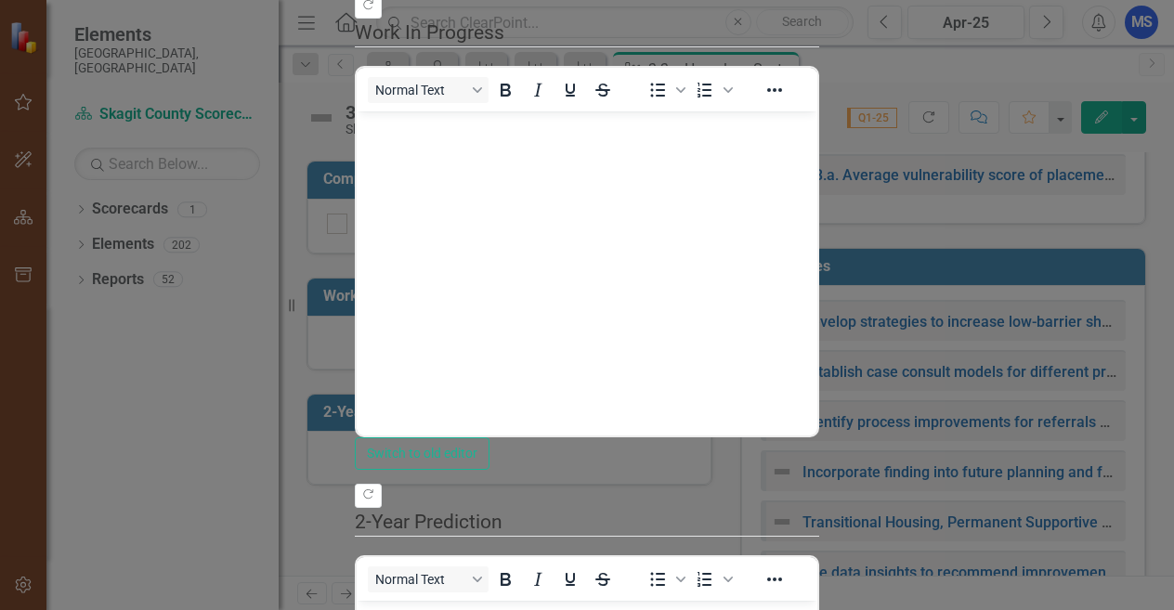
click at [817, 296] on body "Rich Text Area. Press ALT-0 for help." at bounding box center [587, 250] width 461 height 279
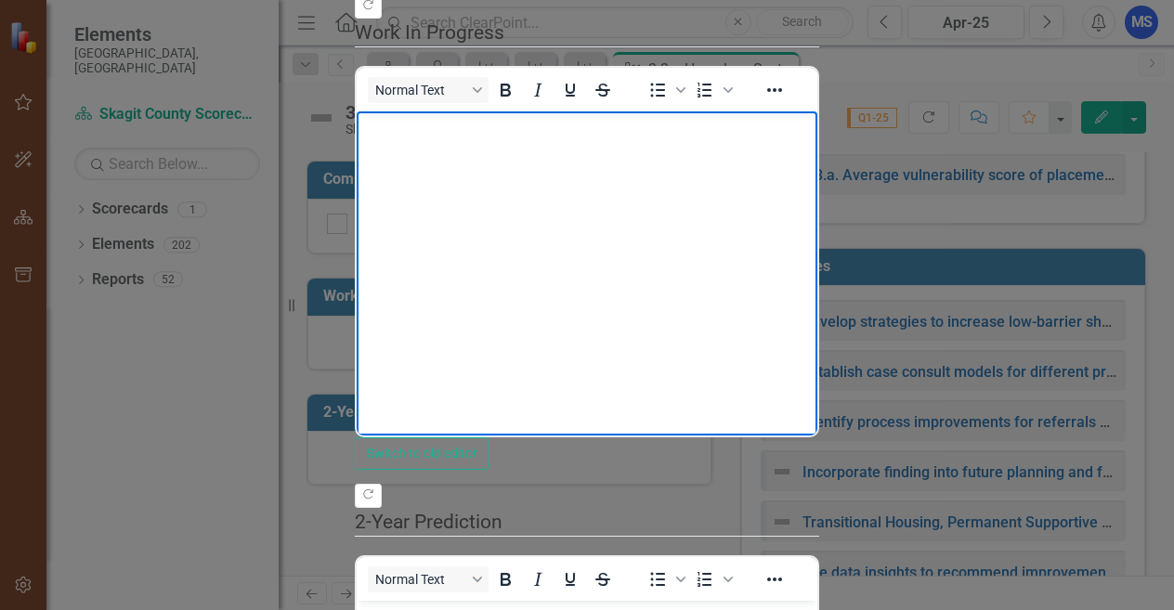
scroll to position [0, 0]
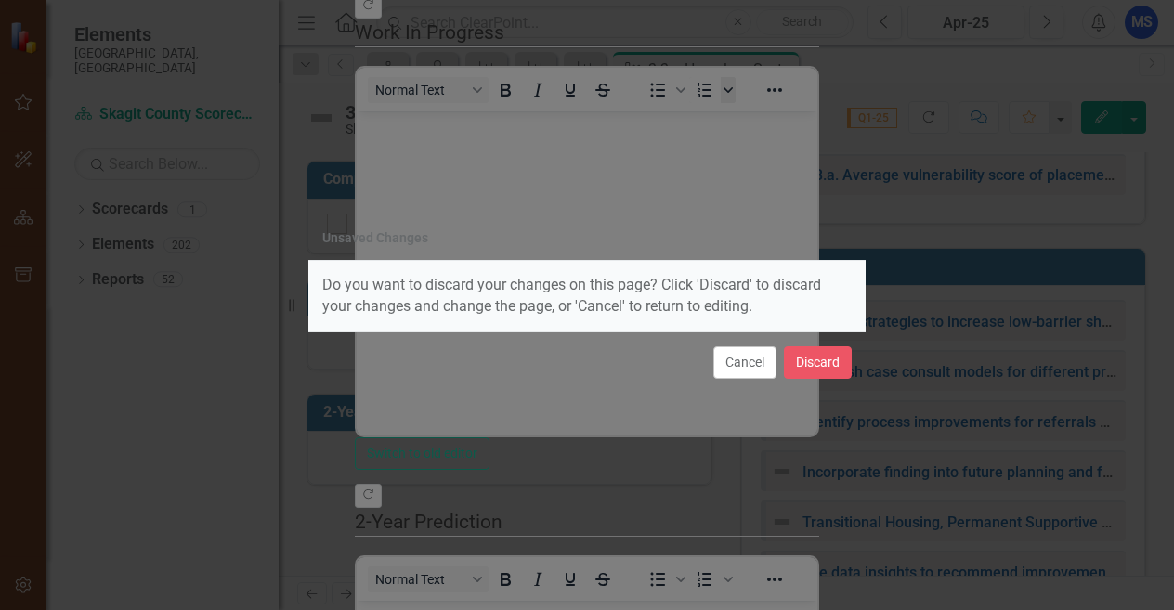
click at [752, 372] on button "Cancel" at bounding box center [744, 362] width 63 height 33
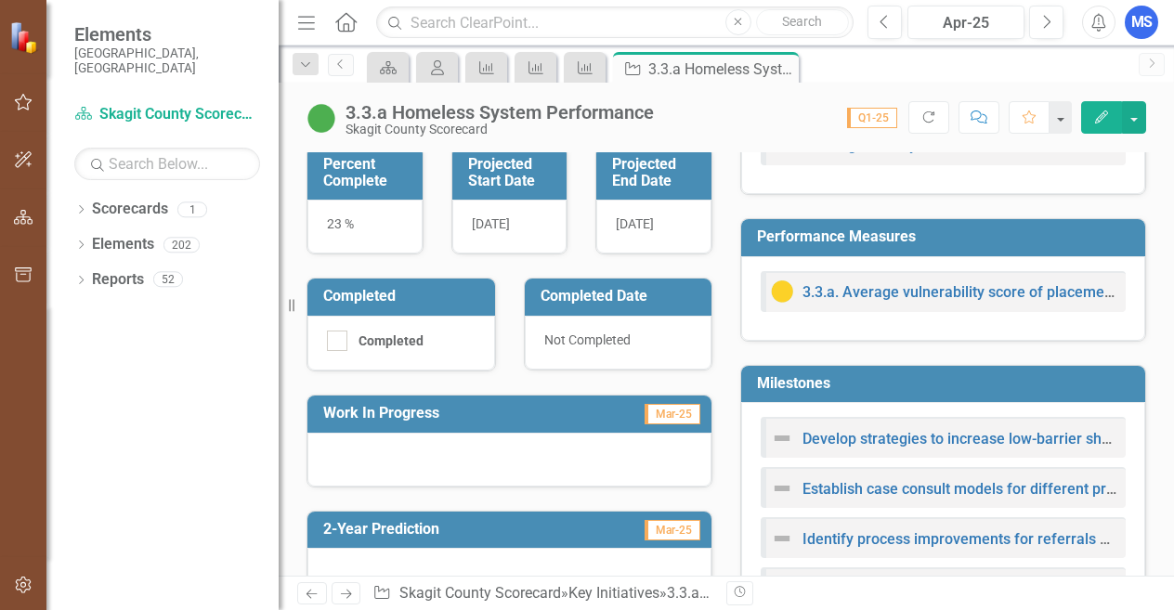
scroll to position [511, 0]
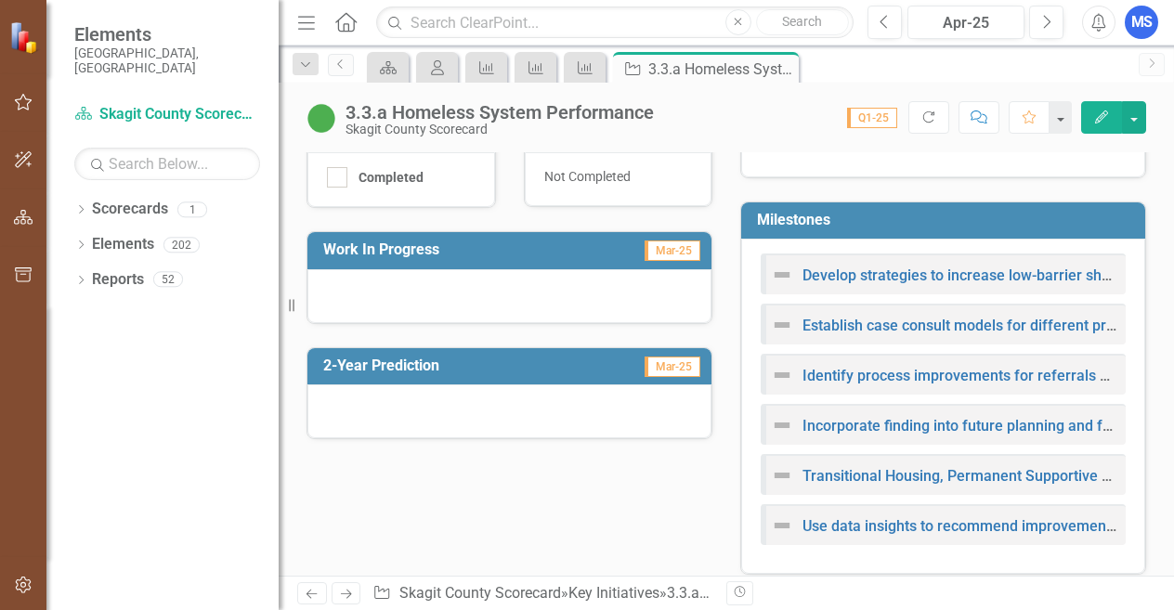
click at [739, 591] on icon "Revision History" at bounding box center [740, 592] width 14 height 11
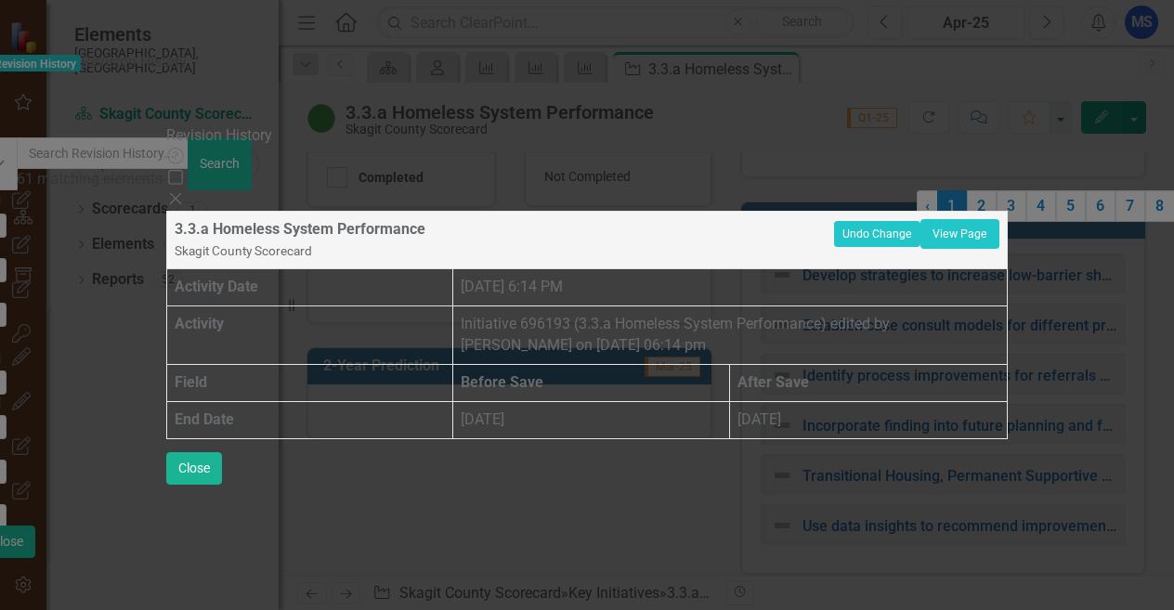
click at [185, 191] on icon "Close" at bounding box center [175, 198] width 19 height 15
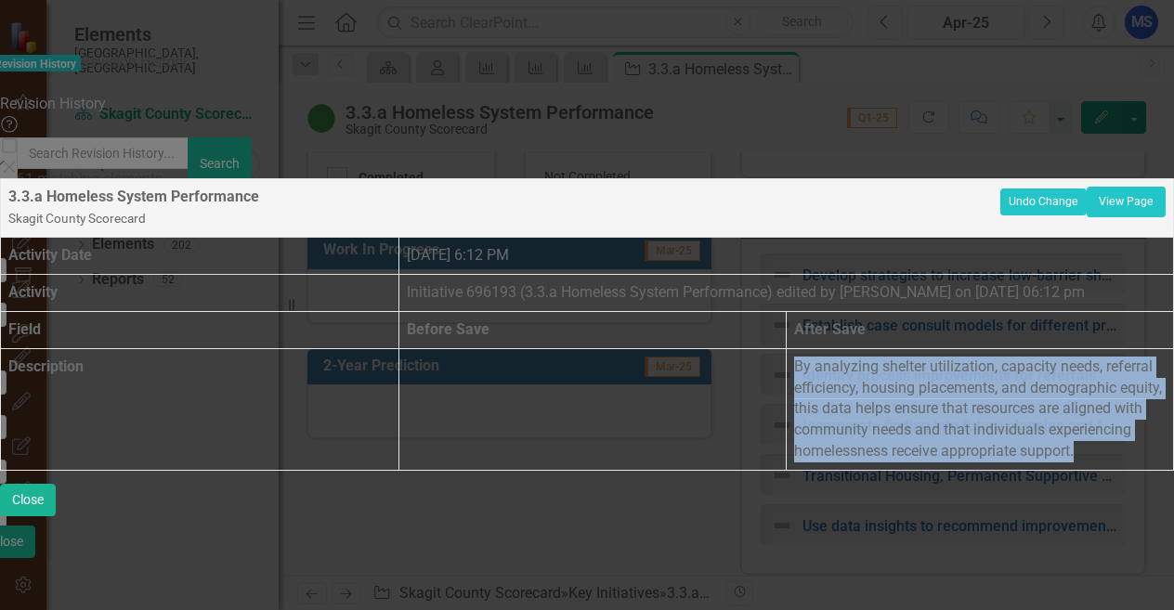
drag, startPoint x: 1081, startPoint y: 399, endPoint x: 837, endPoint y: 280, distance: 272.1
click at [837, 348] on tr "Description By analyzing shelter utilization, capacity needs, referral efficien…" at bounding box center [587, 409] width 1173 height 122
copy tr "By analyzing shelter utilization, capacity needs, referral efficiency, housing …"
click at [56, 516] on button "Close" at bounding box center [28, 500] width 56 height 33
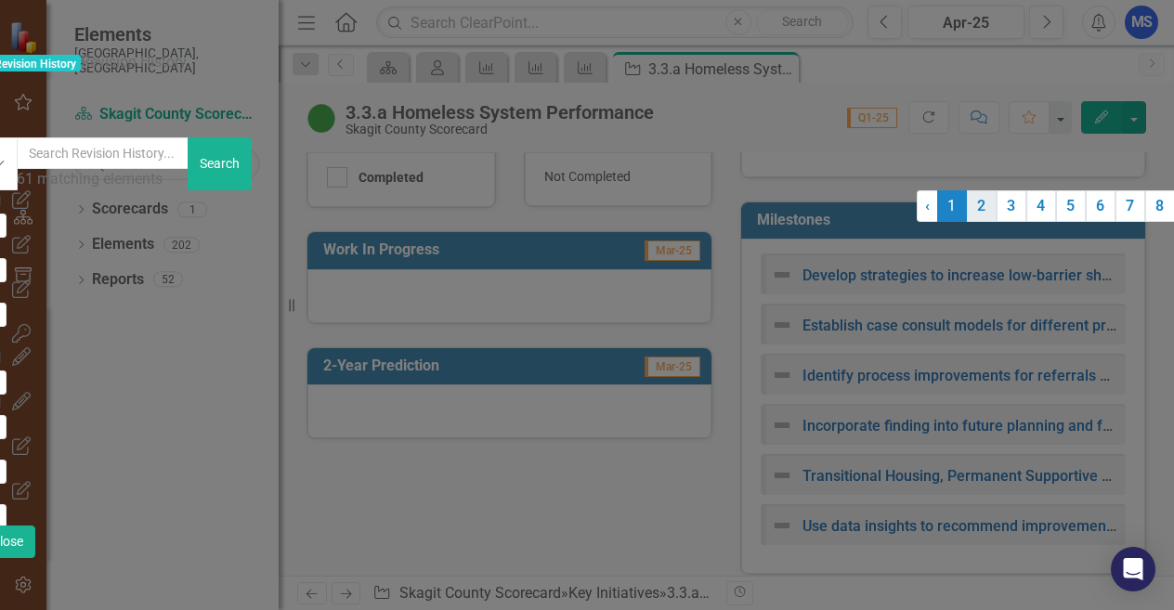
click at [967, 222] on link "2" at bounding box center [982, 206] width 30 height 32
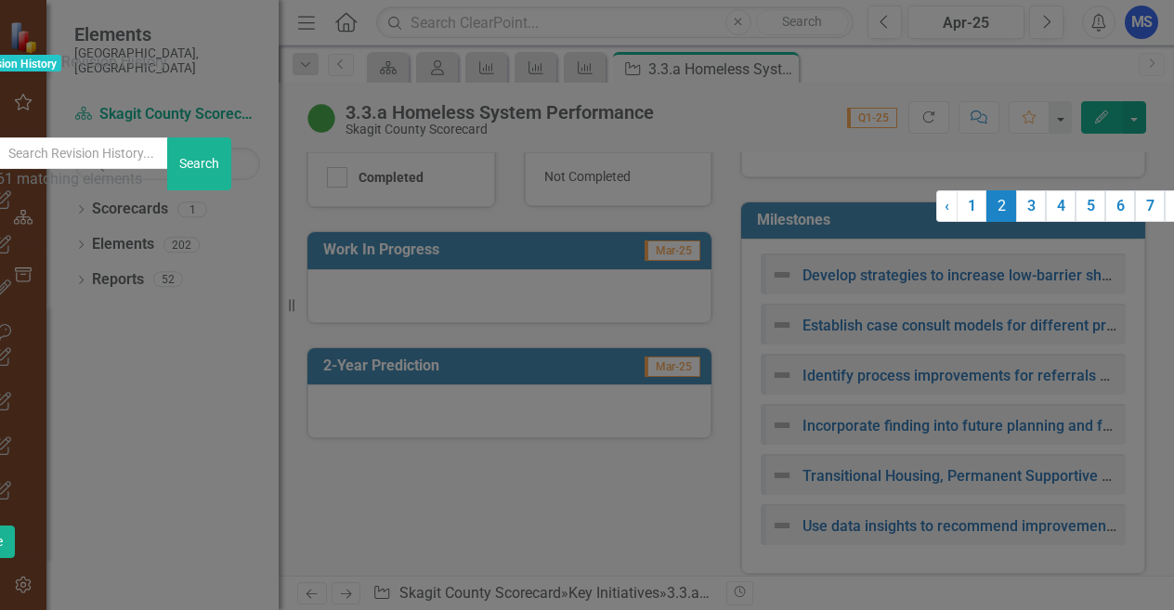
click at [1135, 116] on div "Close" at bounding box center [587, 126] width 1256 height 21
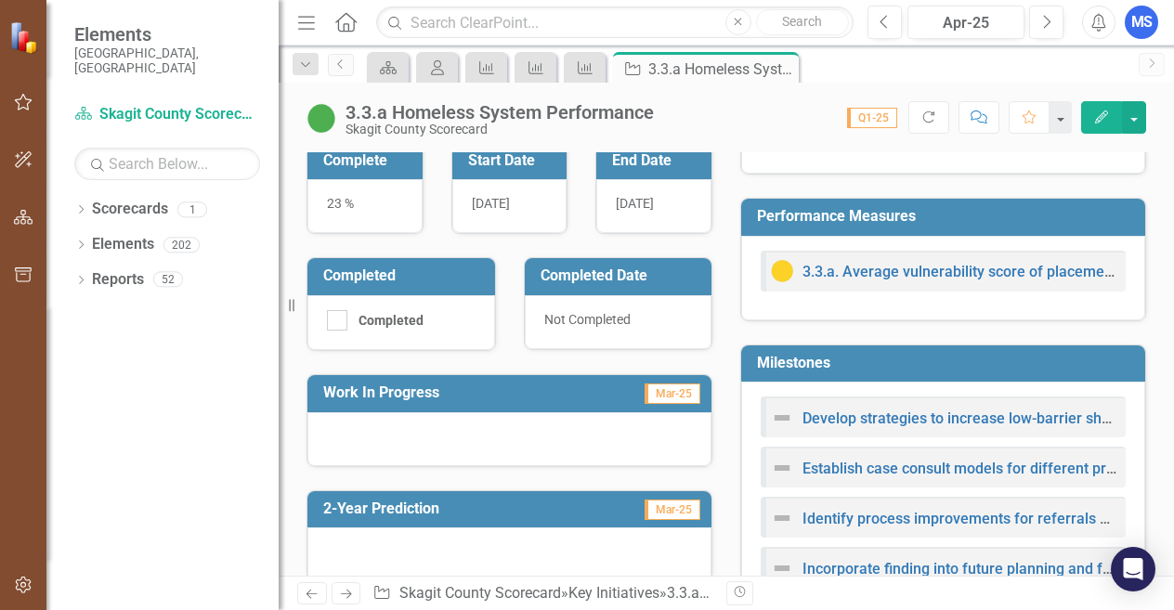
scroll to position [372, 0]
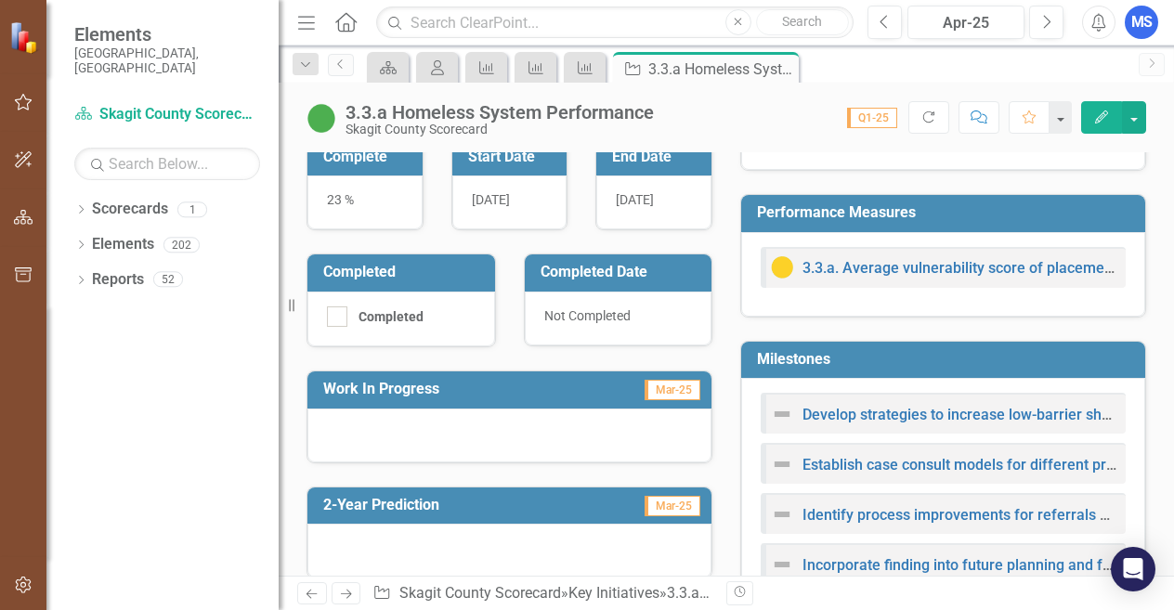
click at [662, 415] on div at bounding box center [509, 436] width 404 height 54
click at [667, 396] on span "Mar-25" at bounding box center [673, 390] width 56 height 20
click at [1094, 117] on icon "Edit" at bounding box center [1101, 117] width 17 height 13
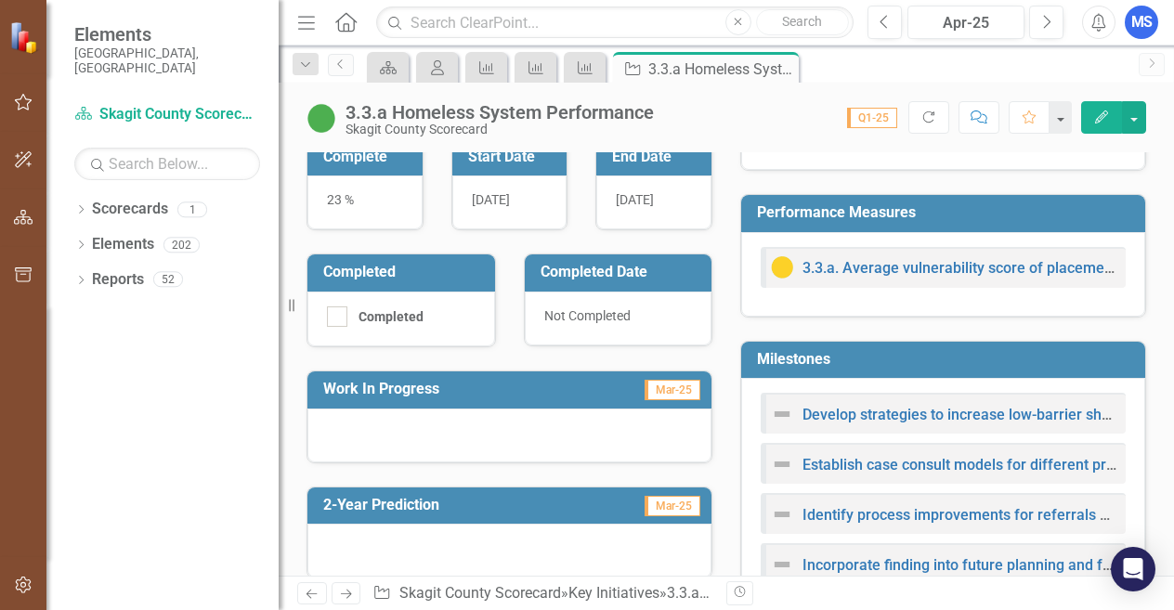
click at [729, 203] on div "Performance Measures 3.3.a. Average vulnerability score of placements from the …" at bounding box center [943, 244] width 434 height 147
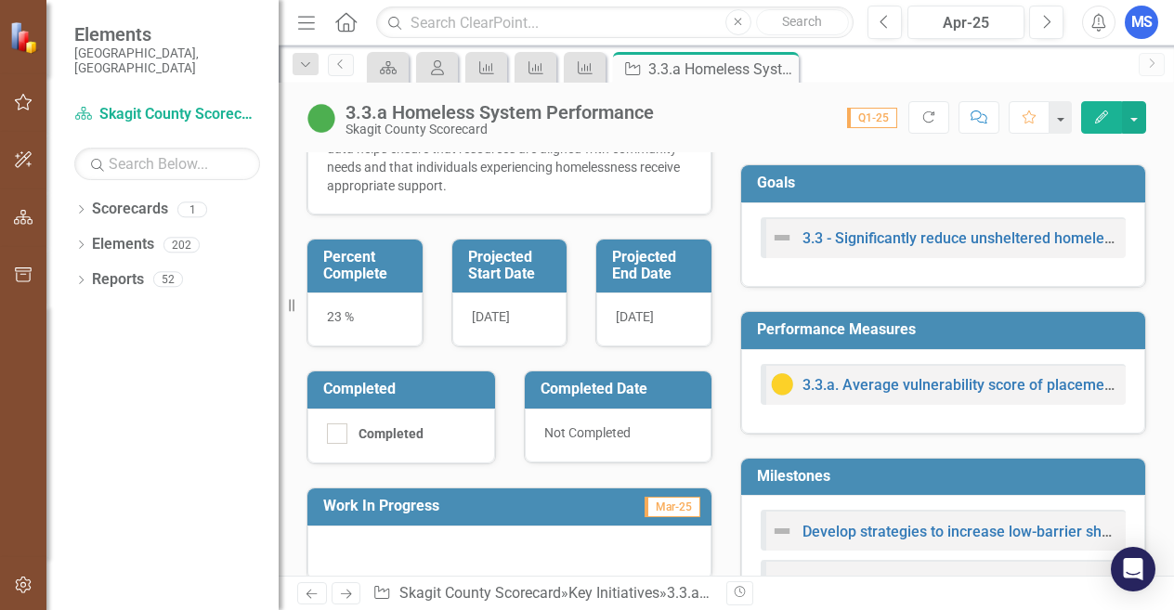
scroll to position [279, 0]
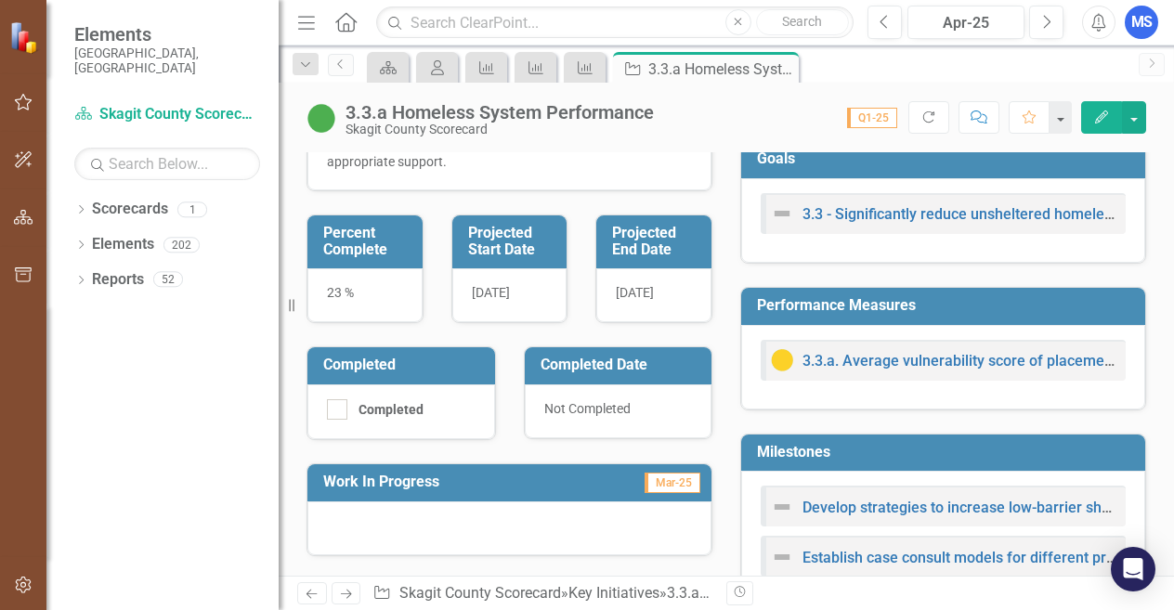
click at [465, 484] on h3 "Work In Progress" at bounding box center [450, 482] width 254 height 17
click at [1100, 107] on button "Edit" at bounding box center [1101, 117] width 41 height 33
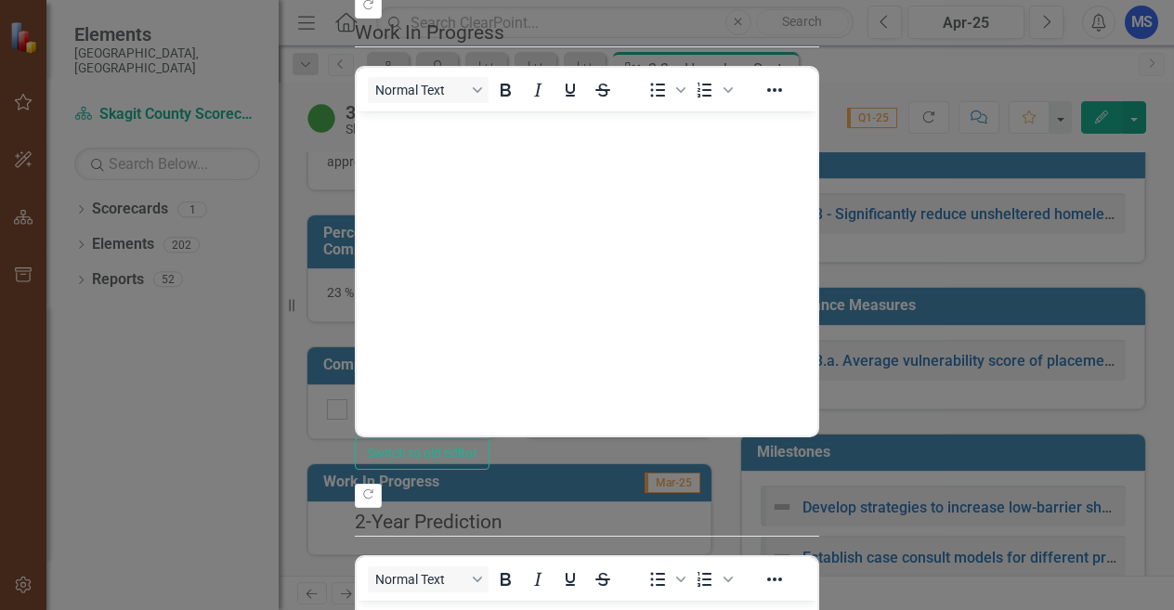
scroll to position [0, 0]
click at [469, 134] on p "Rich Text Area. Press ALT-0 for help." at bounding box center [586, 126] width 451 height 22
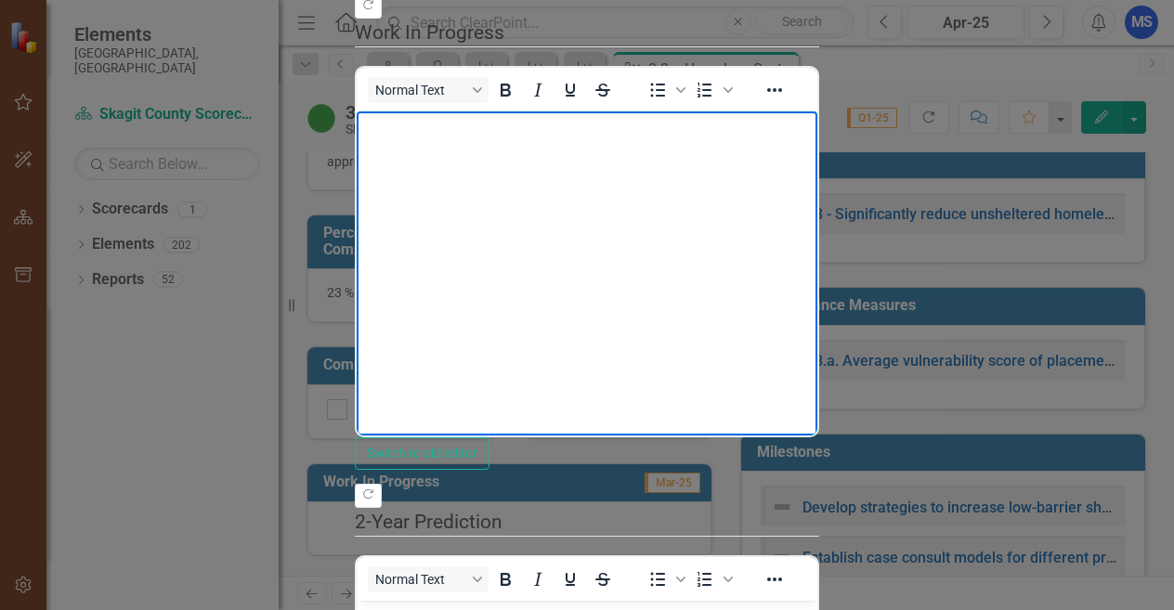
click at [454, 160] on body "Rich Text Area. Press ALT-0 for help." at bounding box center [587, 250] width 461 height 279
click at [523, 162] on body "County staff is" at bounding box center [587, 250] width 461 height 279
drag, startPoint x: 492, startPoint y: 137, endPoint x: 665, endPoint y: 538, distance: 436.0
click at [357, 135] on html "County staff is" at bounding box center [587, 250] width 461 height 279
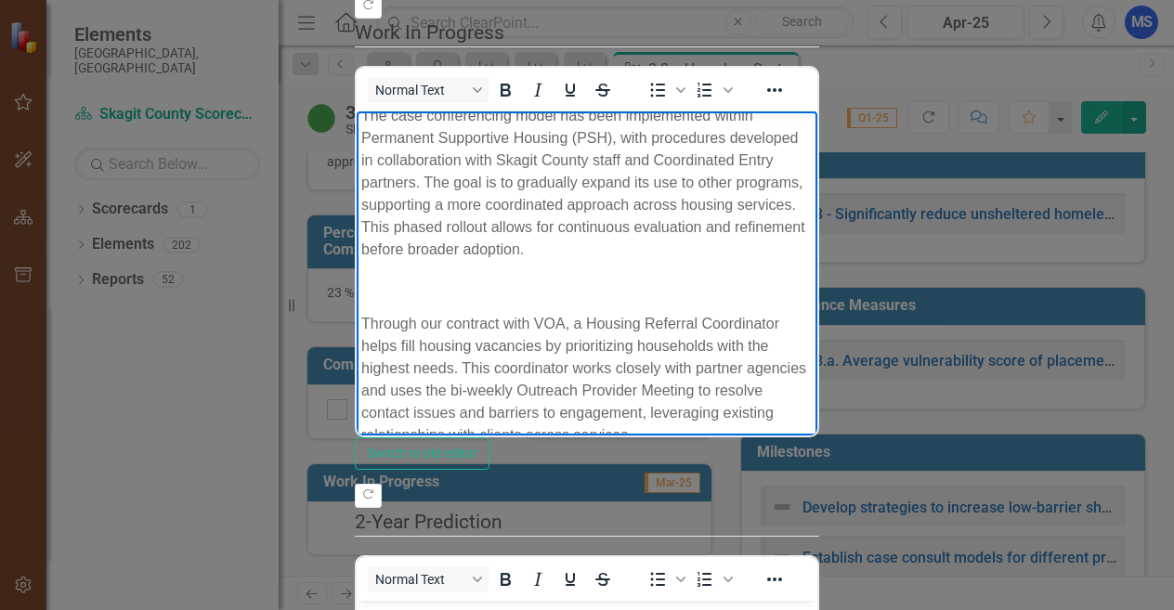
scroll to position [160, 0]
click at [410, 275] on p "Rich Text Area. Press ALT-0 for help." at bounding box center [586, 286] width 451 height 22
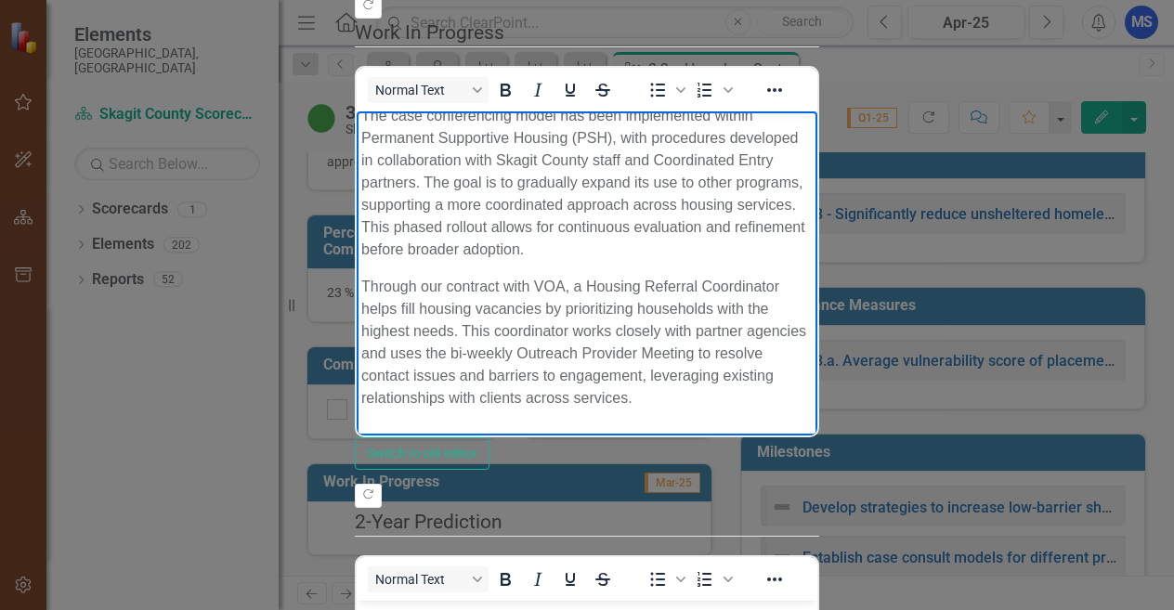
click at [385, 424] on p "Rich Text Area. Press ALT-0 for help." at bounding box center [586, 435] width 451 height 22
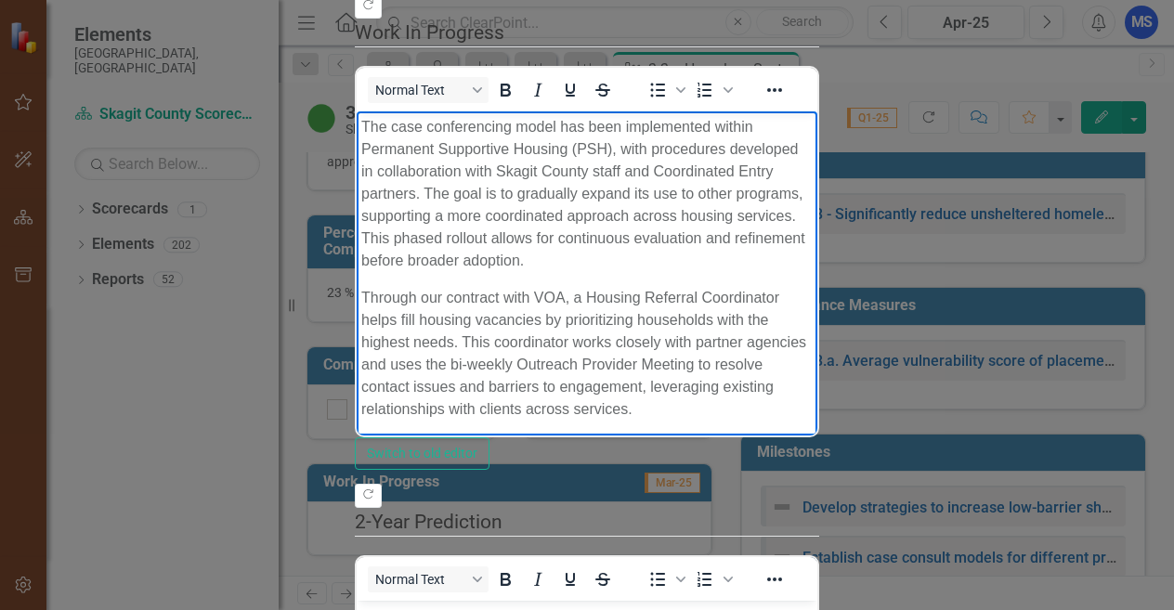
scroll to position [464, 0]
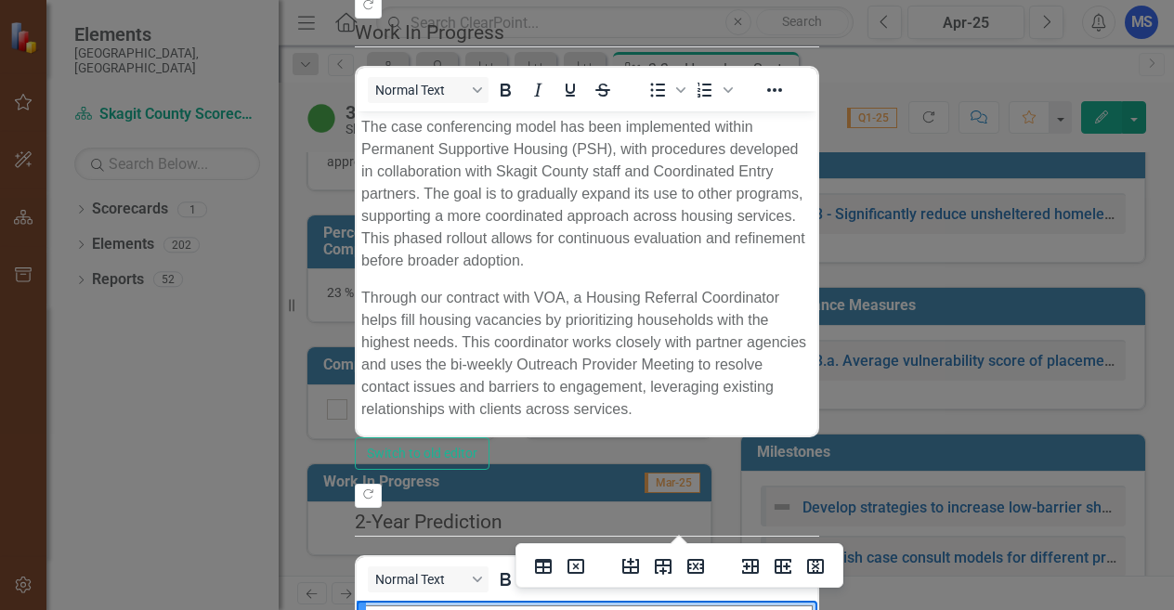
drag, startPoint x: 443, startPoint y: 698, endPoint x: 383, endPoint y: 706, distance: 61.0
drag, startPoint x: 935, startPoint y: 727, endPoint x: 1081, endPoint y: 728, distance: 145.8
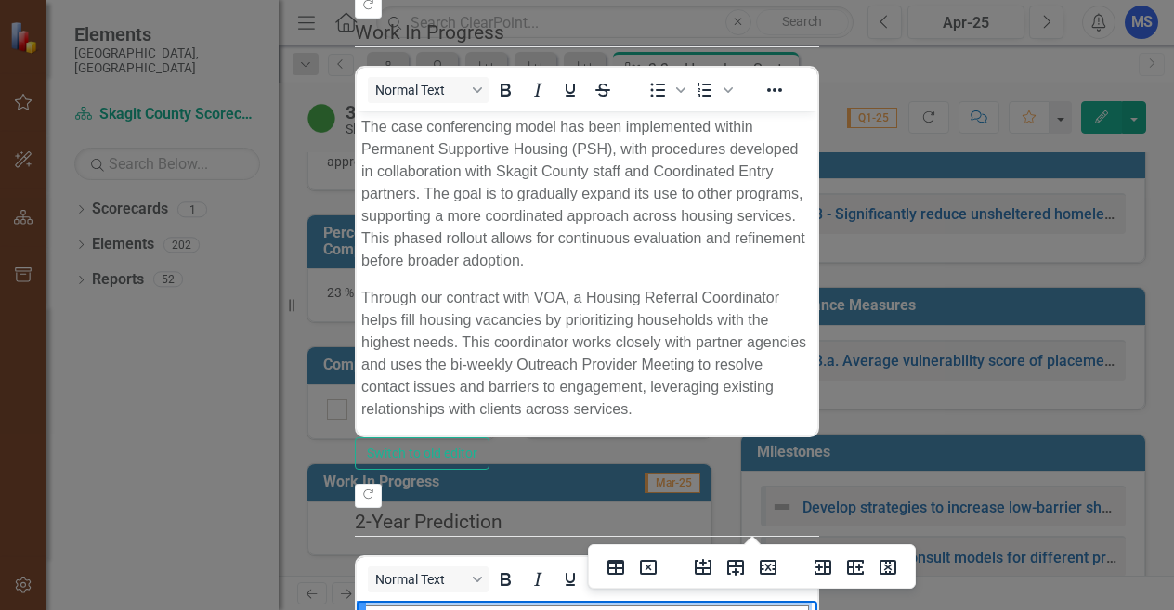
drag, startPoint x: 868, startPoint y: 617, endPoint x: 386, endPoint y: 612, distance: 482.1
drag, startPoint x: 754, startPoint y: 652, endPoint x: 638, endPoint y: 655, distance: 116.1
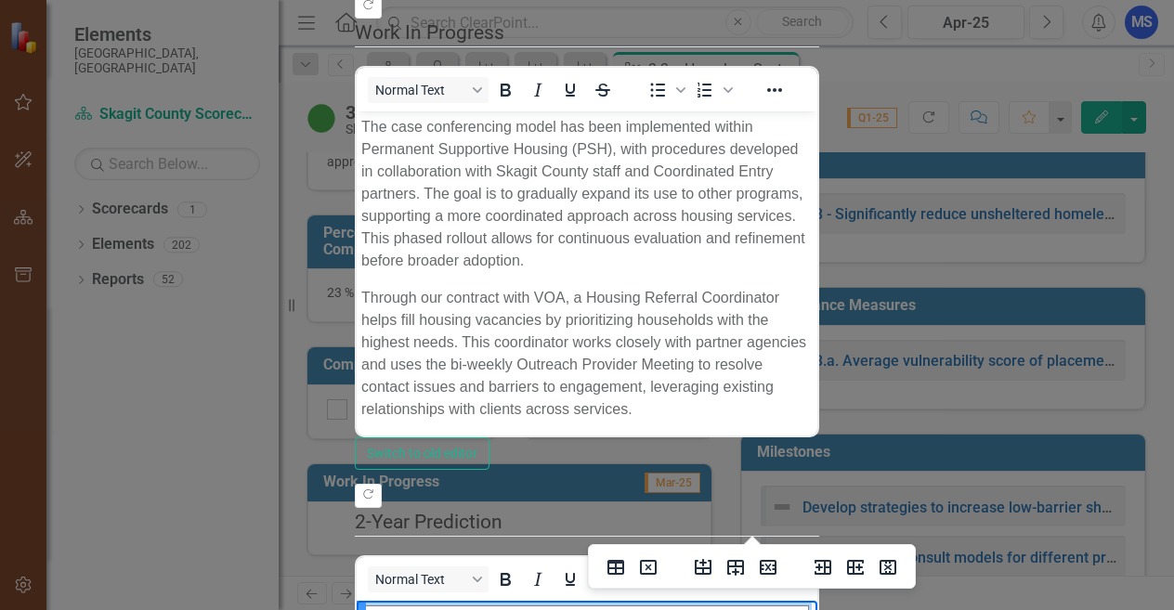
scroll to position [705, 0]
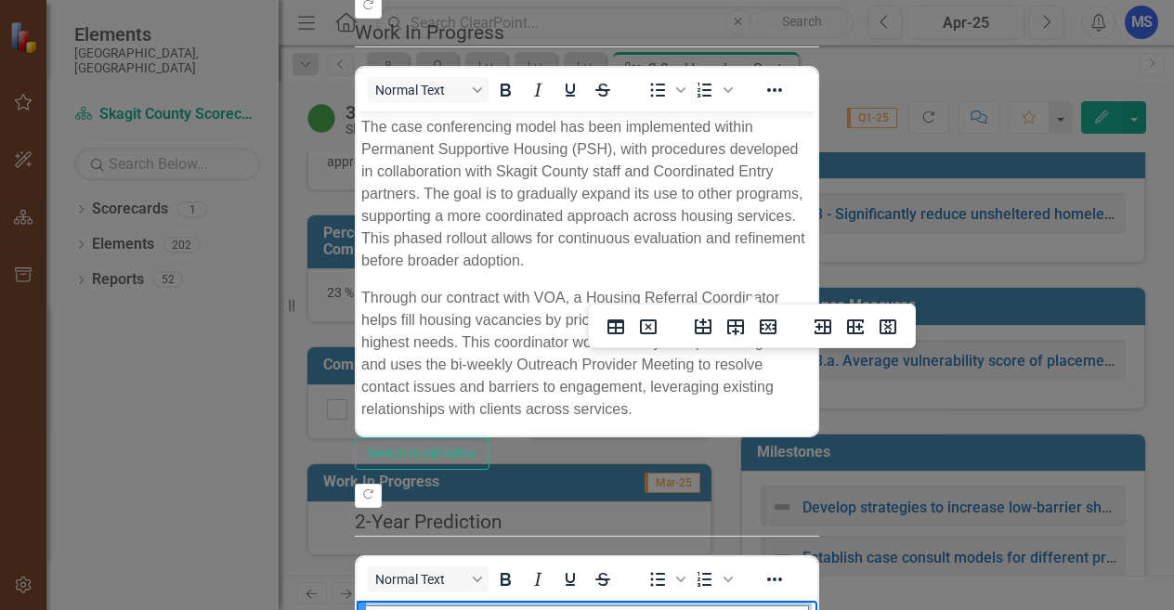
drag, startPoint x: 566, startPoint y: 674, endPoint x: 517, endPoint y: 675, distance: 48.3
drag, startPoint x: 567, startPoint y: 678, endPoint x: 542, endPoint y: 671, distance: 25.3
drag, startPoint x: 571, startPoint y: 673, endPoint x: 516, endPoint y: 682, distance: 56.4
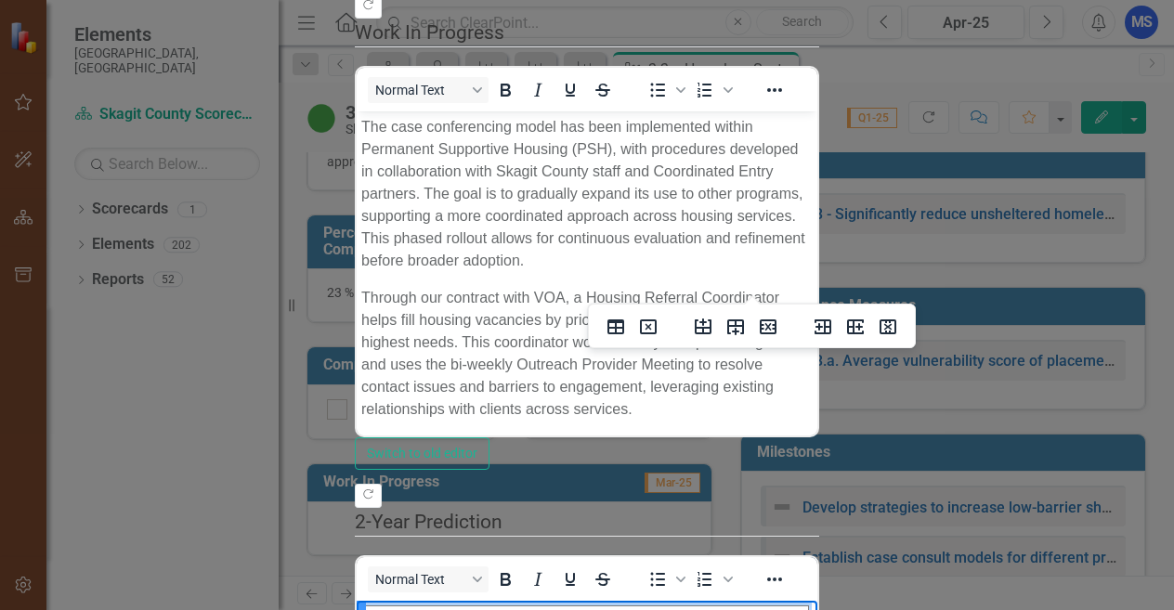
drag, startPoint x: 902, startPoint y: 673, endPoint x: 569, endPoint y: 695, distance: 333.2
drag, startPoint x: 939, startPoint y: 672, endPoint x: 366, endPoint y: 657, distance: 573.3
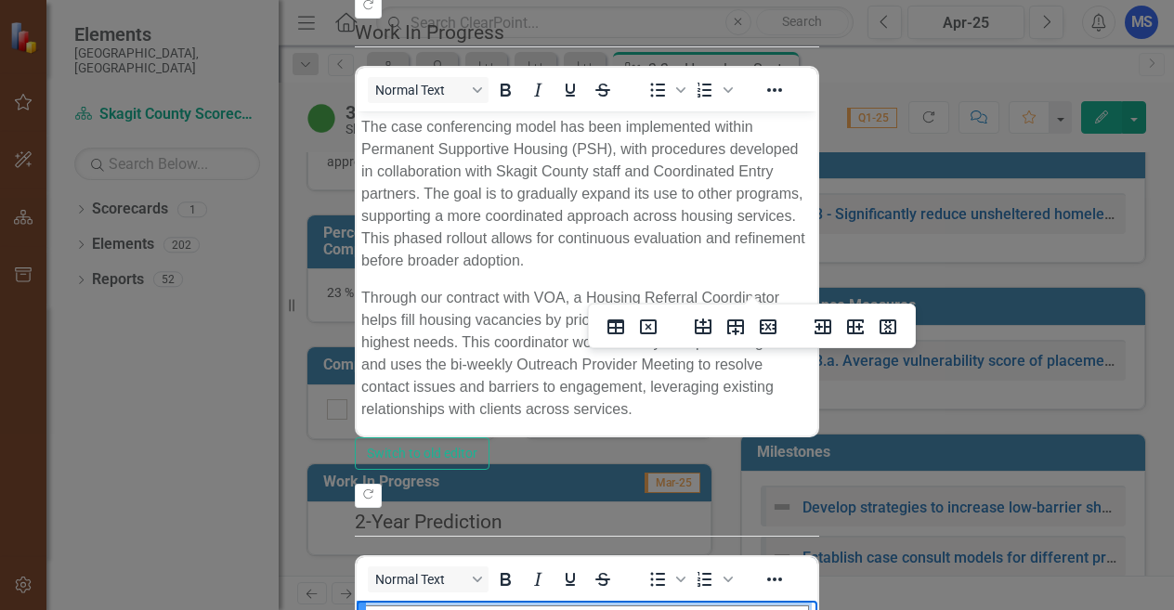
click at [661, 322] on button "Delete table" at bounding box center [649, 327] width 32 height 26
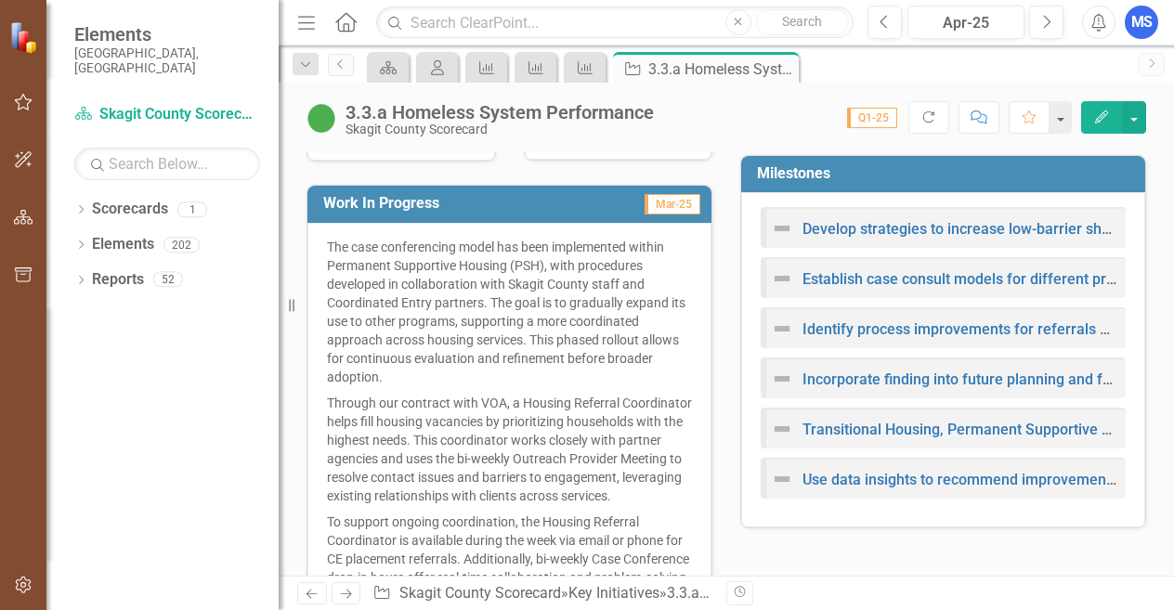
scroll to position [0, 0]
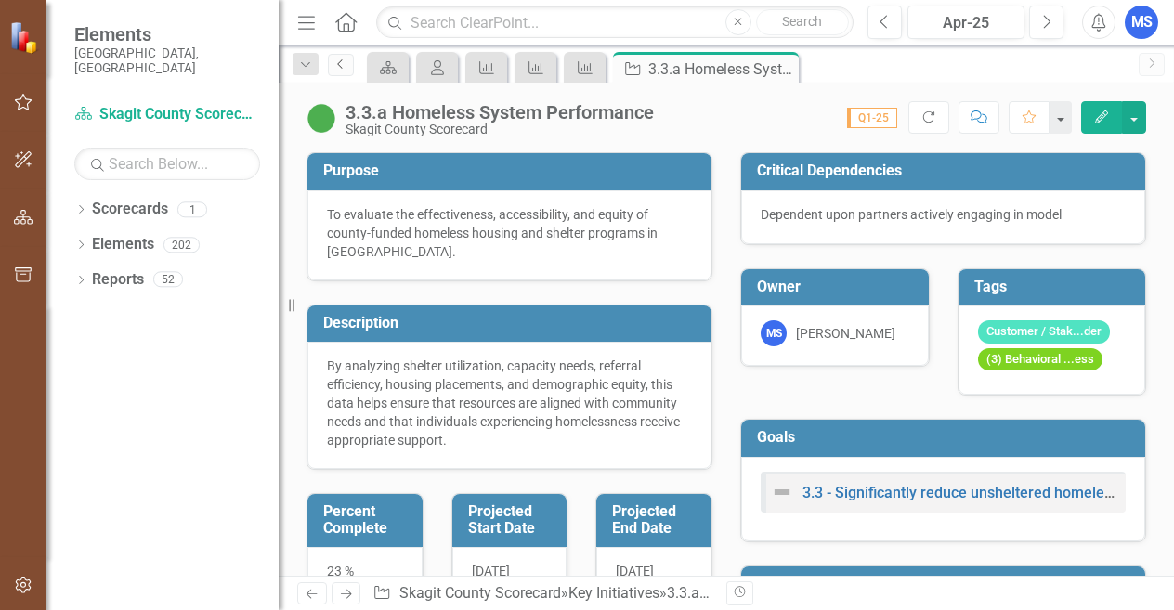
click at [338, 62] on icon "Previous" at bounding box center [340, 64] width 15 height 11
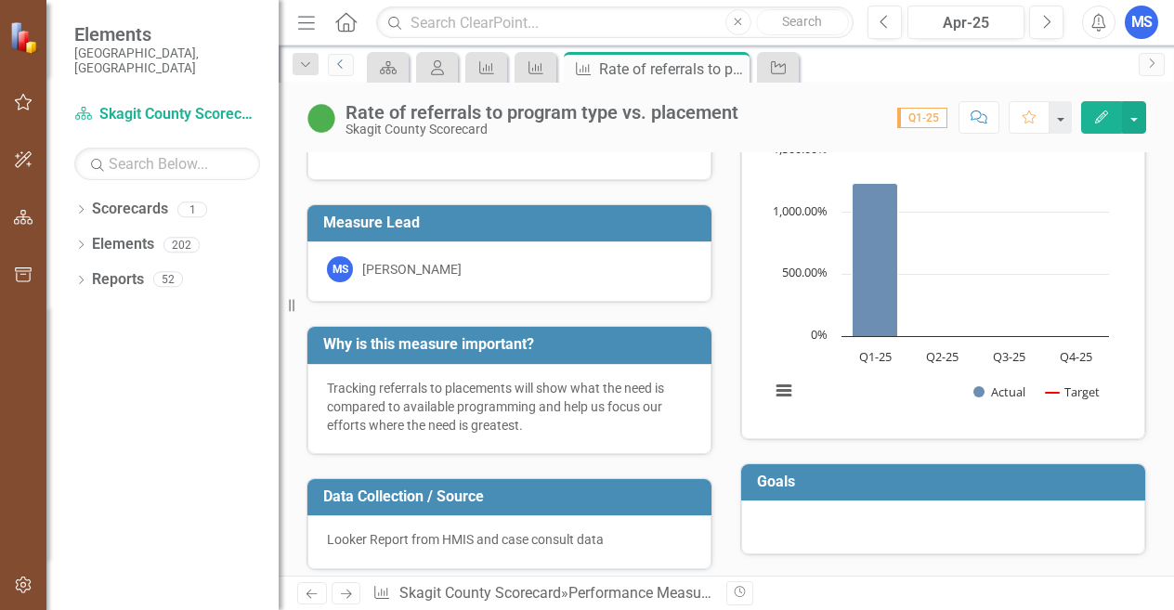
scroll to position [93, 0]
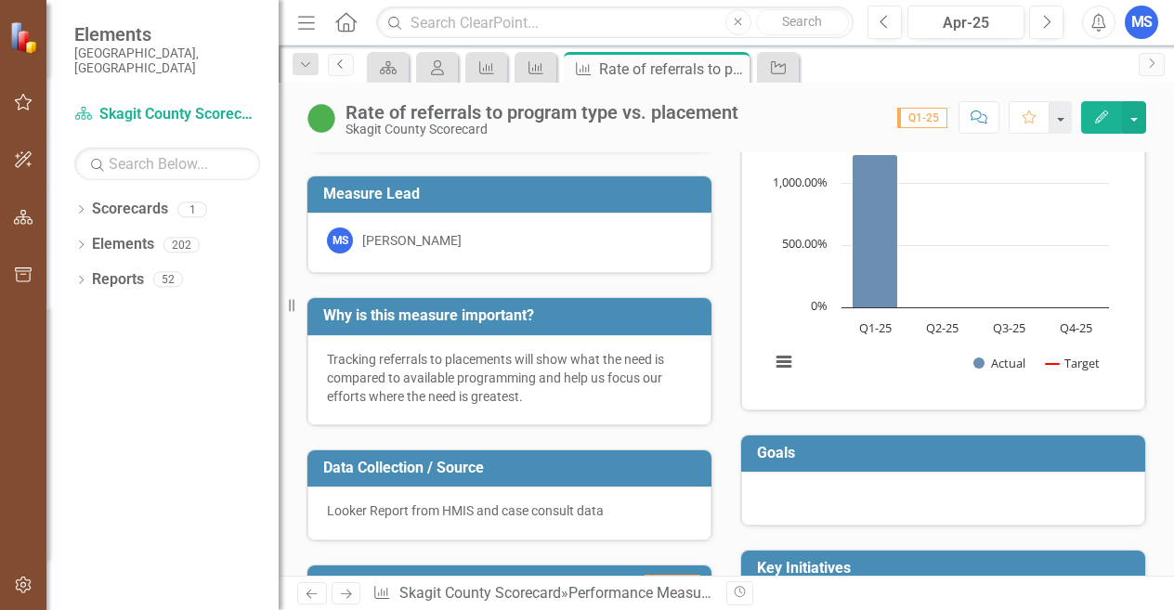
click at [342, 72] on link "Previous" at bounding box center [341, 65] width 26 height 22
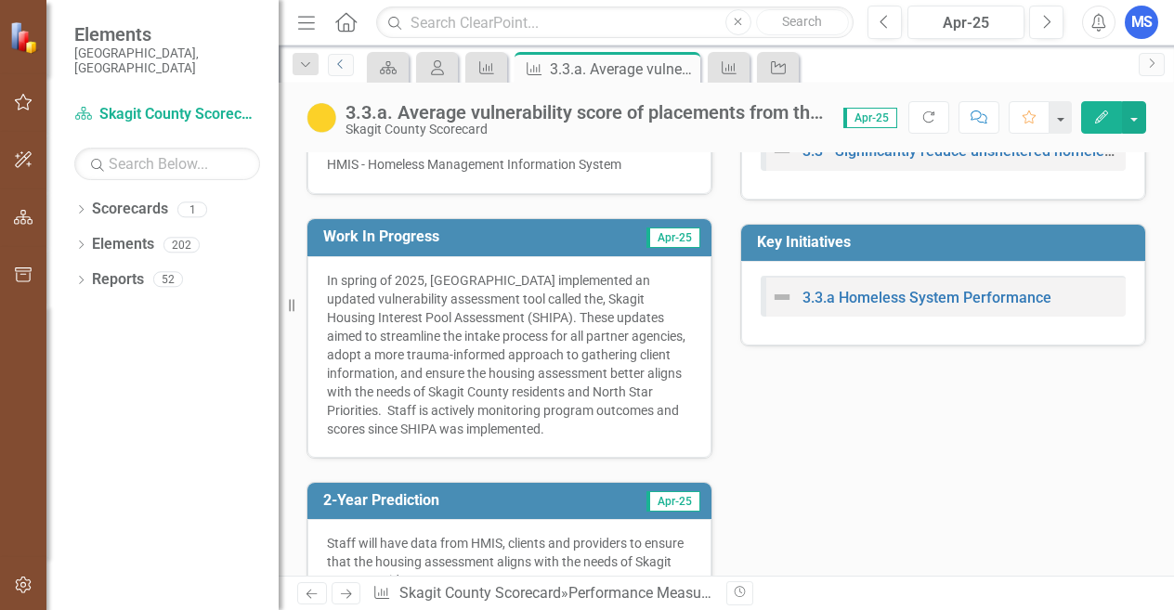
scroll to position [464, 0]
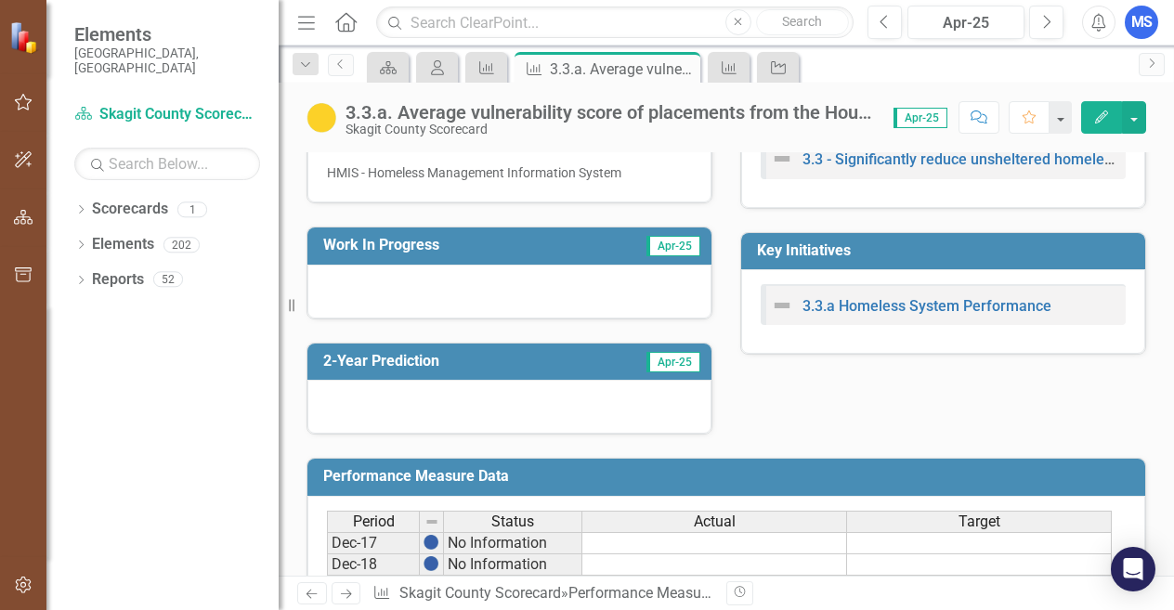
scroll to position [372, 0]
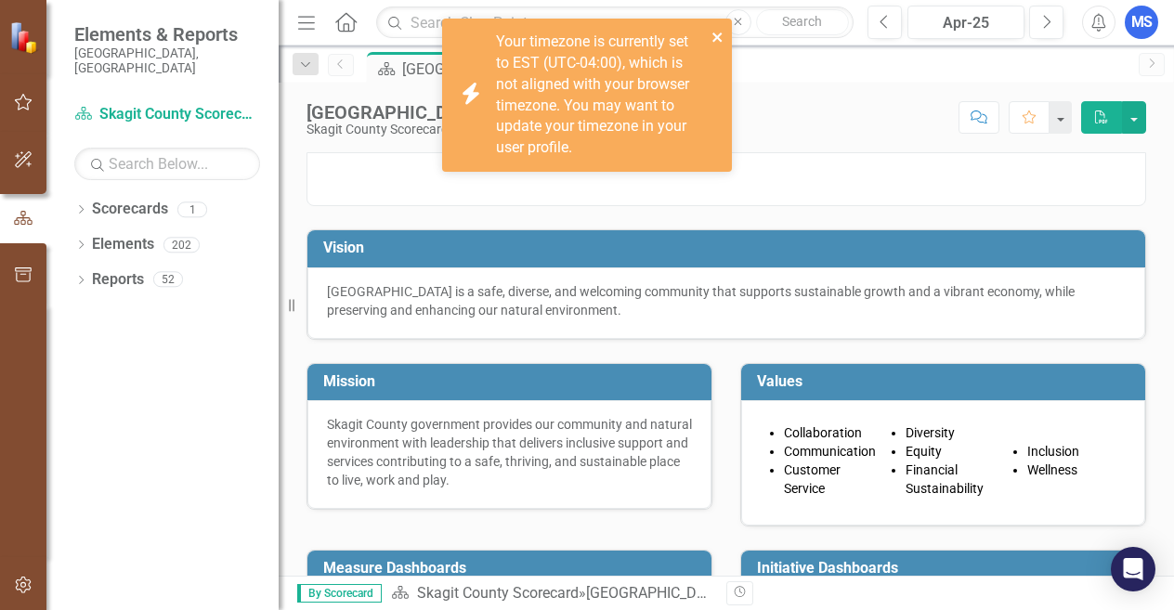
click at [712, 27] on button "close" at bounding box center [718, 36] width 13 height 21
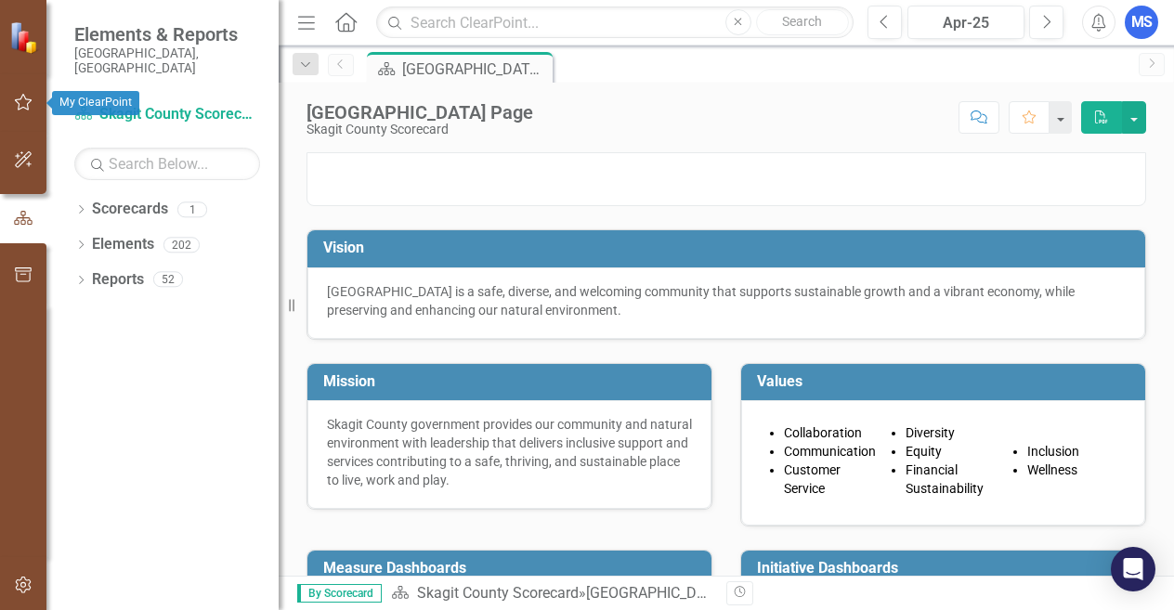
click at [15, 106] on icon "button" at bounding box center [24, 102] width 20 height 15
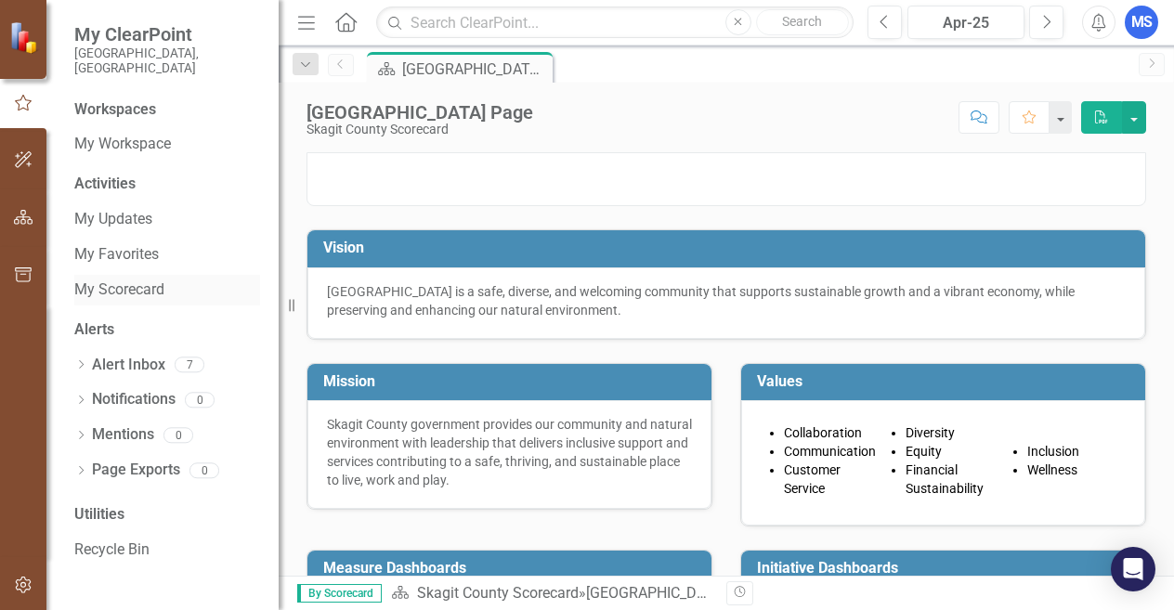
click at [83, 281] on link "My Scorecard" at bounding box center [167, 290] width 186 height 21
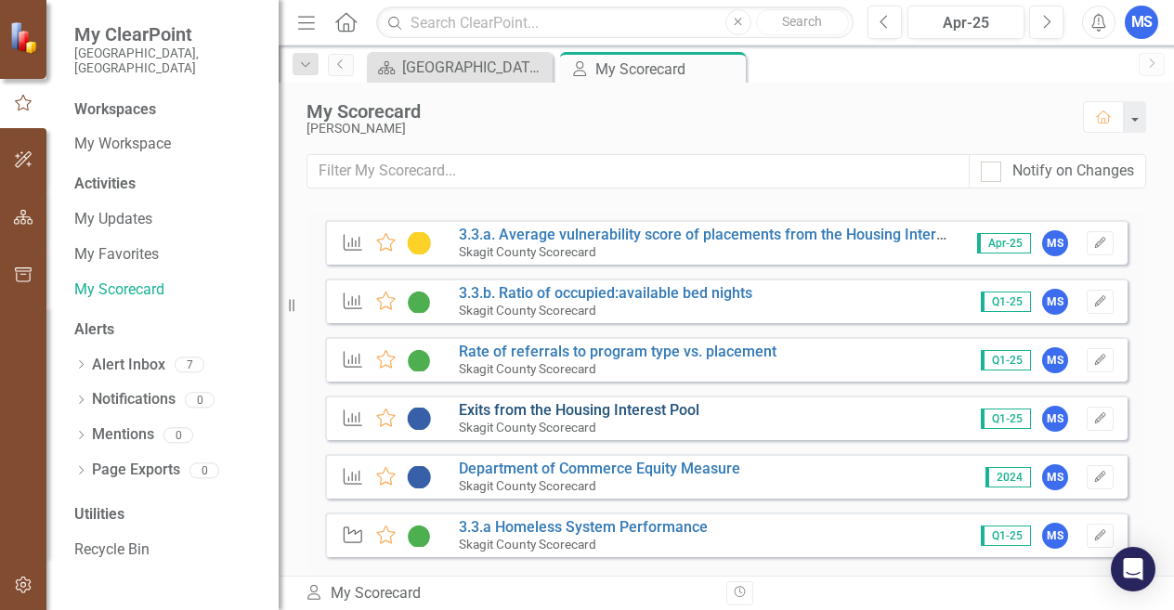
scroll to position [62, 0]
